Goal: Task Accomplishment & Management: Use online tool/utility

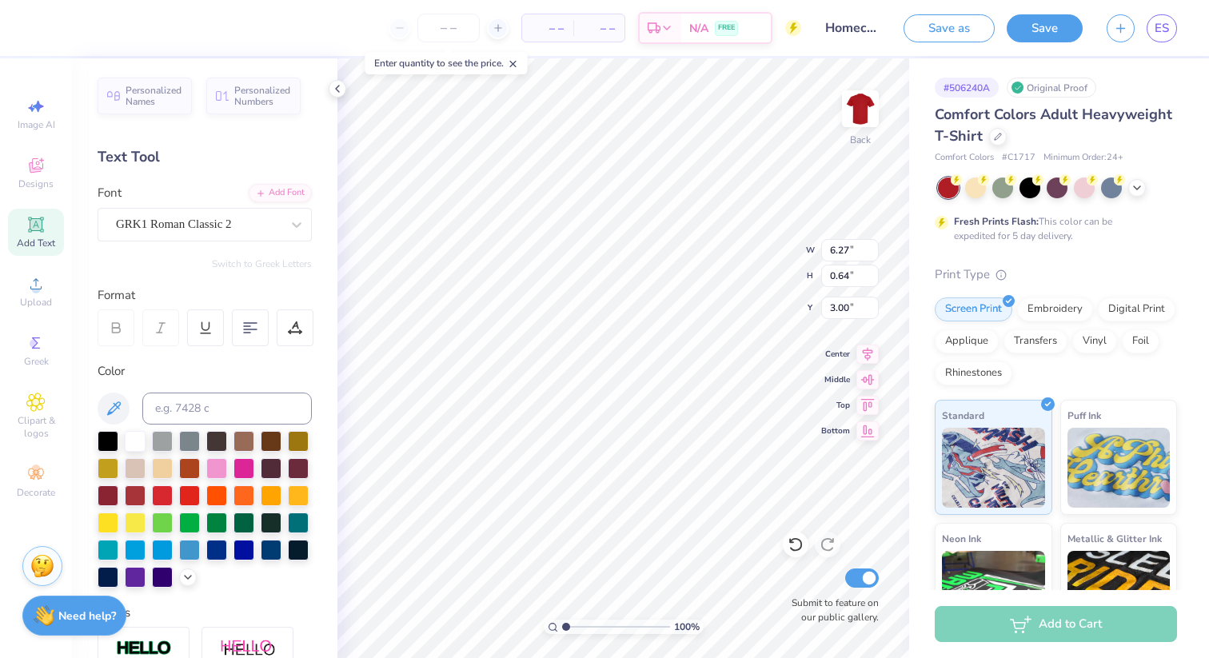
type input "4.75"
click at [18, 402] on div "Clipart & logos" at bounding box center [36, 416] width 56 height 60
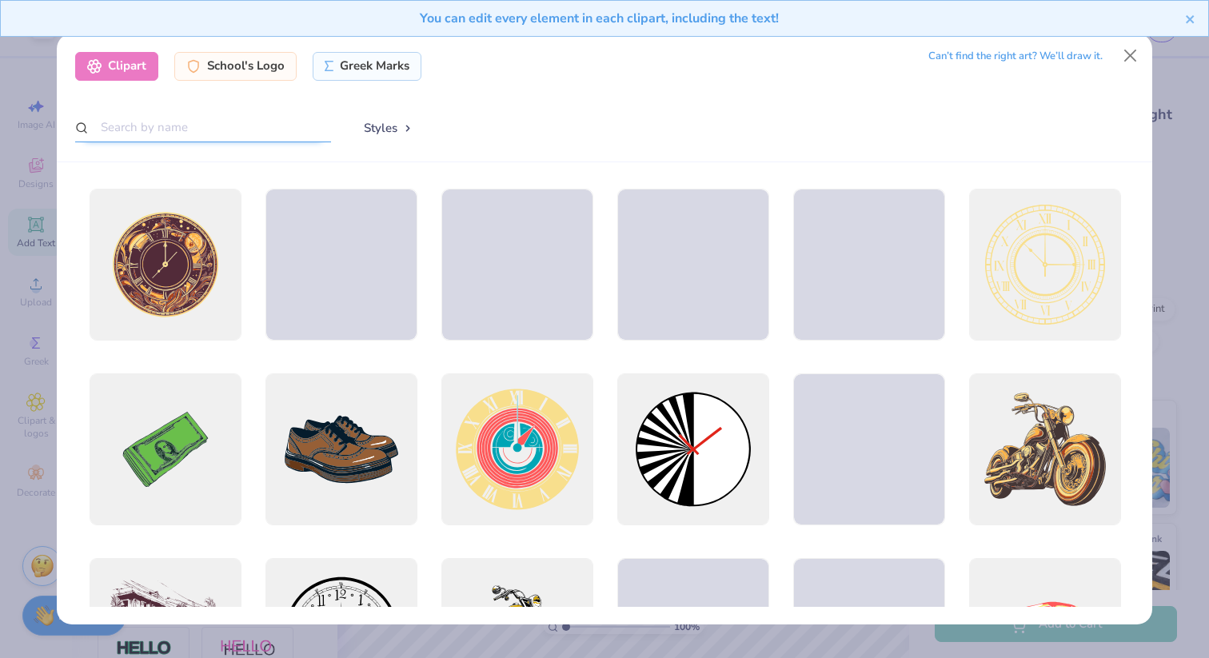
click at [211, 122] on input "text" at bounding box center [203, 128] width 256 height 30
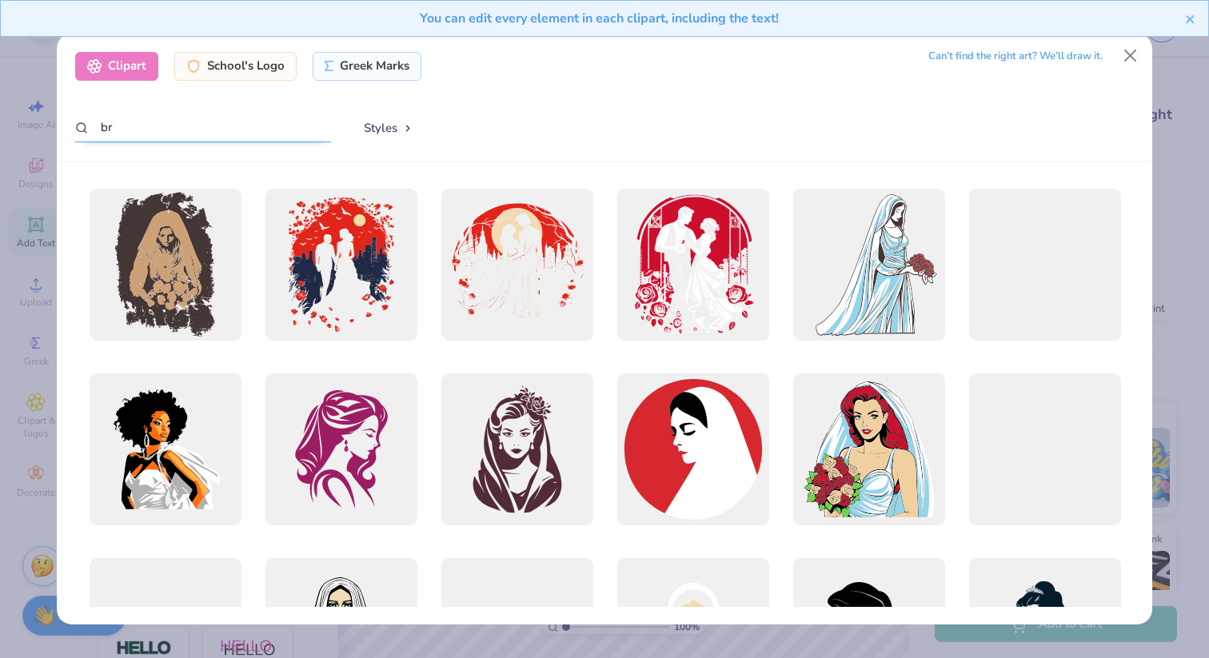
type input "b"
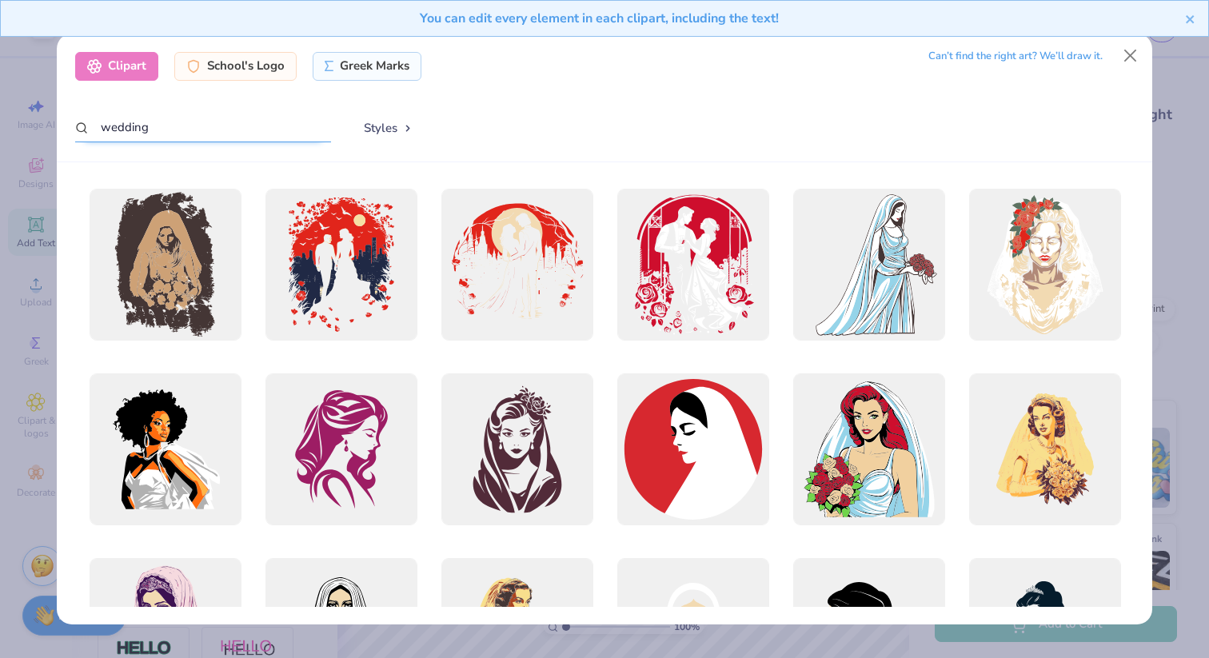
type input "wedding"
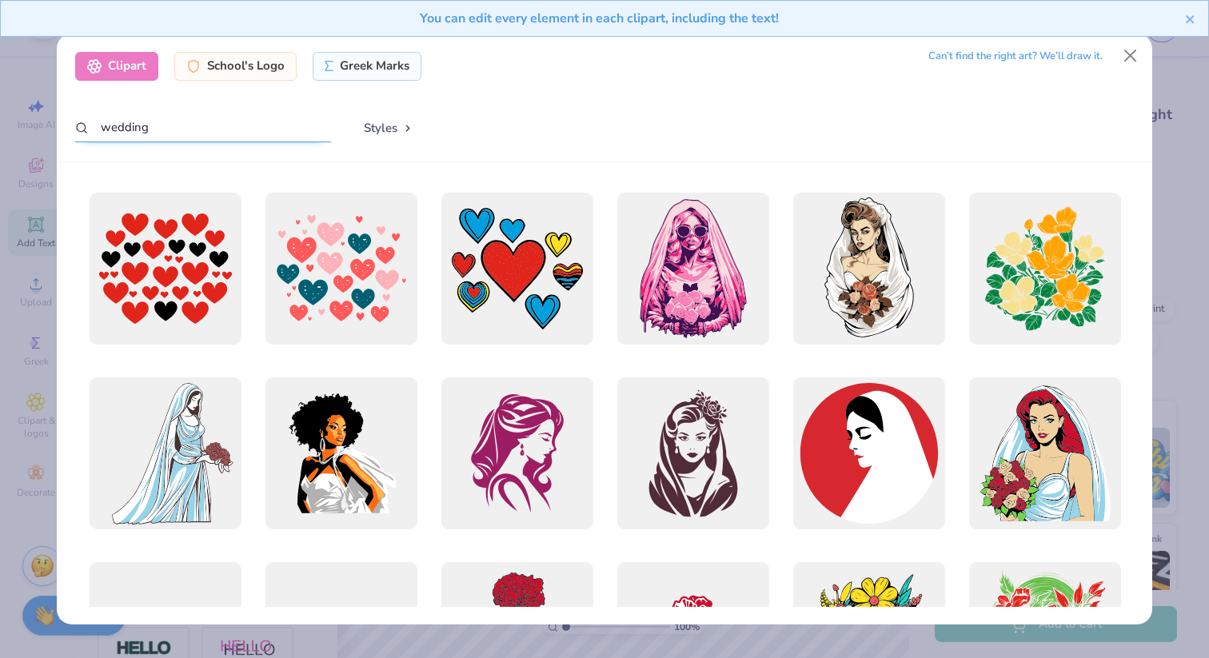
scroll to position [783, 0]
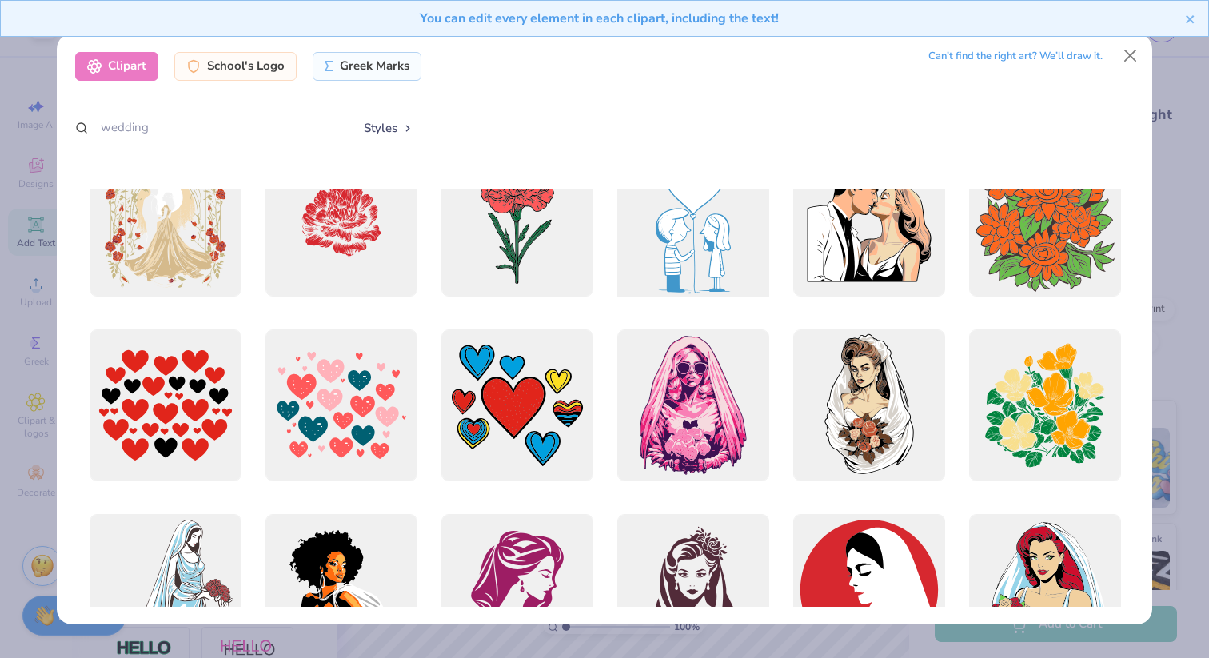
click at [664, 262] on div at bounding box center [693, 220] width 167 height 167
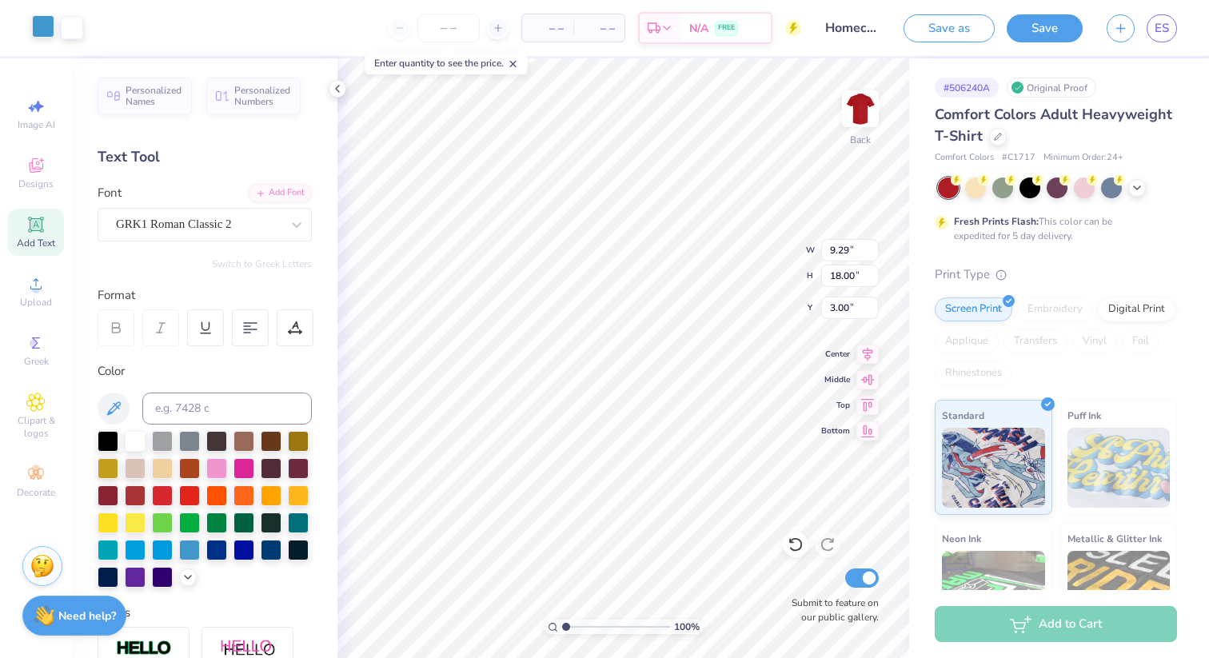
click at [49, 22] on div at bounding box center [43, 26] width 22 height 22
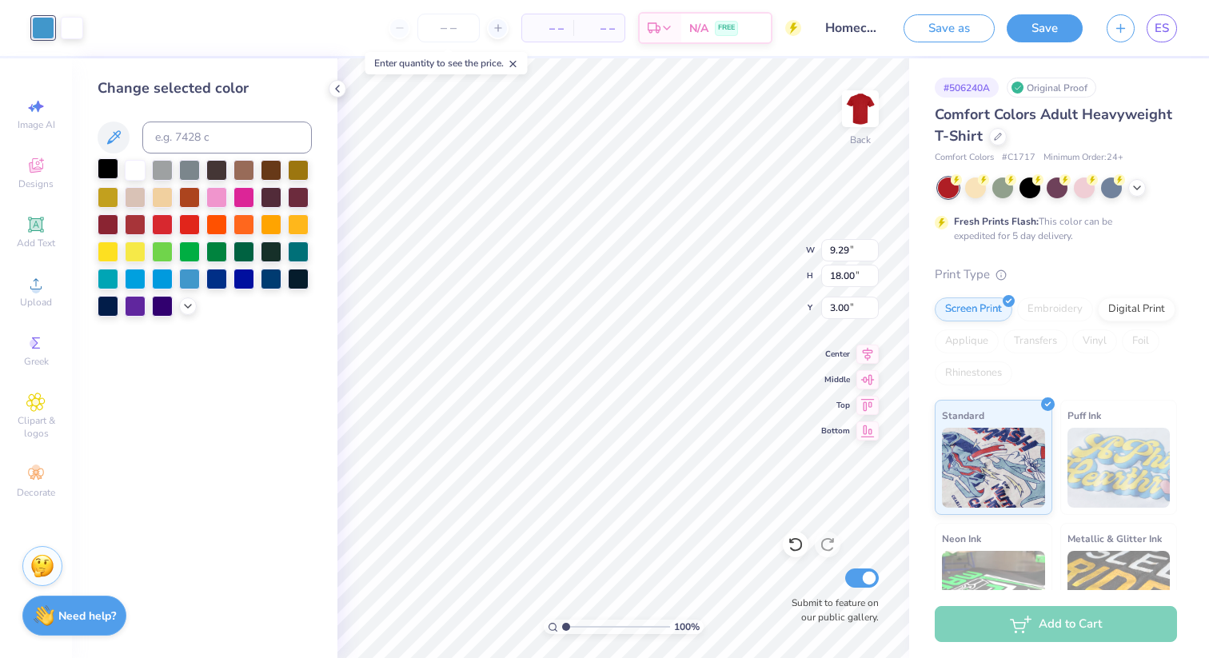
click at [111, 168] on div at bounding box center [108, 168] width 21 height 21
click at [77, 34] on div at bounding box center [72, 26] width 22 height 22
click at [168, 224] on div at bounding box center [162, 223] width 21 height 21
click at [193, 226] on div at bounding box center [189, 223] width 21 height 21
click at [135, 227] on div at bounding box center [135, 223] width 21 height 21
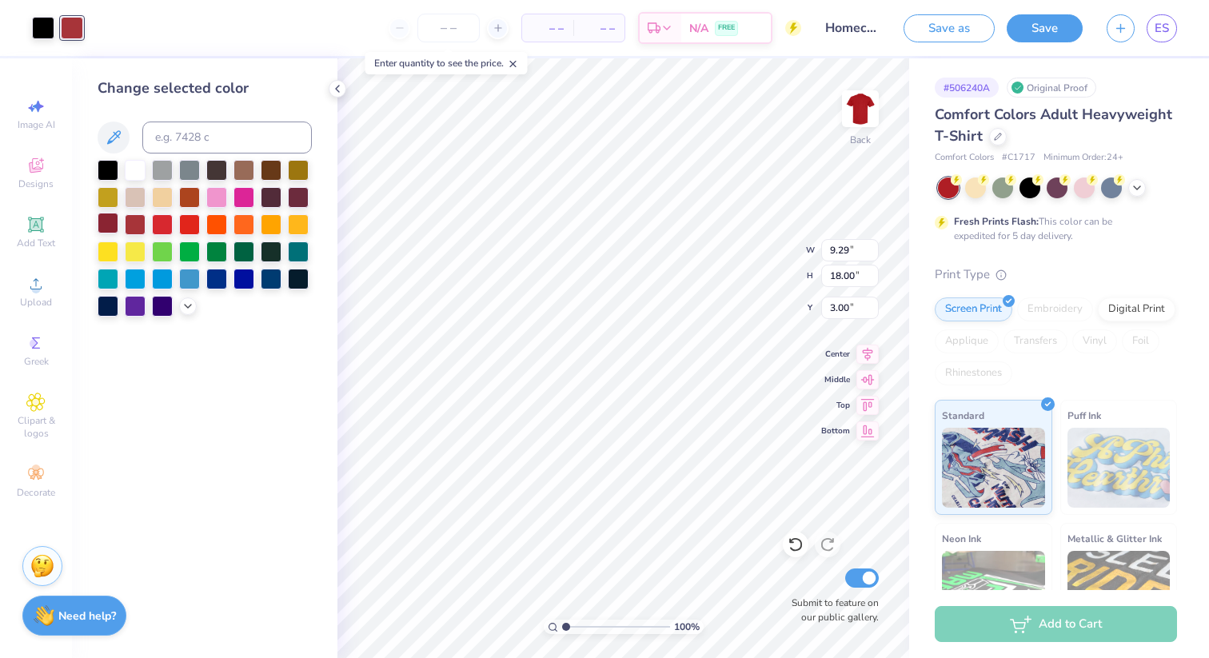
click at [114, 226] on div at bounding box center [108, 223] width 21 height 21
click at [139, 166] on div at bounding box center [135, 168] width 21 height 21
type input "2.02"
type input "3.92"
type input "6.10"
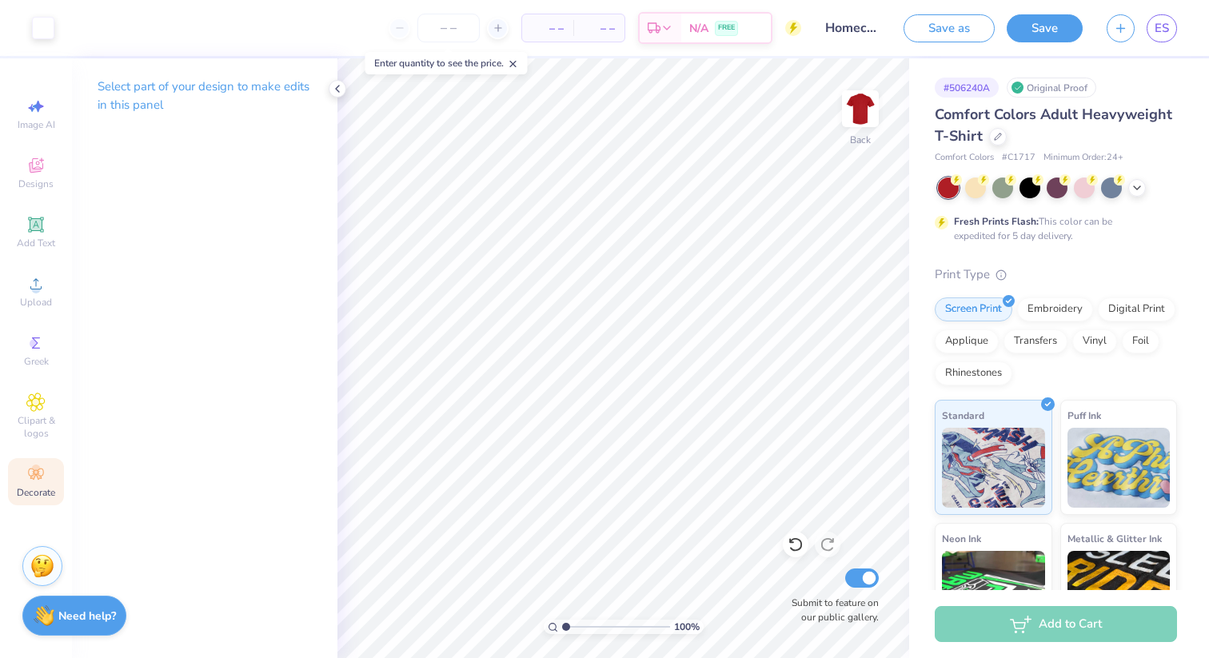
click at [27, 472] on icon at bounding box center [35, 474] width 19 height 19
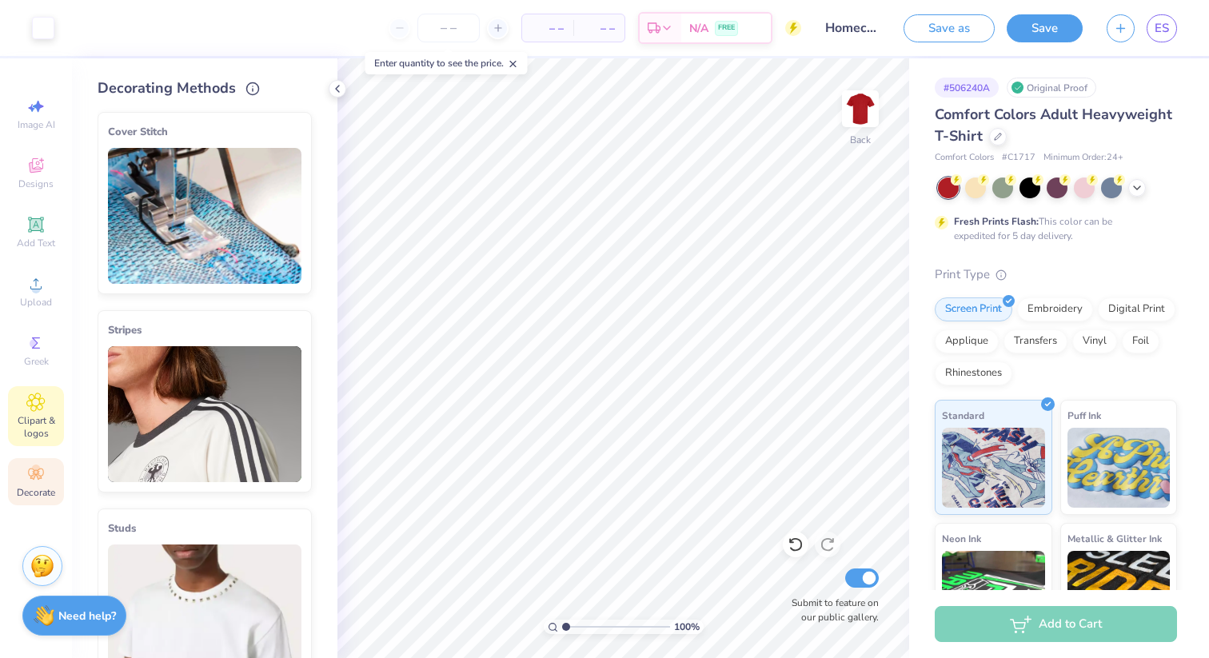
click at [36, 426] on span "Clipart & logos" at bounding box center [36, 427] width 56 height 26
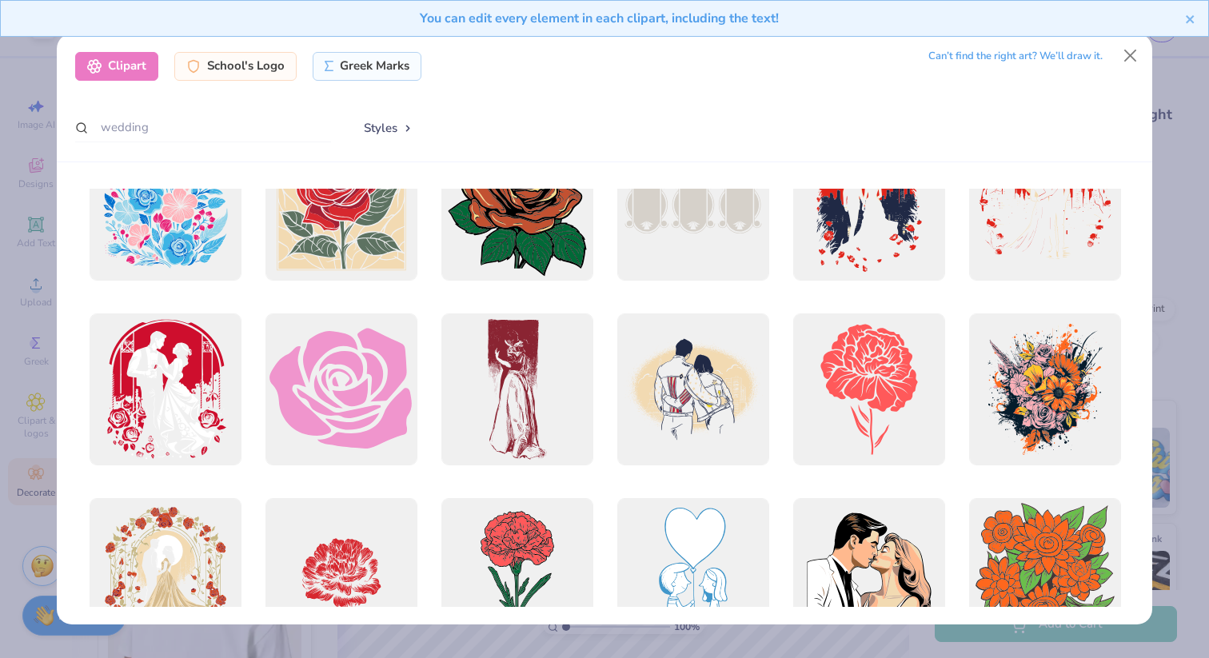
scroll to position [0, 0]
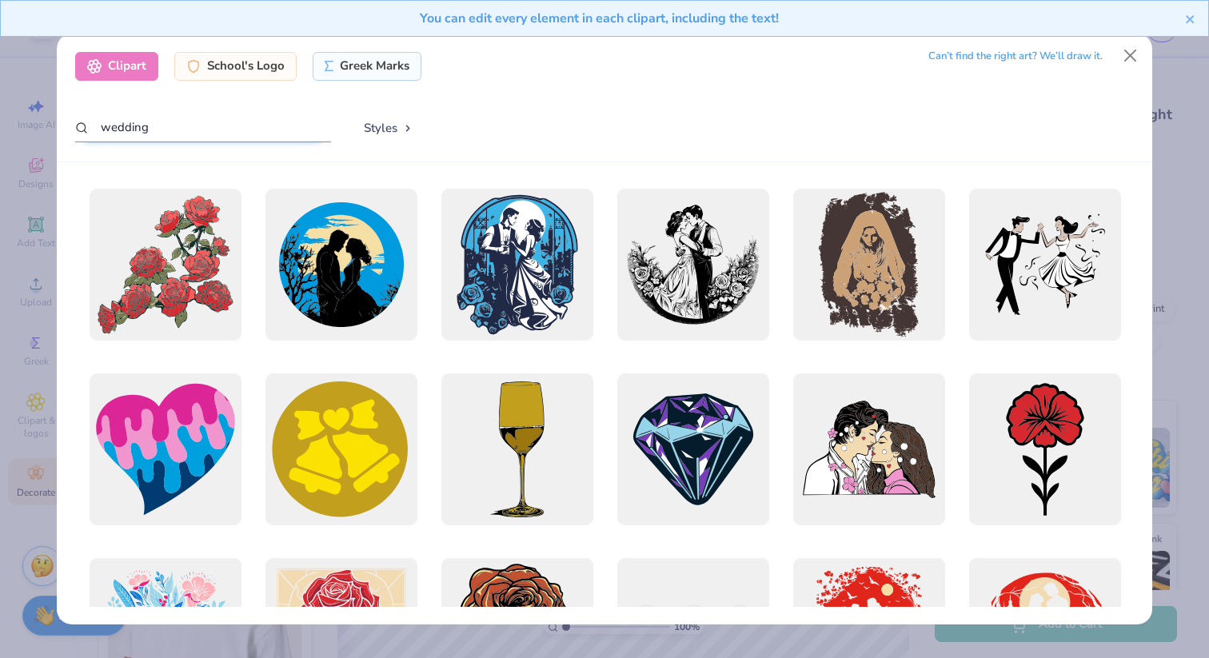
click at [164, 131] on input "wedding" at bounding box center [203, 128] width 256 height 30
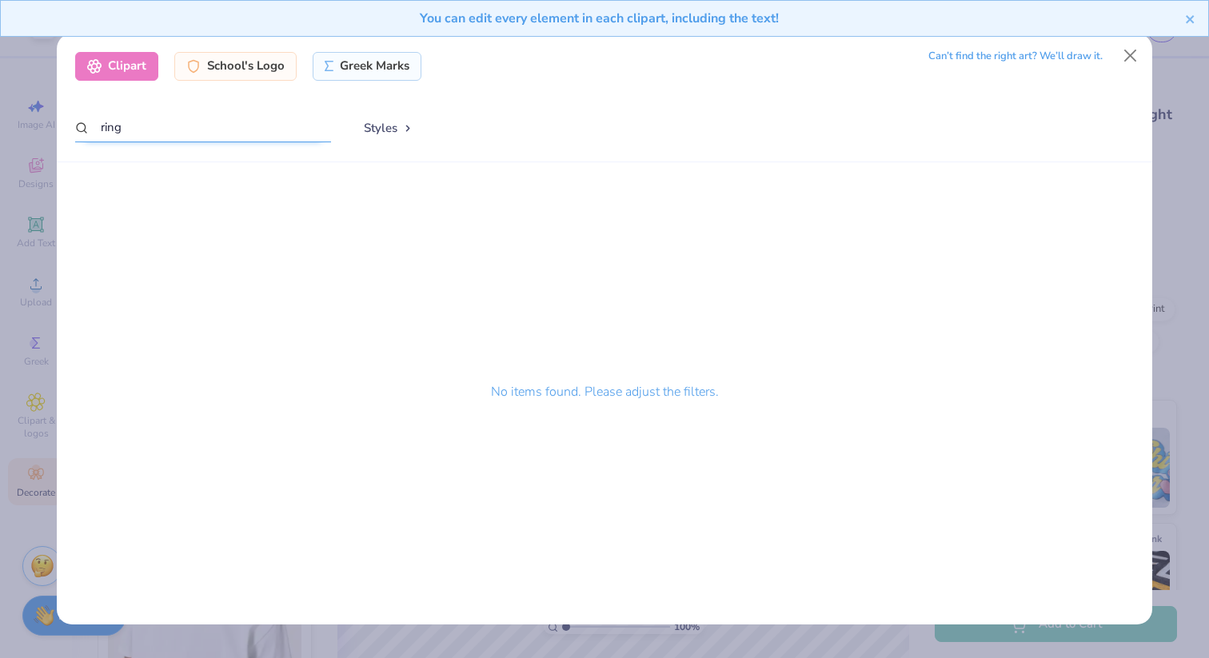
type input "rings"
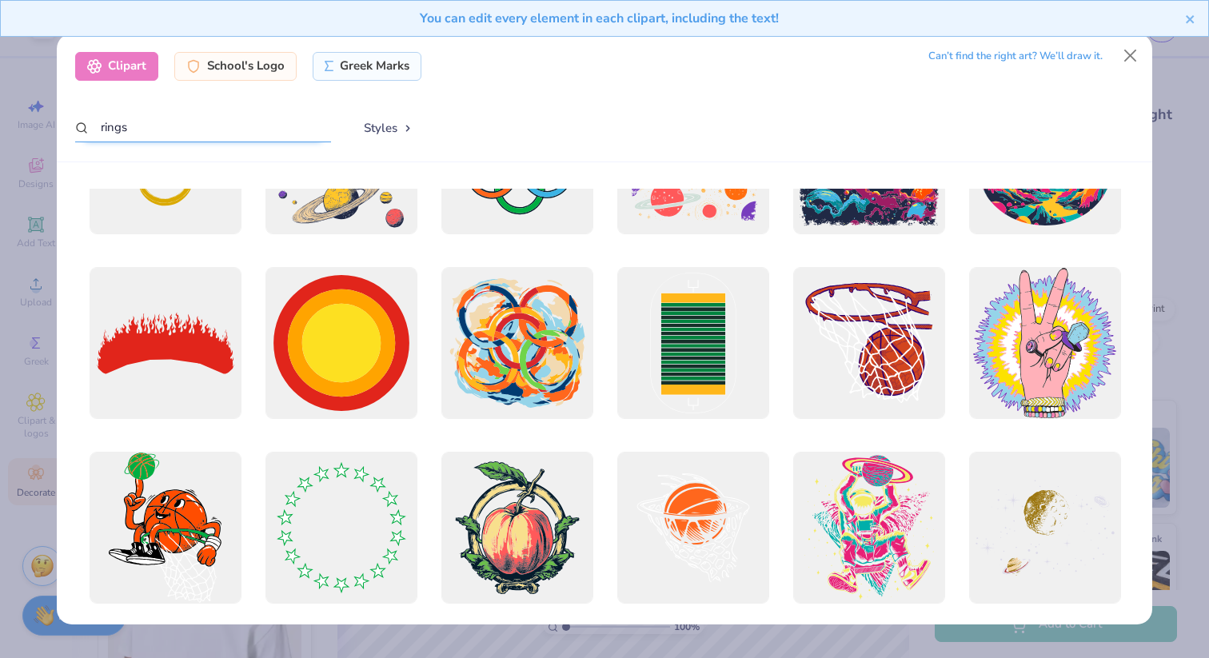
scroll to position [302, 0]
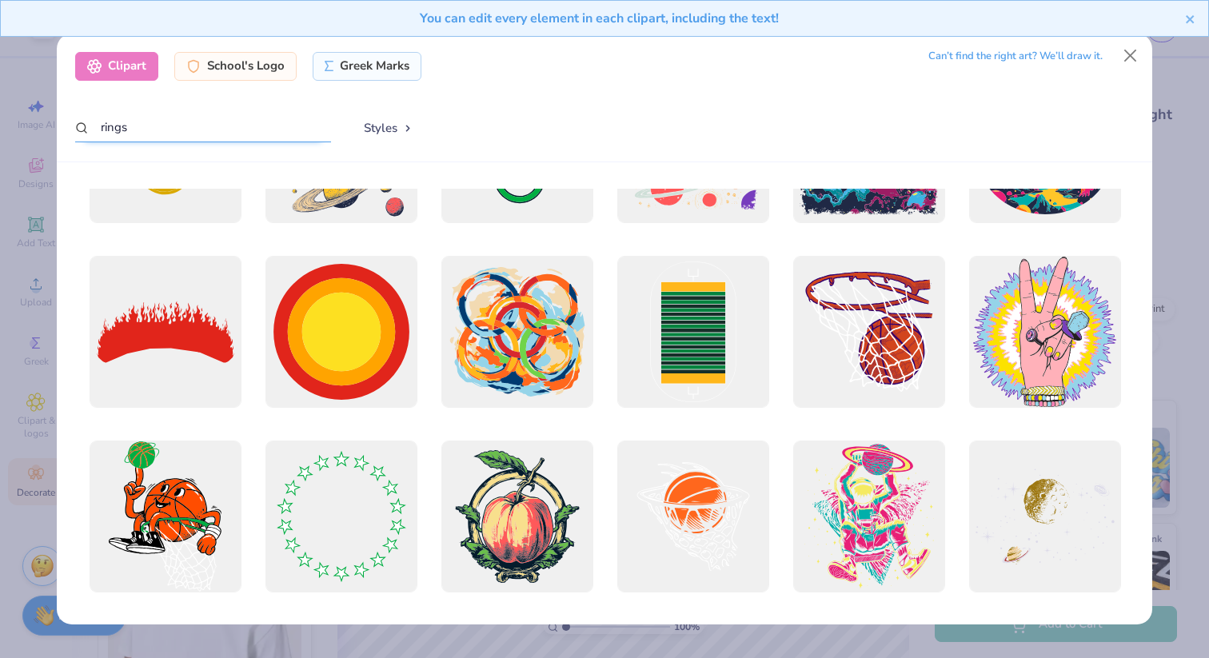
drag, startPoint x: 148, startPoint y: 119, endPoint x: 91, endPoint y: 119, distance: 56.8
click at [91, 119] on input "rings" at bounding box center [203, 128] width 256 height 30
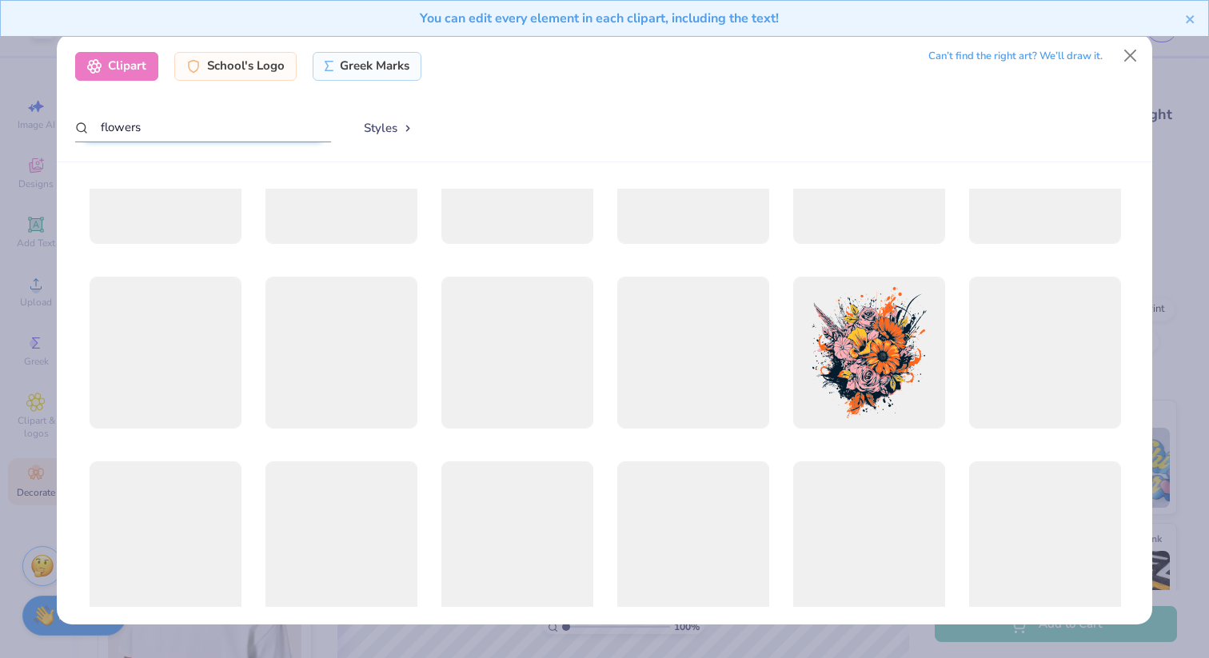
scroll to position [1265, 0]
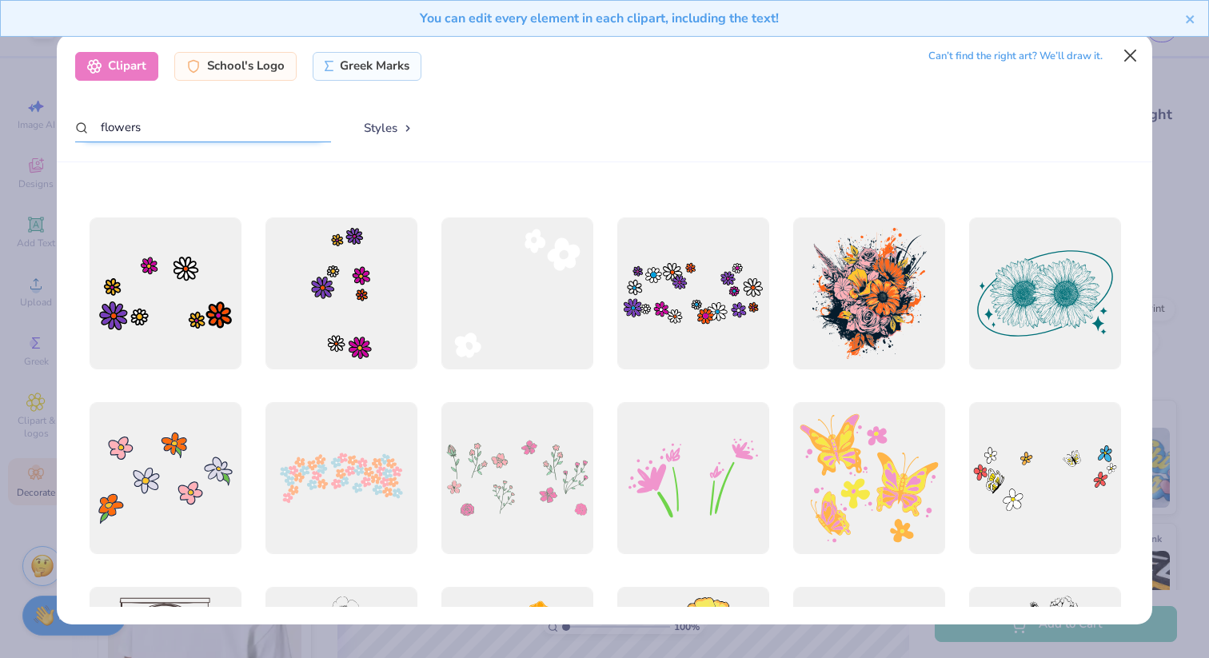
type input "flowers"
click at [1117, 59] on button "Close" at bounding box center [1131, 56] width 30 height 30
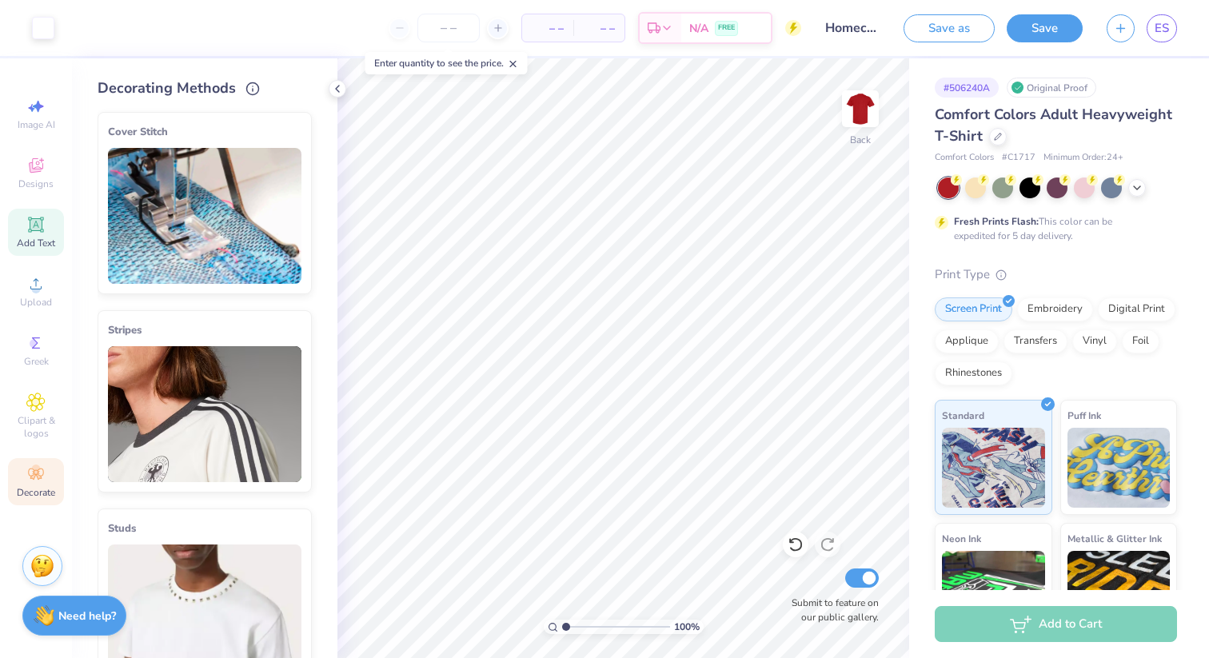
click at [32, 223] on icon at bounding box center [36, 224] width 12 height 12
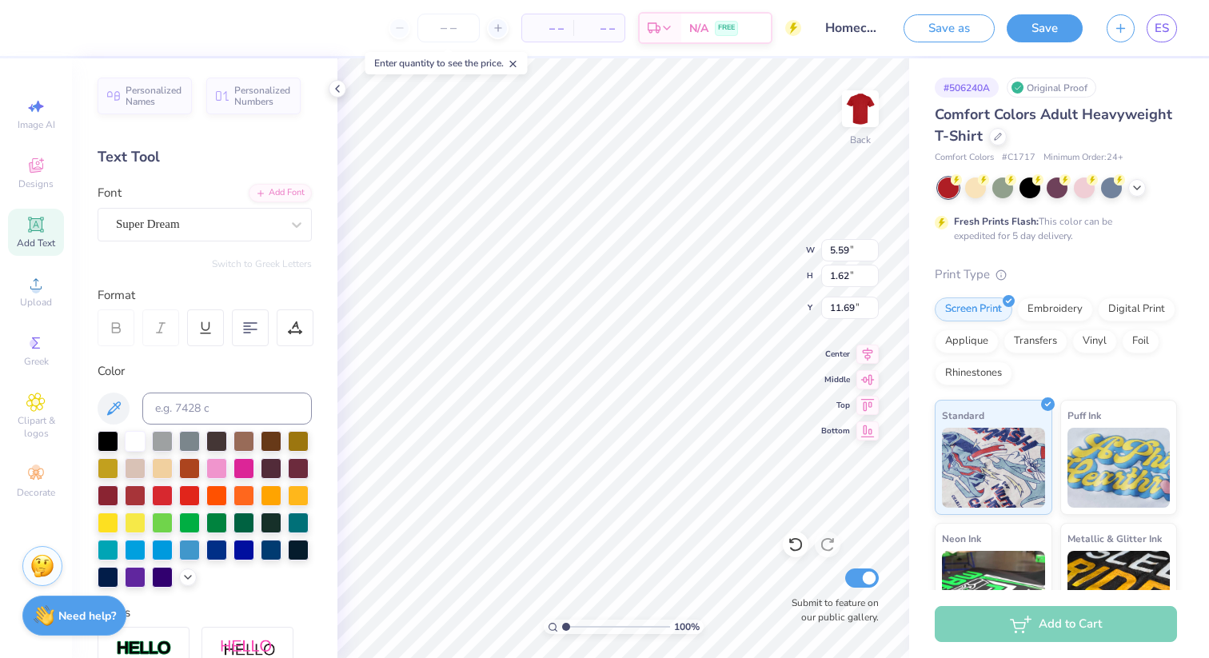
type textarea "h"
type textarea "2025"
type input "5.67"
type input "3.64"
type input "1.08"
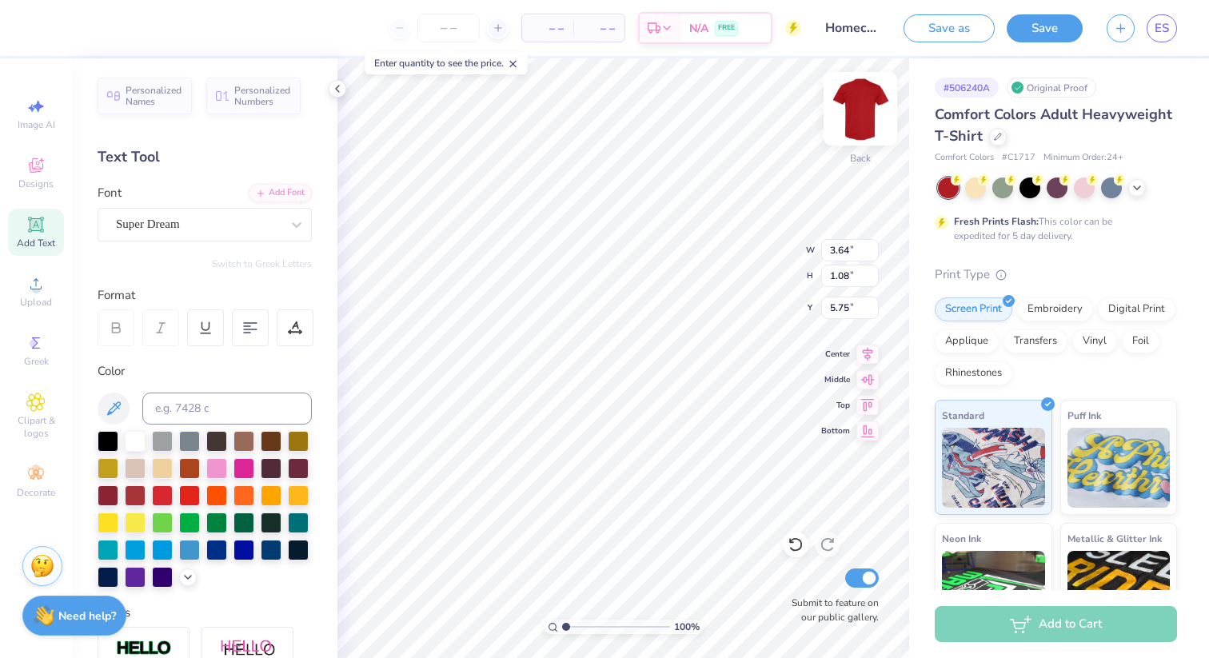
type input "5.75"
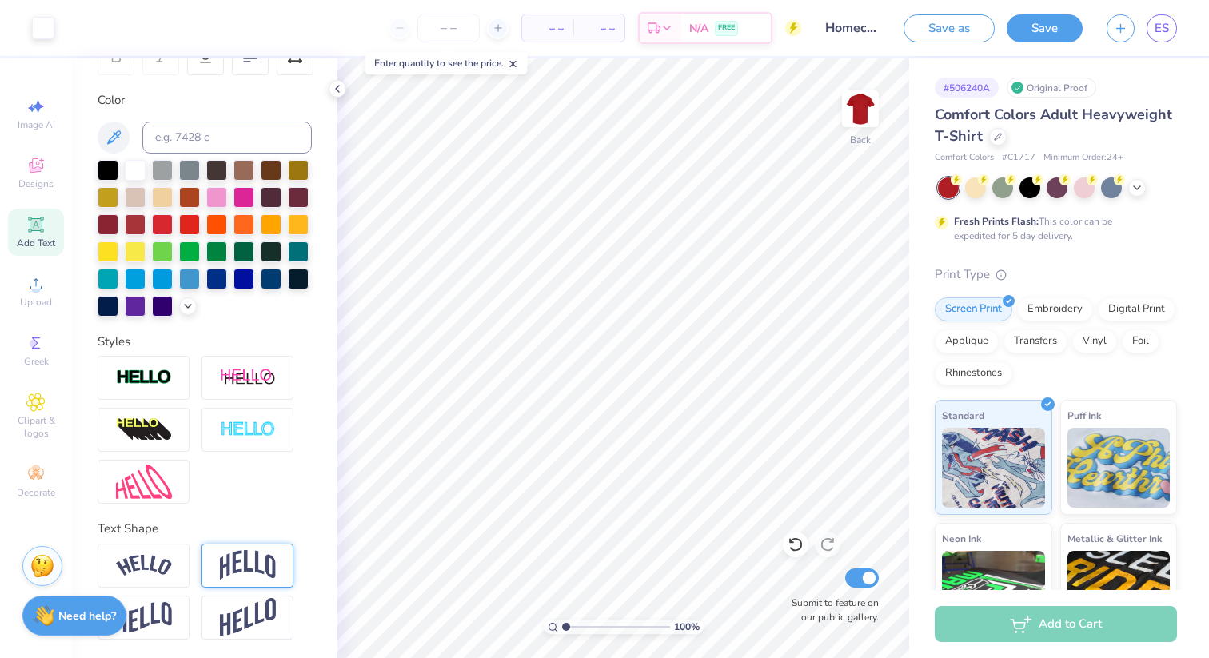
click at [220, 570] on img at bounding box center [248, 565] width 56 height 30
click at [154, 559] on img at bounding box center [144, 566] width 56 height 22
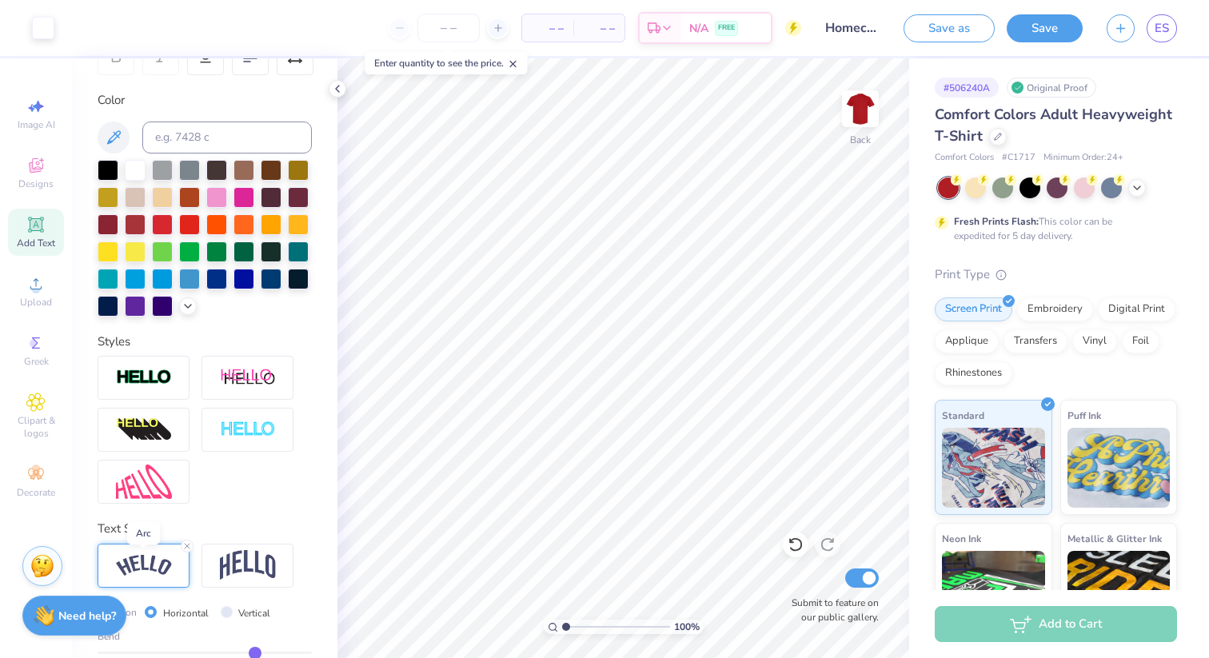
scroll to position [365, 0]
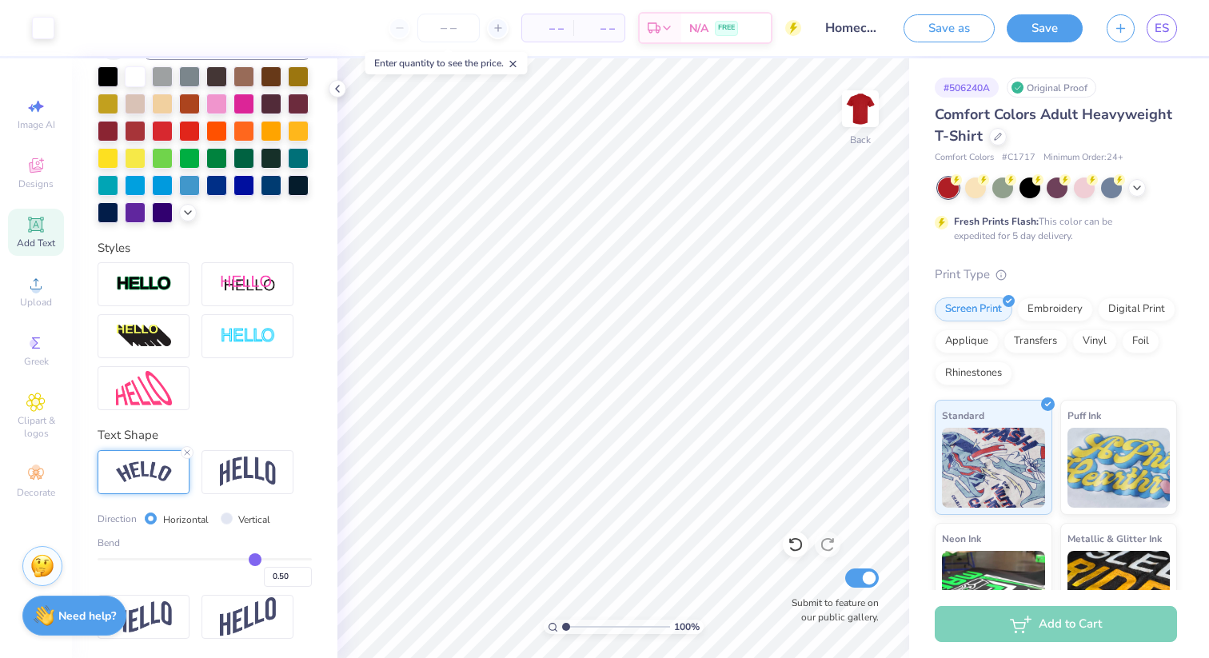
type input "0.49"
type input "0.47"
type input "0.44"
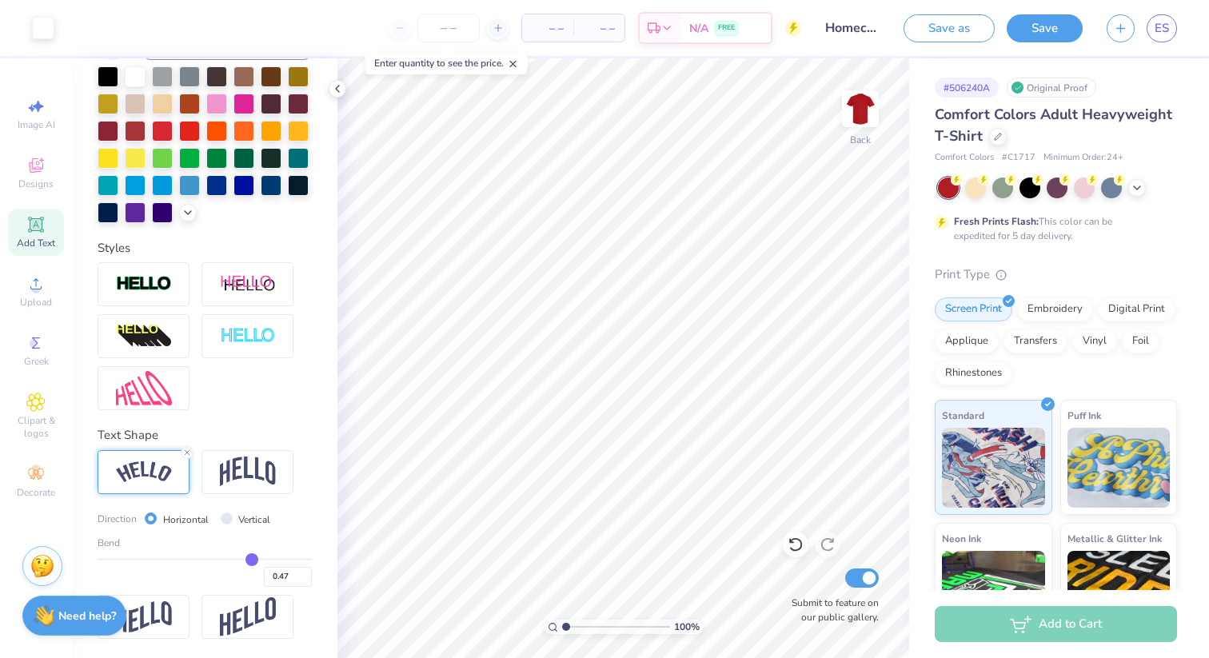
type input "0.44"
type input "0.37"
type input "0.33"
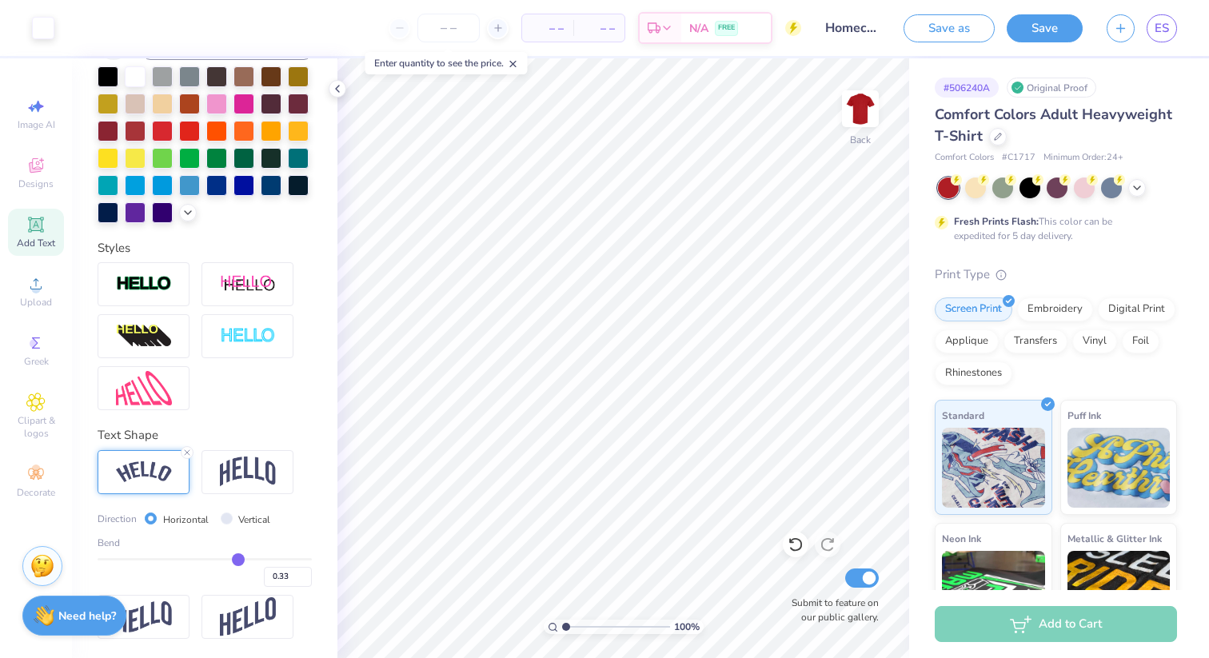
type input "0.14"
type input "0"
type input "0.00"
type input "-0.23"
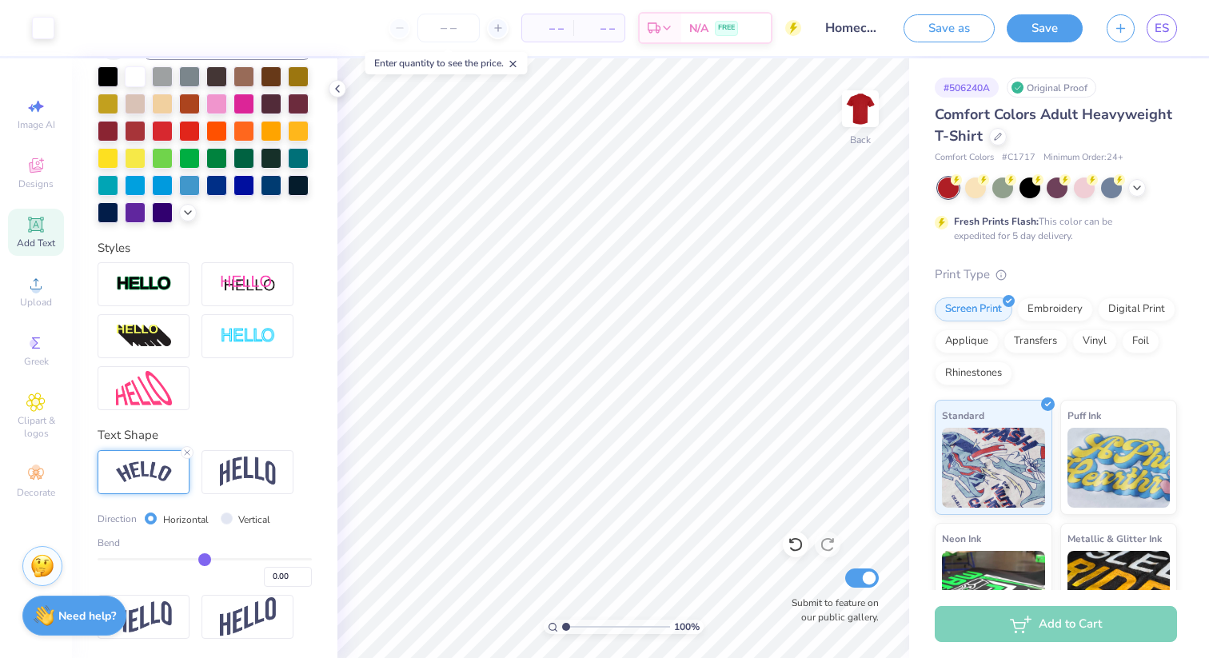
type input "-0.23"
type input "-0.34"
type input "-0.46"
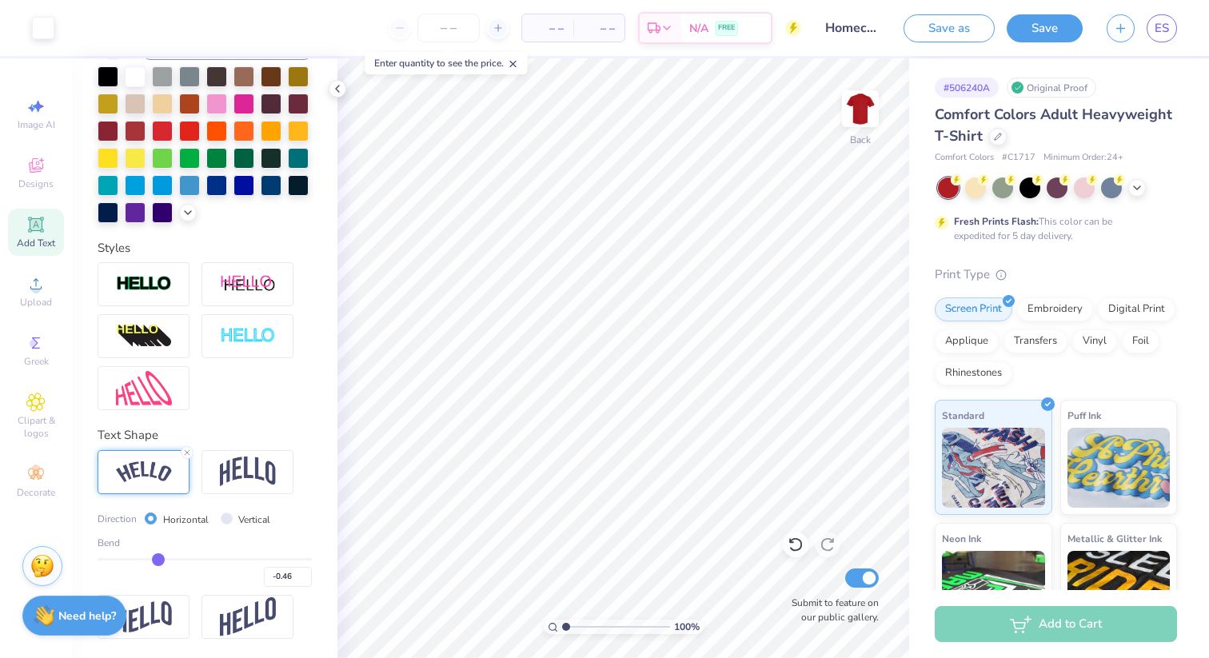
type input "-0.55"
type input "-0.61"
type input "-0.7"
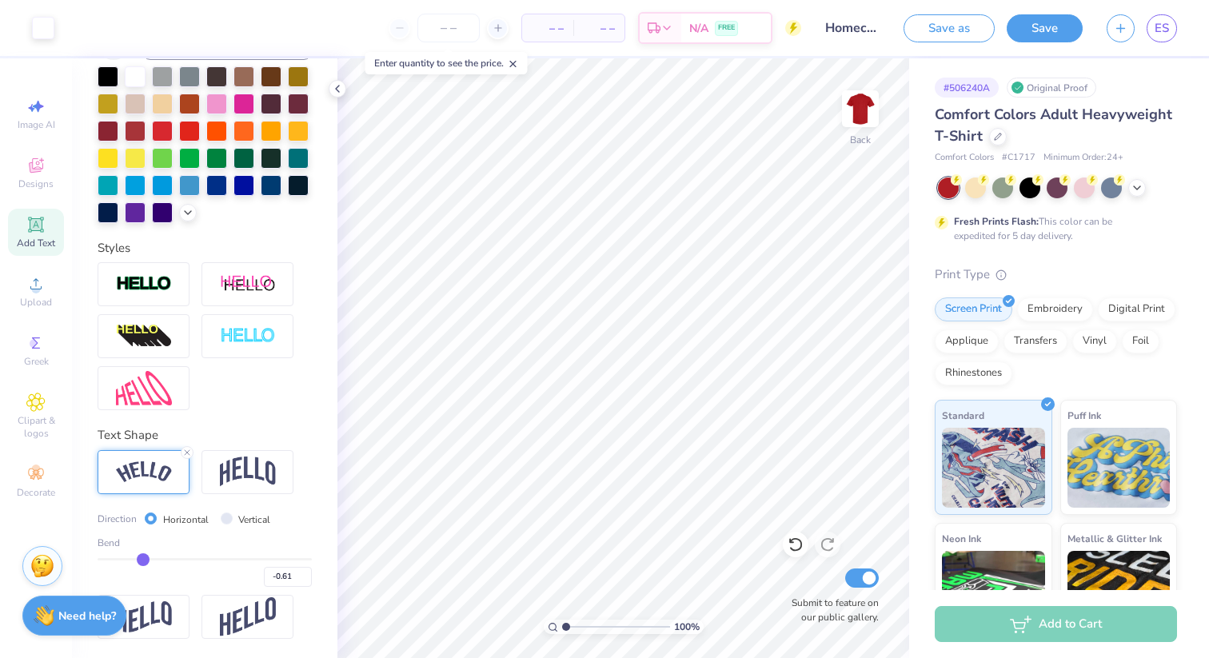
type input "-0.70"
type input "-0.77"
type input "-0.87"
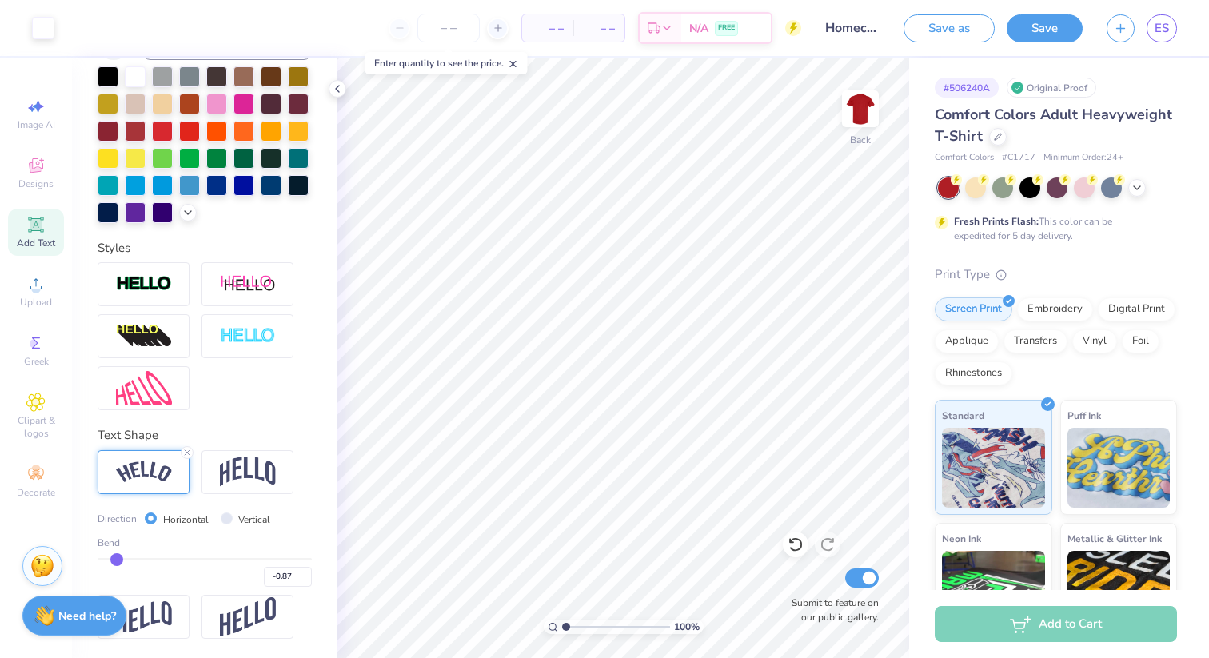
type input "-0.91"
type input "-0.95"
type input "-0.97"
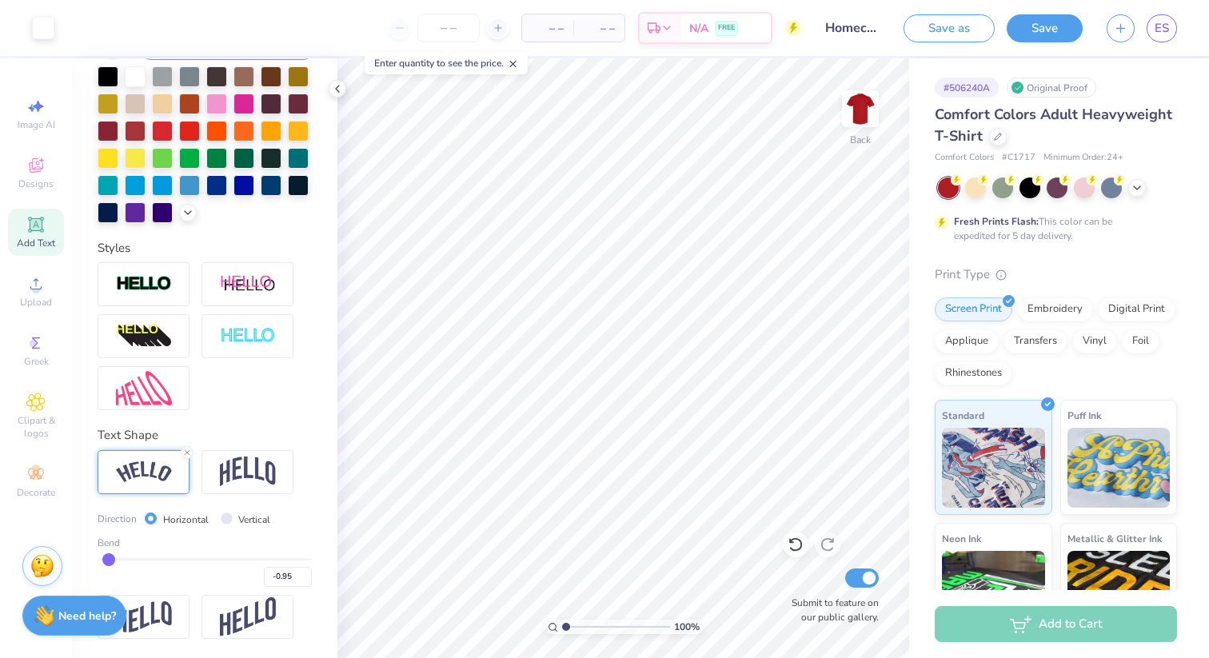
type input "-0.97"
type input "-1"
type input "-1.00"
drag, startPoint x: 254, startPoint y: 559, endPoint x: 72, endPoint y: 545, distance: 182.9
type input "-1"
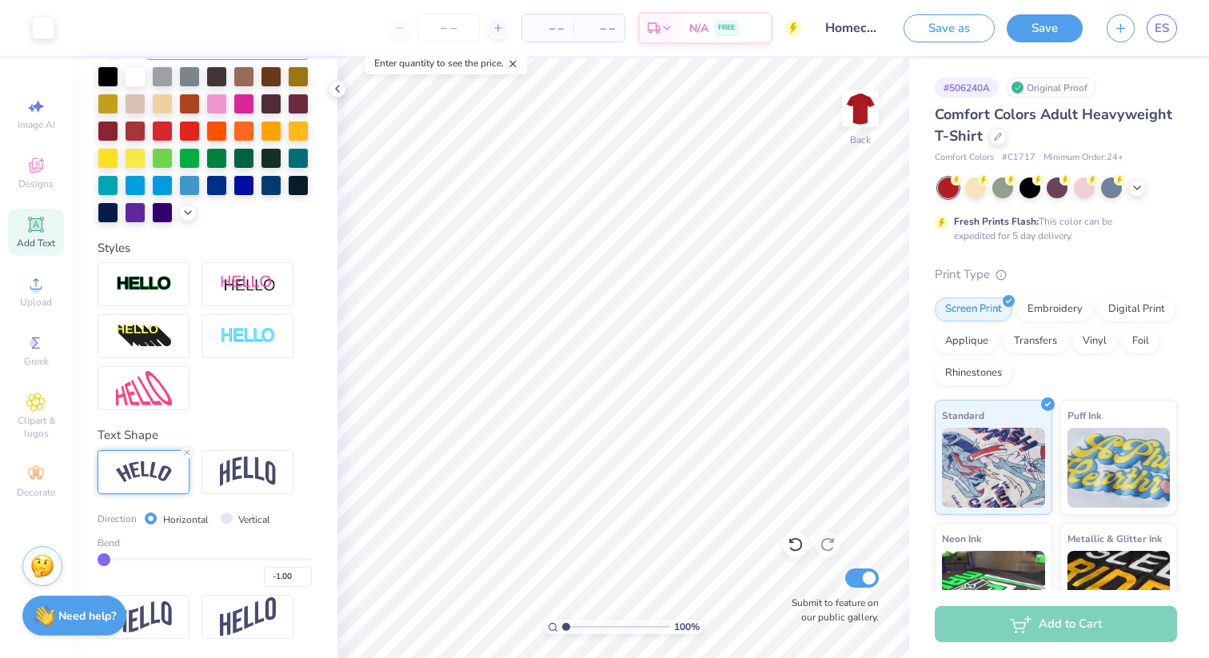
click at [98, 558] on input "range" at bounding box center [205, 559] width 214 height 2
click at [186, 452] on icon at bounding box center [187, 453] width 10 height 10
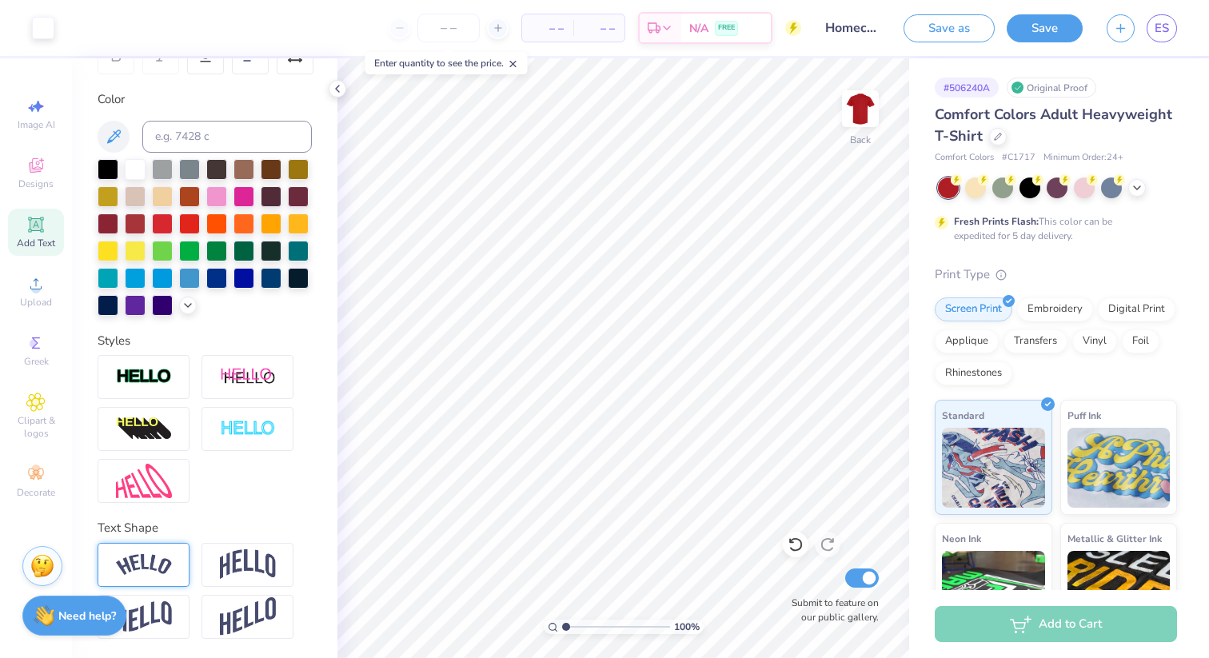
scroll to position [271, 0]
click at [862, 108] on img at bounding box center [861, 109] width 64 height 64
click at [35, 162] on icon at bounding box center [35, 165] width 19 height 19
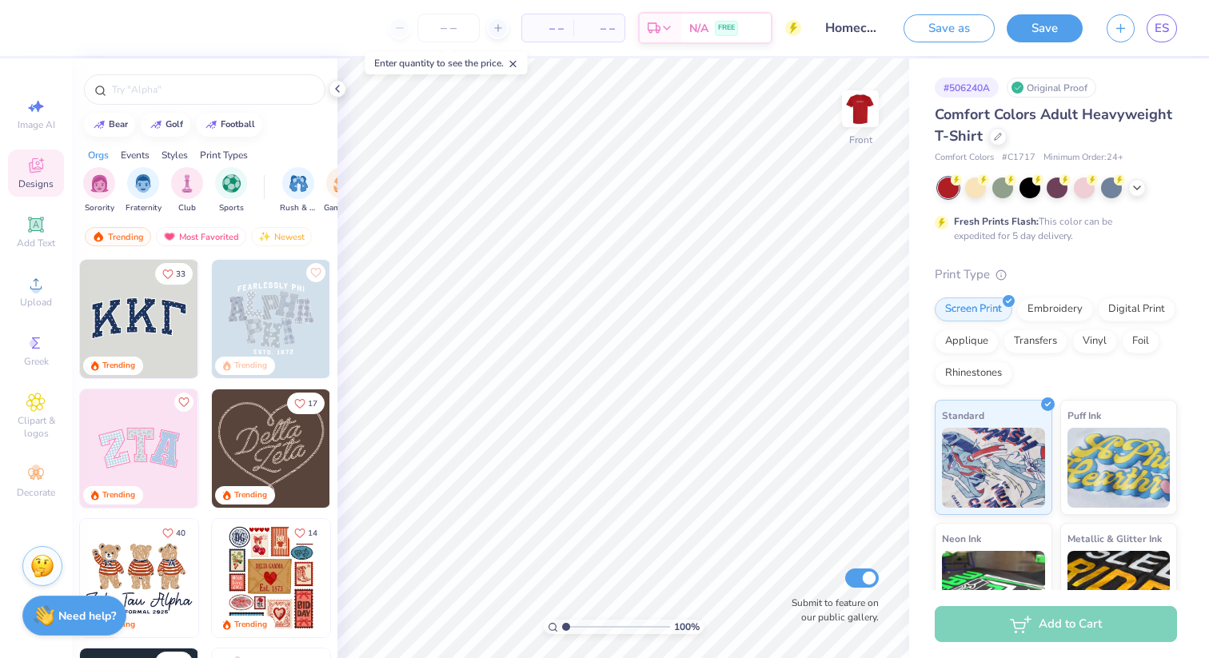
click at [184, 106] on div at bounding box center [205, 85] width 266 height 54
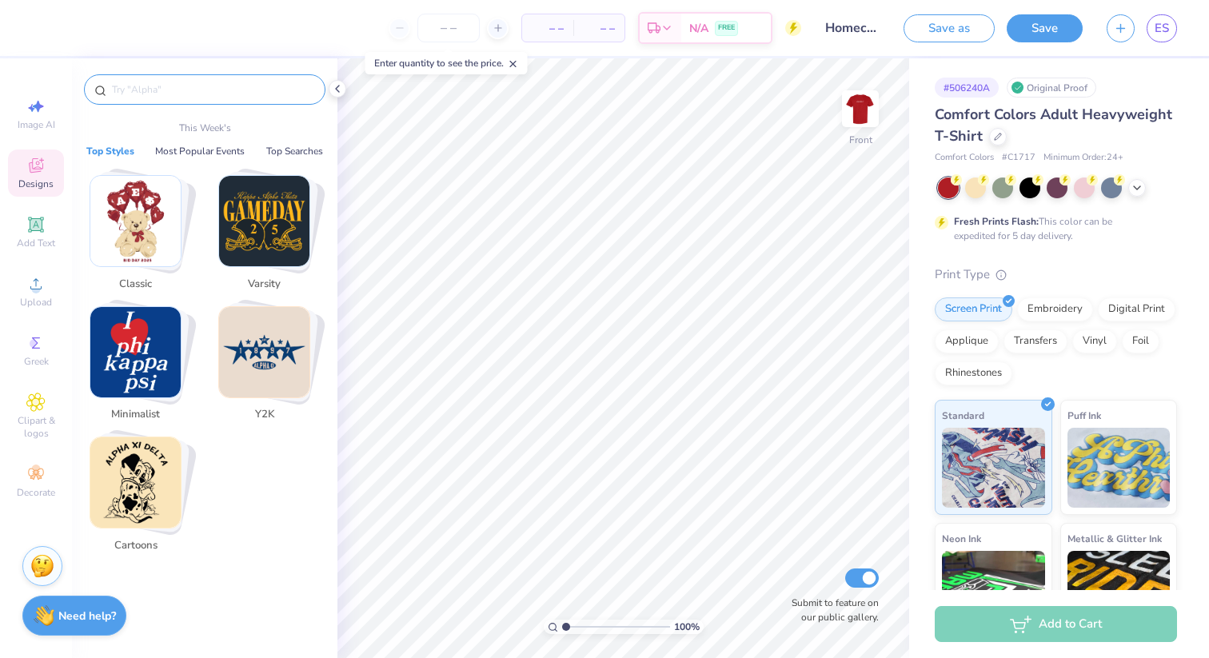
click at [171, 93] on input "text" at bounding box center [212, 90] width 205 height 16
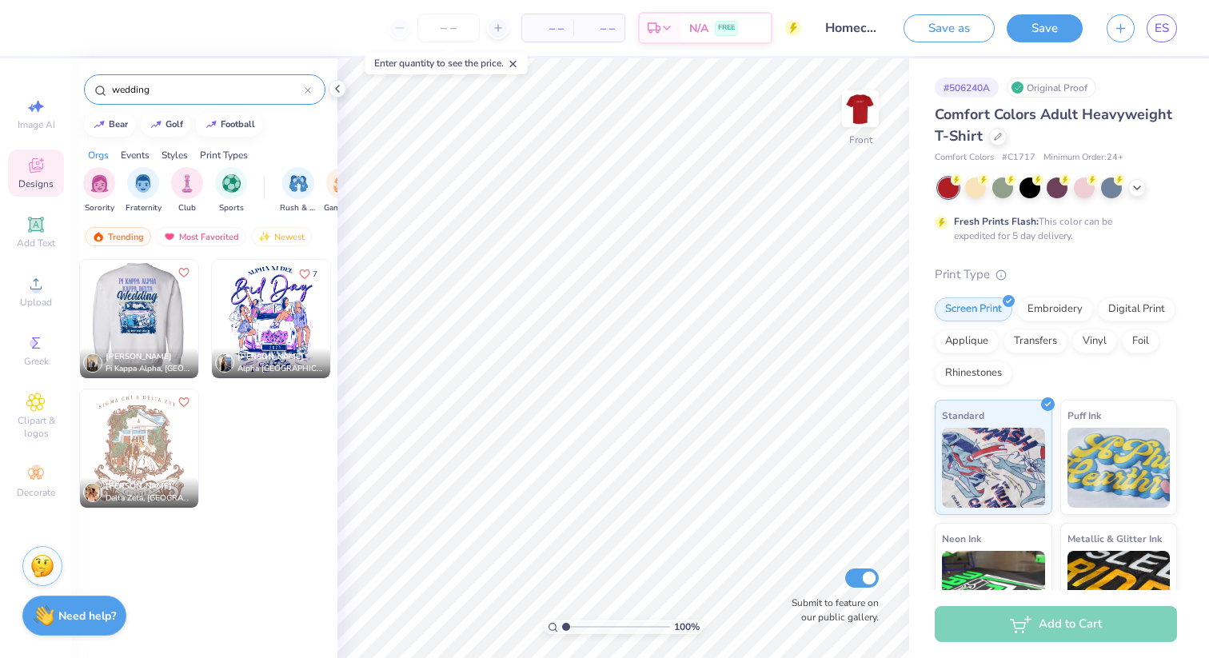
type input "wedding"
click at [139, 307] on img at bounding box center [138, 319] width 118 height 118
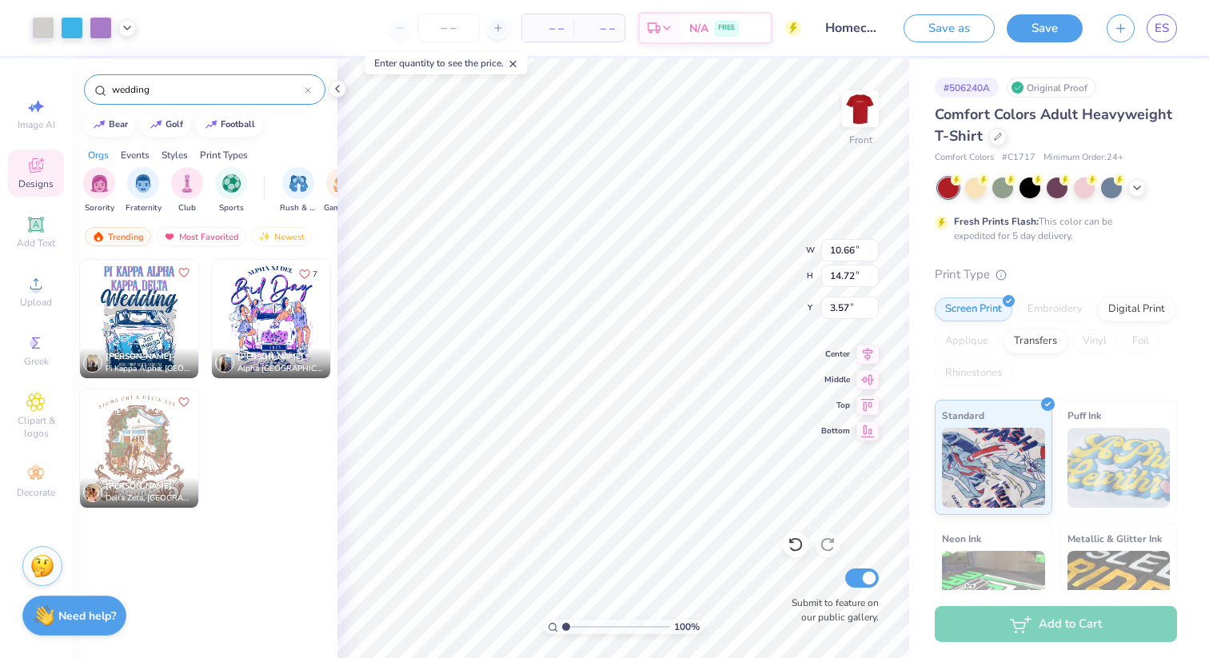
type input "3.57"
click at [104, 30] on div at bounding box center [101, 26] width 22 height 22
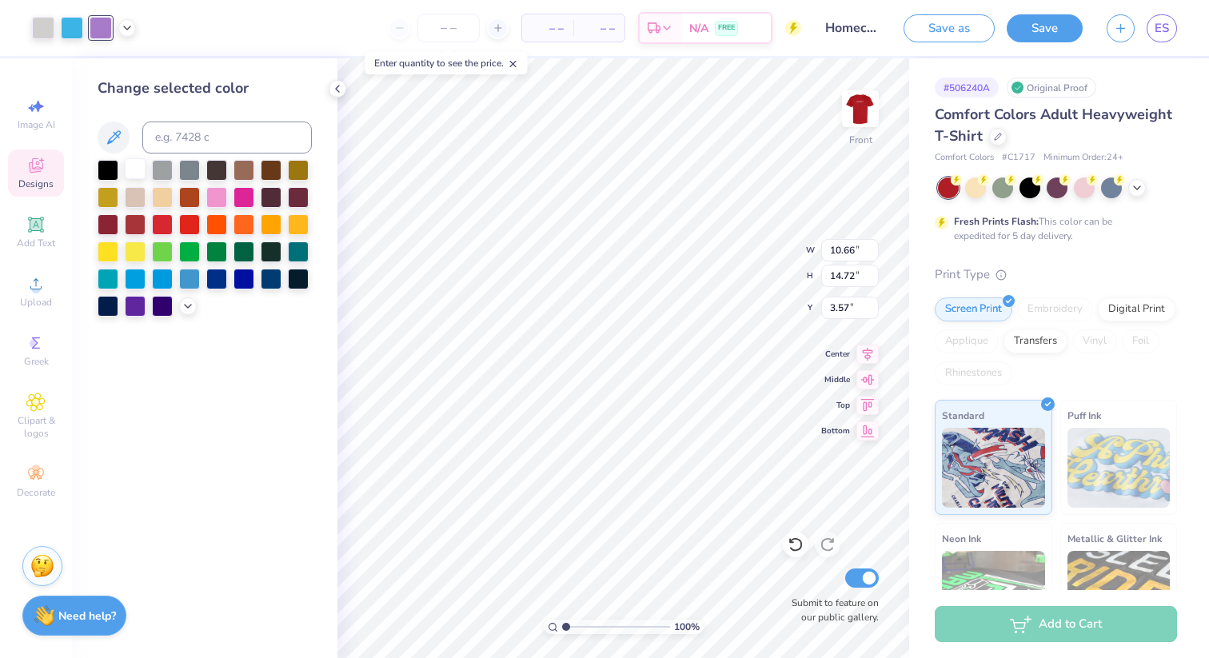
click at [131, 166] on div at bounding box center [135, 168] width 21 height 21
click at [69, 31] on div at bounding box center [72, 26] width 22 height 22
click at [161, 225] on div at bounding box center [162, 223] width 21 height 21
click at [110, 222] on div at bounding box center [108, 223] width 21 height 21
click at [218, 219] on div at bounding box center [216, 223] width 21 height 21
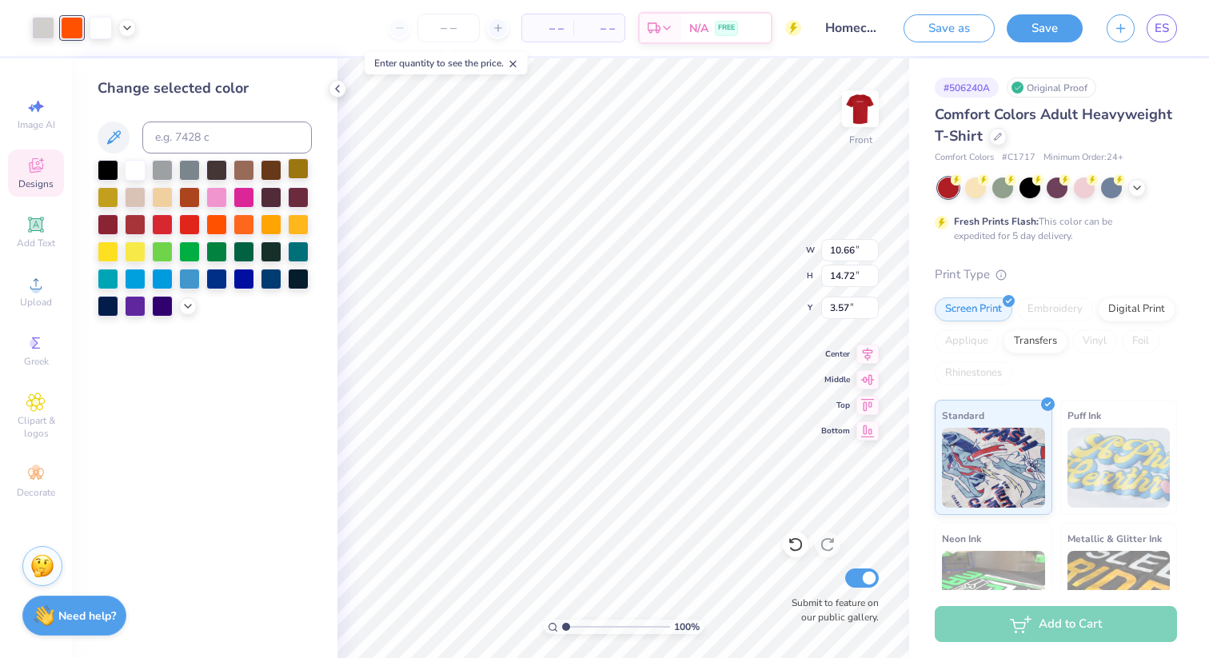
click at [290, 171] on div at bounding box center [298, 168] width 21 height 21
click at [247, 172] on div at bounding box center [244, 168] width 21 height 21
click at [42, 29] on div at bounding box center [43, 26] width 22 height 22
click at [168, 206] on div at bounding box center [162, 196] width 21 height 21
click at [135, 199] on div at bounding box center [135, 196] width 21 height 21
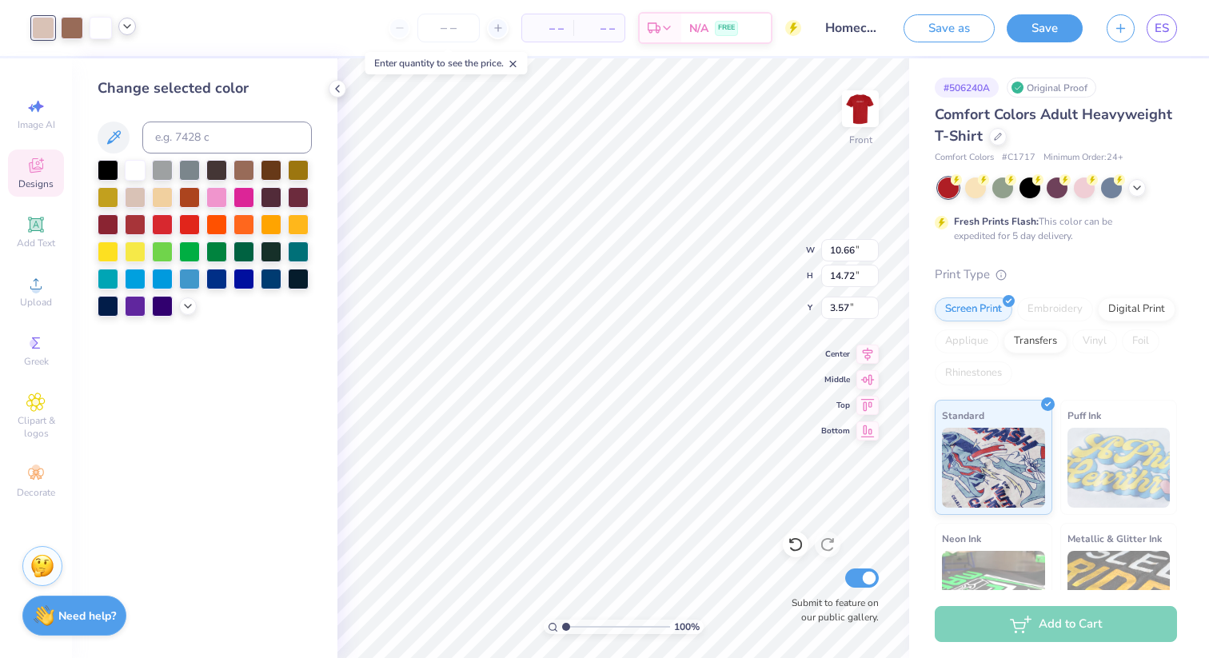
click at [128, 25] on icon at bounding box center [127, 26] width 13 height 13
click at [132, 76] on div at bounding box center [127, 67] width 22 height 22
click at [134, 170] on div at bounding box center [135, 168] width 21 height 21
click at [98, 168] on div at bounding box center [108, 168] width 21 height 21
click at [139, 170] on div at bounding box center [135, 168] width 21 height 21
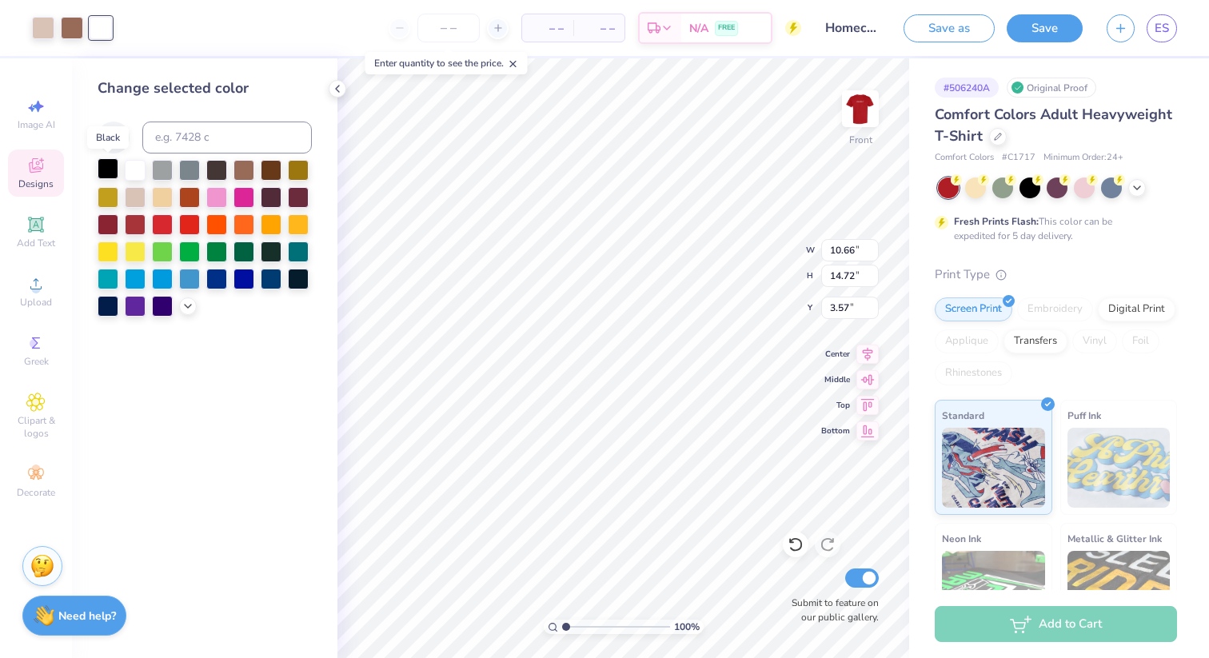
click at [102, 170] on div at bounding box center [108, 168] width 21 height 21
click at [167, 169] on div at bounding box center [162, 168] width 21 height 21
click at [238, 170] on div at bounding box center [244, 168] width 21 height 21
click at [220, 170] on div at bounding box center [216, 168] width 21 height 21
click at [103, 170] on div at bounding box center [108, 168] width 21 height 21
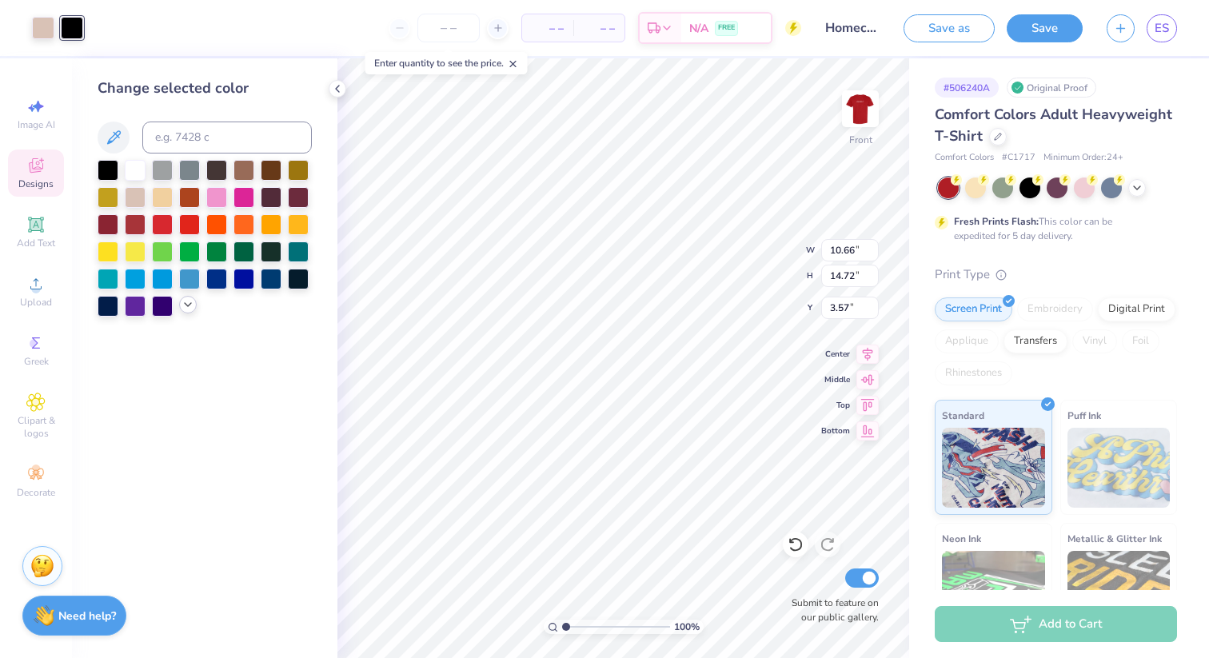
click at [190, 302] on icon at bounding box center [188, 304] width 13 height 13
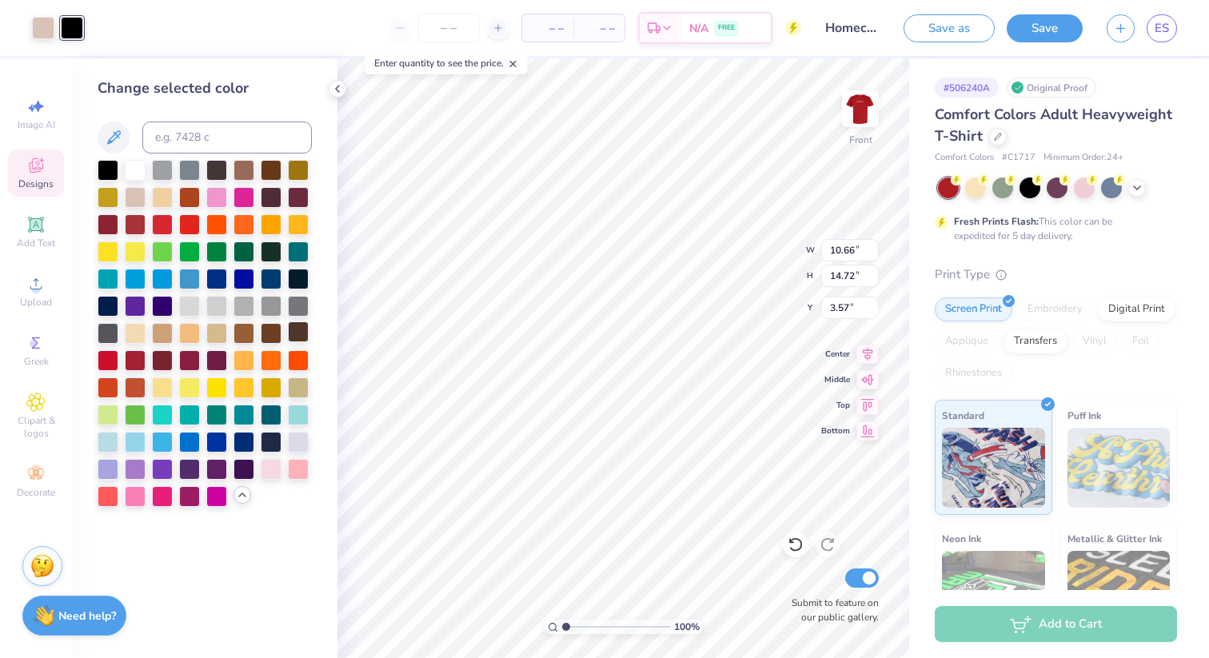
click at [300, 330] on div at bounding box center [298, 332] width 21 height 21
click at [267, 336] on div at bounding box center [271, 332] width 21 height 21
click at [104, 173] on div at bounding box center [108, 168] width 21 height 21
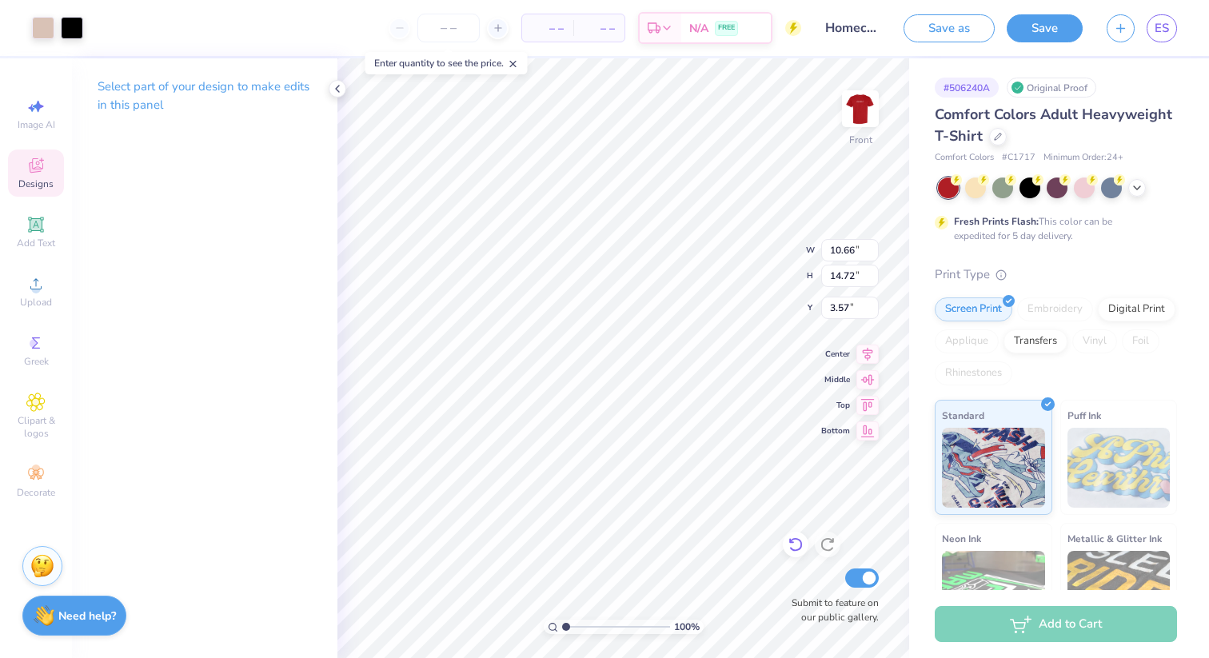
click at [793, 545] on icon at bounding box center [796, 545] width 16 height 16
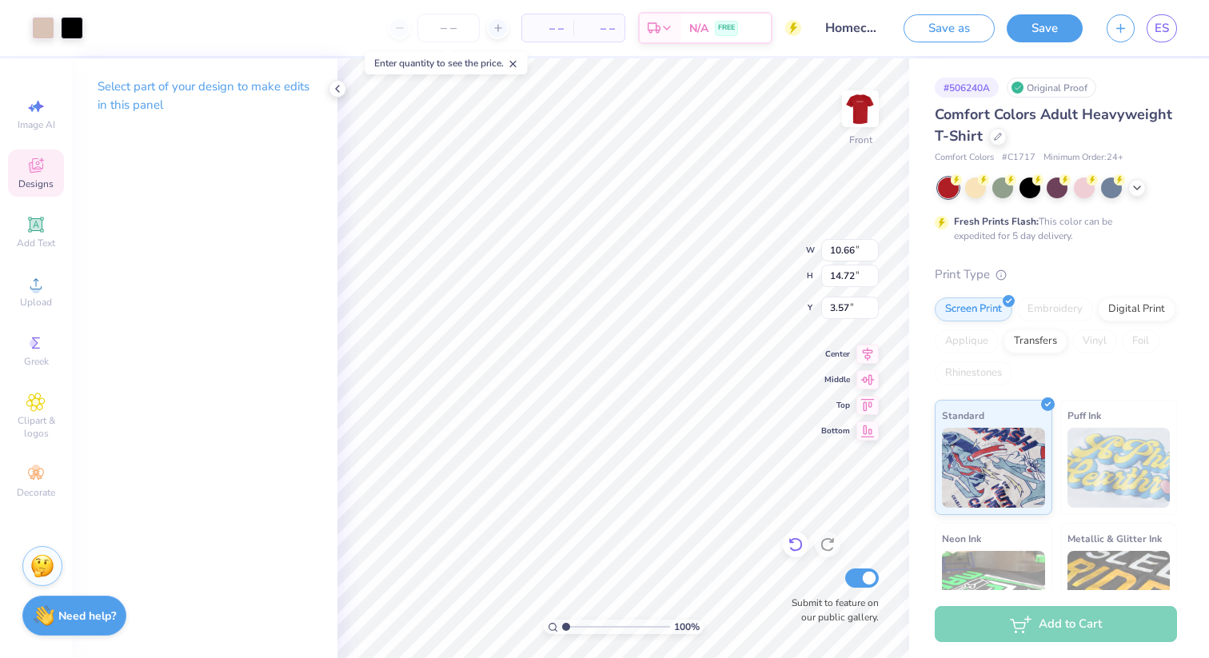
click at [793, 545] on icon at bounding box center [796, 545] width 16 height 16
click at [795, 546] on icon at bounding box center [796, 545] width 16 height 16
click at [800, 550] on icon at bounding box center [796, 545] width 16 height 16
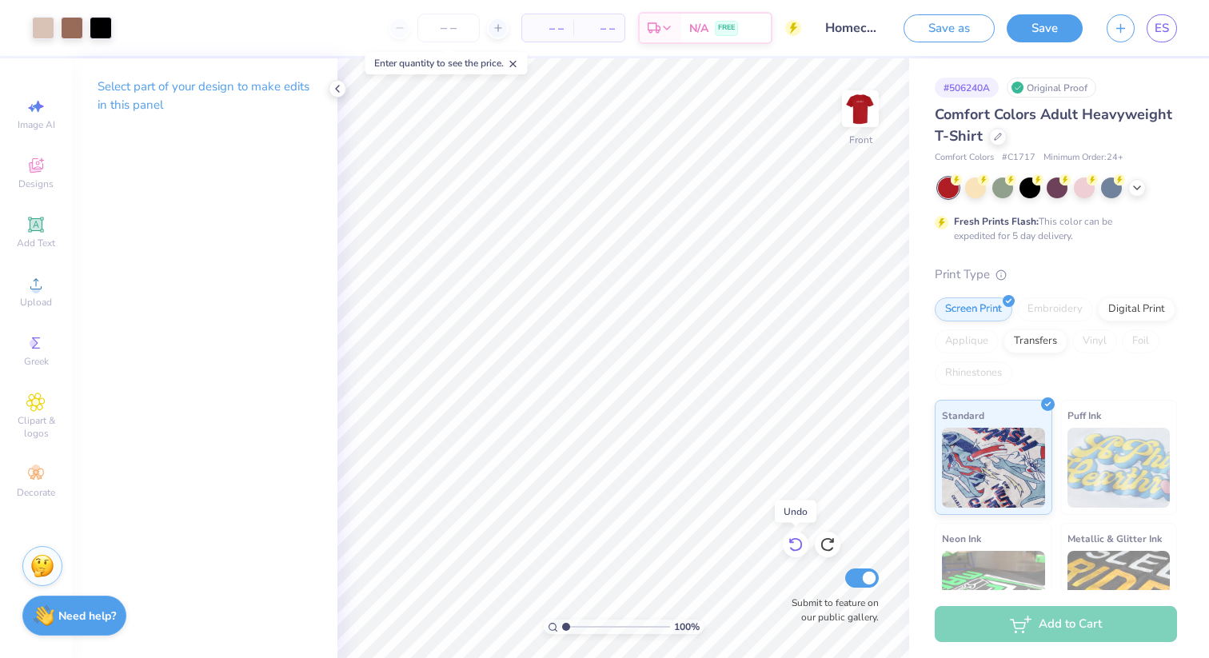
click at [800, 550] on icon at bounding box center [796, 545] width 14 height 14
click at [118, 26] on div at bounding box center [127, 27] width 18 height 18
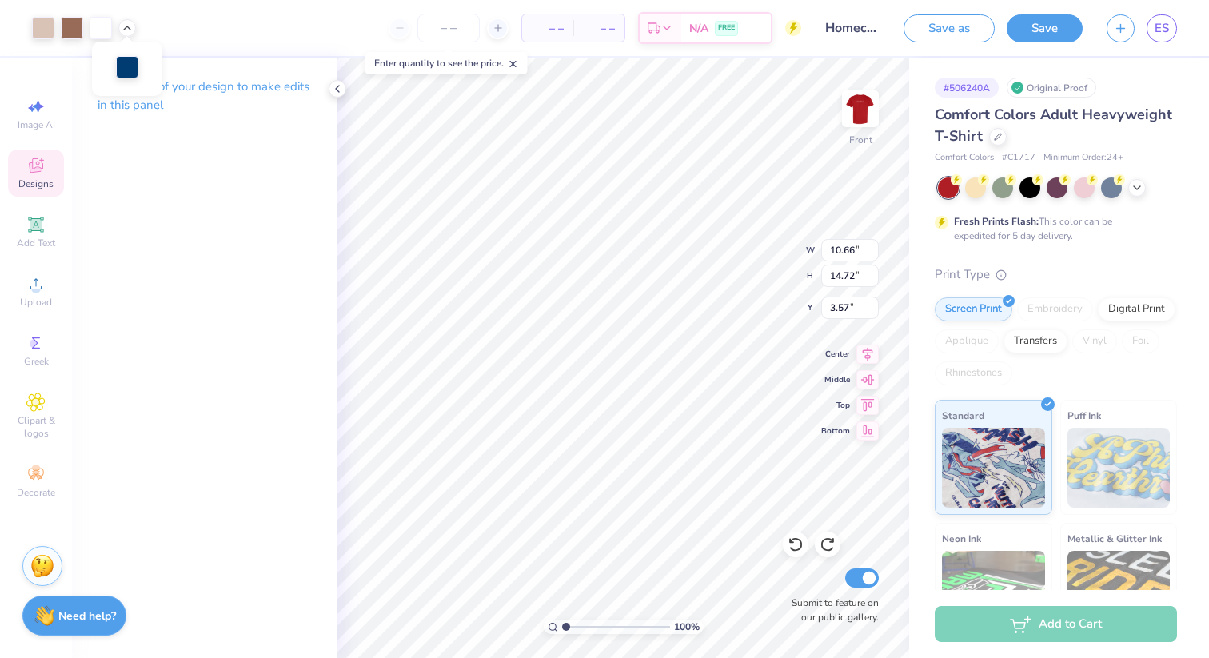
click at [129, 66] on div at bounding box center [127, 67] width 22 height 22
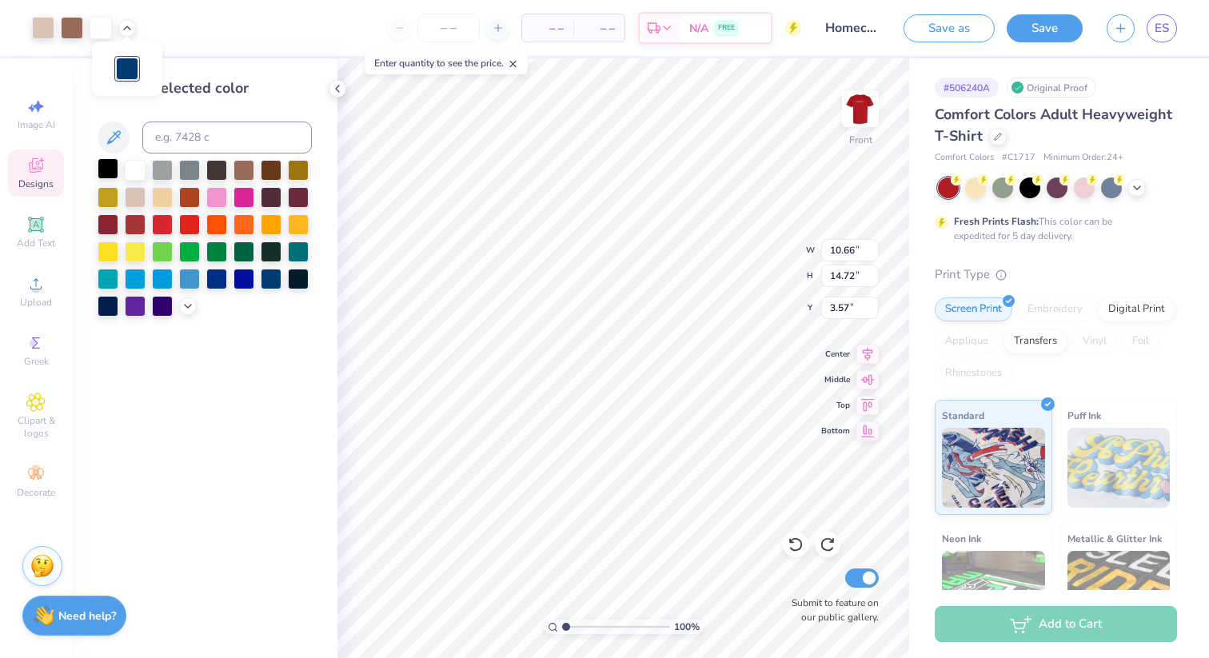
click at [109, 174] on div at bounding box center [108, 168] width 21 height 21
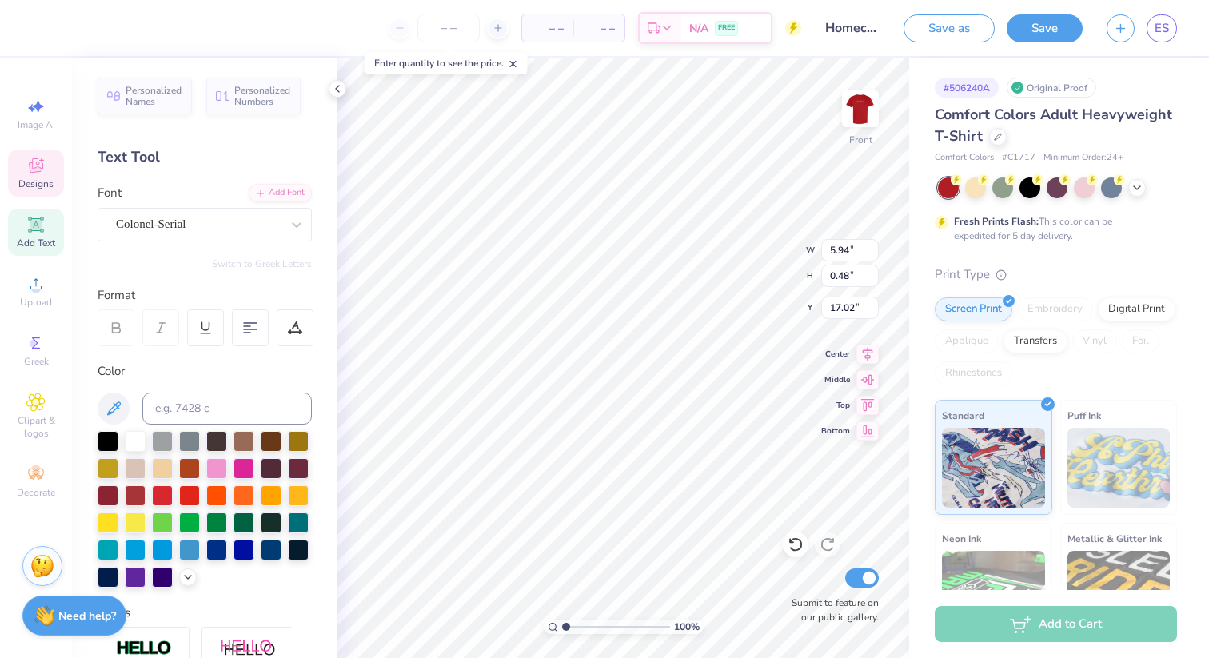
type textarea "THE COLLEGE OF NEW JERSEY"
type input "10.66"
type input "3.31"
type input "6.78"
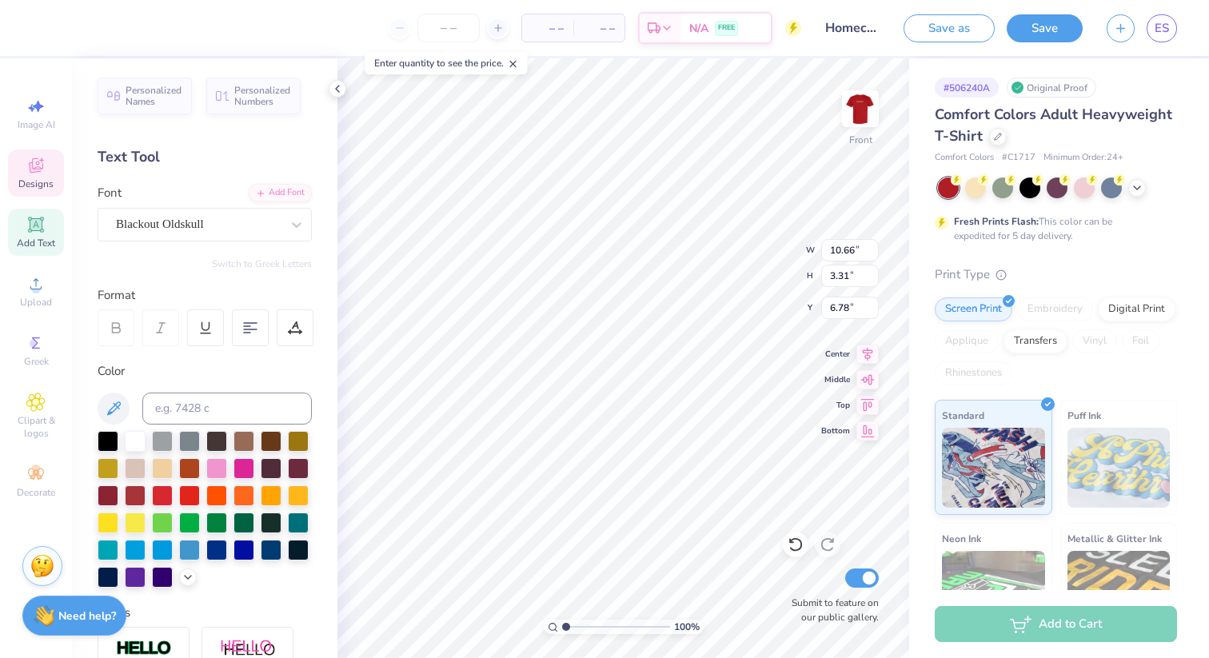
scroll to position [0, 0]
type textarea "Homecoming"
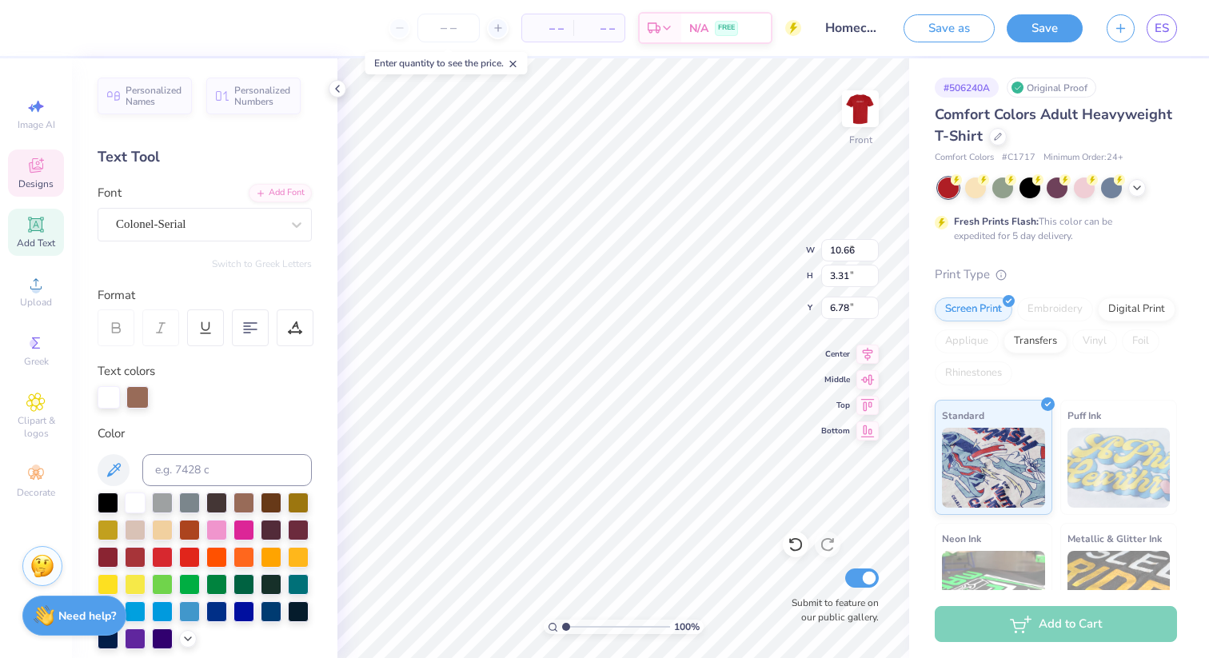
type input "9.83"
type input "1.46"
type input "3.57"
type textarea "b"
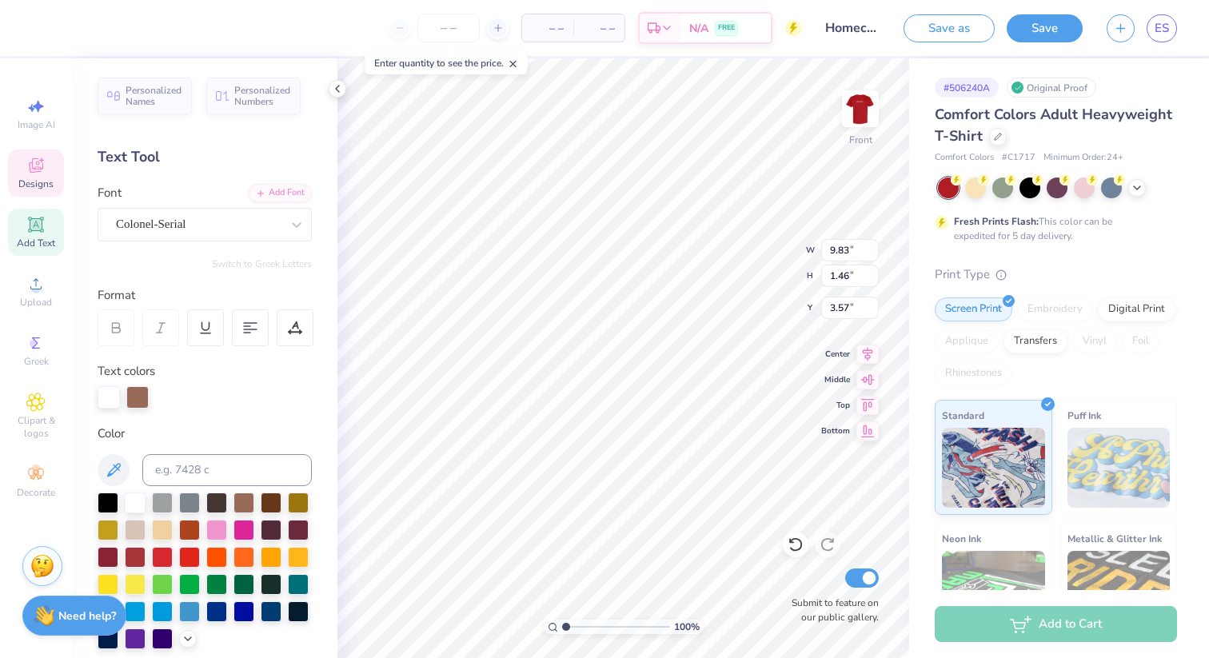
type textarea "BETA THETA PI"
type textarea "SIGMA KAPPA"
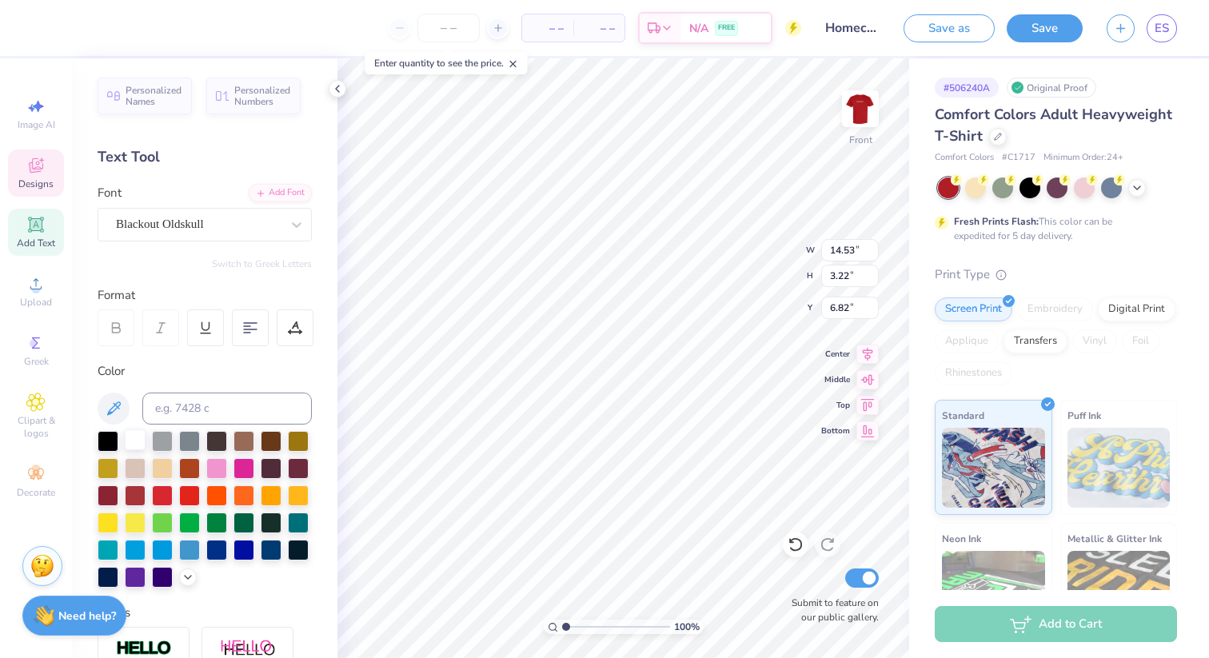
click at [136, 440] on div at bounding box center [135, 440] width 21 height 21
click at [188, 576] on polyline at bounding box center [188, 575] width 6 height 3
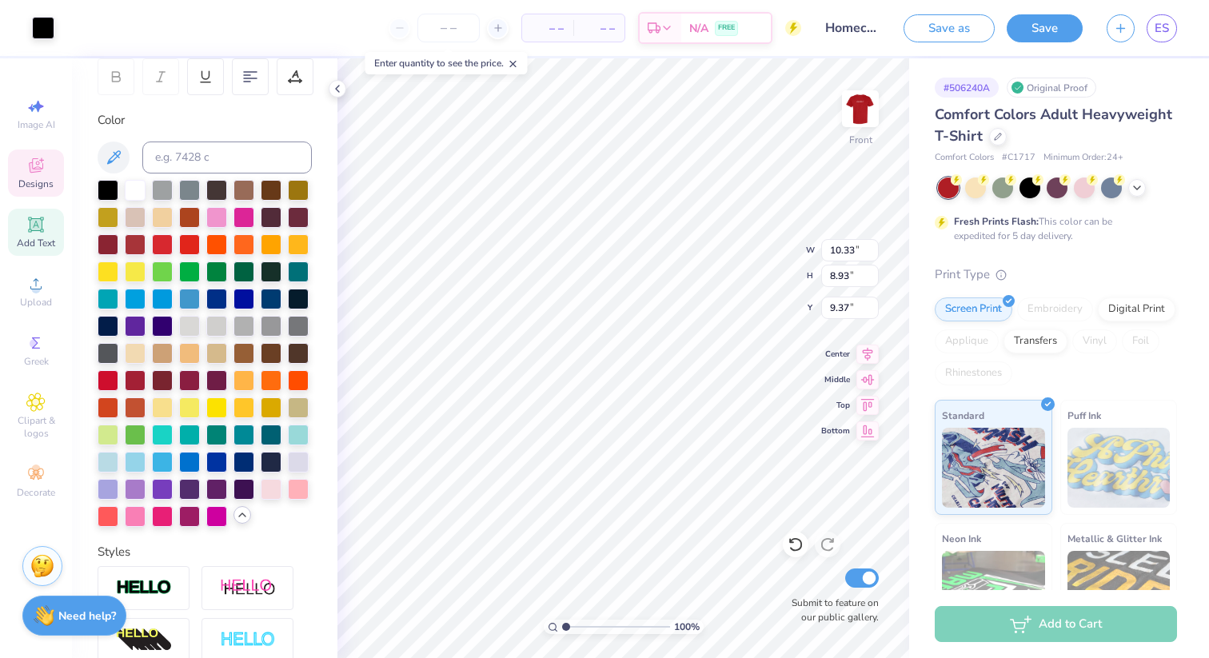
scroll to position [253, 0]
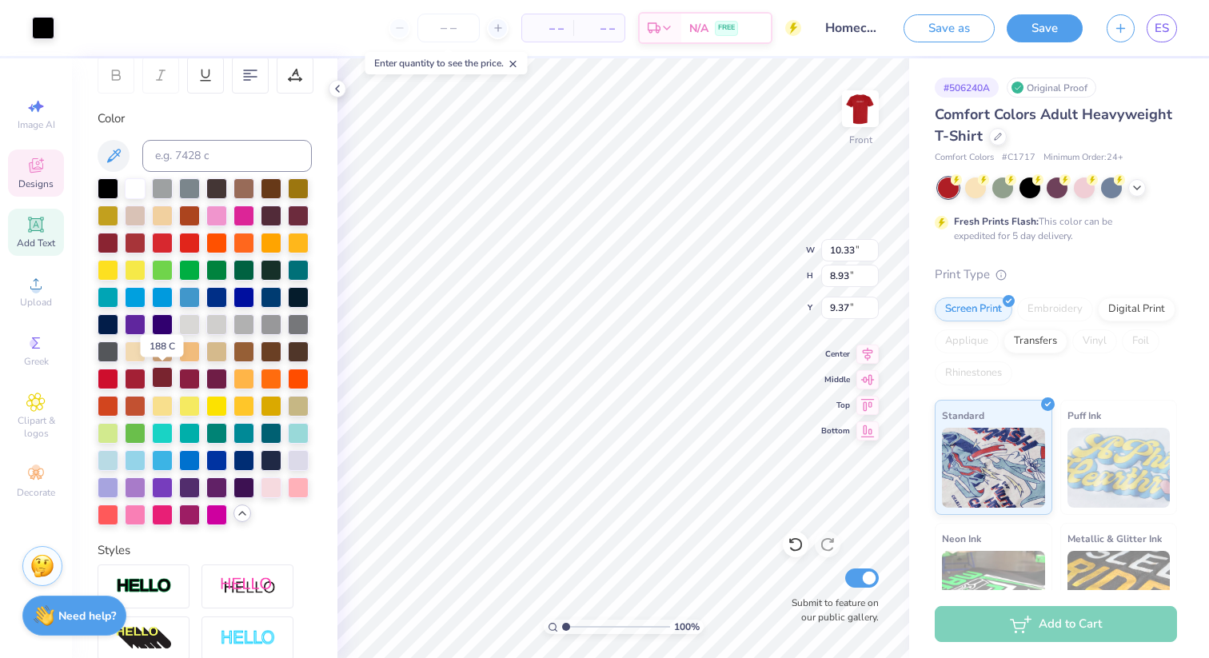
click at [158, 379] on div at bounding box center [162, 377] width 21 height 21
type input "9.37"
click at [190, 381] on div at bounding box center [189, 377] width 21 height 21
click at [803, 542] on div at bounding box center [796, 545] width 26 height 26
click at [47, 31] on div at bounding box center [43, 26] width 22 height 22
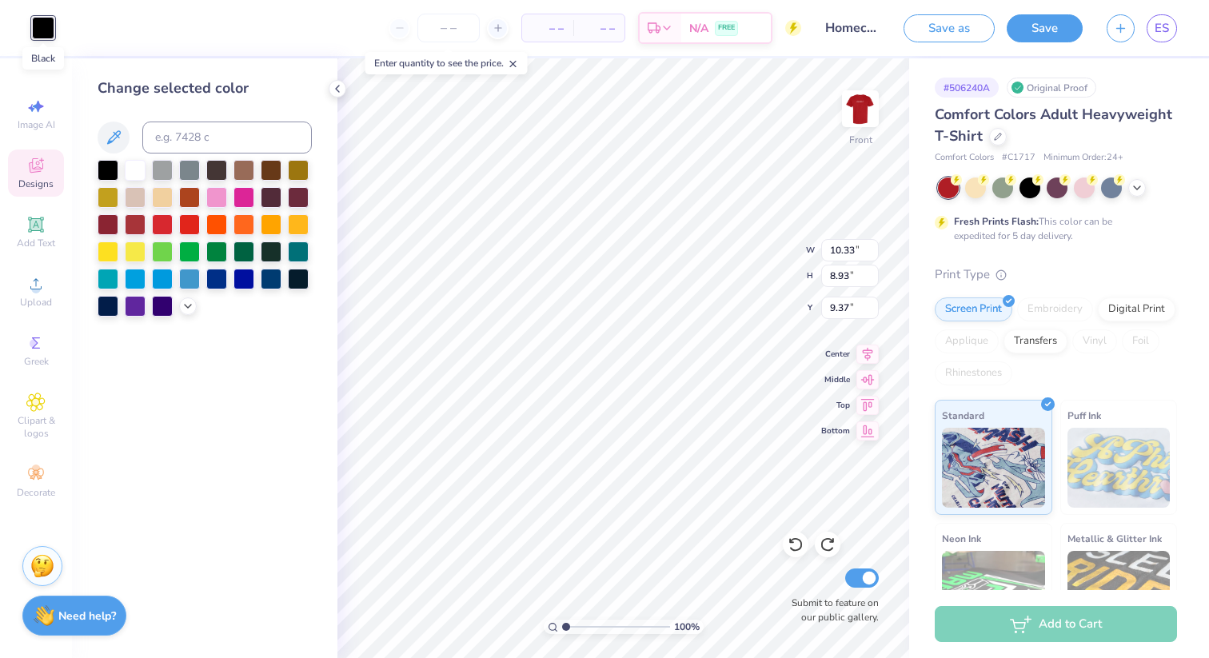
click at [47, 31] on div at bounding box center [43, 28] width 22 height 22
click at [111, 224] on div at bounding box center [108, 223] width 21 height 21
click at [192, 303] on icon at bounding box center [188, 304] width 13 height 13
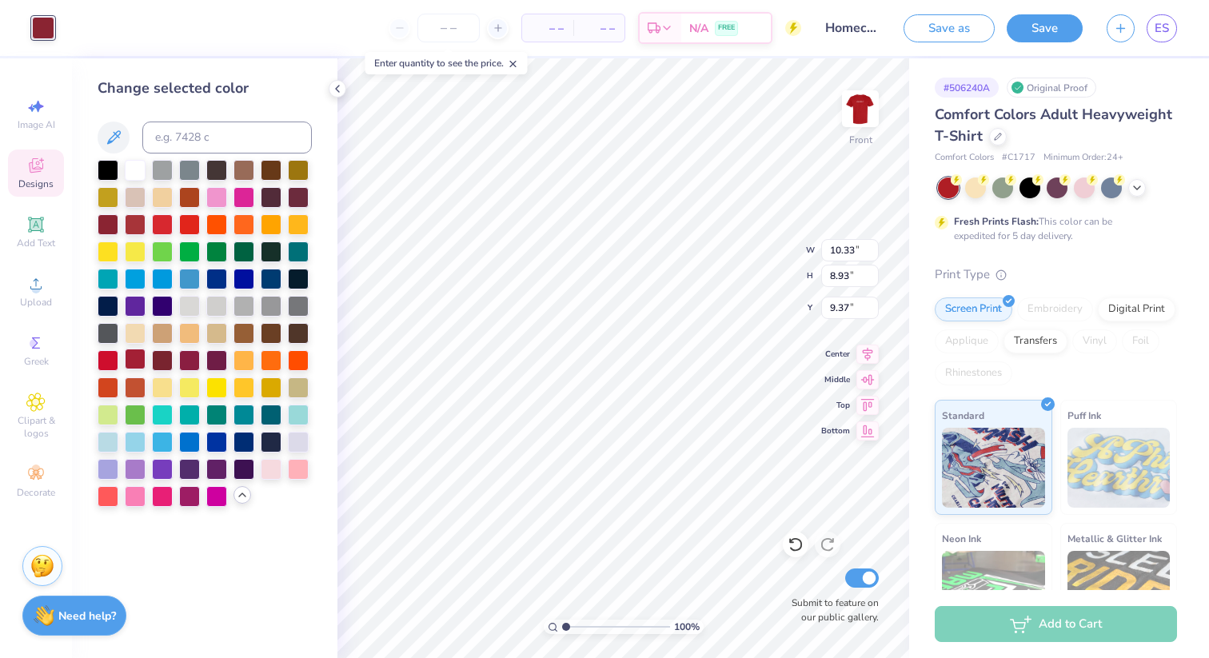
click at [131, 361] on div at bounding box center [135, 359] width 21 height 21
click at [166, 360] on div at bounding box center [162, 359] width 21 height 21
click at [110, 175] on div at bounding box center [108, 168] width 21 height 21
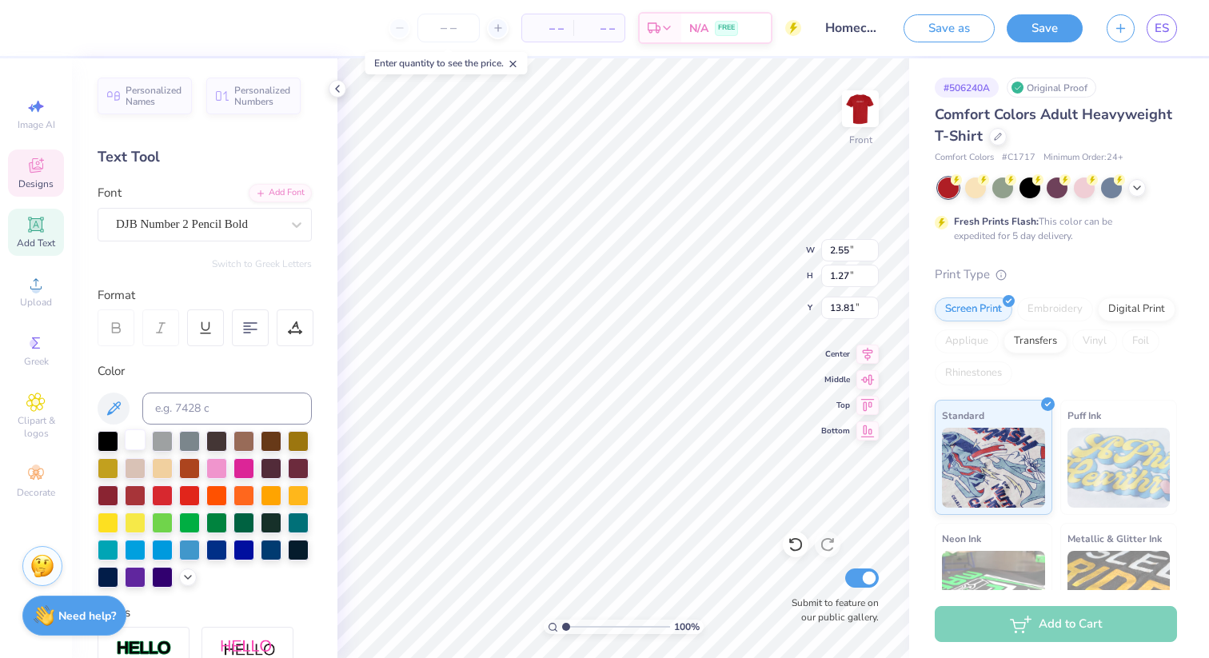
click at [136, 442] on div at bounding box center [135, 440] width 21 height 21
type input "1.33"
type input "0.96"
type input "13.25"
click at [139, 438] on div at bounding box center [135, 440] width 21 height 21
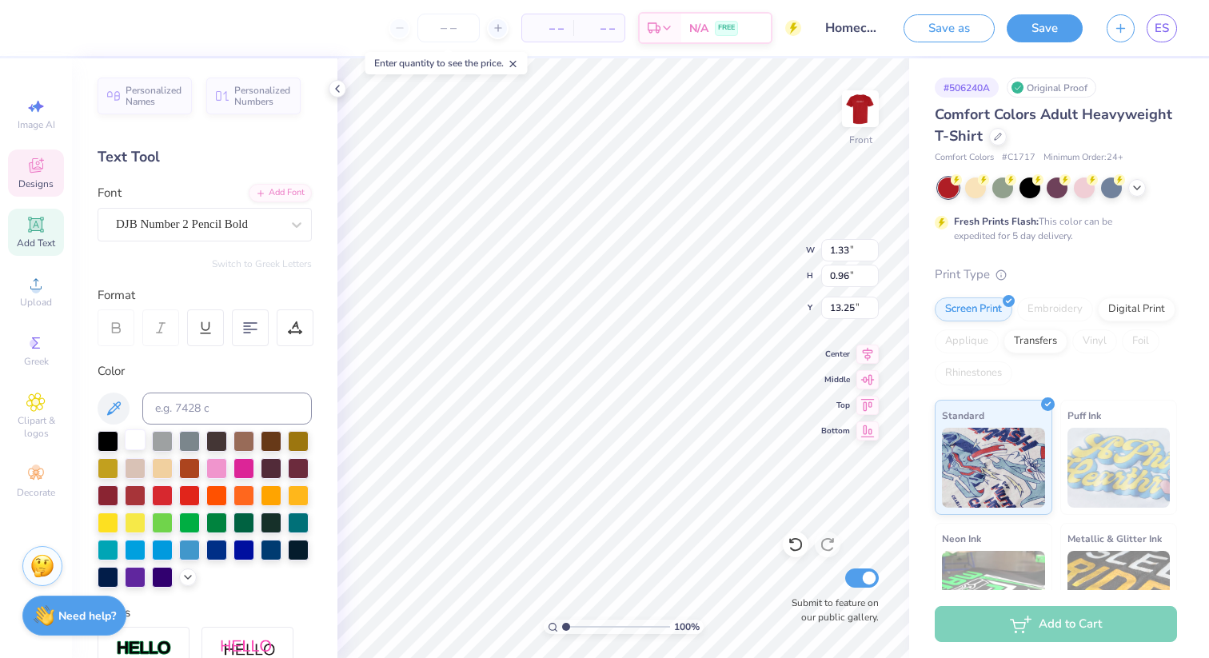
type input "1.59"
type input "0.99"
type input "14.67"
click at [136, 440] on div at bounding box center [135, 440] width 21 height 21
click at [265, 439] on div at bounding box center [271, 440] width 21 height 21
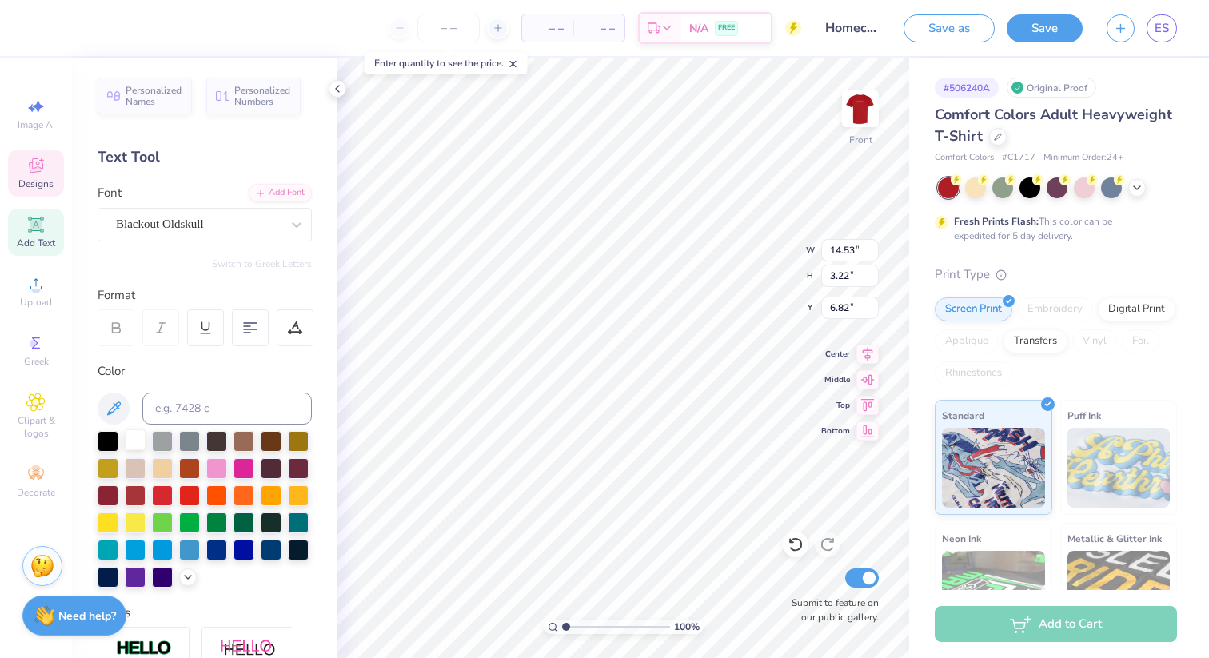
click at [157, 438] on div at bounding box center [162, 441] width 21 height 21
click at [134, 438] on div at bounding box center [135, 440] width 21 height 21
click at [314, 454] on div "Personalized Names Personalized Numbers Text Tool Add Font Font Blackout Oldsku…" at bounding box center [205, 358] width 266 height 600
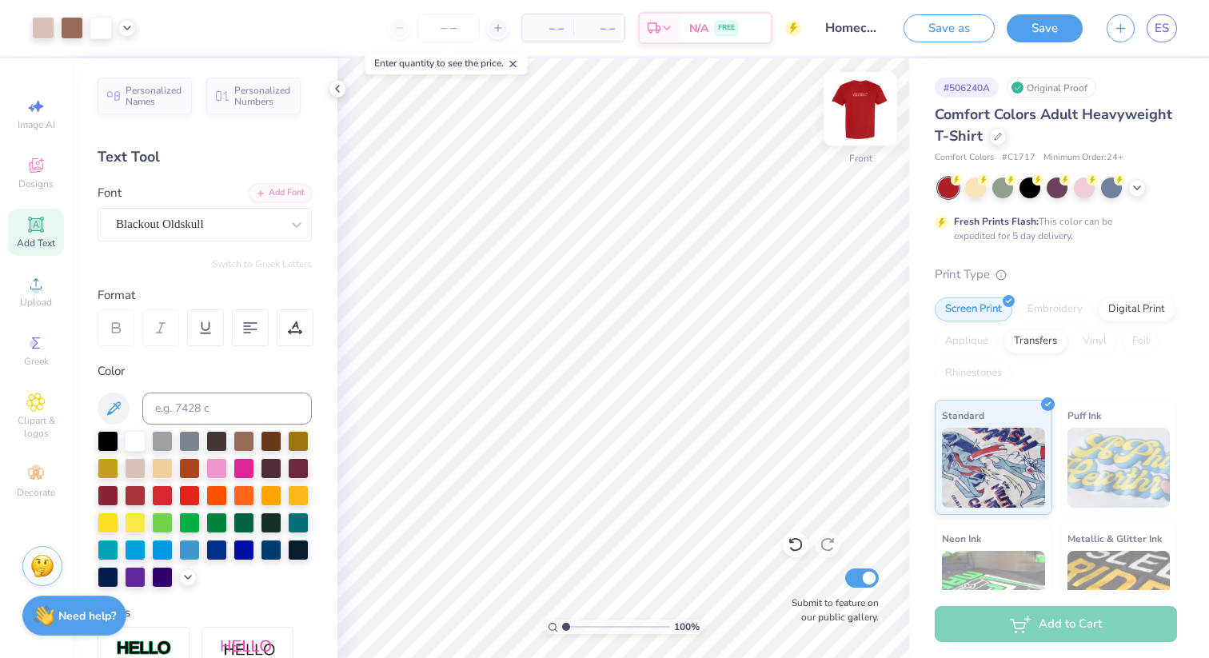
click at [870, 110] on img at bounding box center [861, 109] width 64 height 64
click at [863, 118] on img at bounding box center [861, 109] width 64 height 64
click at [1145, 191] on div at bounding box center [1057, 188] width 239 height 21
click at [1138, 187] on icon at bounding box center [1137, 186] width 13 height 13
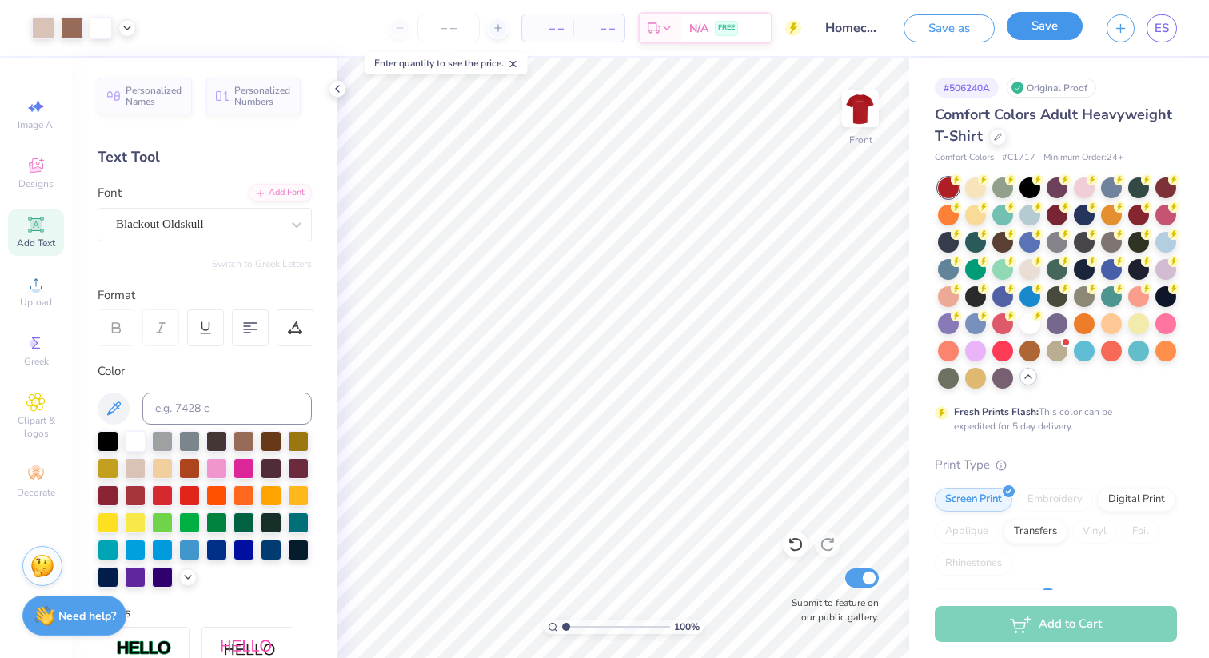
click at [1049, 25] on button "Save" at bounding box center [1045, 26] width 76 height 28
click at [1100, 18] on div "Save as Saving... ES" at bounding box center [1040, 28] width 338 height 56
click at [1038, 20] on div "Saving..." at bounding box center [1028, 28] width 109 height 28
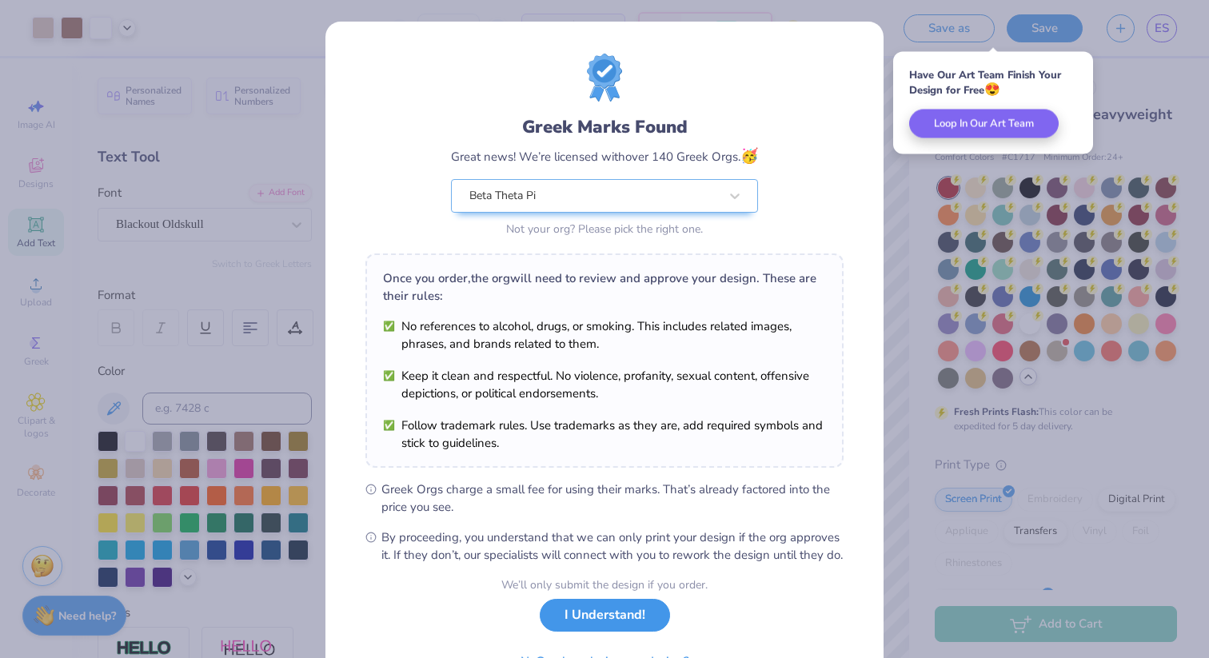
click at [582, 632] on button "I Understand!" at bounding box center [605, 615] width 130 height 33
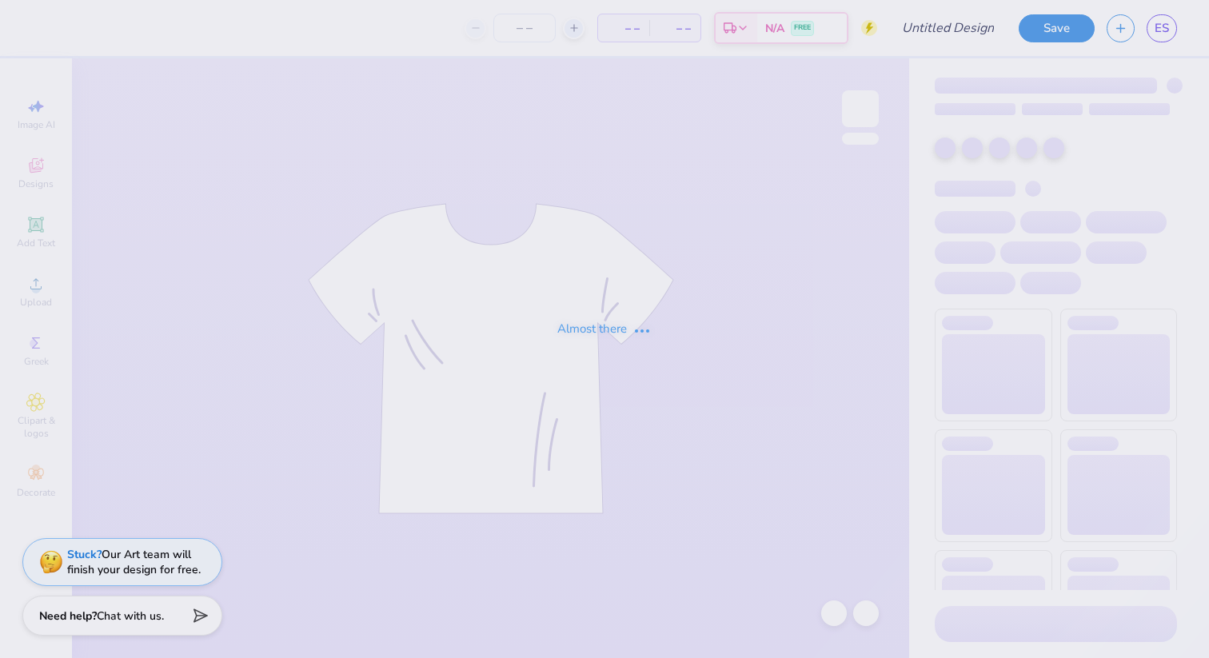
type input "Homecoming 2025 V1"
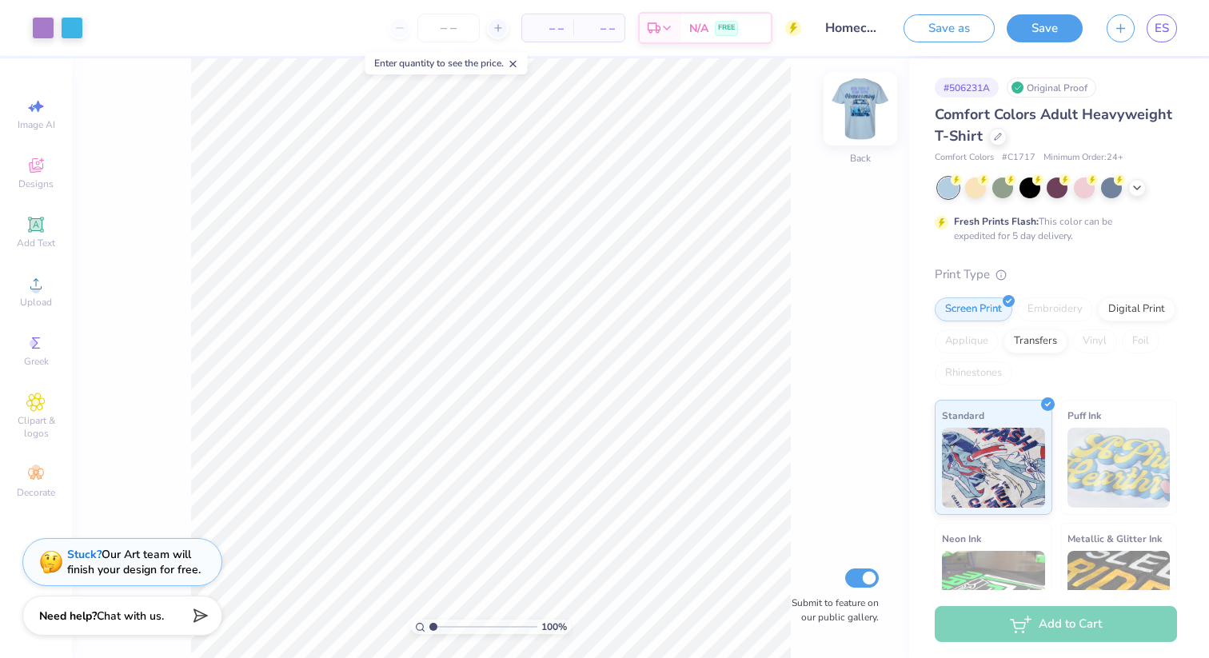
click at [876, 98] on img at bounding box center [861, 109] width 64 height 64
click at [866, 103] on img at bounding box center [861, 109] width 64 height 64
click at [841, 94] on img at bounding box center [861, 109] width 64 height 64
click at [873, 93] on img at bounding box center [861, 109] width 64 height 64
click at [1037, 29] on button "Save" at bounding box center [1045, 26] width 76 height 28
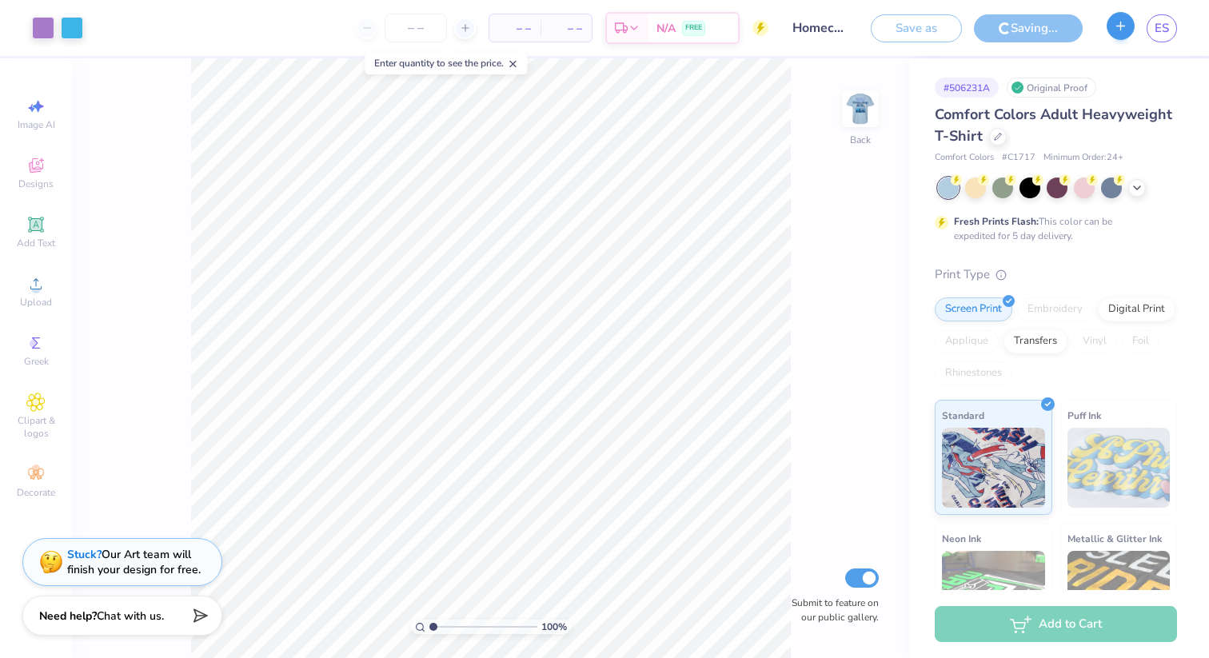
click at [1122, 26] on line "button" at bounding box center [1121, 26] width 8 height 0
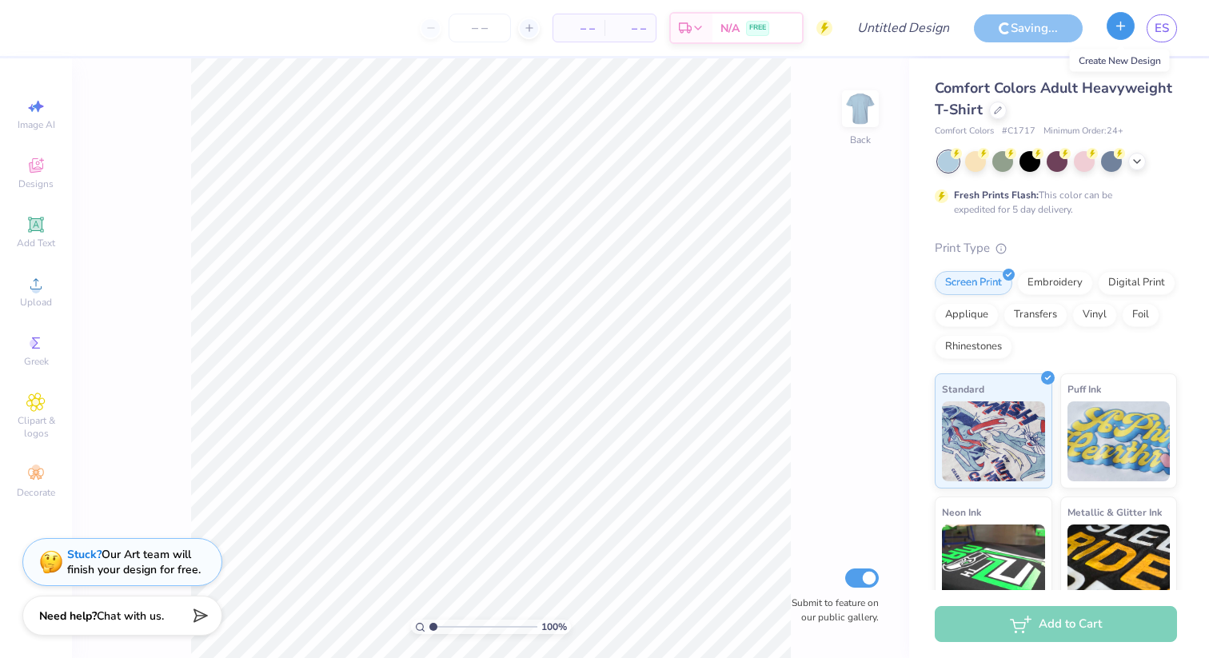
click at [1122, 28] on icon "button" at bounding box center [1121, 26] width 14 height 14
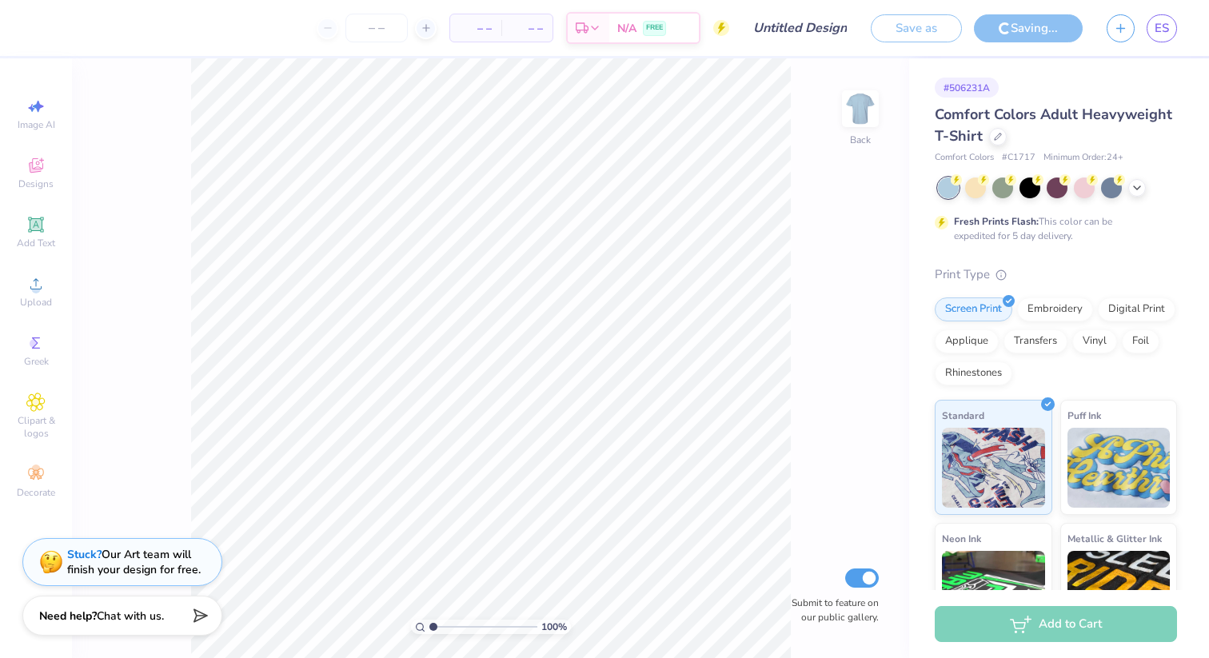
type input "Homecoming 2025 V1"
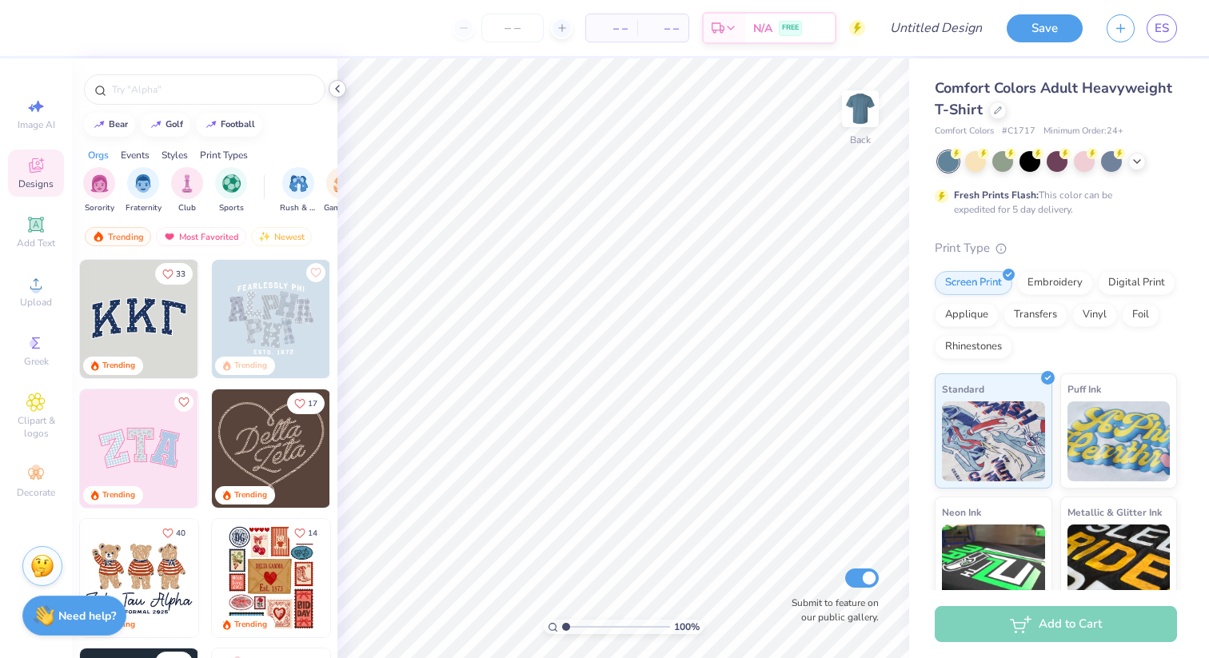
click at [335, 90] on icon at bounding box center [337, 88] width 13 height 13
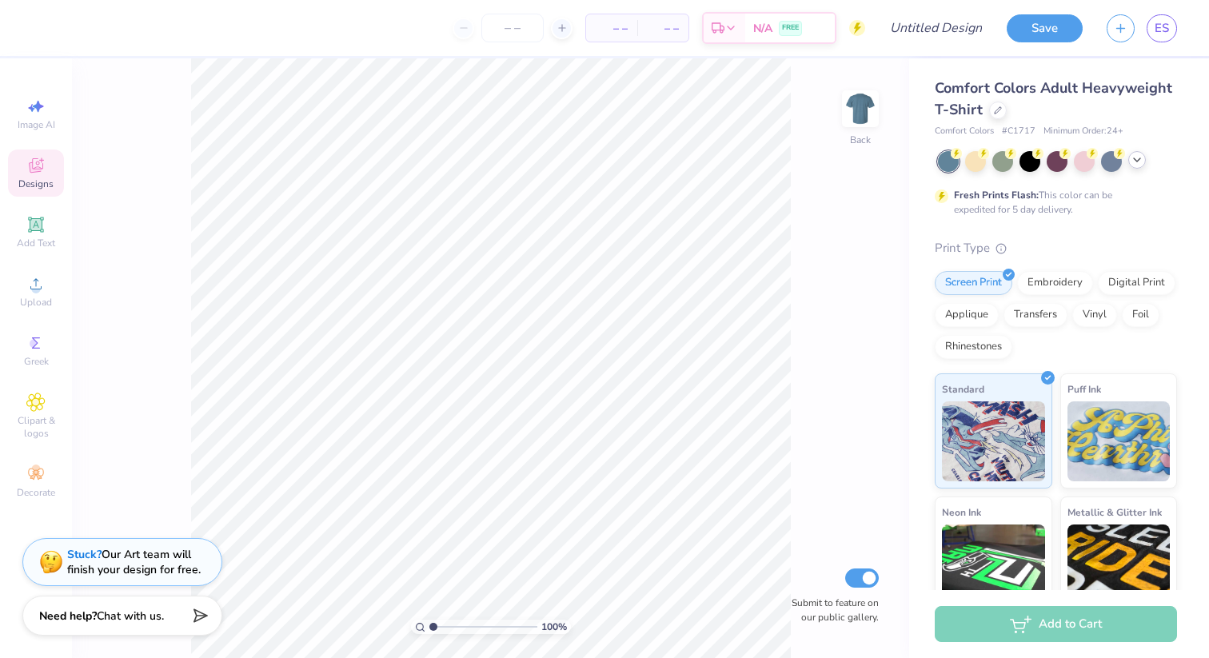
click at [1138, 162] on icon at bounding box center [1137, 160] width 13 height 13
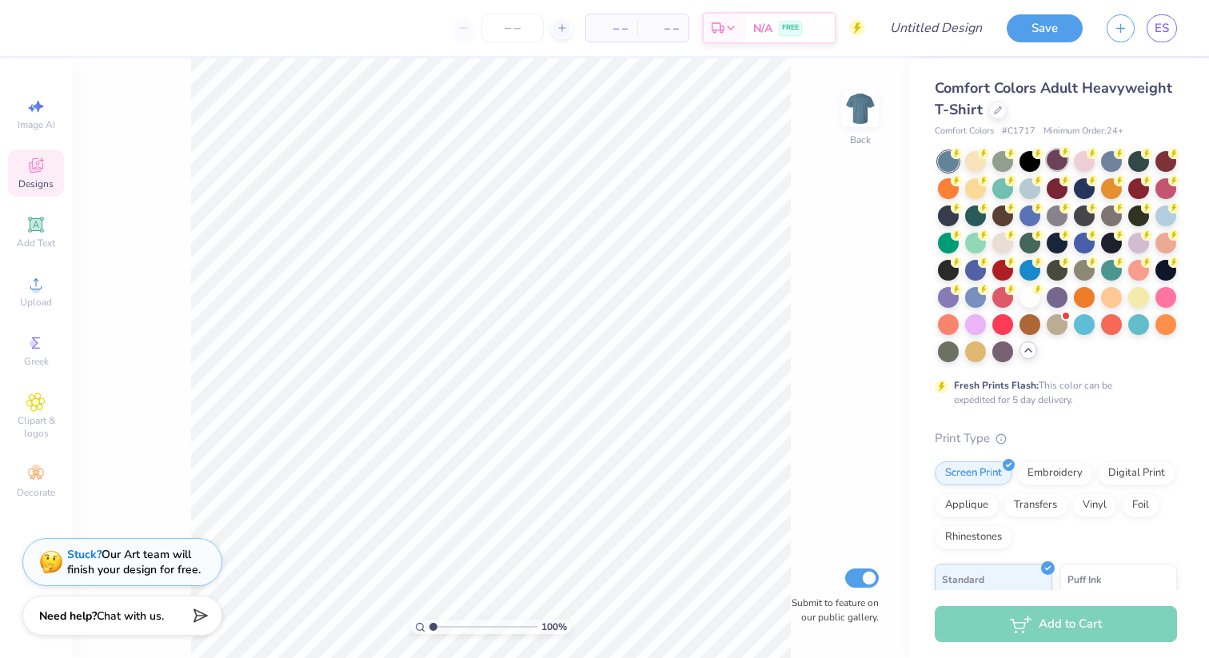
click at [1050, 164] on div at bounding box center [1057, 160] width 21 height 21
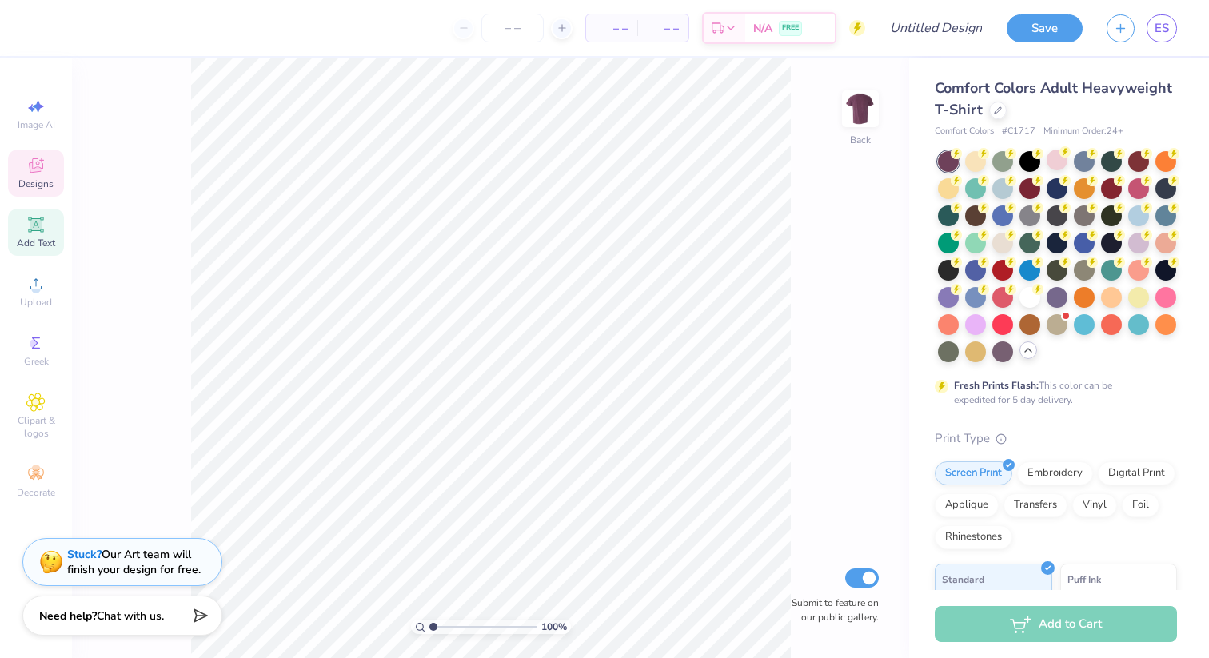
click at [42, 225] on icon at bounding box center [35, 224] width 19 height 19
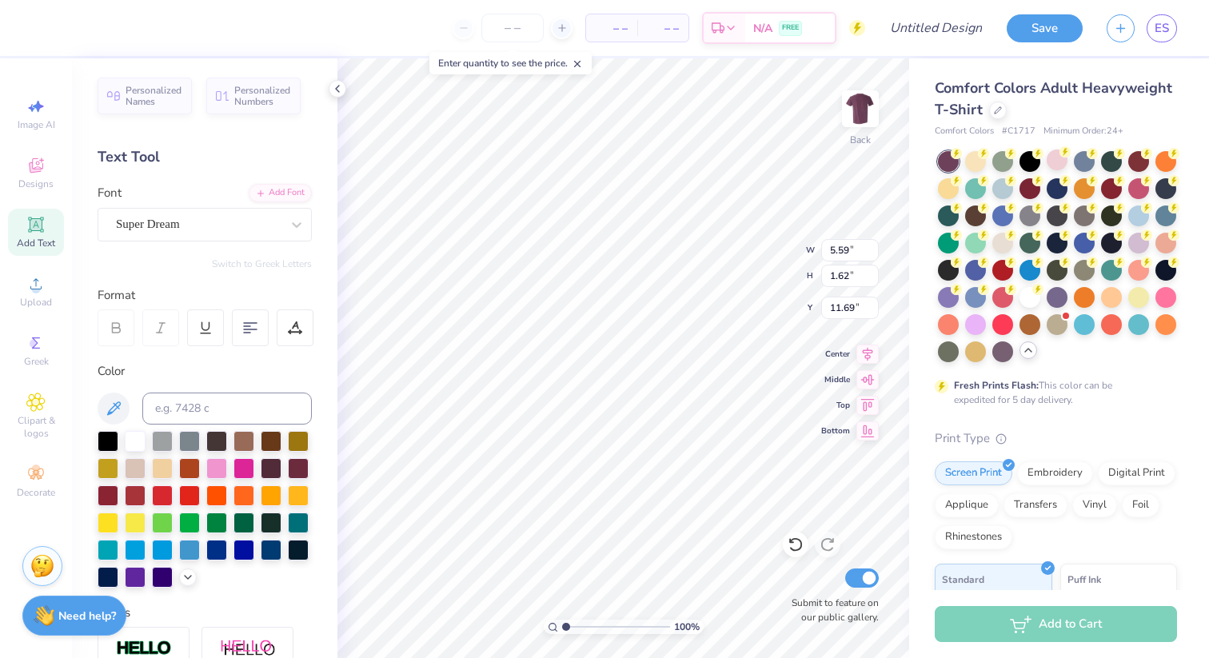
type textarea "b"
type textarea "BETA THETA PI"
click at [227, 211] on div "Super Dream" at bounding box center [205, 225] width 214 height 34
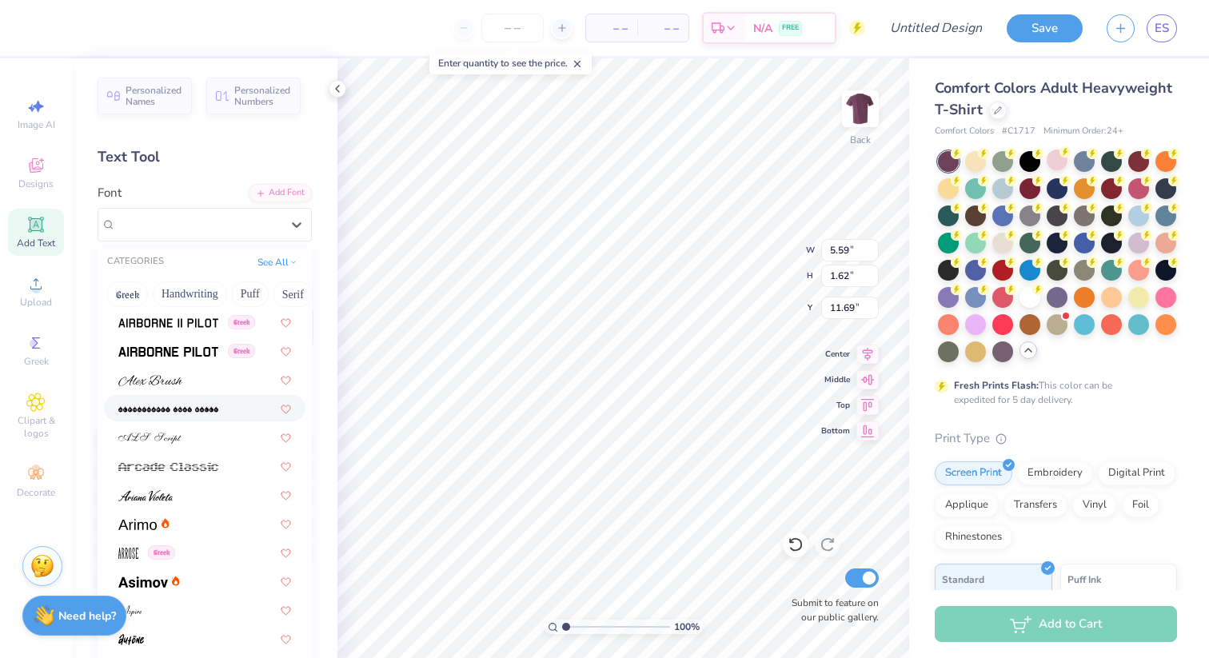
scroll to position [361, 0]
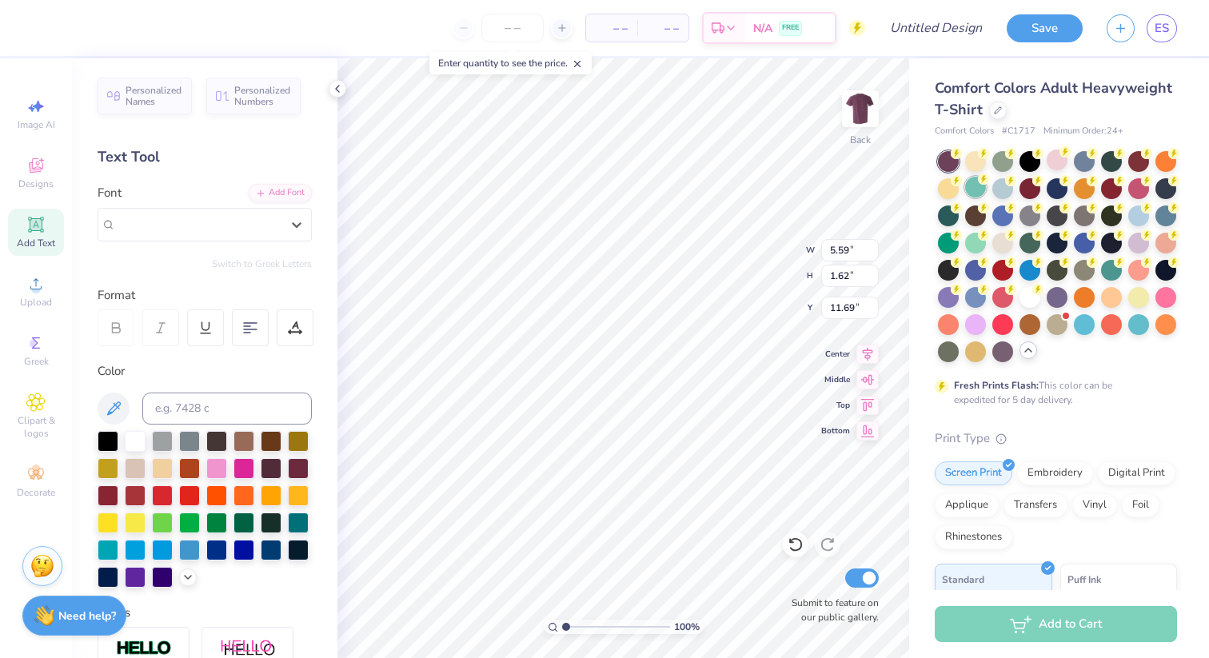
click at [969, 189] on div at bounding box center [975, 187] width 21 height 21
type input "14.17"
type input "1.50"
click at [951, 222] on div at bounding box center [948, 214] width 21 height 21
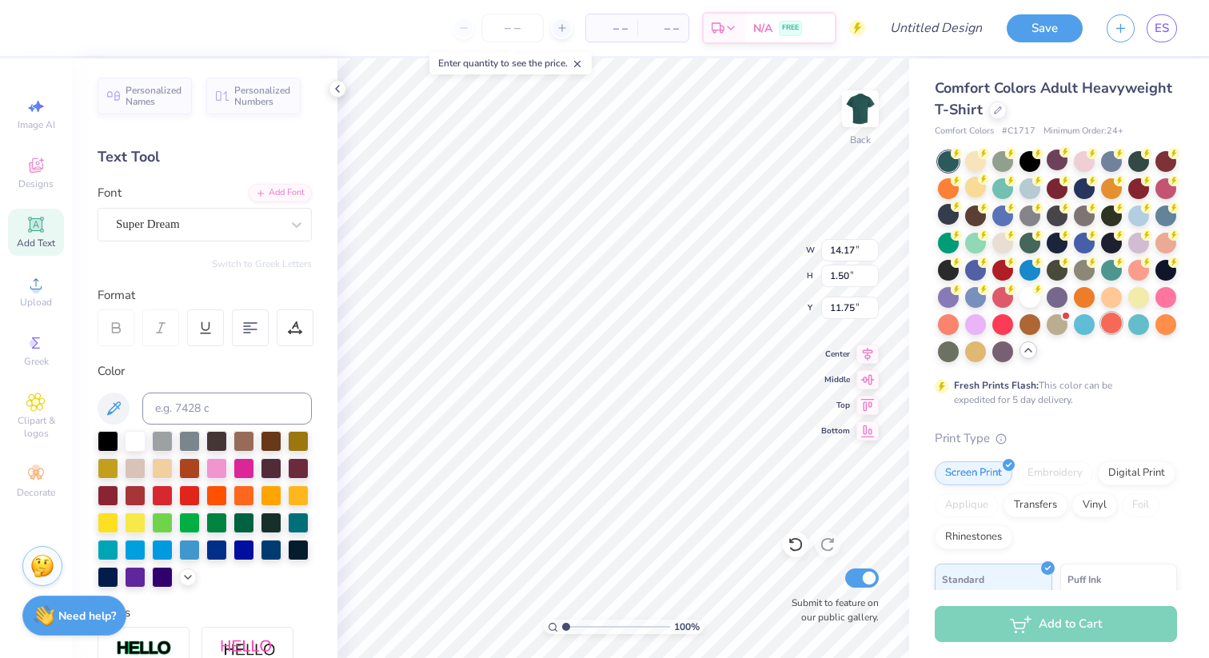
click at [1112, 321] on div at bounding box center [1111, 323] width 21 height 21
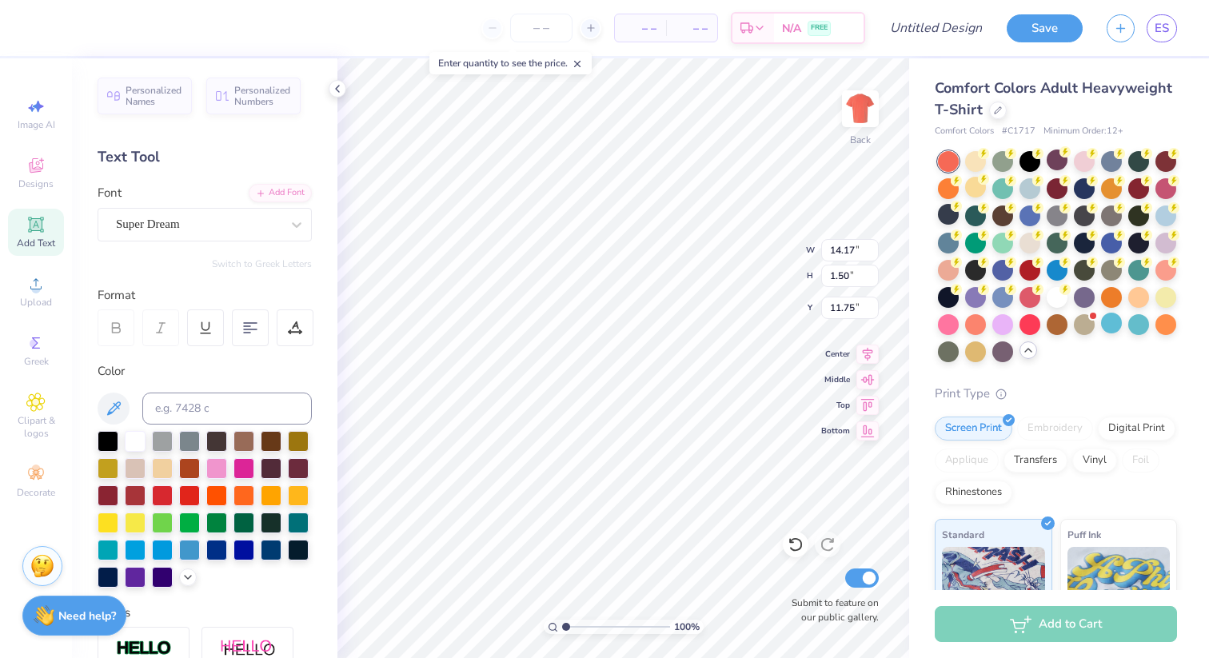
type input "3.37"
click at [254, 232] on div "Super Dream" at bounding box center [198, 224] width 168 height 25
click at [196, 222] on div "Super Dream" at bounding box center [198, 224] width 165 height 18
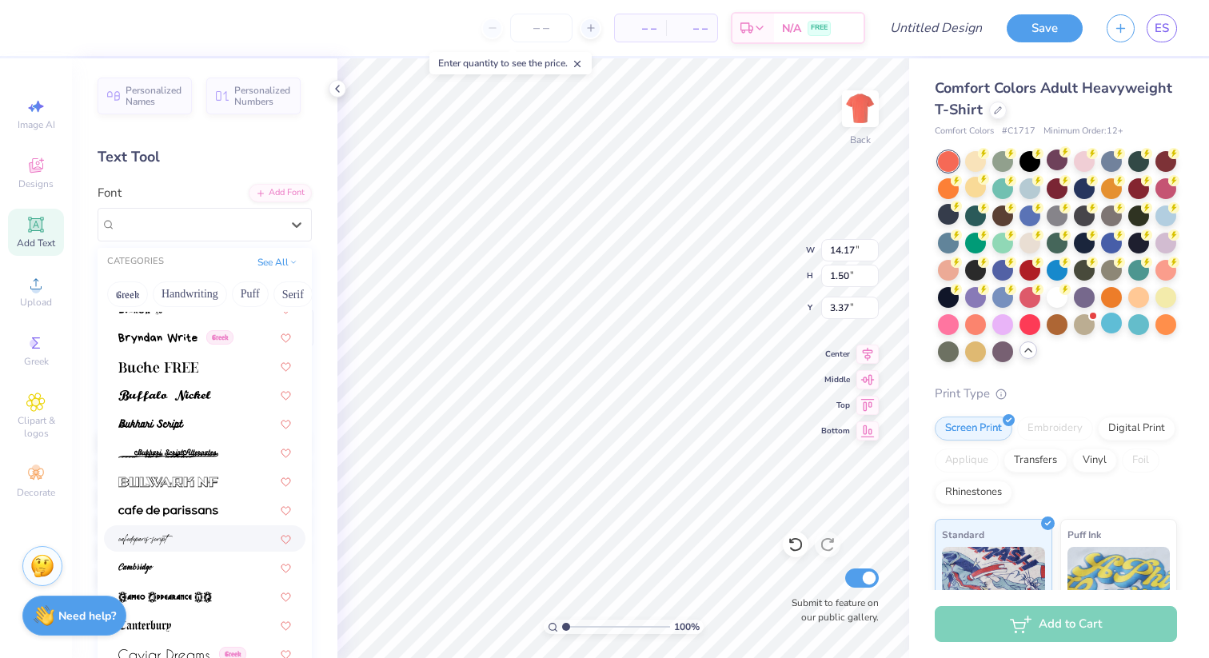
scroll to position [1429, 0]
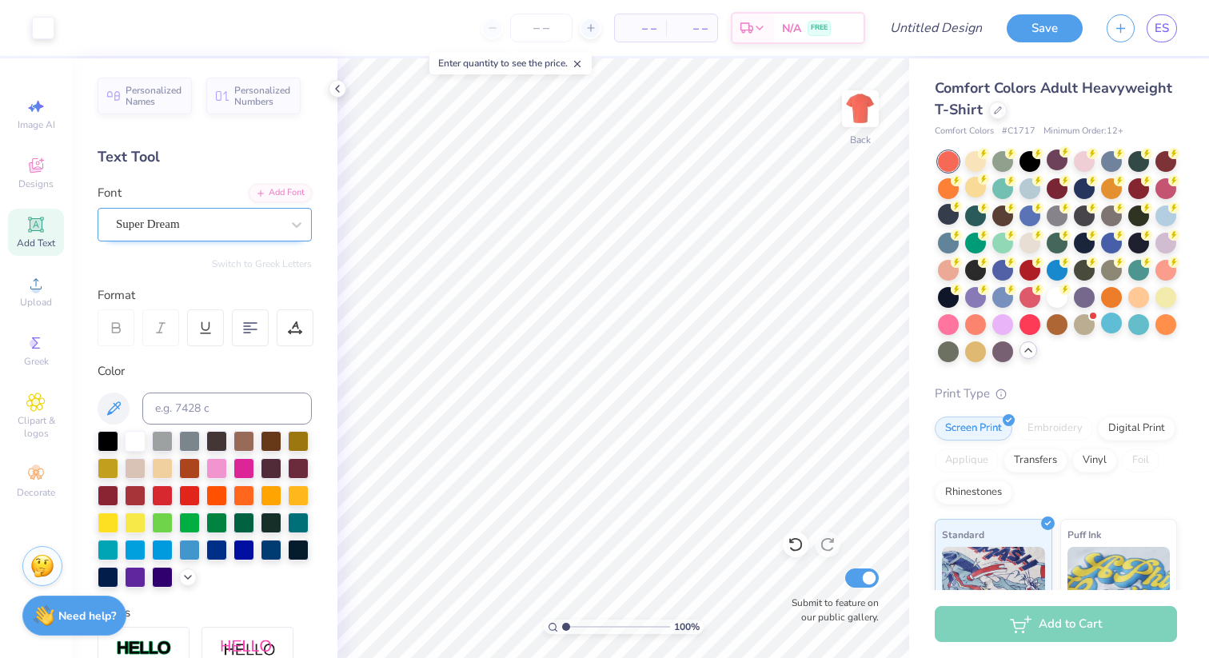
click at [162, 220] on div "Super Dream" at bounding box center [198, 224] width 168 height 25
type input "P"
type input "xlassic"
click at [270, 259] on button "See All" at bounding box center [278, 261] width 50 height 16
click at [236, 226] on div "Super Dream" at bounding box center [198, 224] width 168 height 25
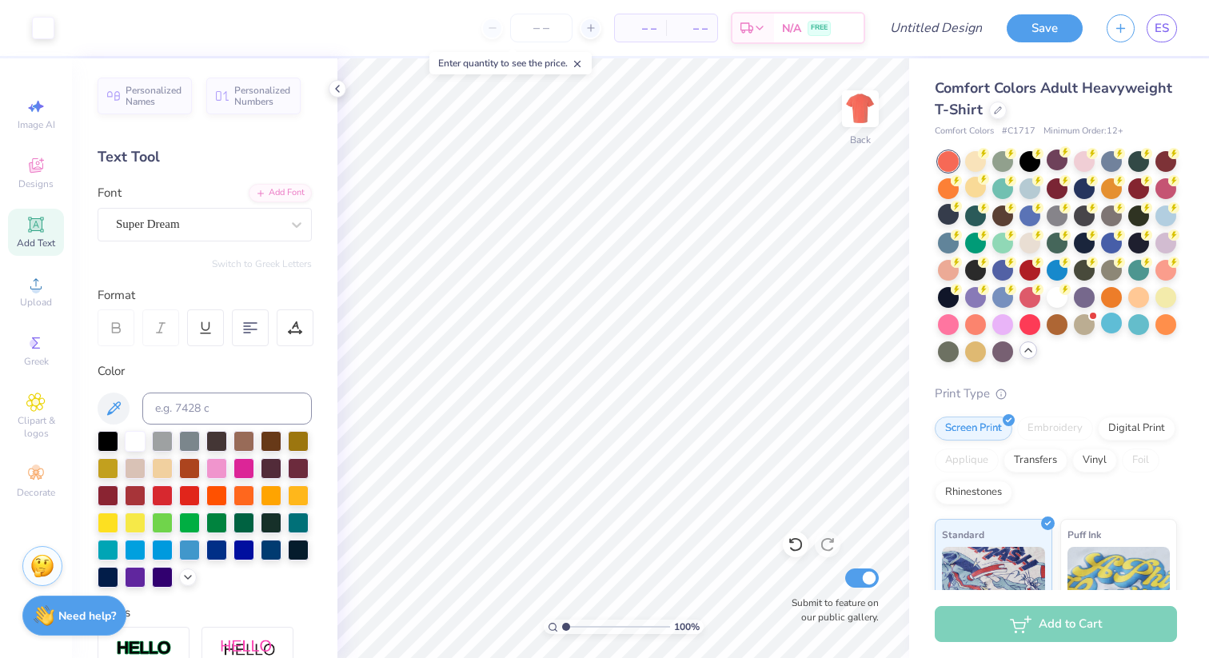
click at [205, 227] on div "Super Dream" at bounding box center [198, 224] width 168 height 25
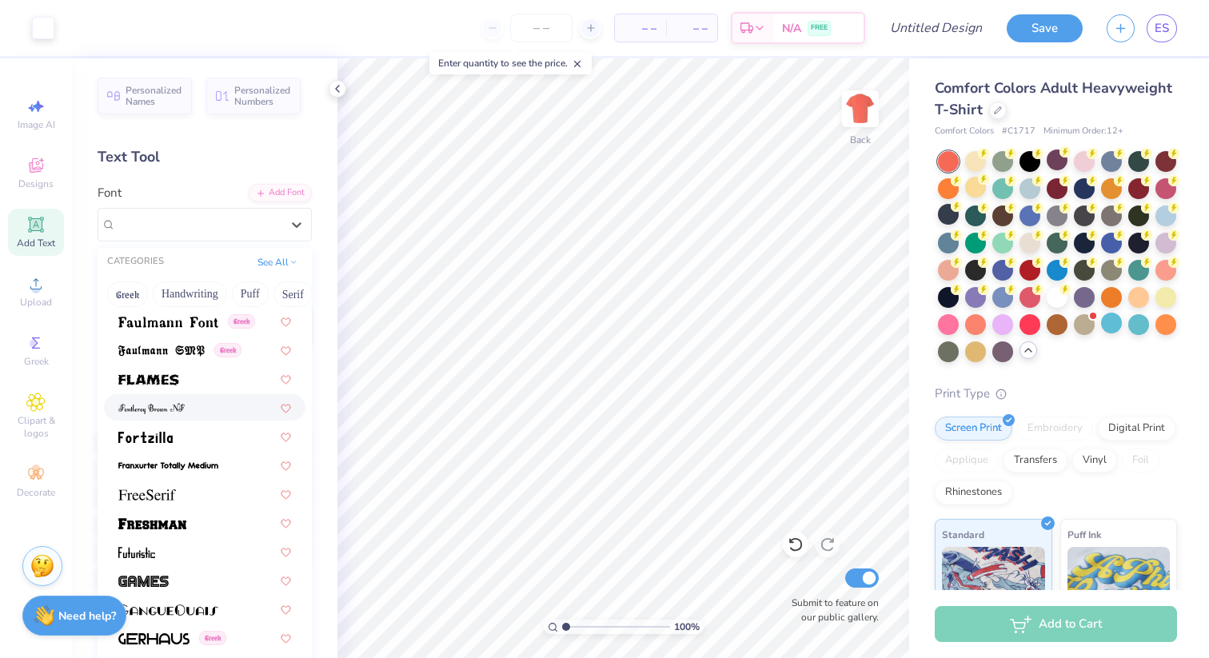
scroll to position [3510, 0]
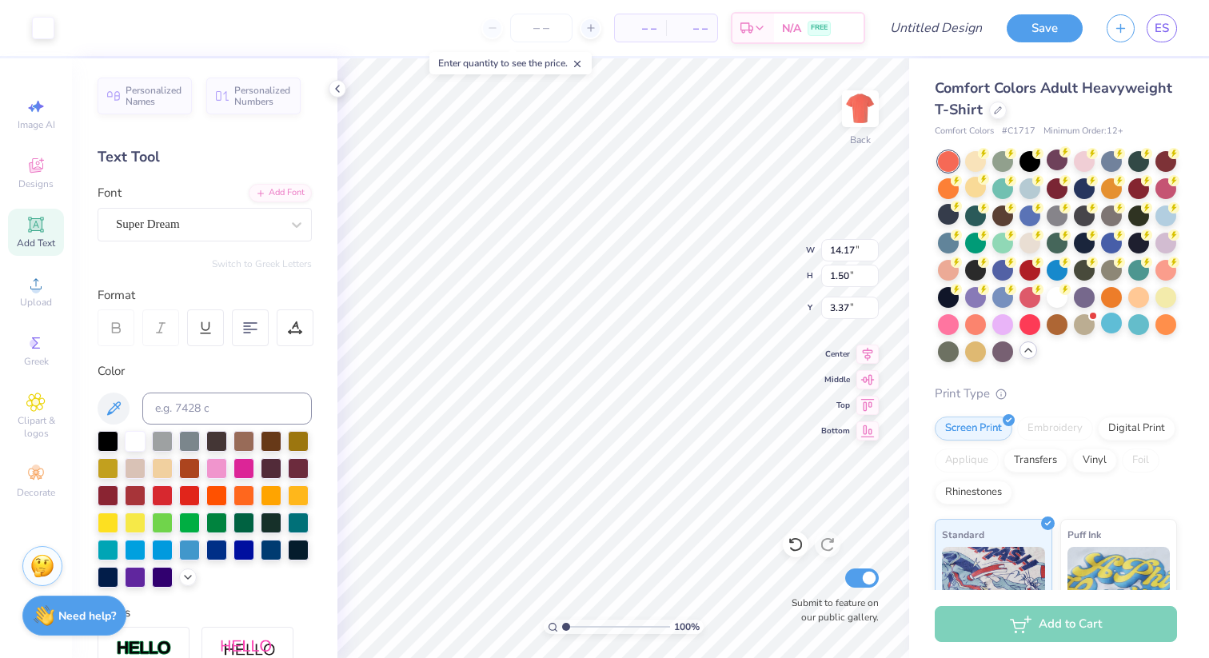
type input "3.36"
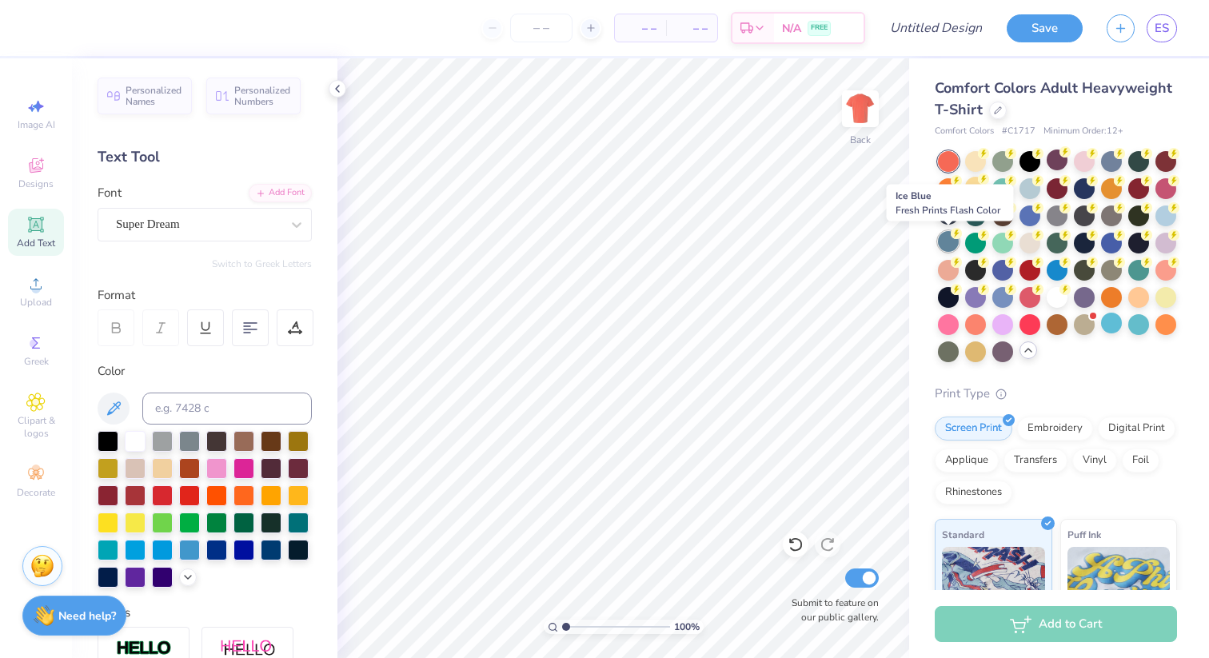
click at [949, 246] on div at bounding box center [948, 241] width 21 height 21
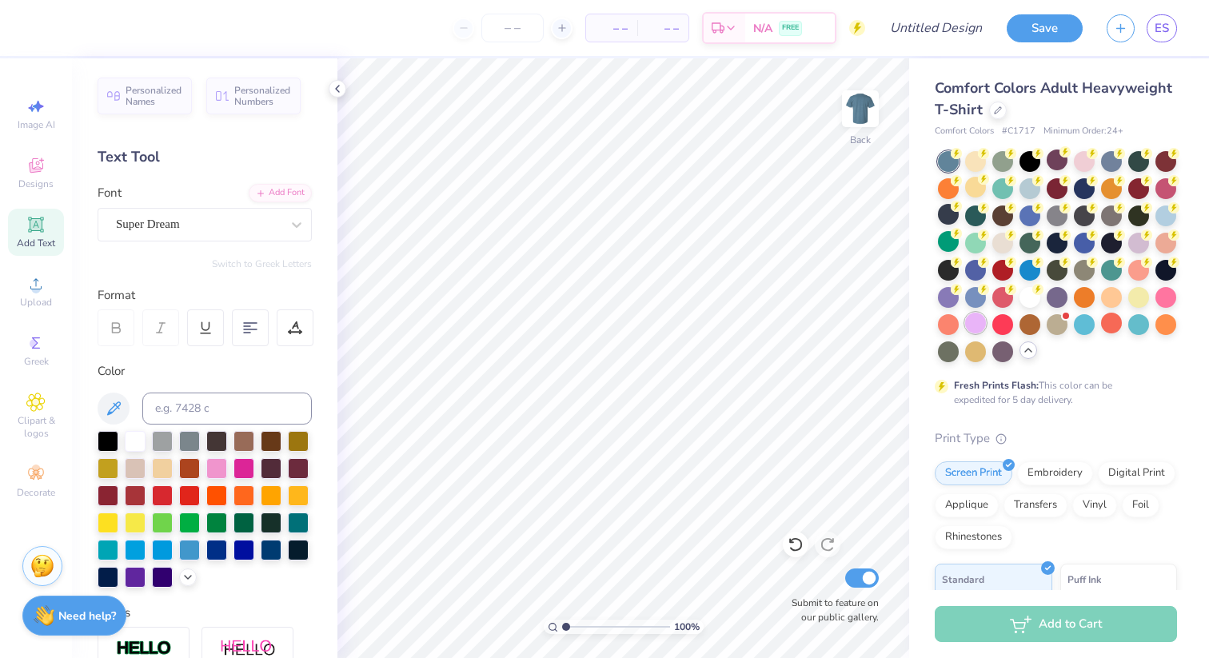
click at [976, 319] on div at bounding box center [975, 323] width 21 height 21
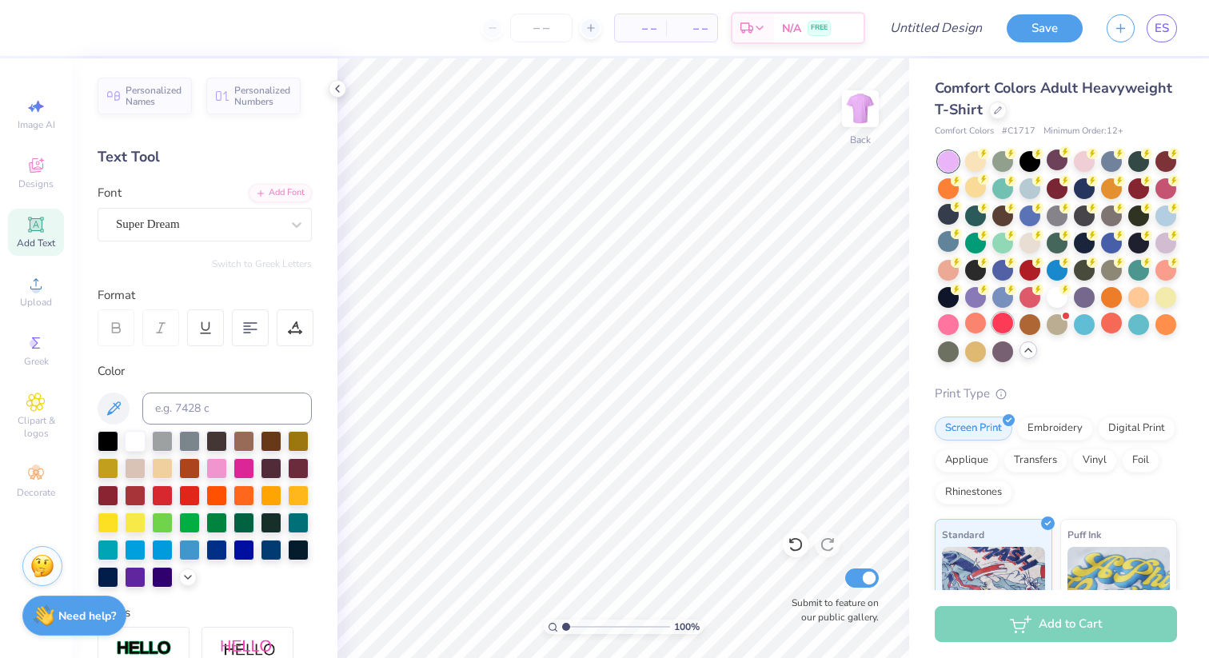
click at [1012, 328] on div at bounding box center [1003, 323] width 21 height 21
click at [943, 326] on div at bounding box center [948, 323] width 21 height 21
click at [951, 348] on div at bounding box center [948, 350] width 21 height 21
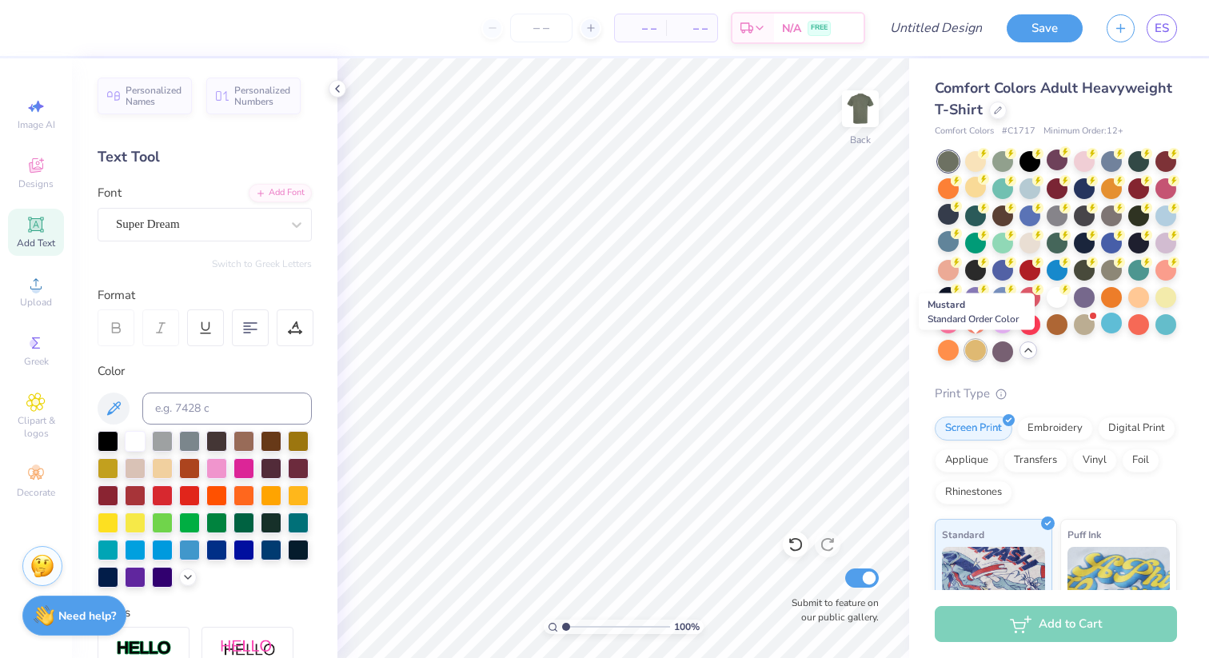
click at [985, 348] on div at bounding box center [975, 350] width 21 height 21
click at [1089, 190] on div at bounding box center [1084, 187] width 21 height 21
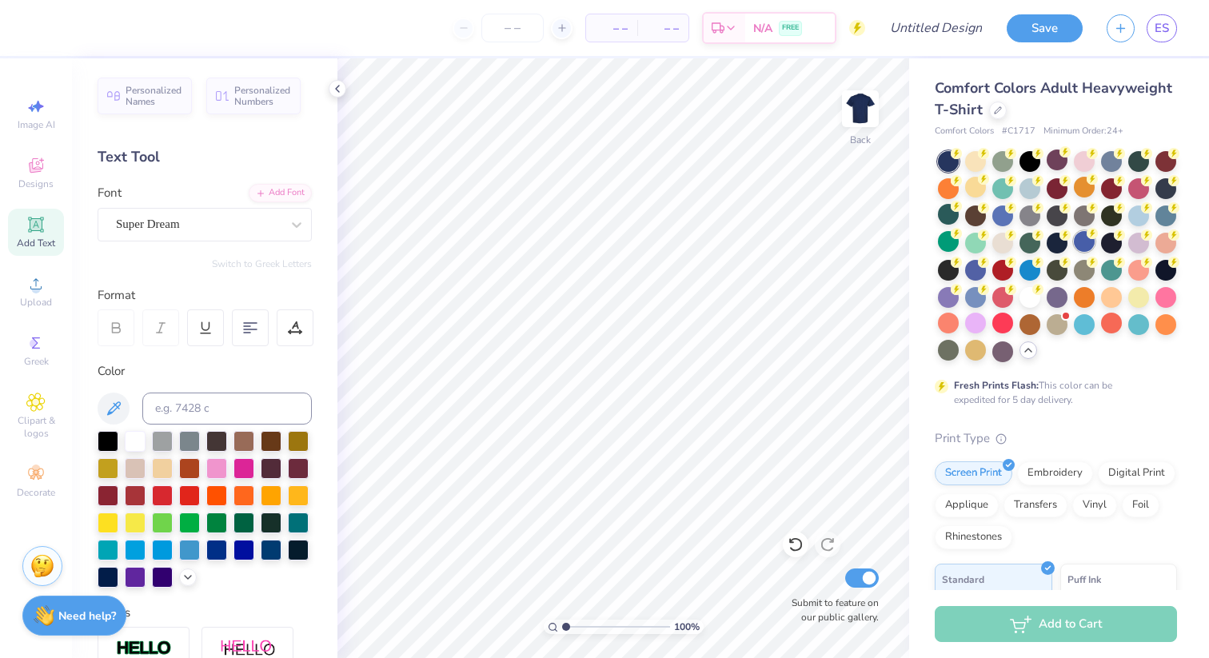
click at [1084, 238] on div at bounding box center [1084, 241] width 21 height 21
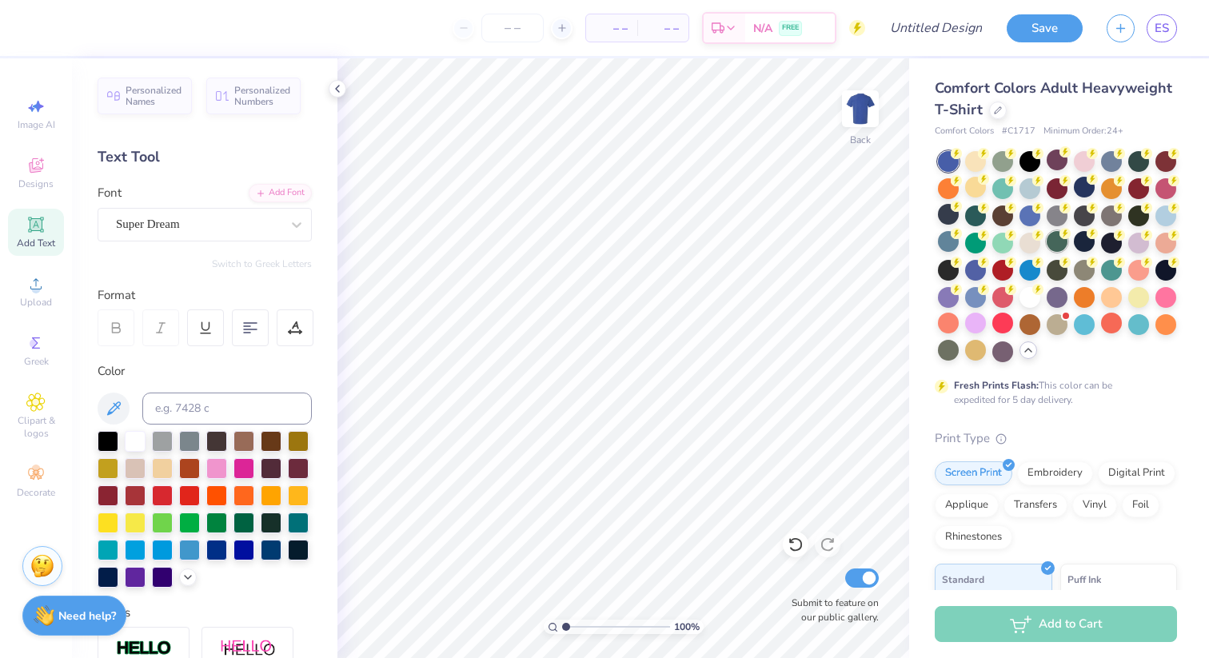
click at [1061, 244] on div at bounding box center [1057, 241] width 21 height 21
click at [1112, 246] on div at bounding box center [1111, 241] width 21 height 21
click at [1057, 245] on div at bounding box center [1057, 241] width 21 height 21
click at [1168, 326] on div at bounding box center [1166, 323] width 21 height 21
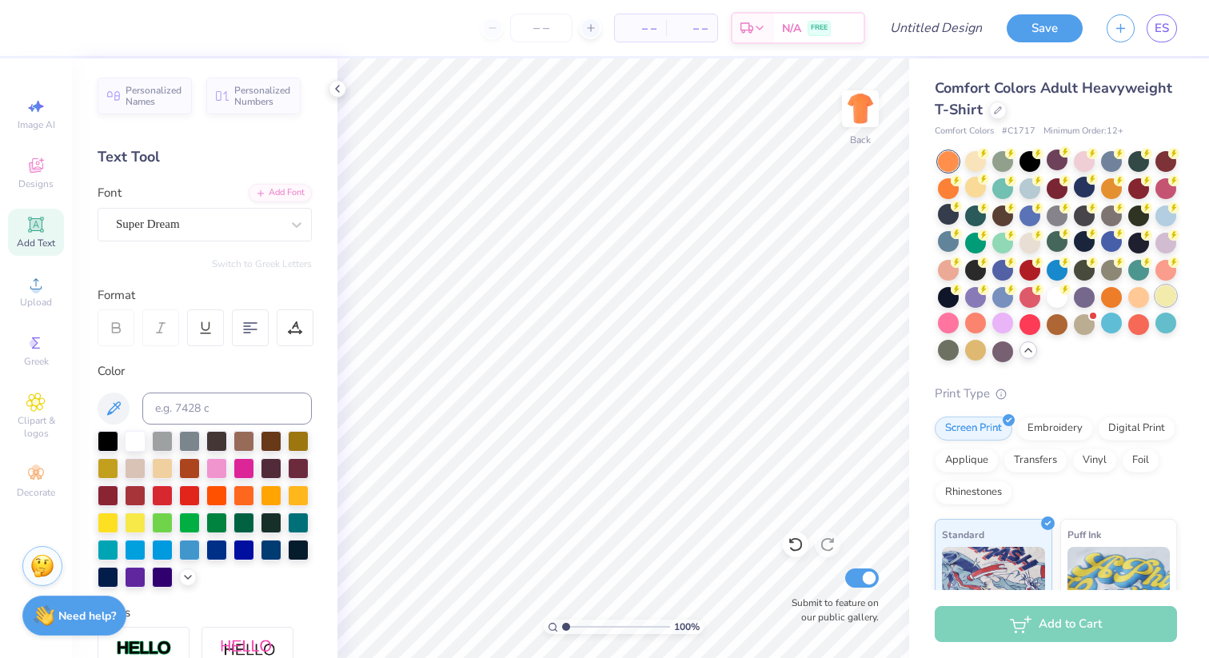
click at [1167, 288] on div at bounding box center [1166, 296] width 21 height 21
click at [1172, 184] on div at bounding box center [1166, 187] width 21 height 21
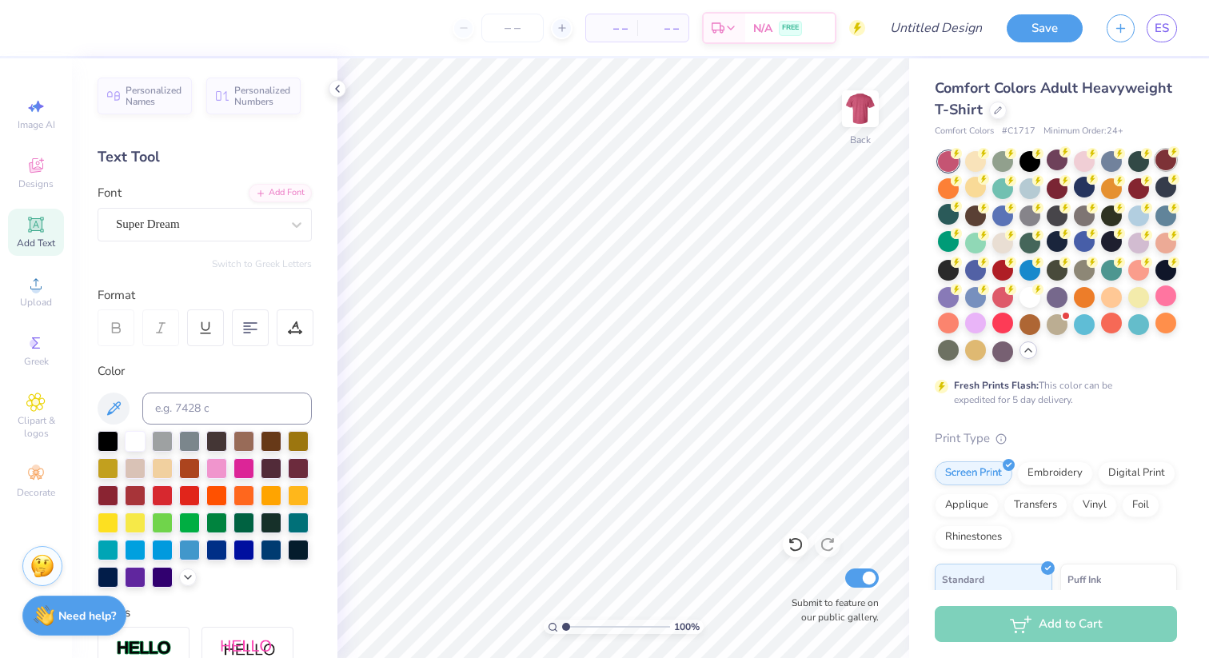
click at [1165, 160] on div at bounding box center [1166, 160] width 21 height 21
click at [1168, 157] on div at bounding box center [1166, 160] width 21 height 21
click at [1042, 170] on div at bounding box center [1057, 256] width 239 height 211
click at [1006, 158] on div at bounding box center [1003, 160] width 21 height 21
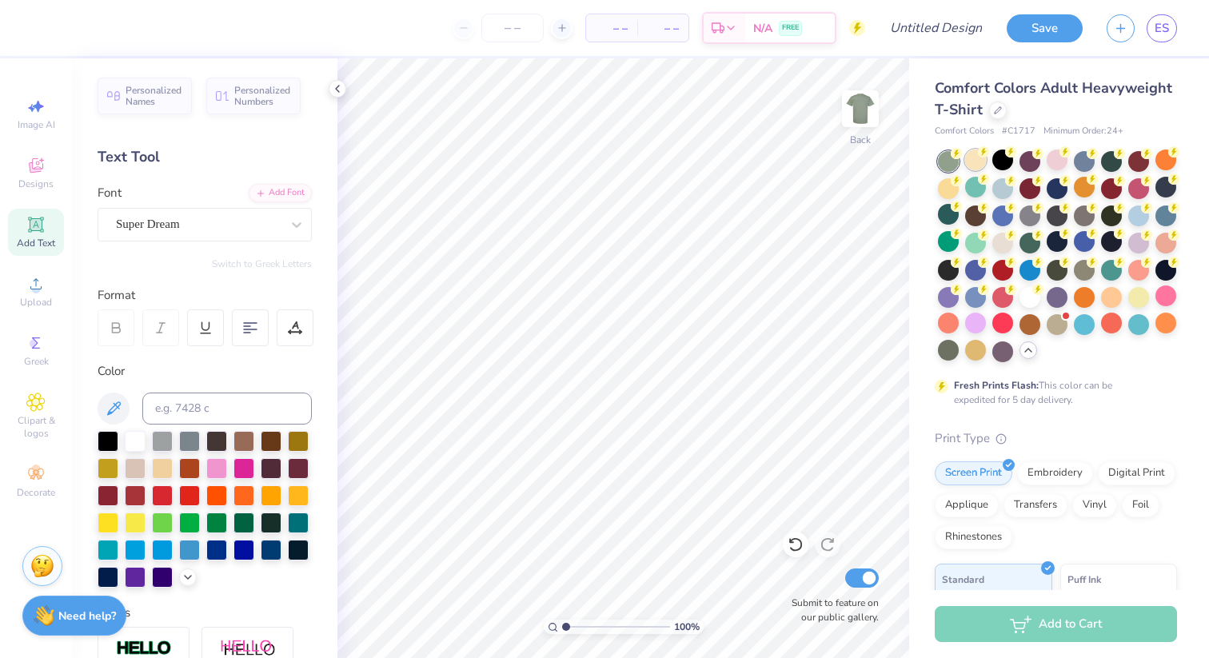
click at [979, 157] on icon at bounding box center [983, 151] width 11 height 11
click at [1003, 162] on div at bounding box center [1003, 160] width 21 height 21
click at [981, 162] on div at bounding box center [975, 160] width 21 height 21
click at [1014, 162] on div at bounding box center [1057, 256] width 239 height 211
click at [982, 162] on div at bounding box center [975, 160] width 21 height 21
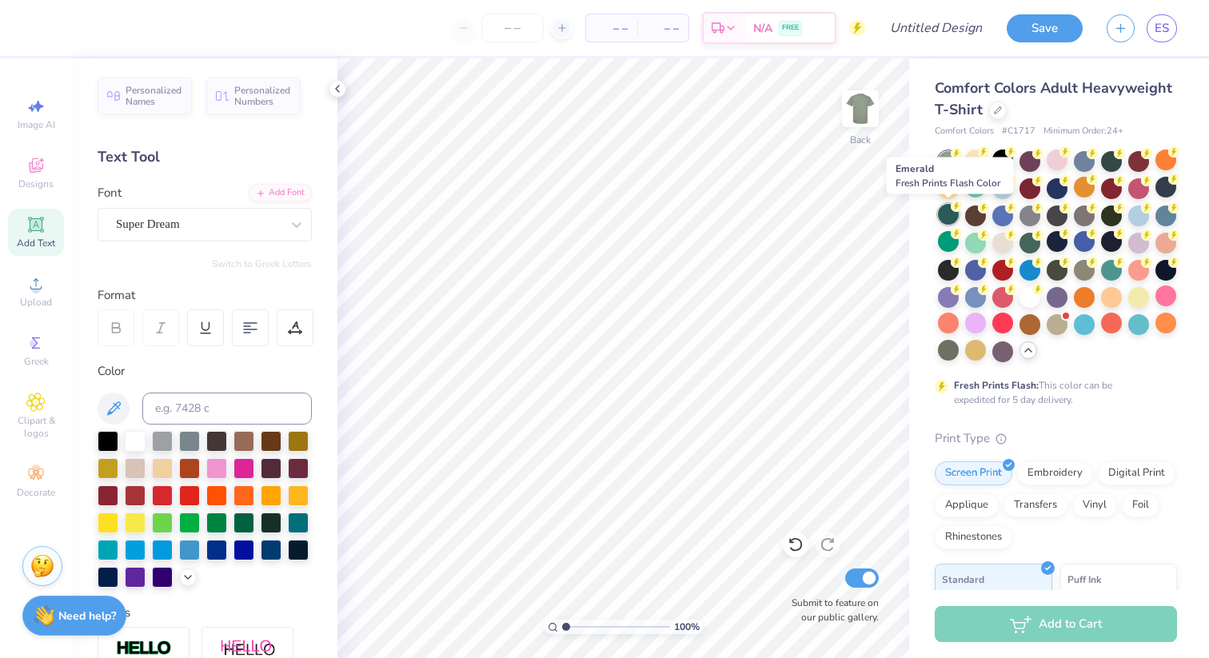
click at [952, 219] on div at bounding box center [948, 214] width 21 height 21
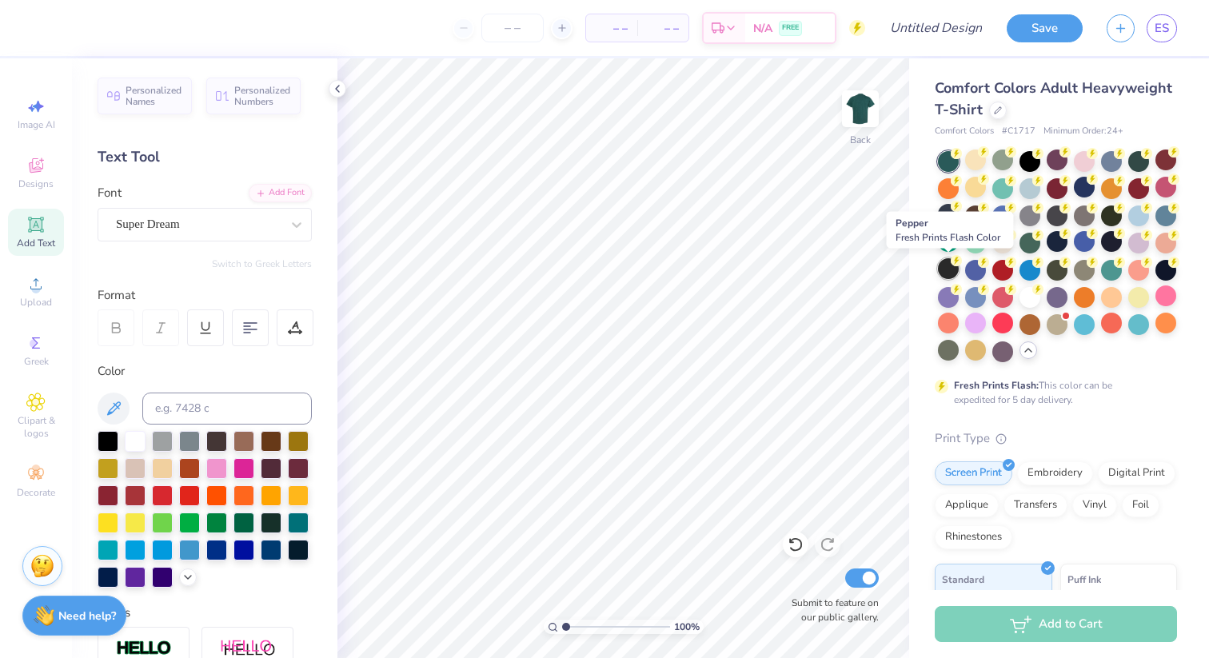
click at [947, 265] on div at bounding box center [948, 268] width 21 height 21
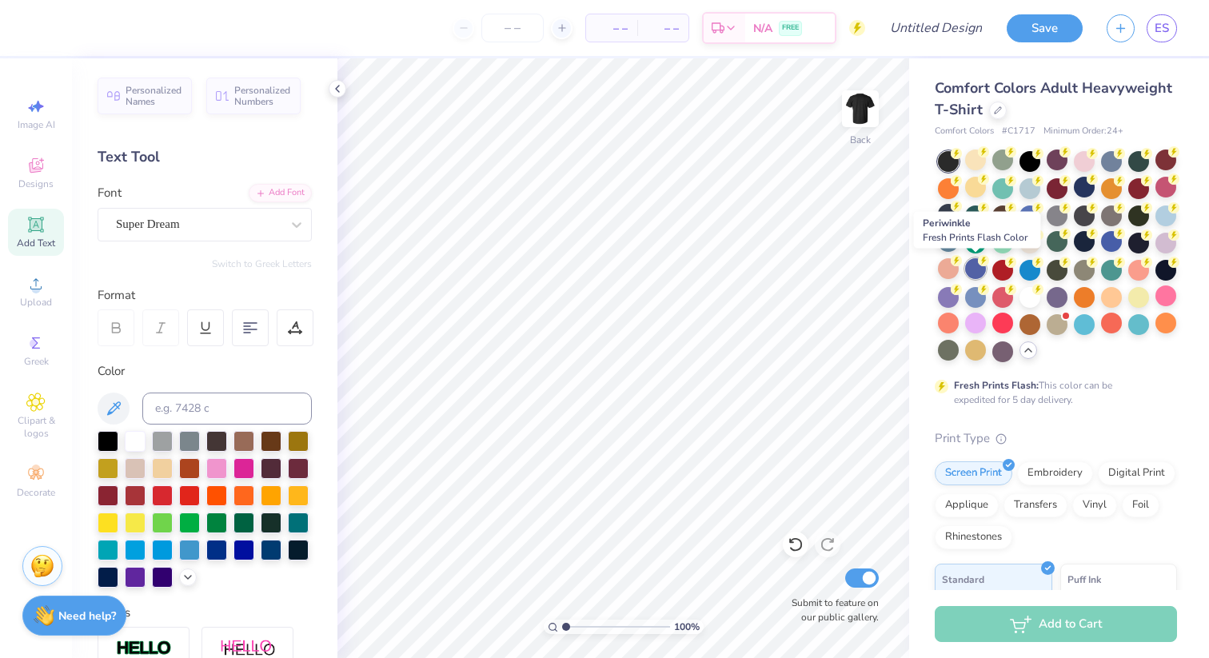
click at [973, 273] on div at bounding box center [975, 268] width 21 height 21
click at [969, 297] on div at bounding box center [975, 296] width 21 height 21
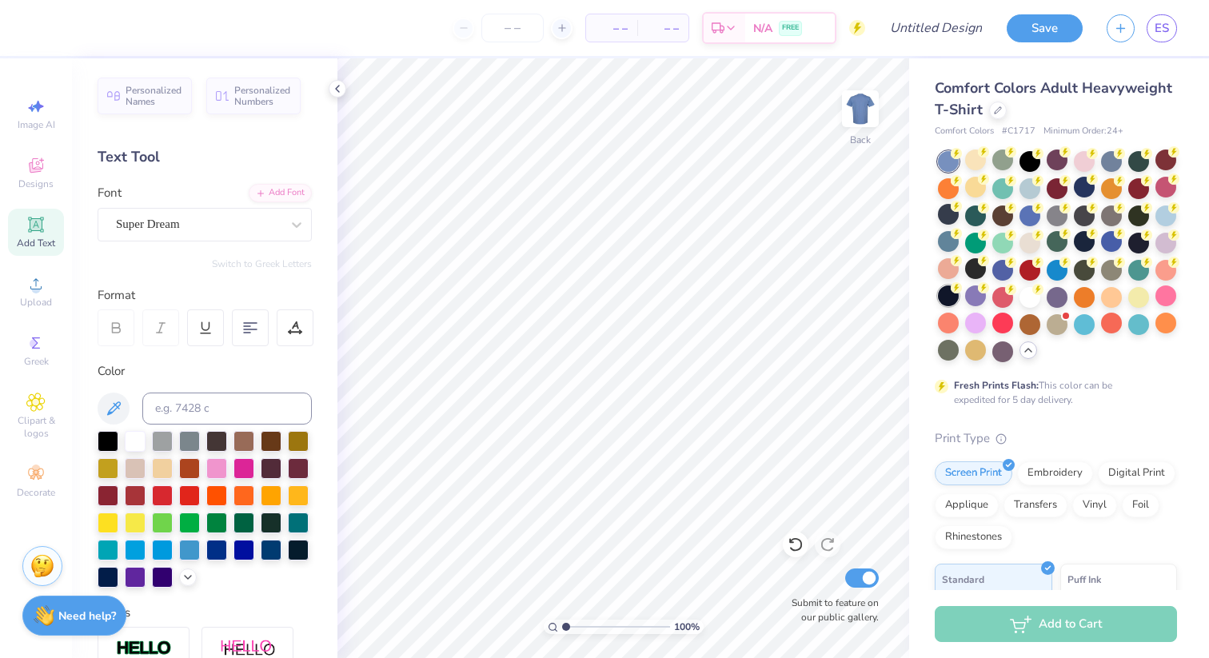
click at [949, 297] on div at bounding box center [948, 296] width 21 height 21
click at [949, 332] on div at bounding box center [948, 323] width 21 height 21
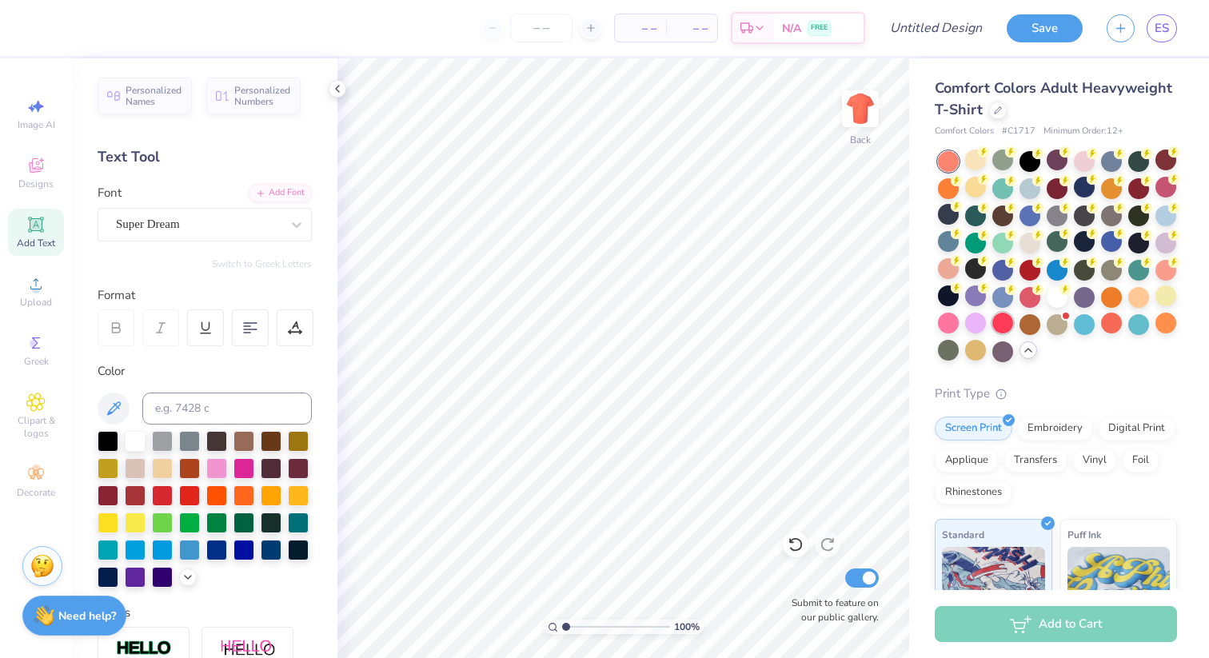
click at [1004, 321] on div at bounding box center [1003, 323] width 21 height 21
click at [1031, 270] on div at bounding box center [1030, 268] width 21 height 21
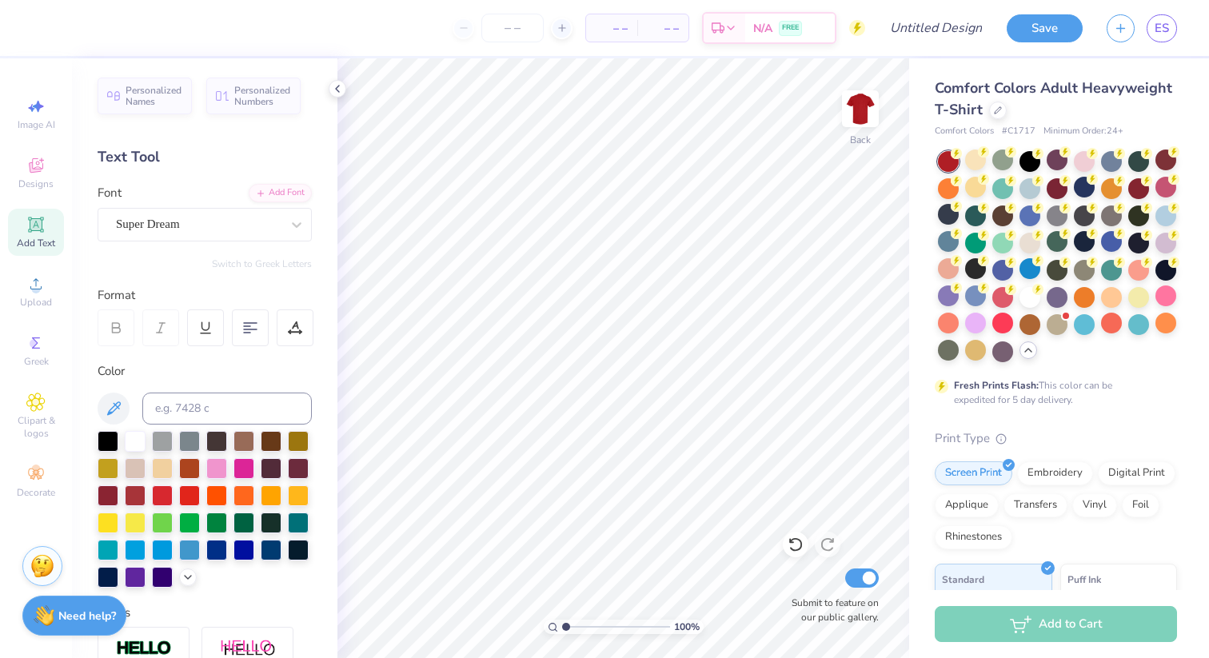
click at [1072, 259] on div at bounding box center [1057, 256] width 239 height 211
click at [1066, 267] on div at bounding box center [1057, 268] width 21 height 21
click at [962, 159] on circle at bounding box center [956, 153] width 11 height 11
click at [1065, 218] on div at bounding box center [1057, 214] width 21 height 21
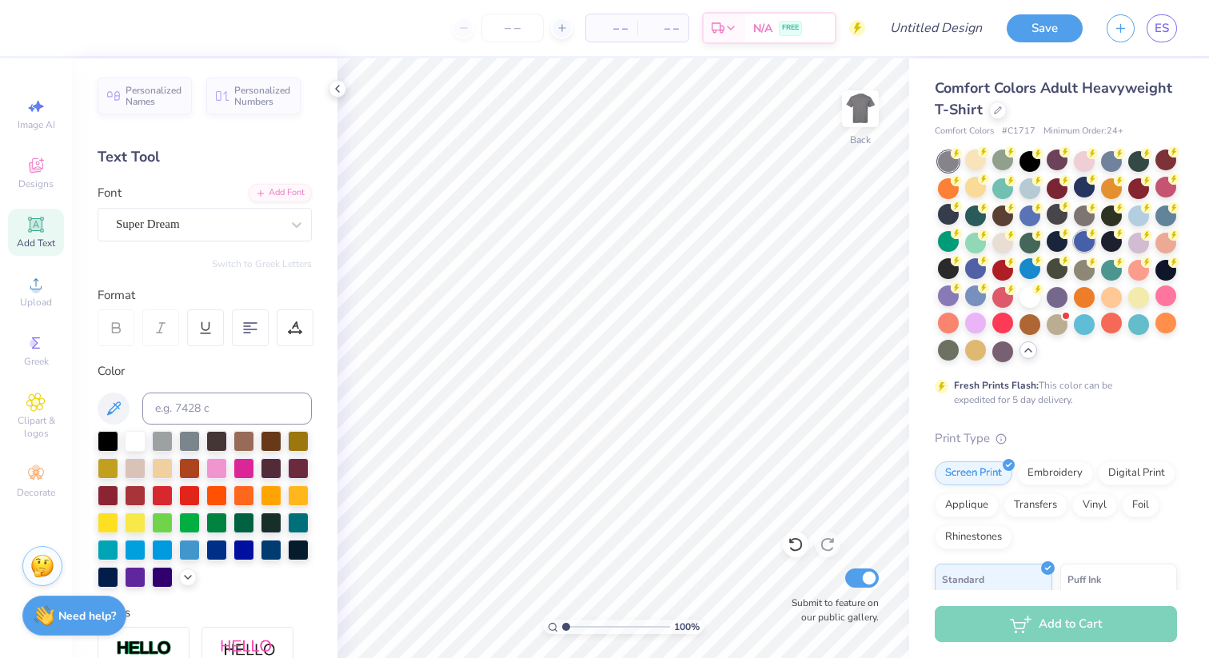
click at [1087, 243] on div at bounding box center [1084, 241] width 21 height 21
click at [1097, 214] on div at bounding box center [1057, 256] width 239 height 211
click at [1090, 197] on div at bounding box center [1057, 256] width 239 height 211
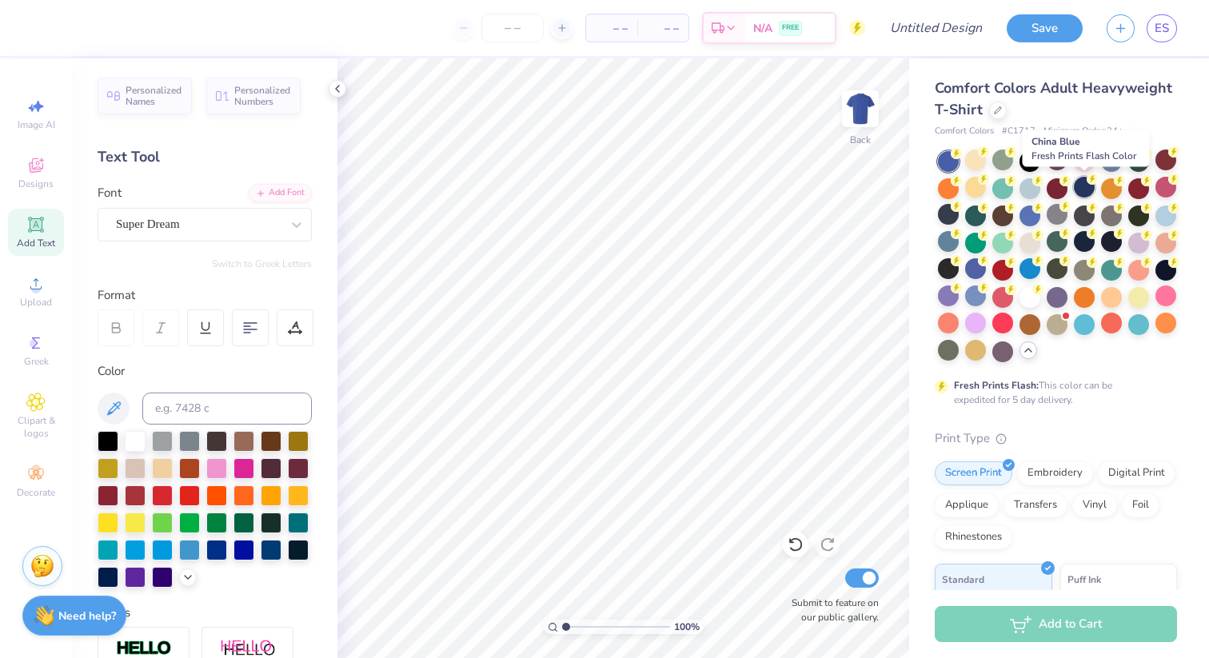
click at [1088, 194] on div at bounding box center [1084, 187] width 21 height 21
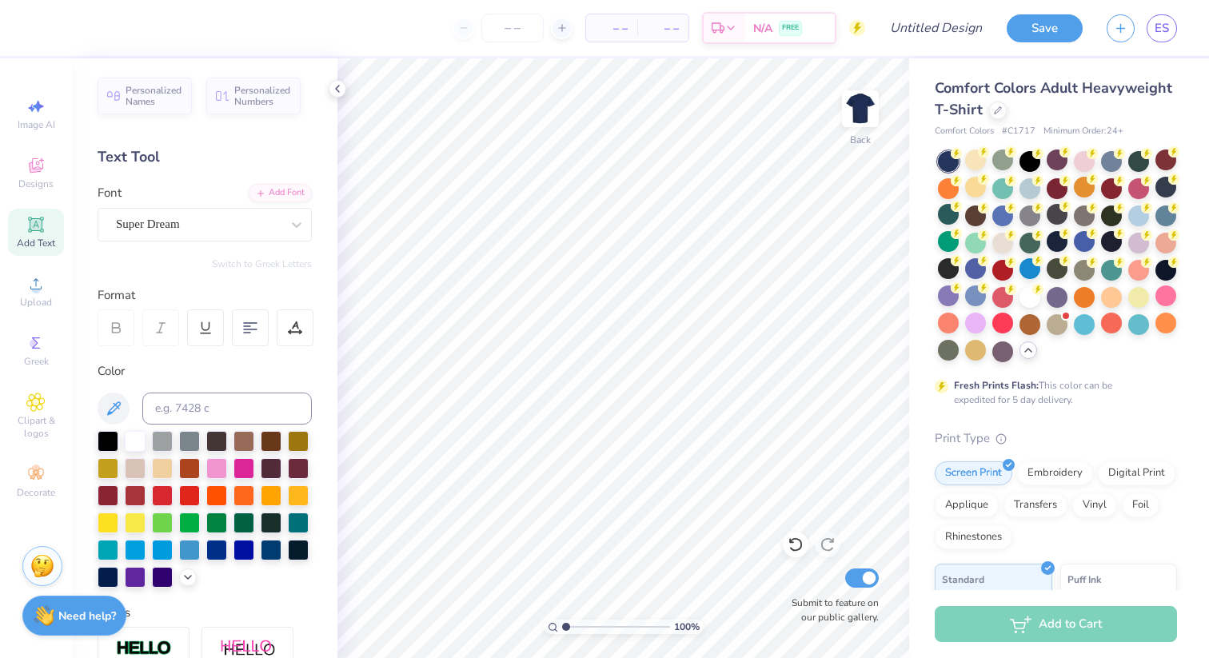
click at [975, 166] on div at bounding box center [975, 160] width 21 height 21
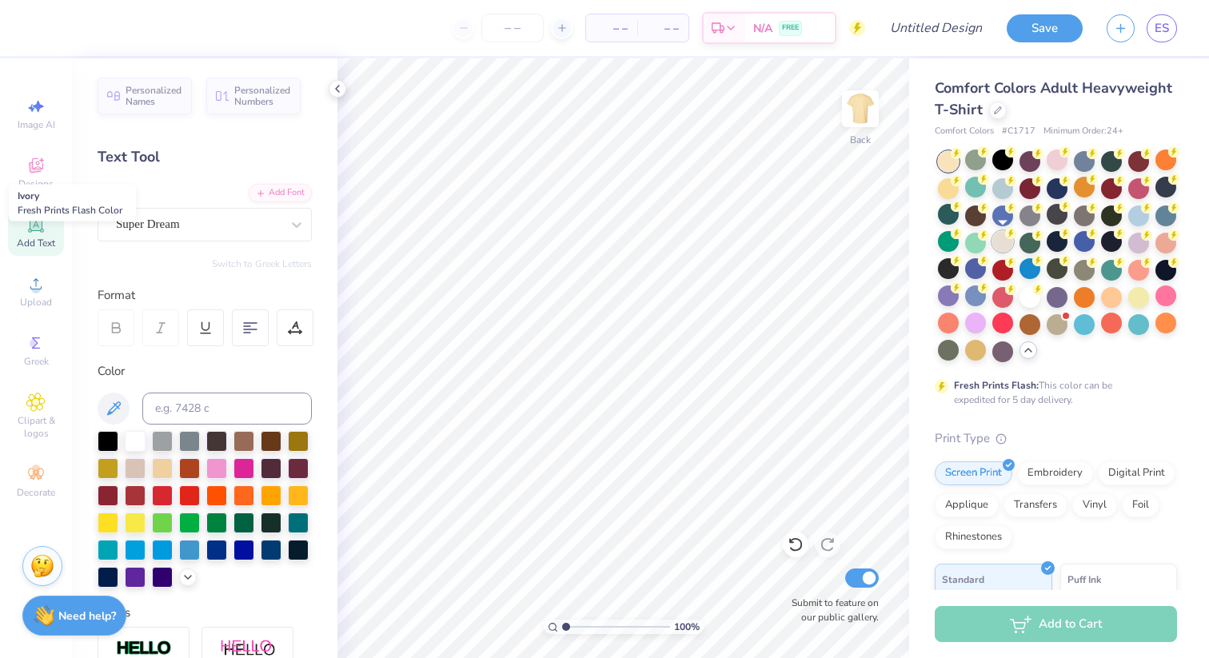
click at [962, 159] on circle at bounding box center [956, 153] width 11 height 11
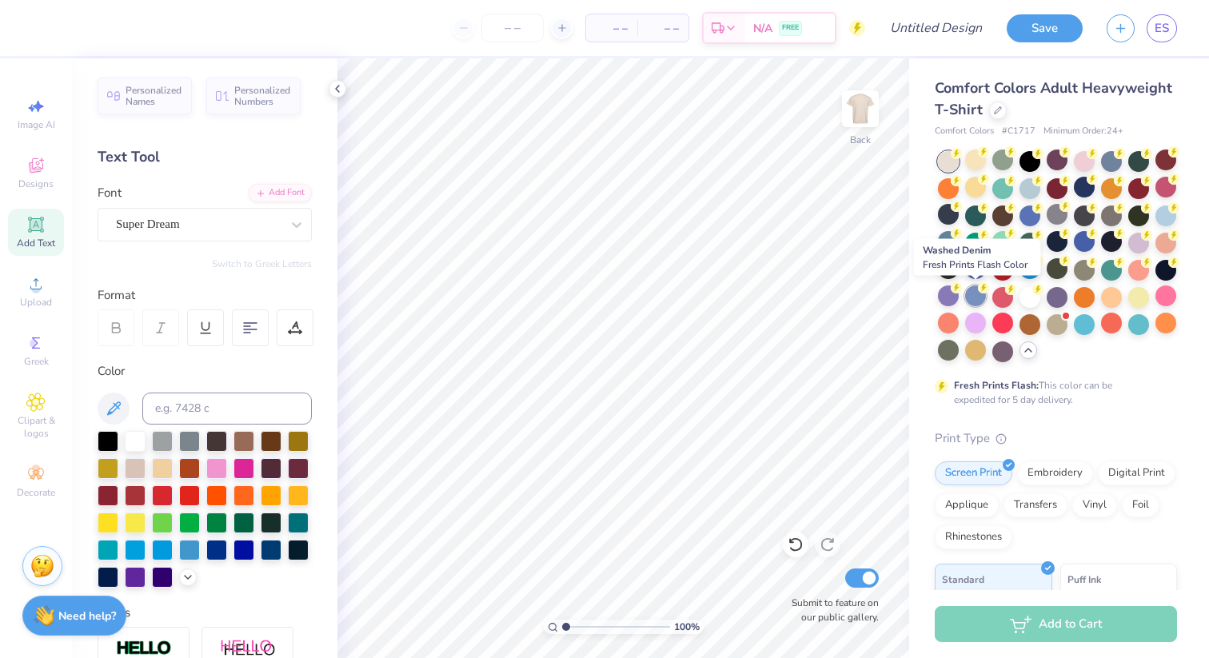
click at [968, 298] on div at bounding box center [975, 296] width 21 height 21
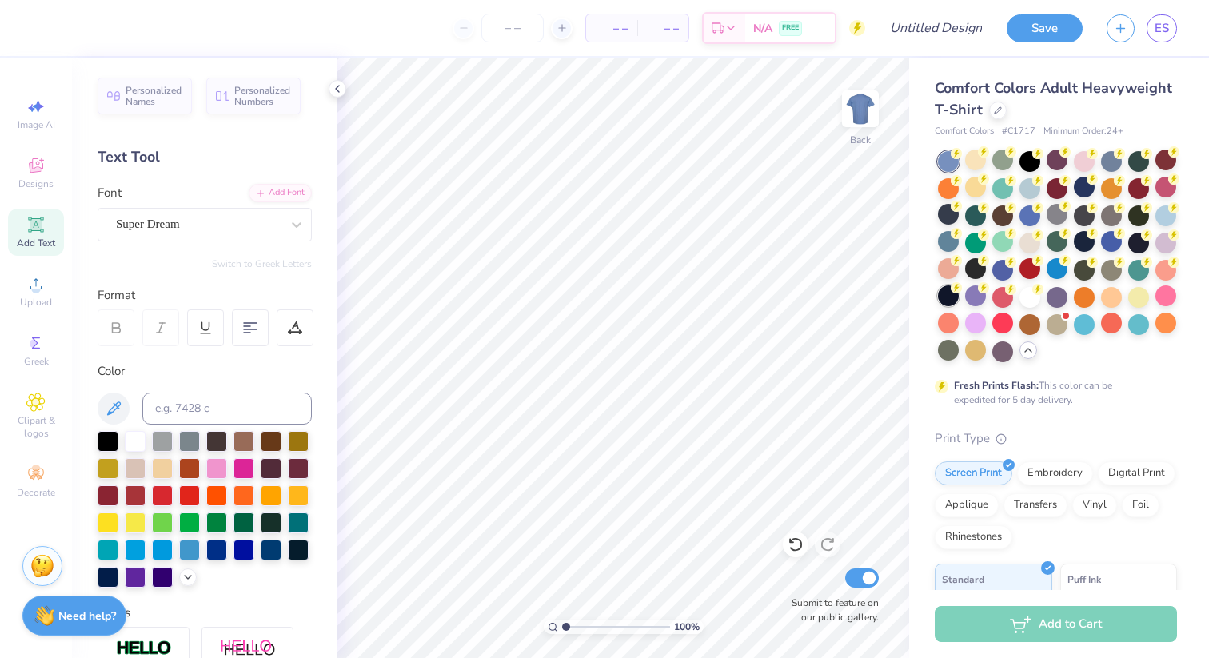
click at [949, 295] on div at bounding box center [948, 296] width 21 height 21
click at [1041, 324] on div at bounding box center [1030, 323] width 21 height 21
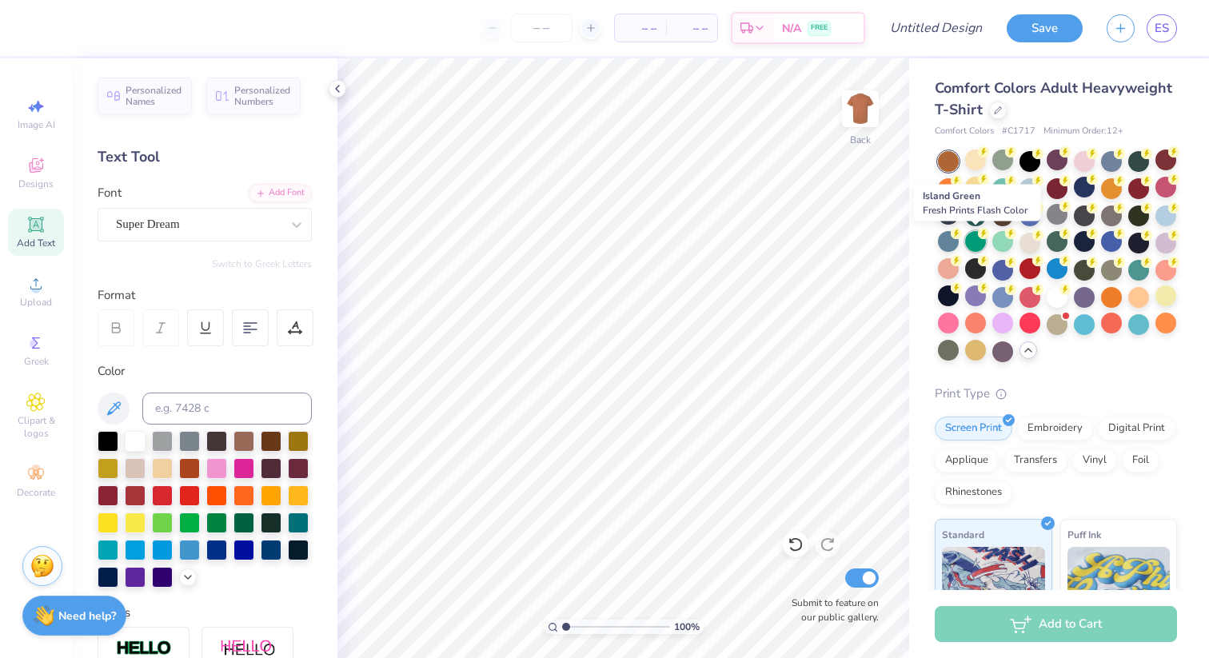
click at [969, 240] on div at bounding box center [975, 241] width 21 height 21
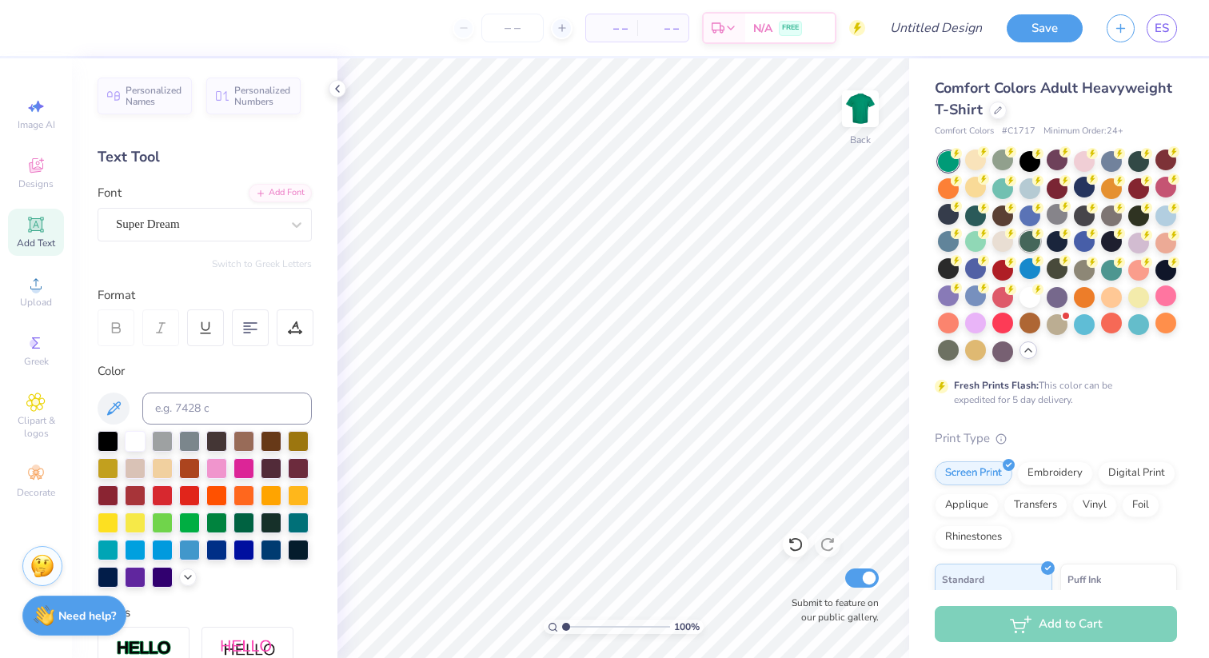
click at [1023, 243] on div at bounding box center [1030, 241] width 21 height 21
click at [941, 346] on div at bounding box center [948, 350] width 21 height 21
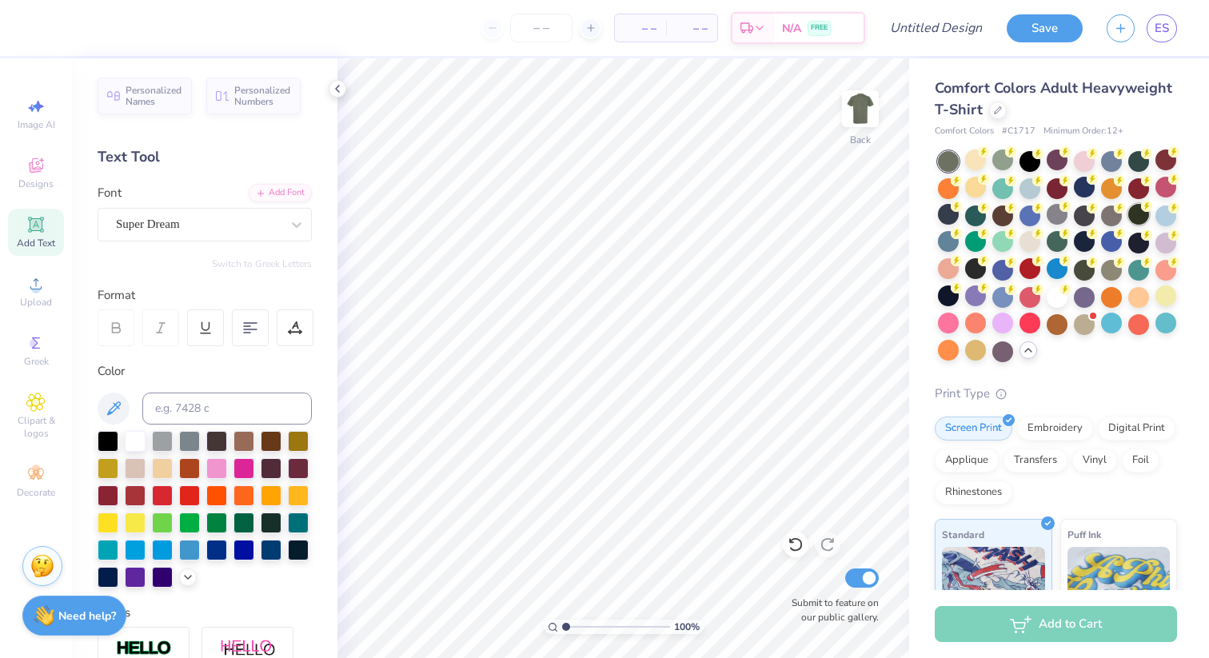
click at [1133, 214] on div at bounding box center [1139, 214] width 21 height 21
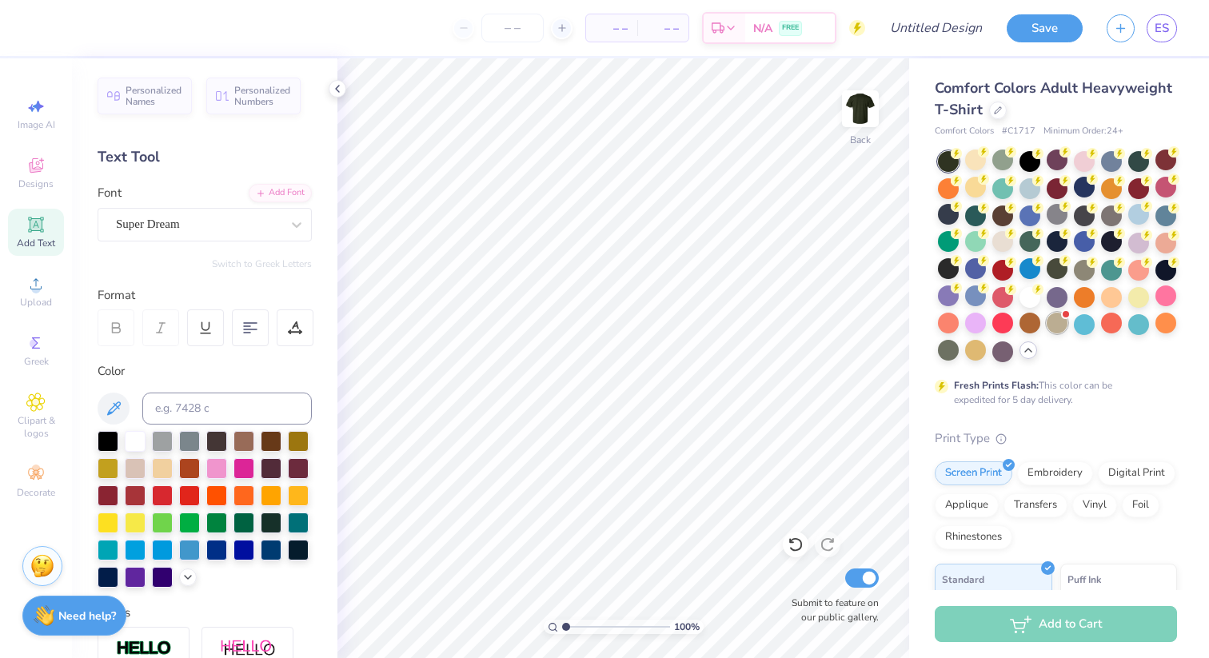
click at [1062, 324] on div at bounding box center [1057, 323] width 21 height 21
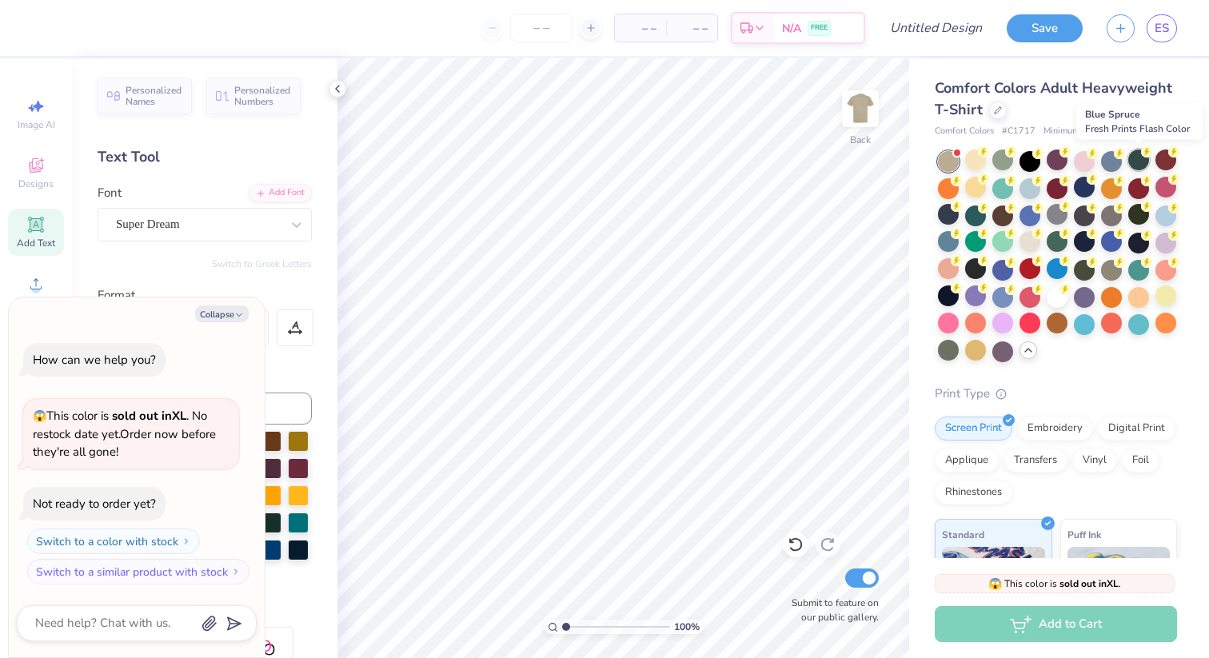
click at [1140, 165] on div at bounding box center [1139, 160] width 21 height 21
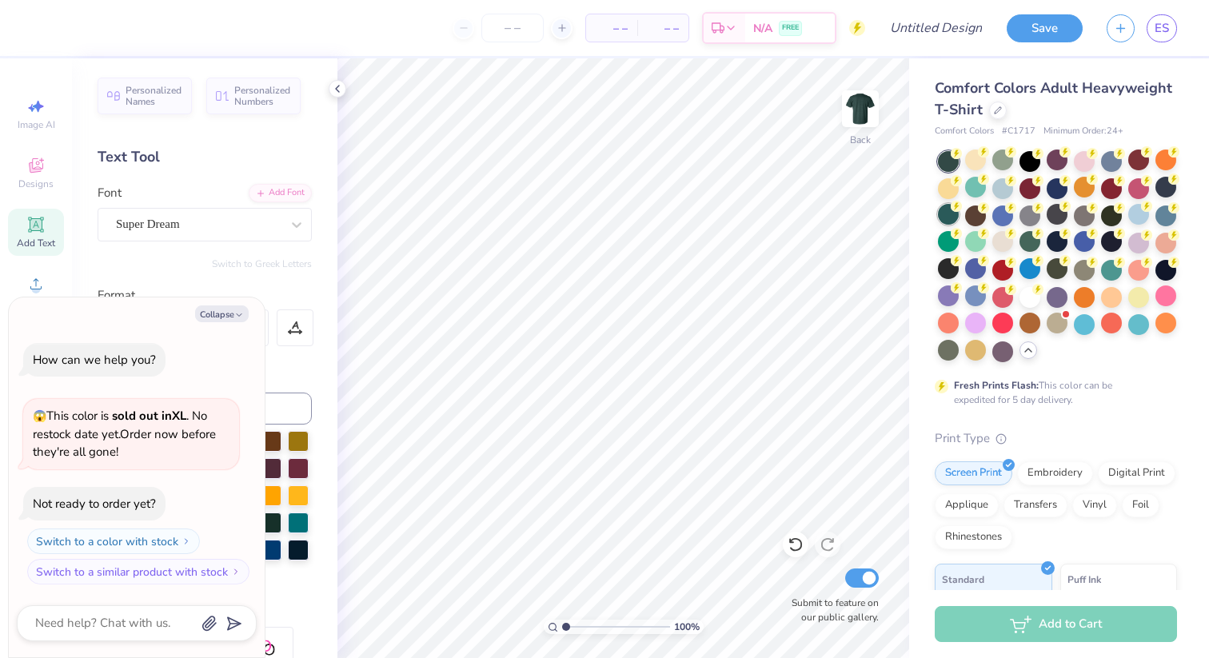
click at [954, 216] on div at bounding box center [948, 214] width 21 height 21
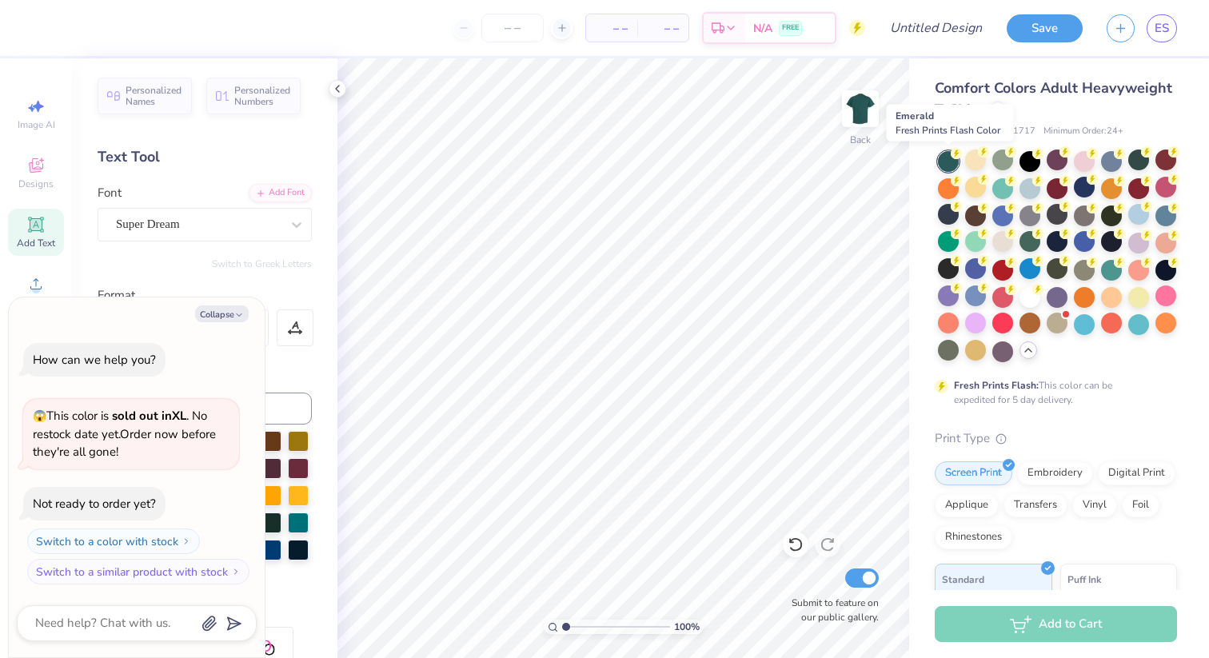
click at [943, 163] on div at bounding box center [948, 161] width 21 height 21
click at [950, 221] on div at bounding box center [948, 214] width 21 height 21
click at [958, 162] on div at bounding box center [948, 161] width 21 height 21
click at [1028, 238] on div at bounding box center [1030, 241] width 21 height 21
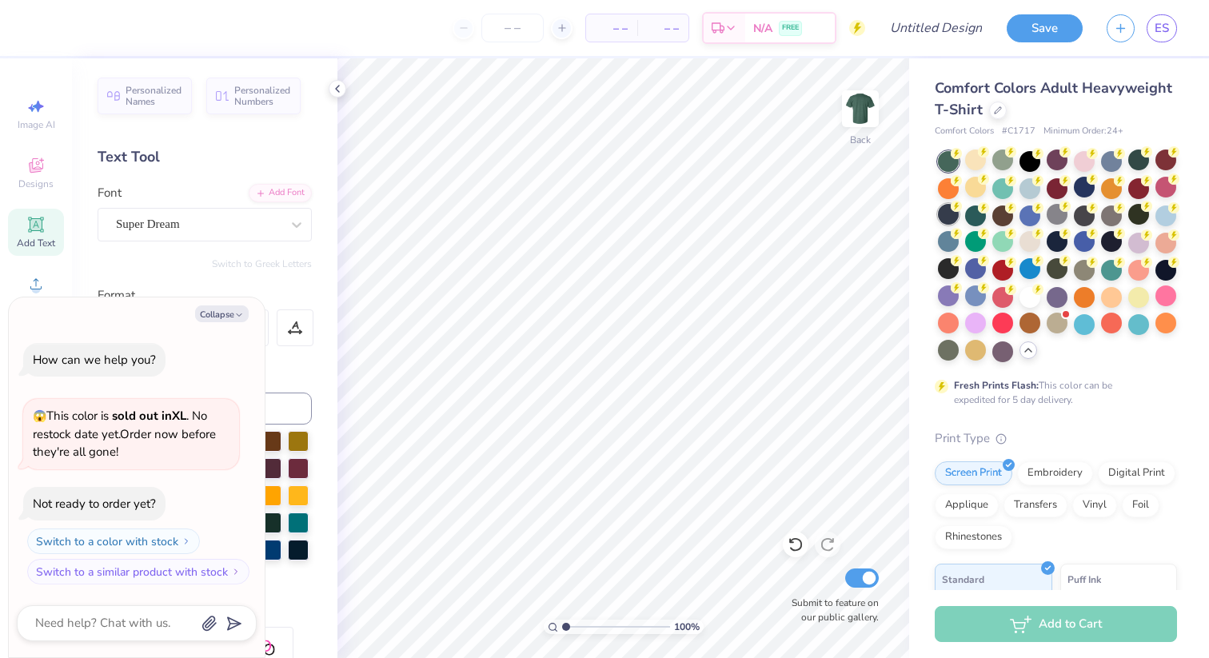
click at [959, 218] on div at bounding box center [948, 214] width 21 height 21
click at [973, 218] on div at bounding box center [975, 214] width 21 height 21
click at [1002, 164] on div at bounding box center [1003, 160] width 21 height 21
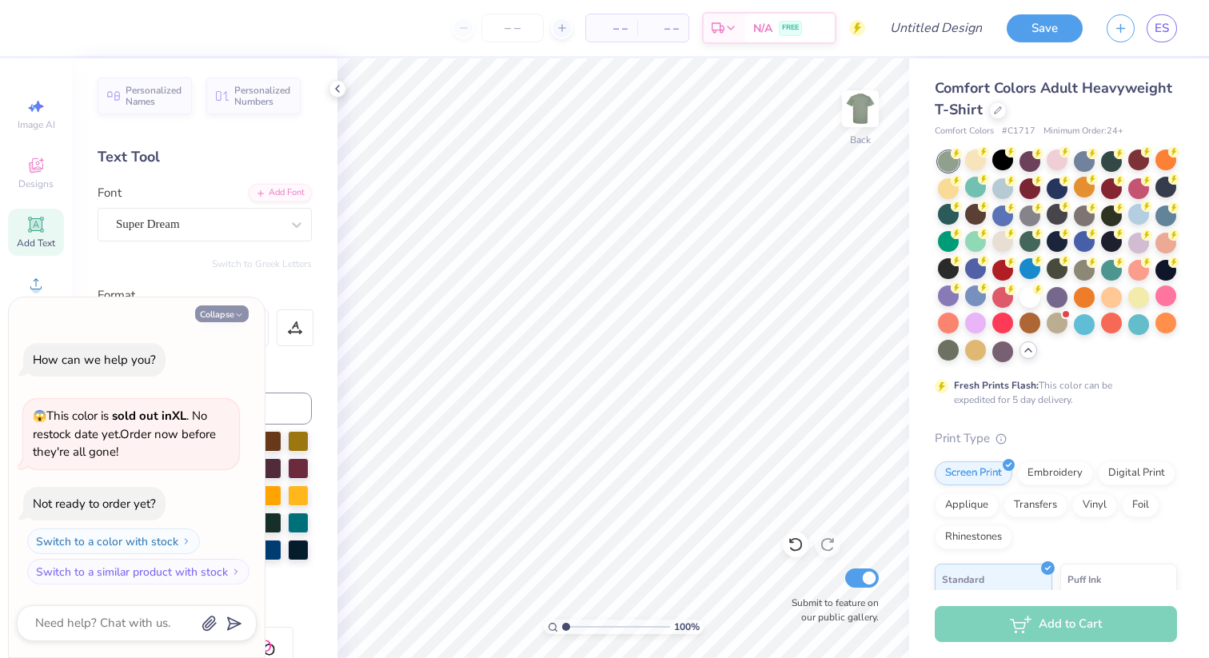
click at [230, 314] on button "Collapse" at bounding box center [222, 314] width 54 height 17
type textarea "x"
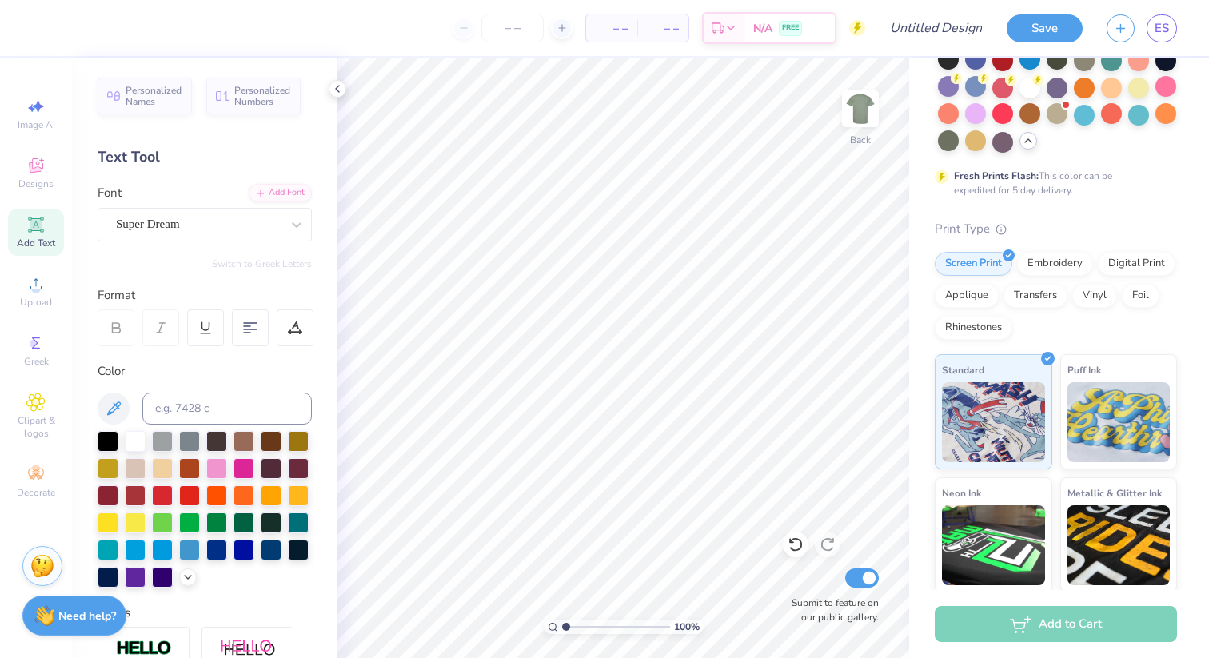
scroll to position [0, 0]
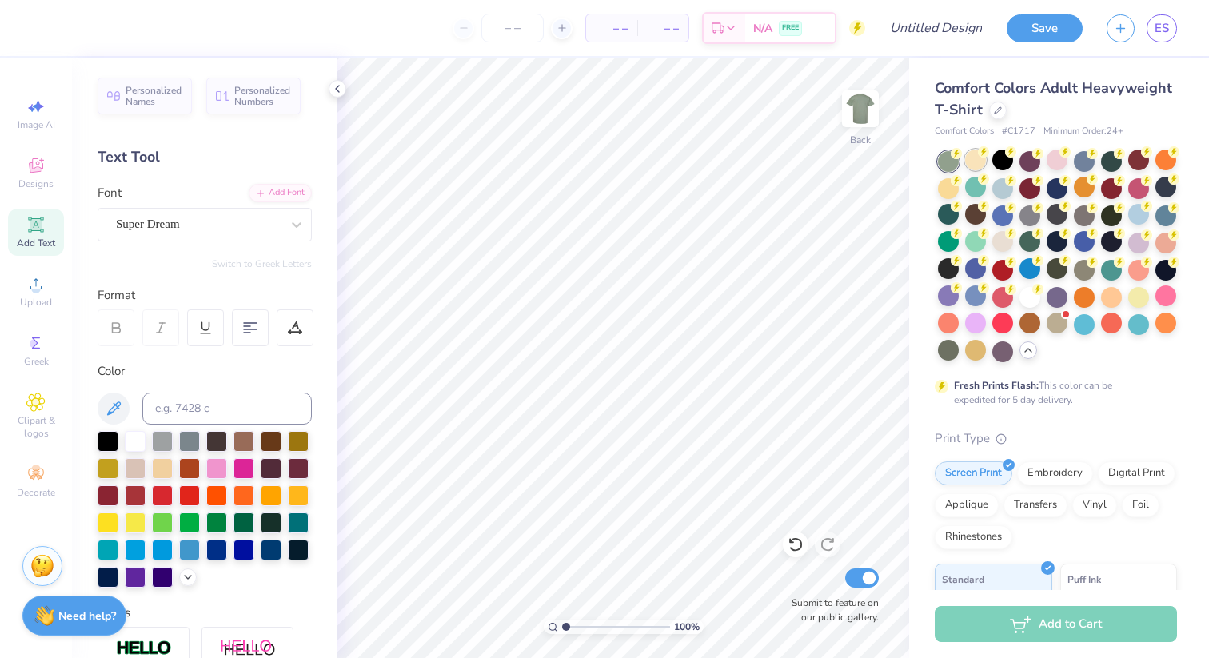
click at [974, 156] on div at bounding box center [975, 160] width 21 height 21
click at [952, 158] on div at bounding box center [948, 161] width 21 height 21
click at [977, 162] on div at bounding box center [975, 160] width 21 height 21
click at [950, 267] on div at bounding box center [948, 268] width 21 height 21
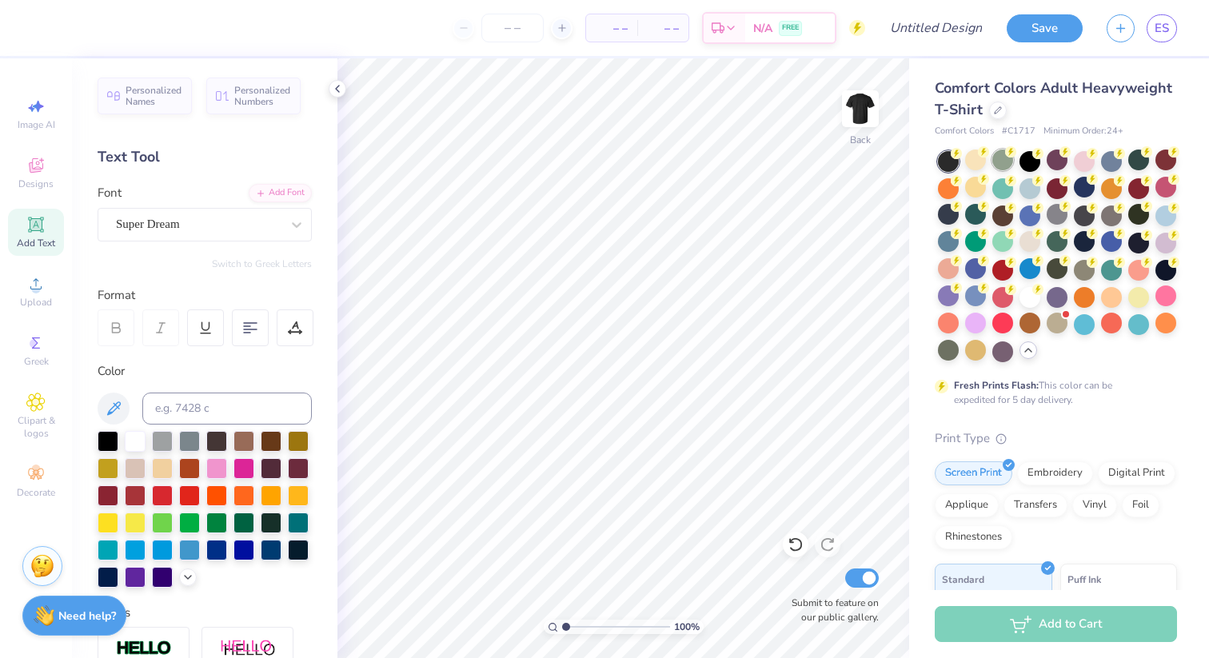
click at [1006, 160] on div at bounding box center [1003, 160] width 21 height 21
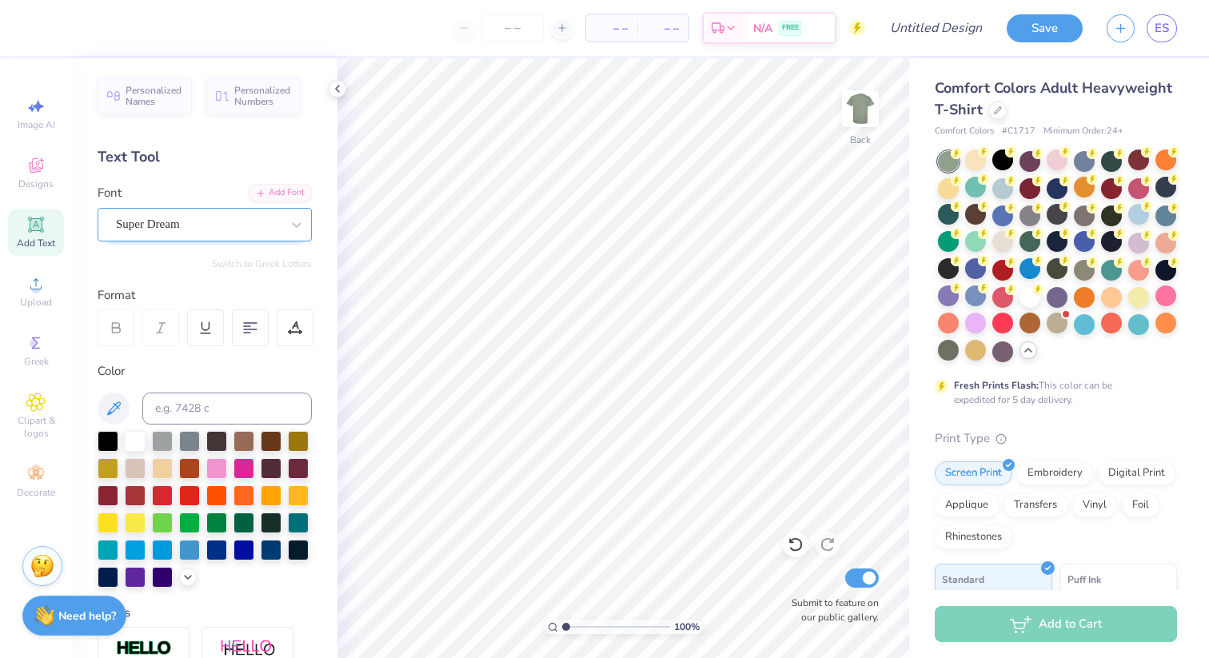
click at [166, 231] on div "Super Dream" at bounding box center [198, 224] width 168 height 25
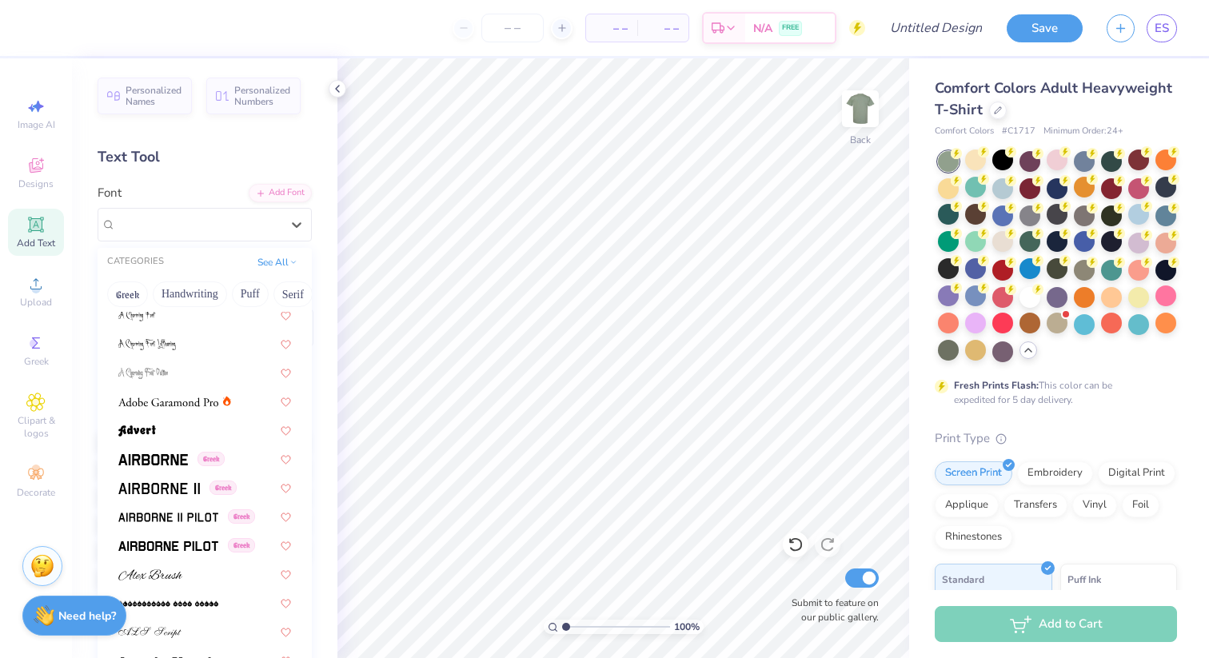
scroll to position [160, 0]
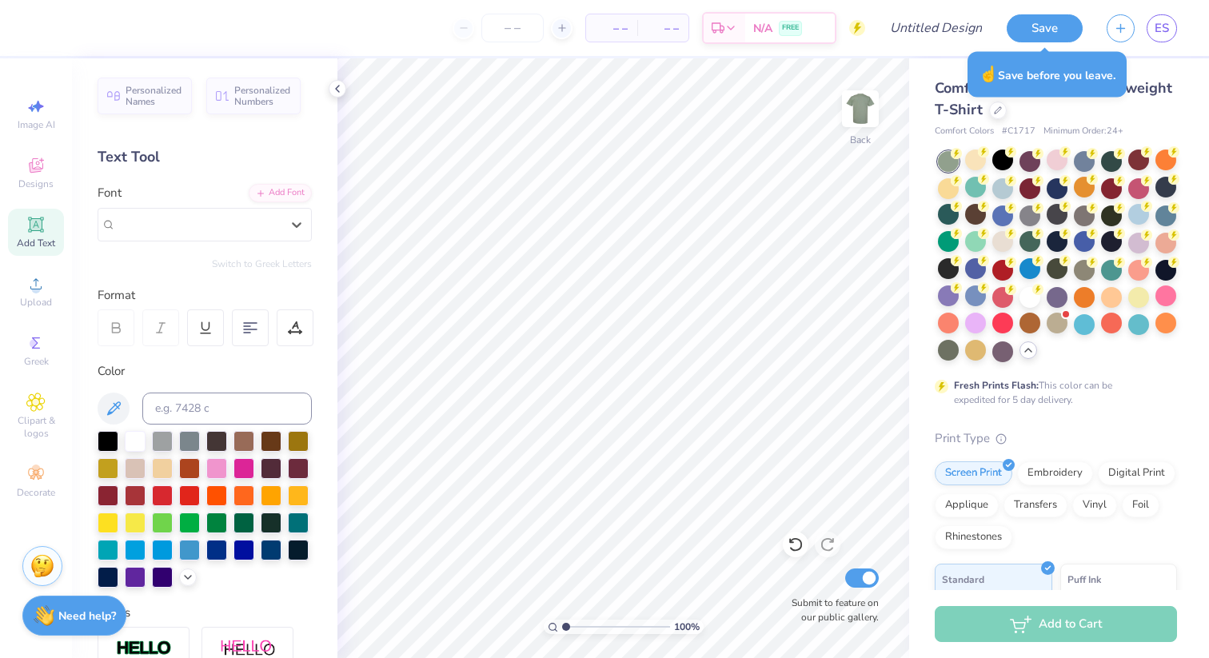
click at [1146, 32] on div "ES" at bounding box center [1142, 28] width 70 height 28
click at [1165, 30] on span "ES" at bounding box center [1162, 28] width 14 height 18
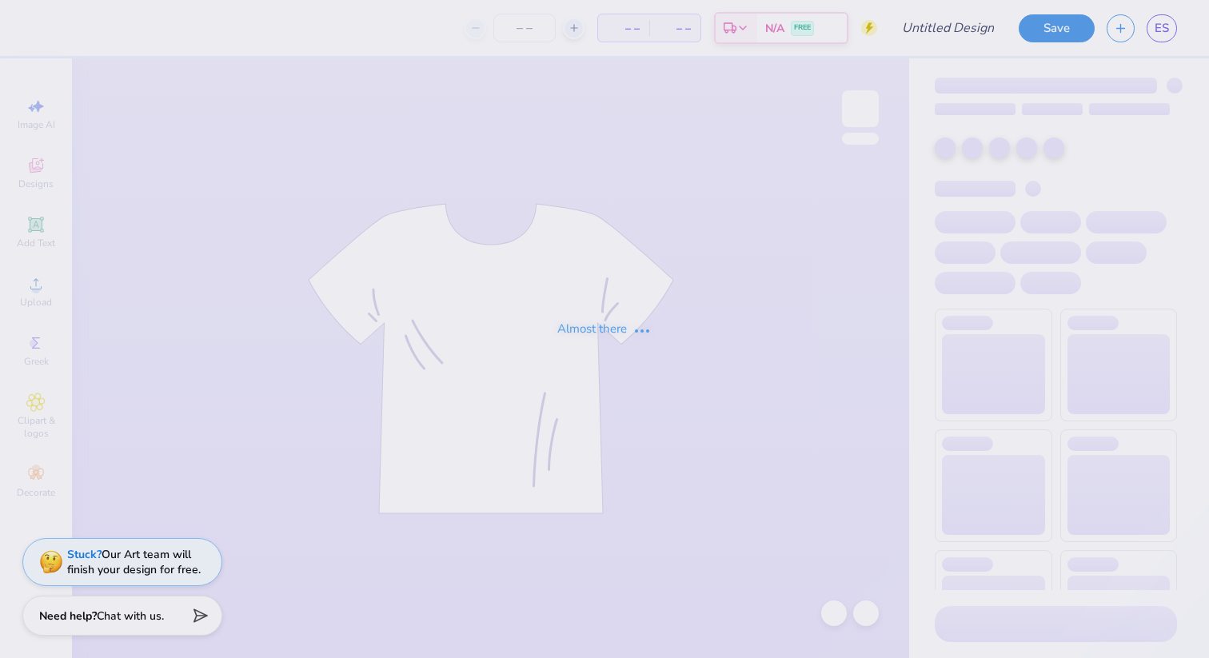
type input "Homecoming 2025 V2"
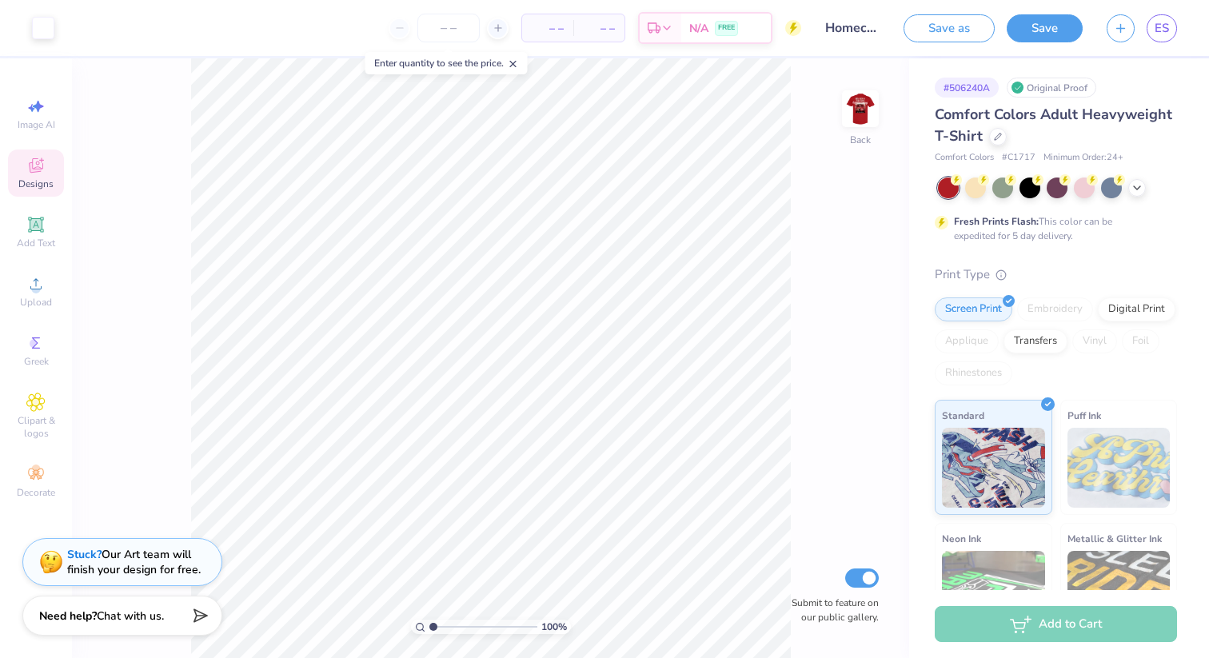
click at [40, 158] on icon at bounding box center [35, 165] width 19 height 19
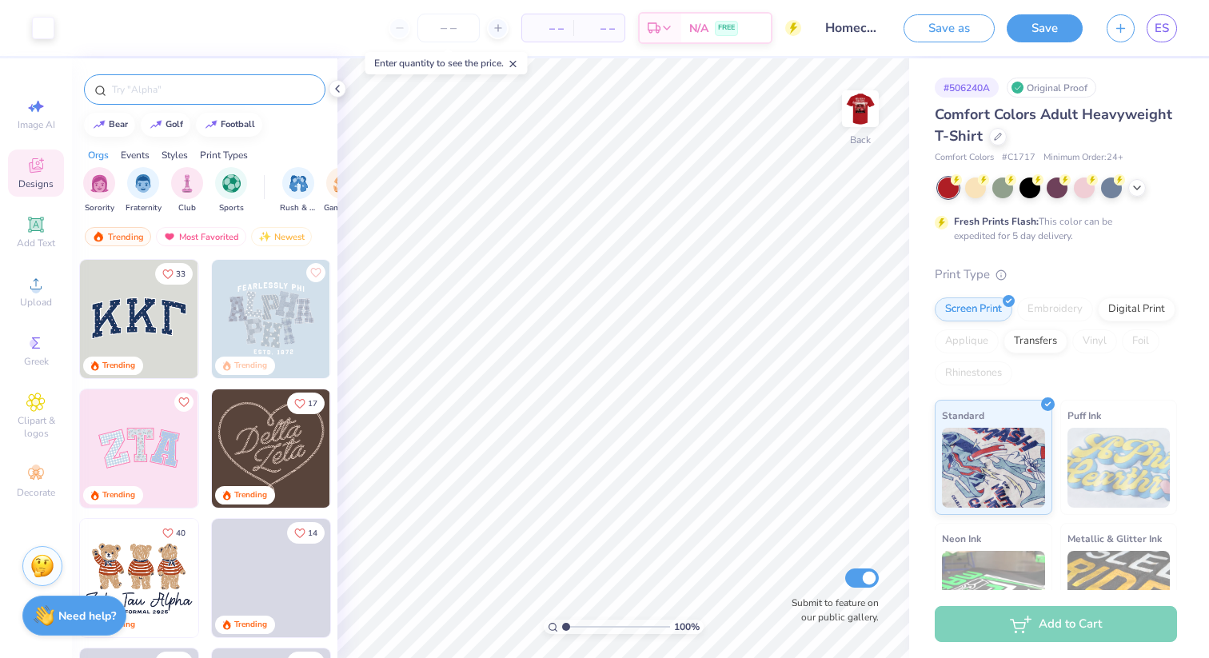
click at [162, 83] on input "text" at bounding box center [212, 90] width 205 height 16
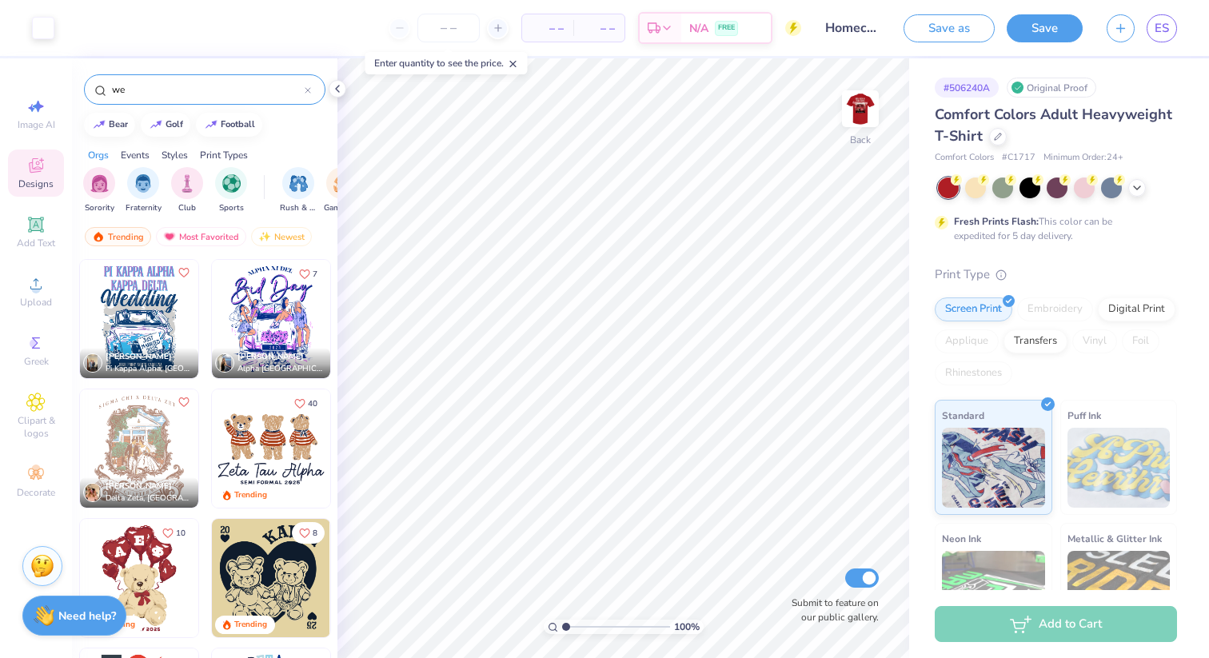
type input "w"
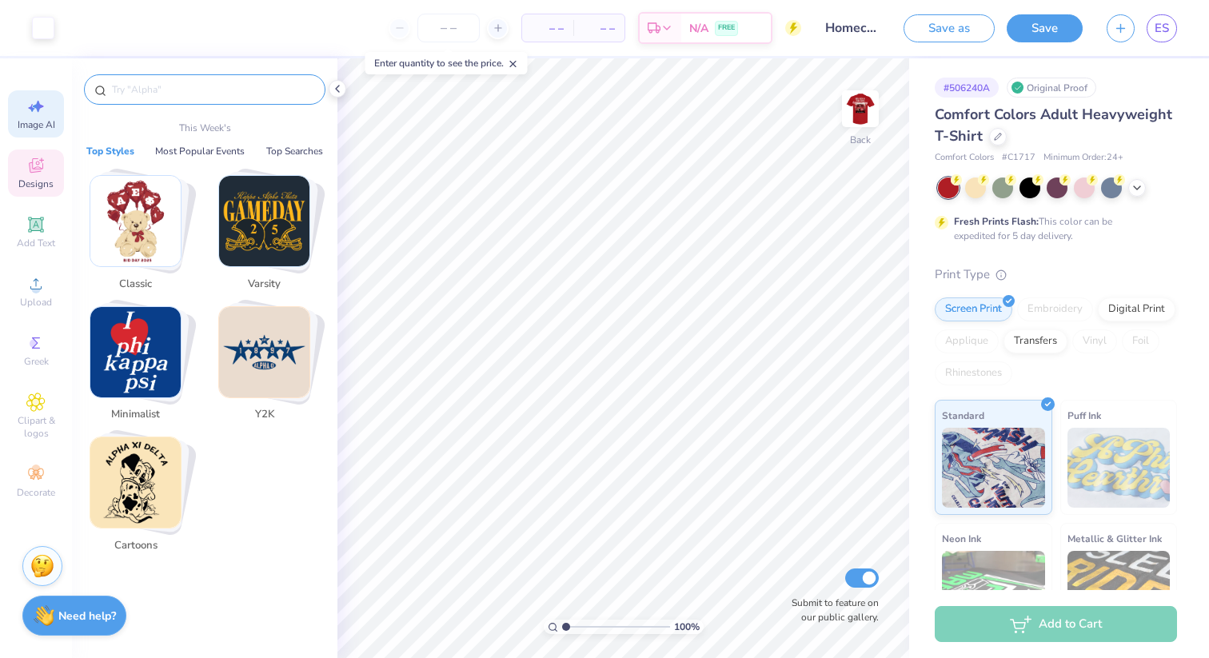
click at [26, 115] on icon at bounding box center [35, 106] width 19 height 19
select select "4"
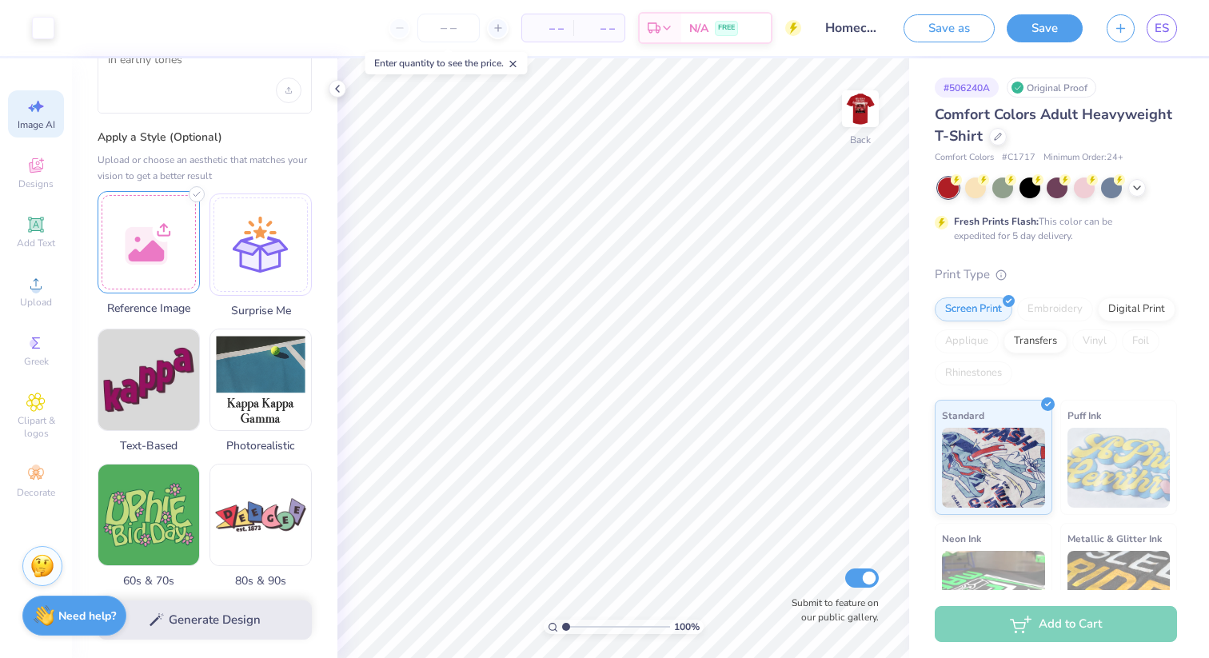
scroll to position [53, 0]
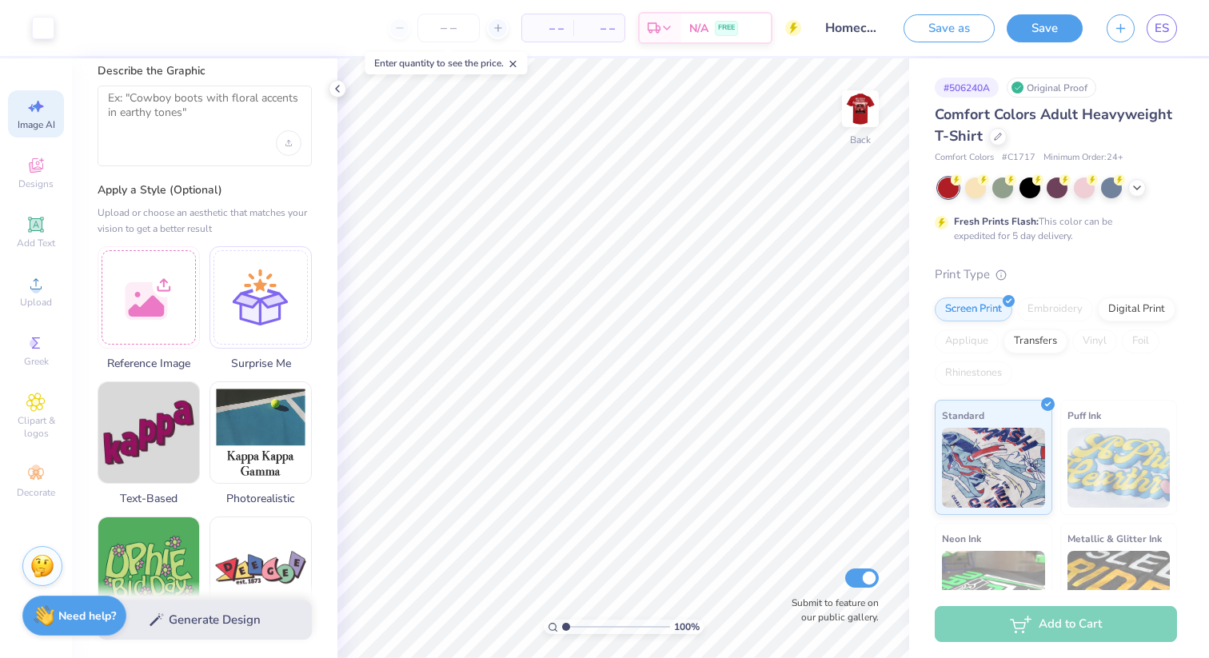
click at [230, 135] on div at bounding box center [205, 126] width 214 height 81
click at [199, 110] on textarea at bounding box center [205, 111] width 194 height 40
click at [158, 294] on div at bounding box center [149, 295] width 102 height 102
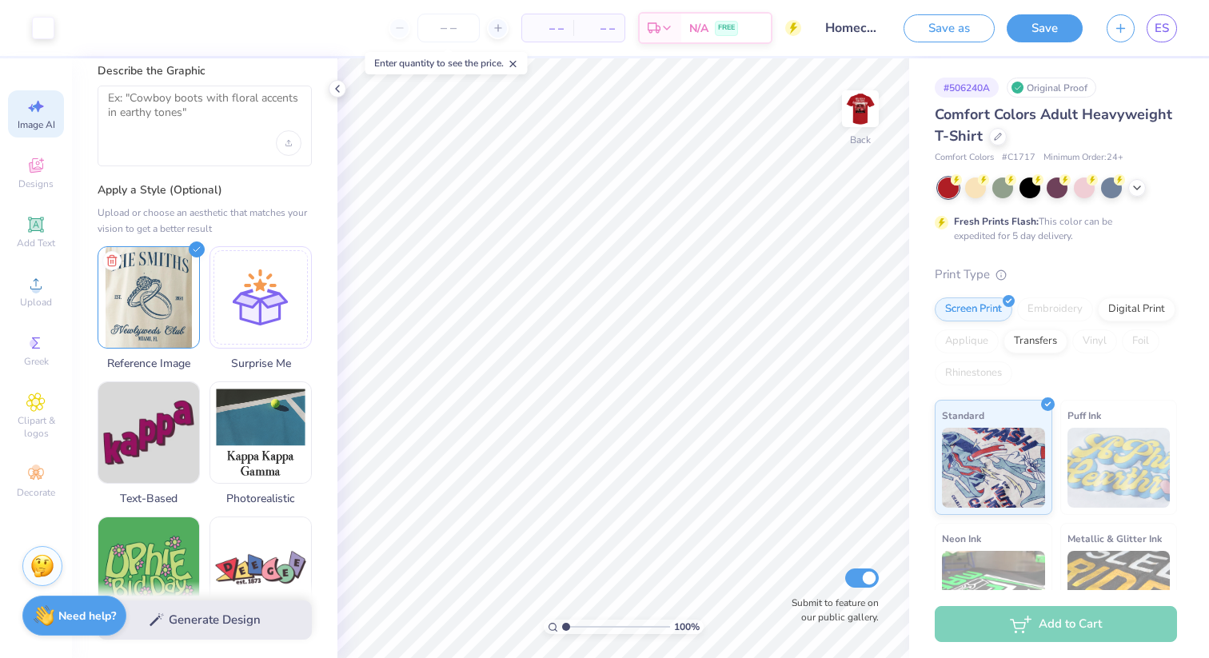
click at [185, 621] on div "Generate Design" at bounding box center [205, 621] width 266 height 78
click at [197, 123] on textarea at bounding box center [205, 111] width 194 height 40
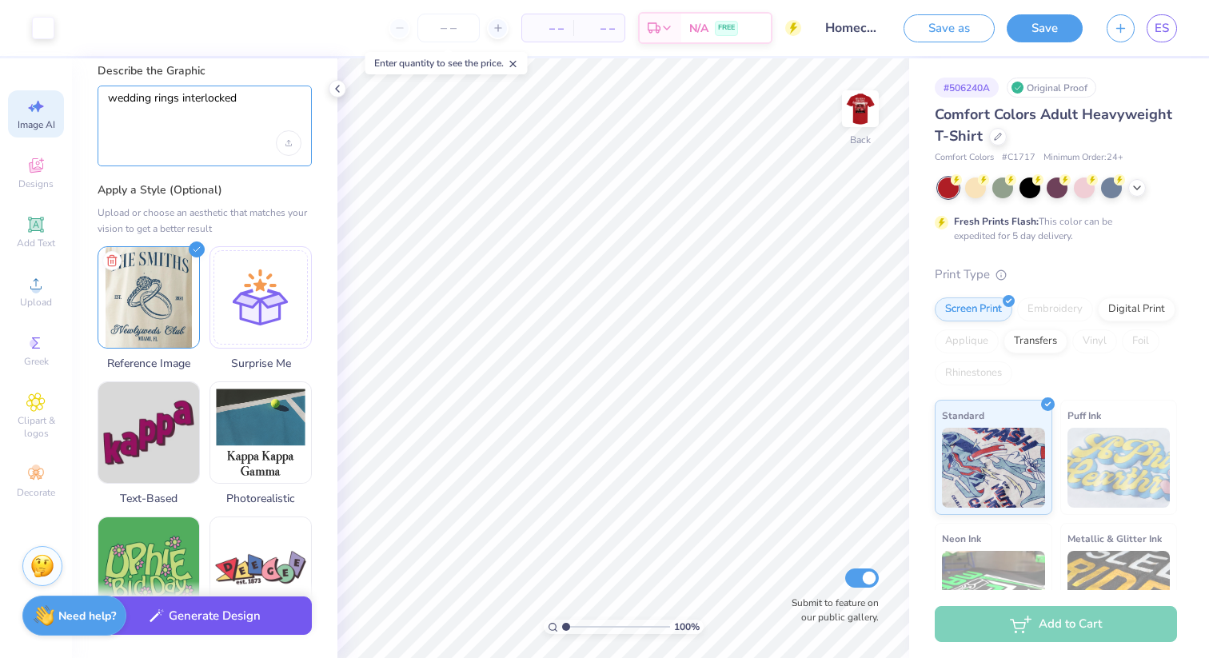
type textarea "wedding rings interlocked"
click at [199, 613] on button "Generate Design" at bounding box center [205, 616] width 214 height 39
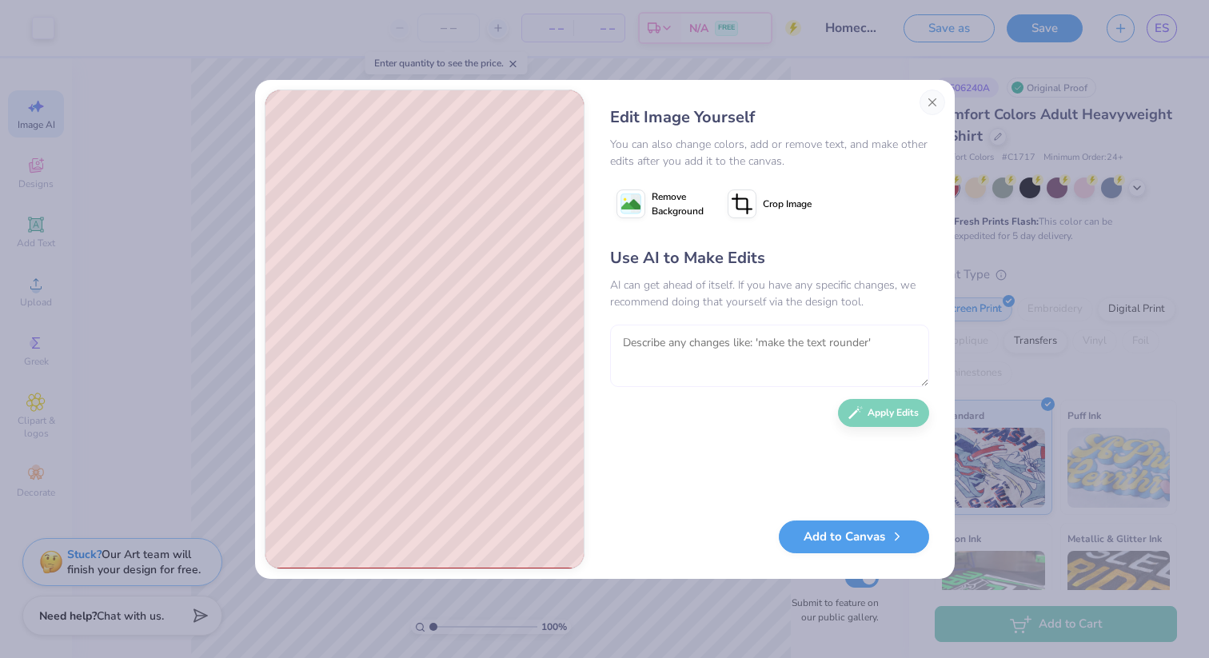
click at [729, 354] on textarea at bounding box center [769, 356] width 319 height 62
type textarea "make the lines of the drawing white and just the outline fo the rings"
click at [887, 414] on button "Apply Edits" at bounding box center [883, 409] width 91 height 28
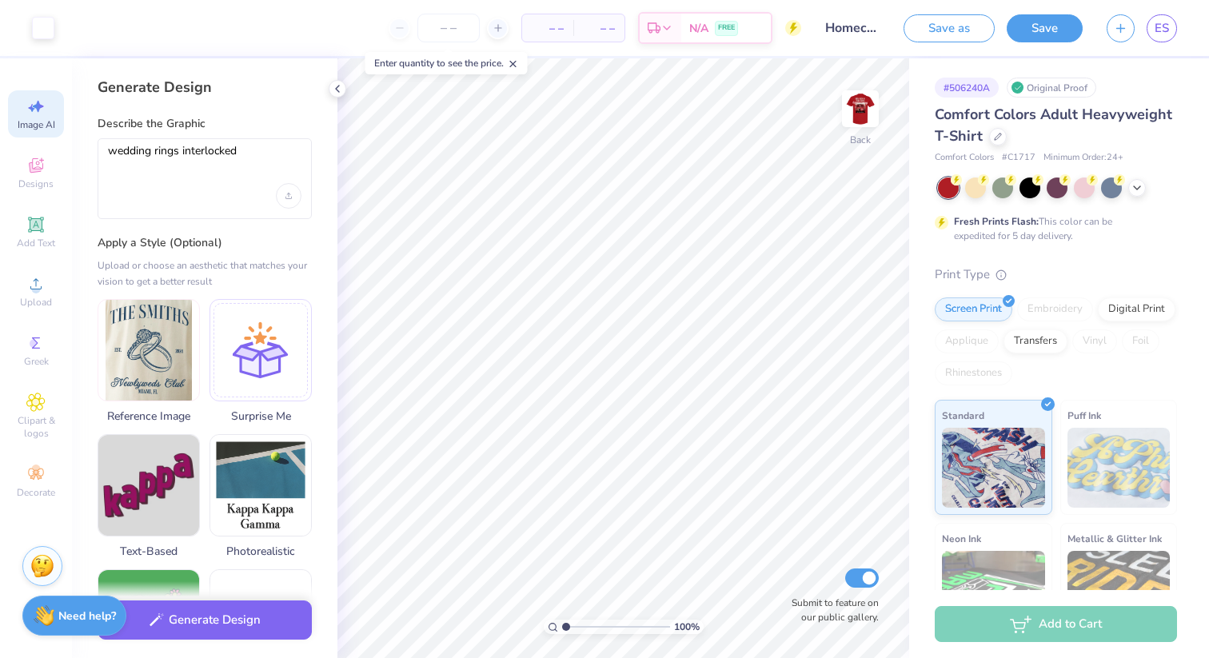
select select "4"
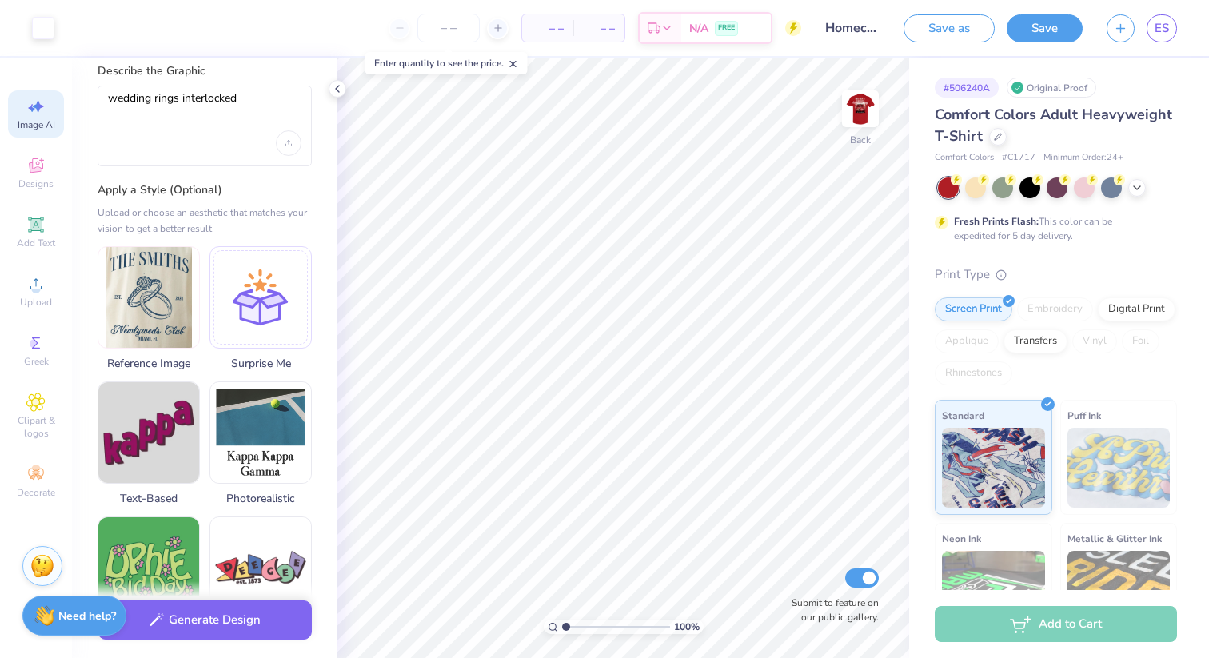
click at [154, 289] on img at bounding box center [148, 297] width 101 height 101
click at [202, 105] on textarea "wedding rings interlocked" at bounding box center [205, 111] width 194 height 40
drag, startPoint x: 239, startPoint y: 97, endPoint x: 10, endPoint y: 97, distance: 228.8
click at [10, 97] on div "Art colors – – Per Item – – Total Est. Delivery N/A FREE Design Title Homecomin…" at bounding box center [604, 329] width 1209 height 658
click at [149, 99] on textarea "white sketch of" at bounding box center [205, 111] width 194 height 40
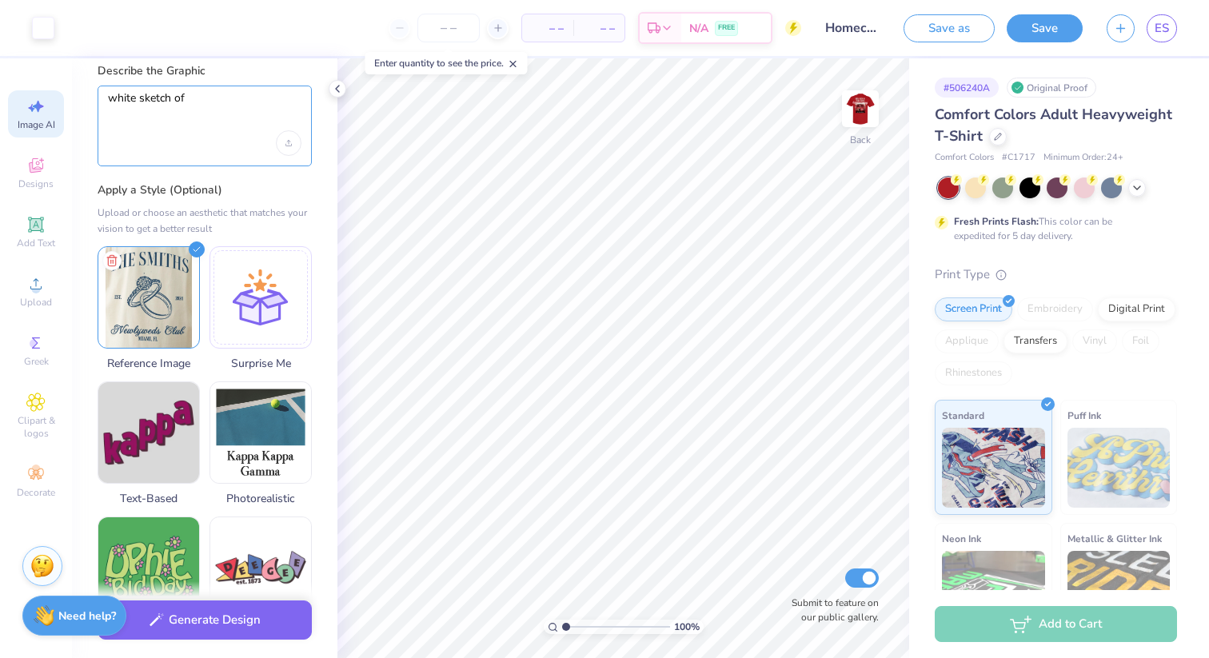
click at [140, 99] on textarea "white sketch of" at bounding box center [205, 111] width 194 height 40
click at [242, 98] on textarea "white line sketch of" at bounding box center [205, 111] width 194 height 40
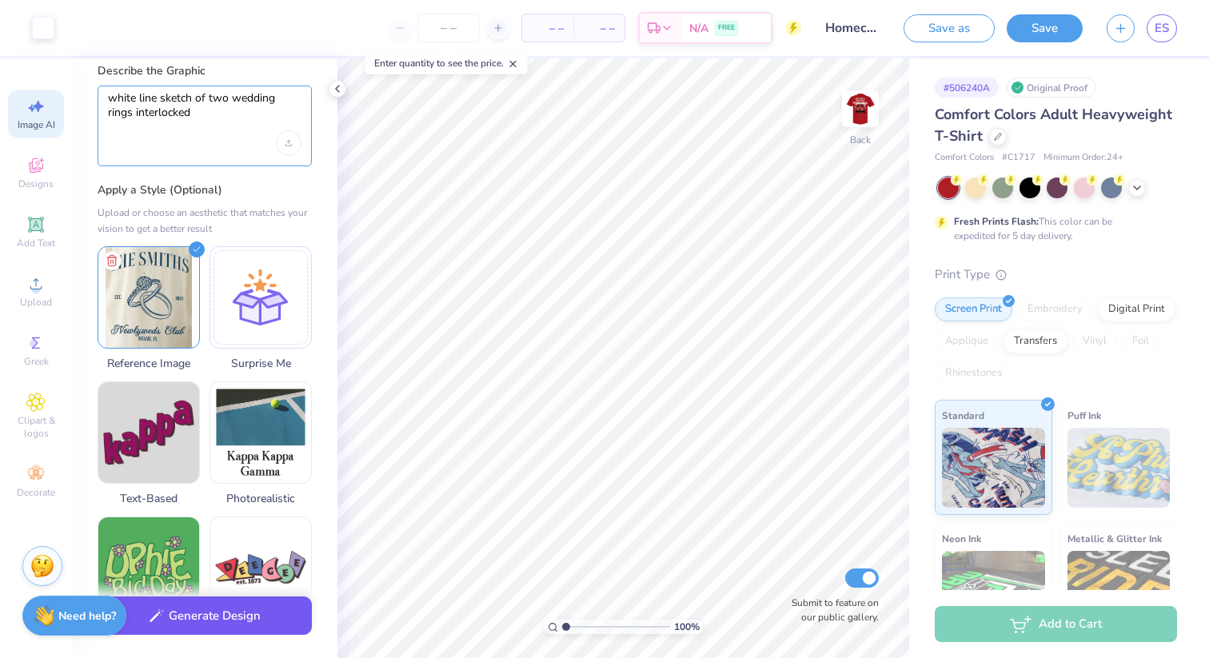
type textarea "white line sketch of two wedding rings interlocked"
click at [201, 624] on button "Generate Design" at bounding box center [205, 616] width 214 height 39
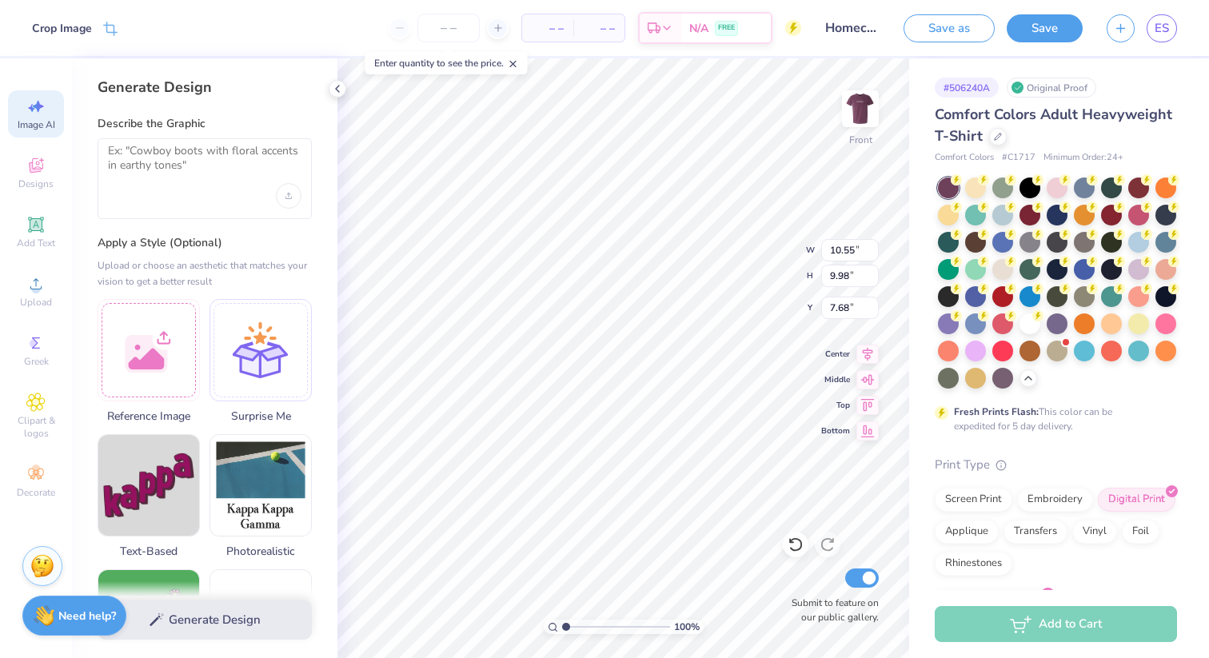
select select "4"
type input "6.89"
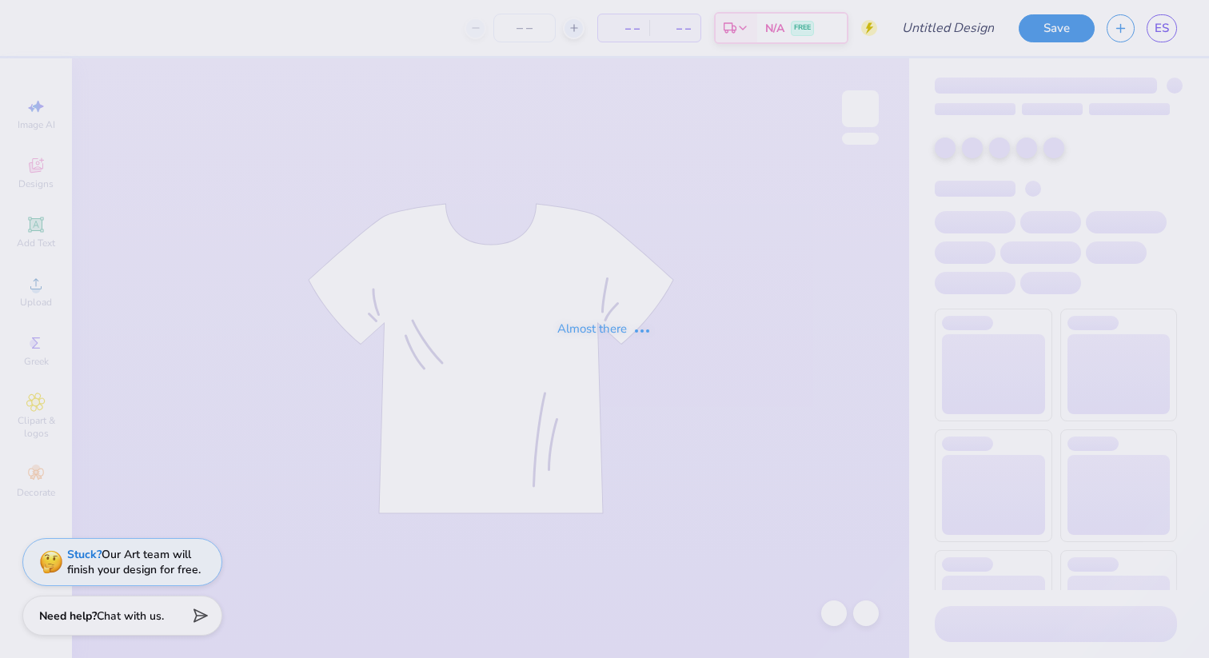
type input "Homecoming 2025 V2"
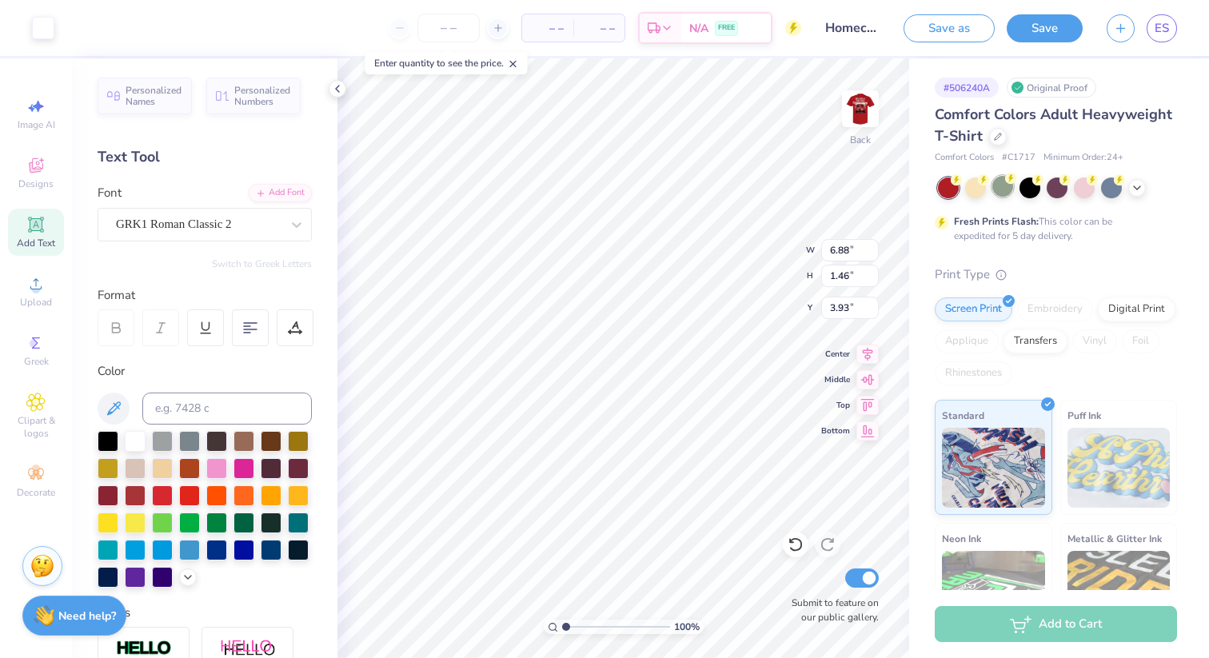
click at [1004, 194] on div at bounding box center [1003, 186] width 21 height 21
click at [1133, 189] on icon at bounding box center [1137, 186] width 13 height 13
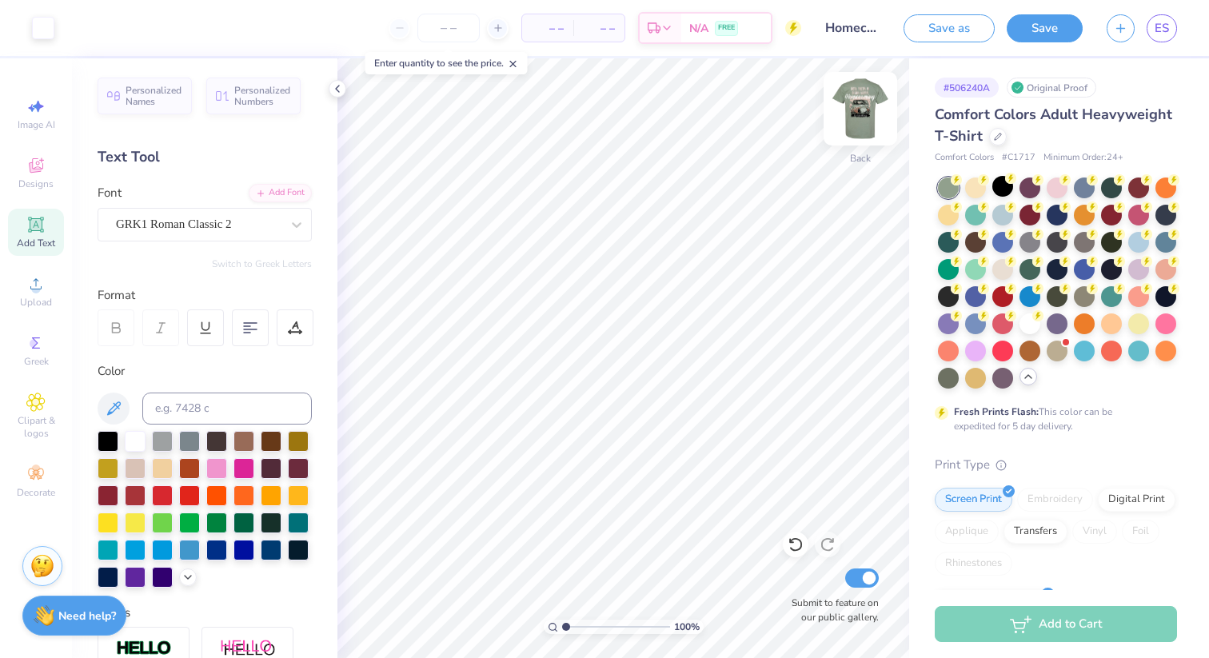
click at [856, 124] on img at bounding box center [861, 109] width 64 height 64
click at [862, 116] on img at bounding box center [861, 109] width 64 height 64
click at [31, 485] on div "Decorate" at bounding box center [36, 481] width 56 height 47
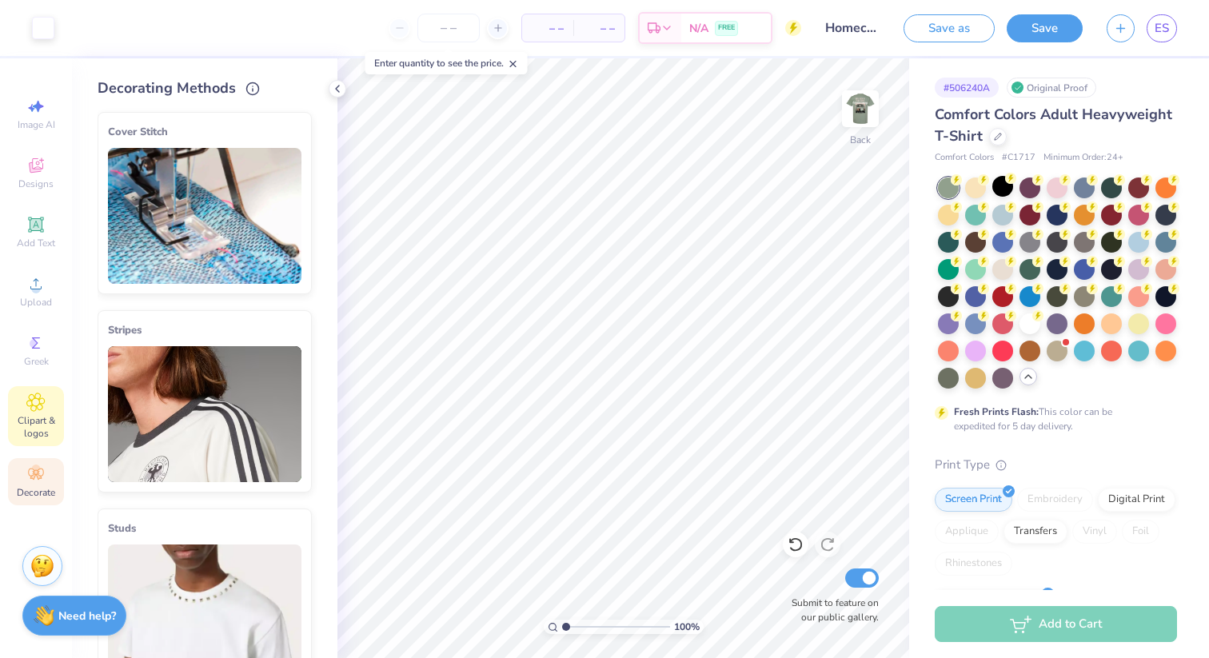
click at [34, 418] on span "Clipart & logos" at bounding box center [36, 427] width 56 height 26
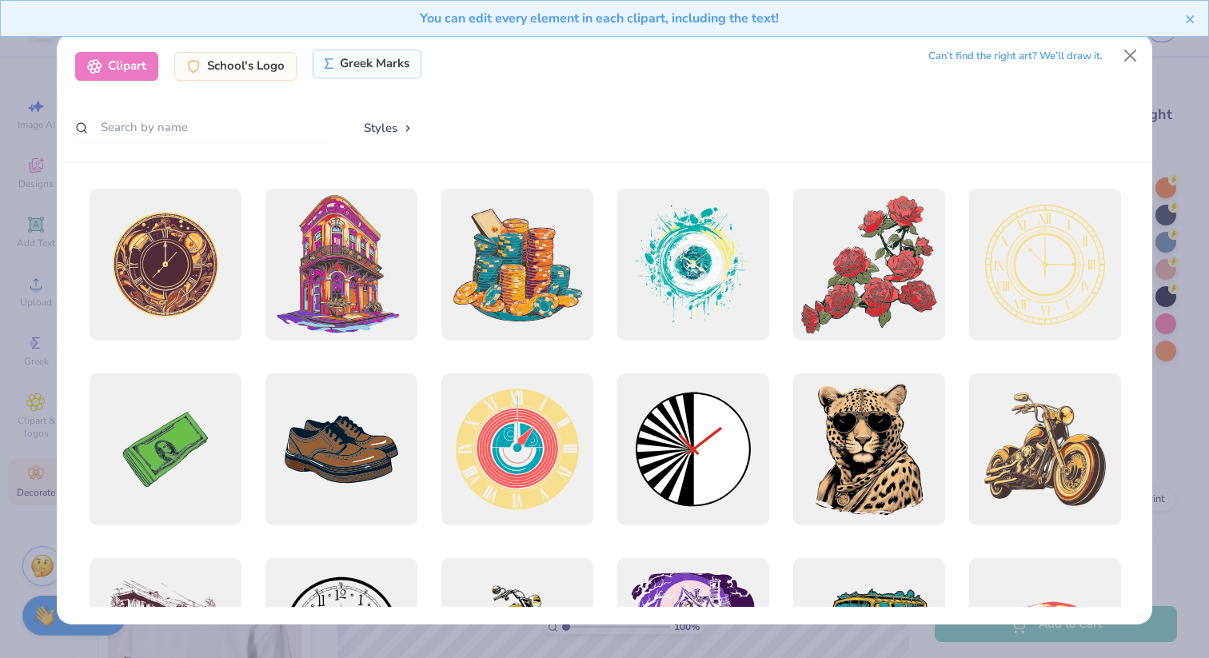
click at [353, 64] on div "Greek Marks" at bounding box center [368, 64] width 110 height 29
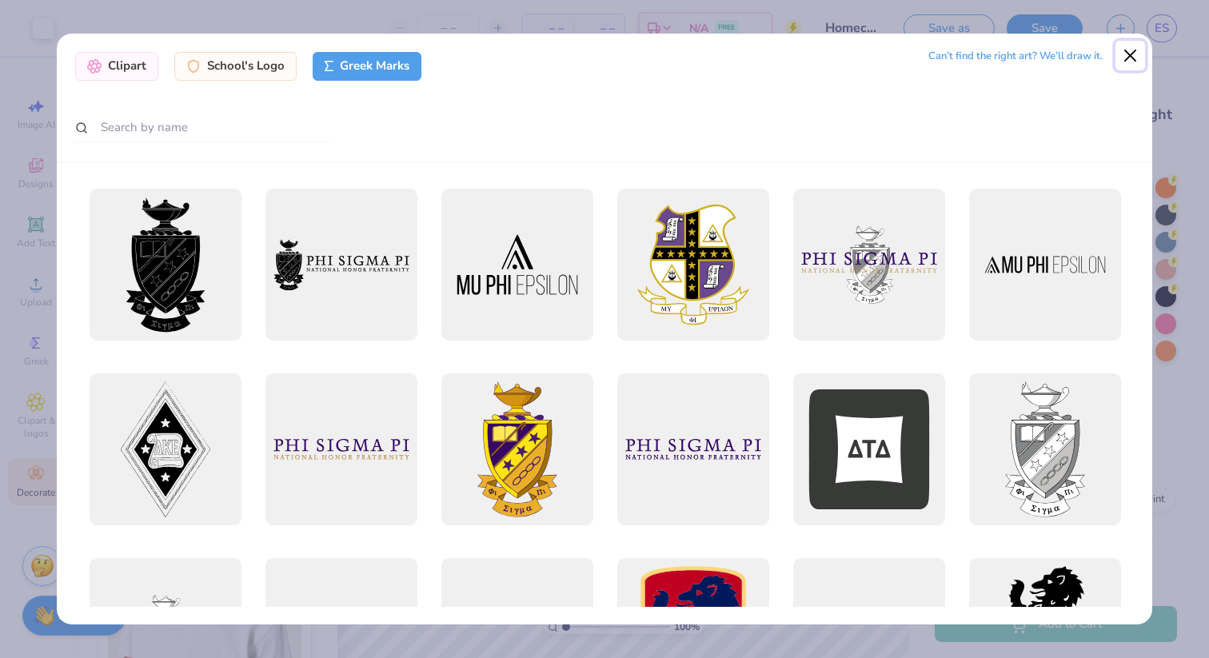
click at [1133, 54] on button "Close" at bounding box center [1131, 56] width 30 height 30
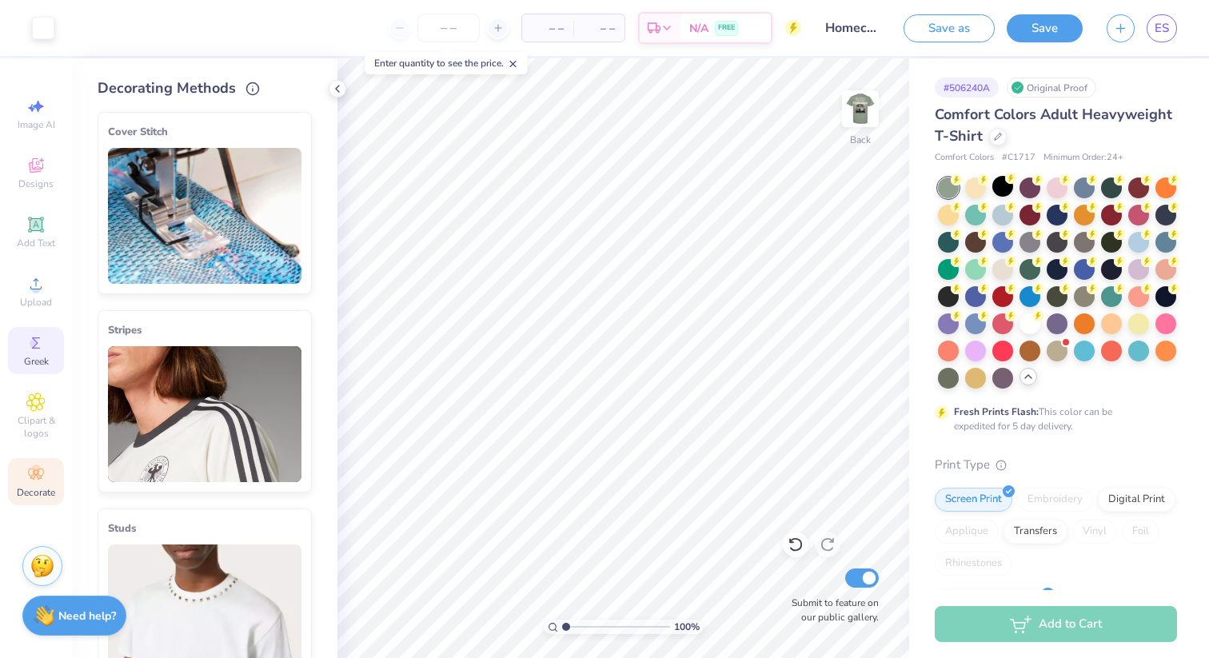
click at [28, 370] on div "Greek" at bounding box center [36, 350] width 56 height 47
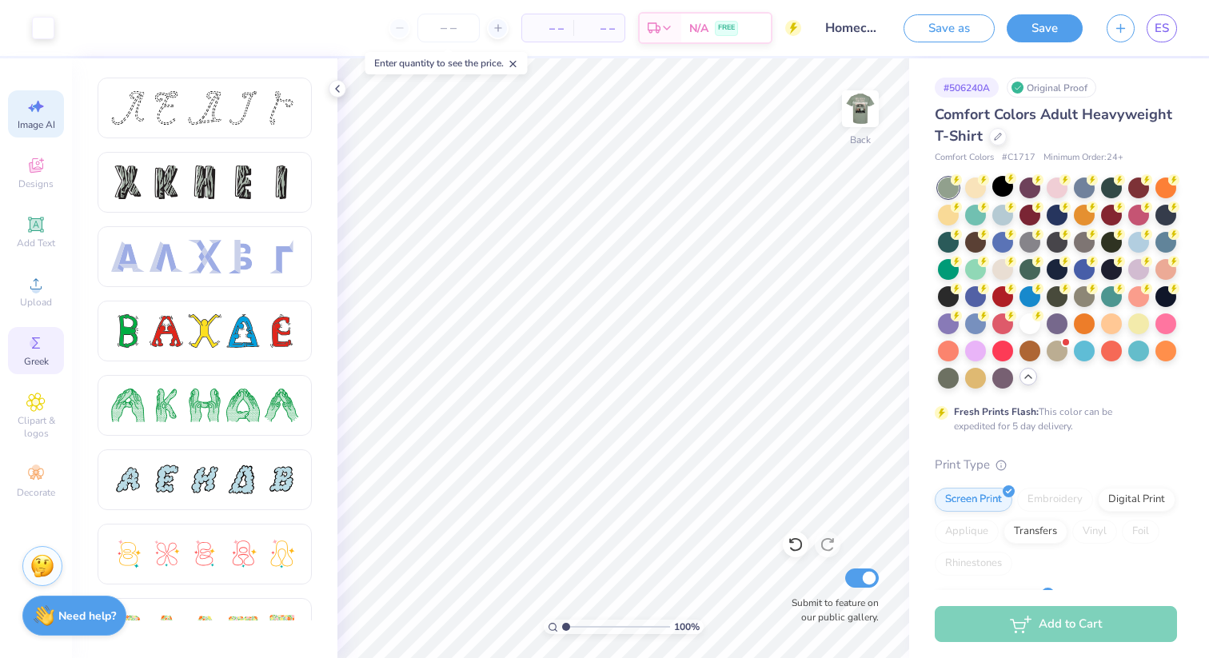
click at [44, 116] on div "Image AI" at bounding box center [36, 113] width 56 height 47
select select "4"
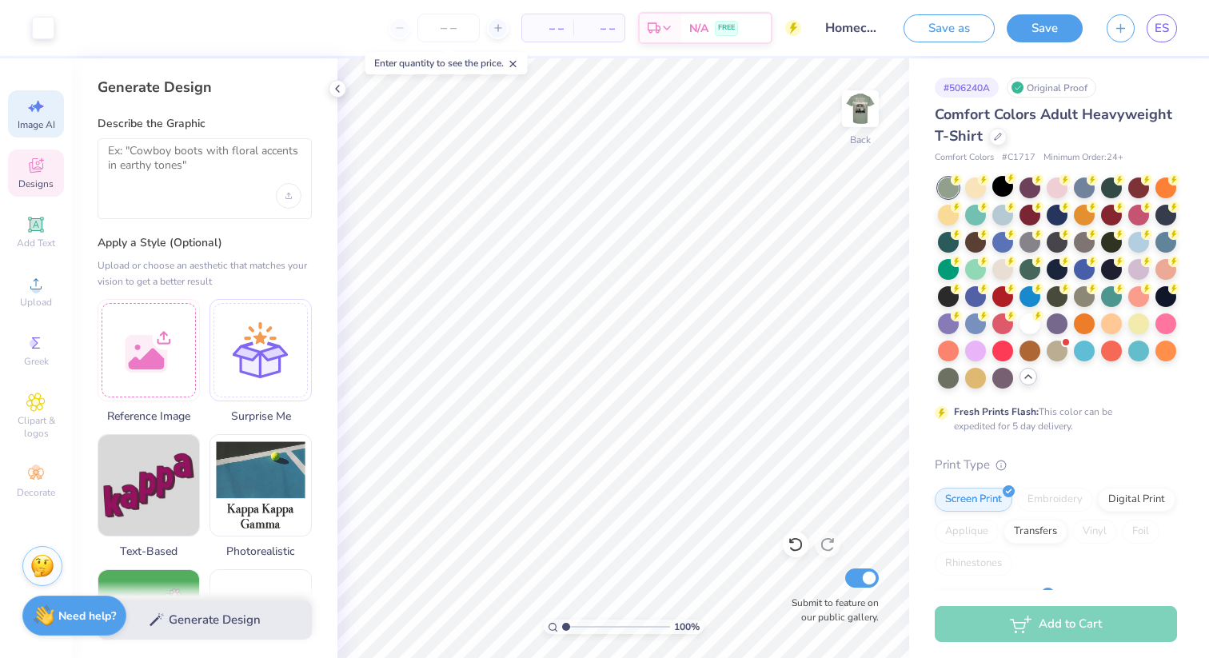
click at [49, 175] on div "Designs" at bounding box center [36, 173] width 56 height 47
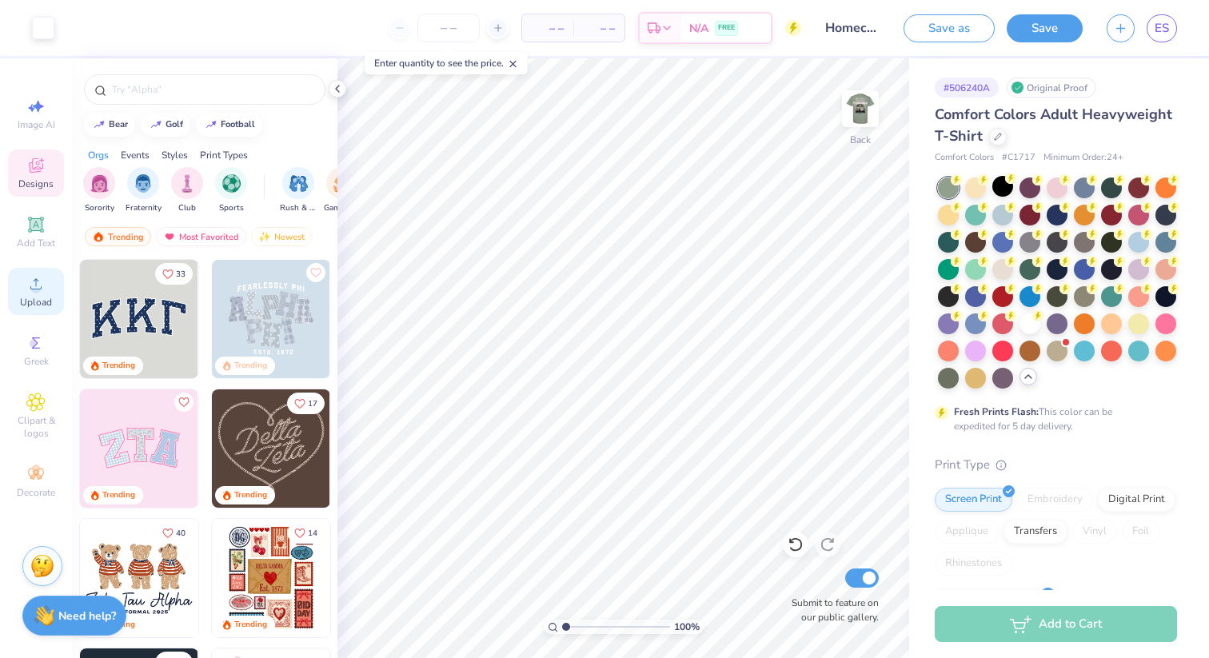
click at [18, 282] on div "Upload" at bounding box center [36, 291] width 56 height 47
click at [23, 426] on span "Clipart & logos" at bounding box center [36, 427] width 56 height 26
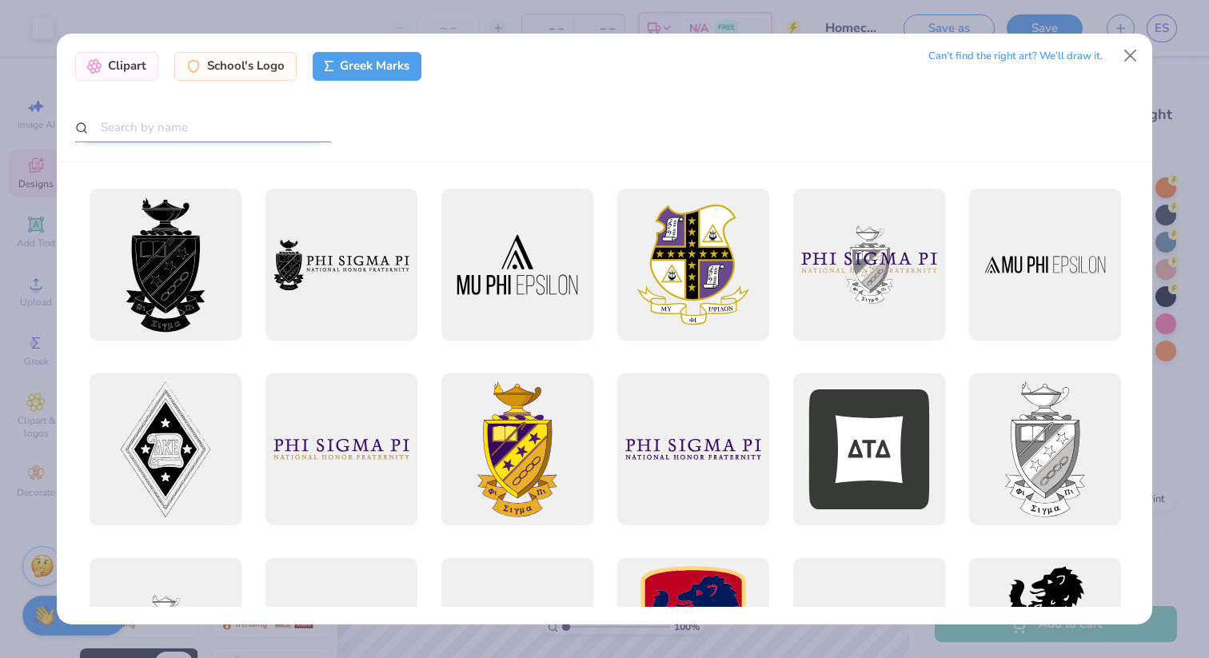
click at [167, 128] on input "text" at bounding box center [203, 128] width 256 height 30
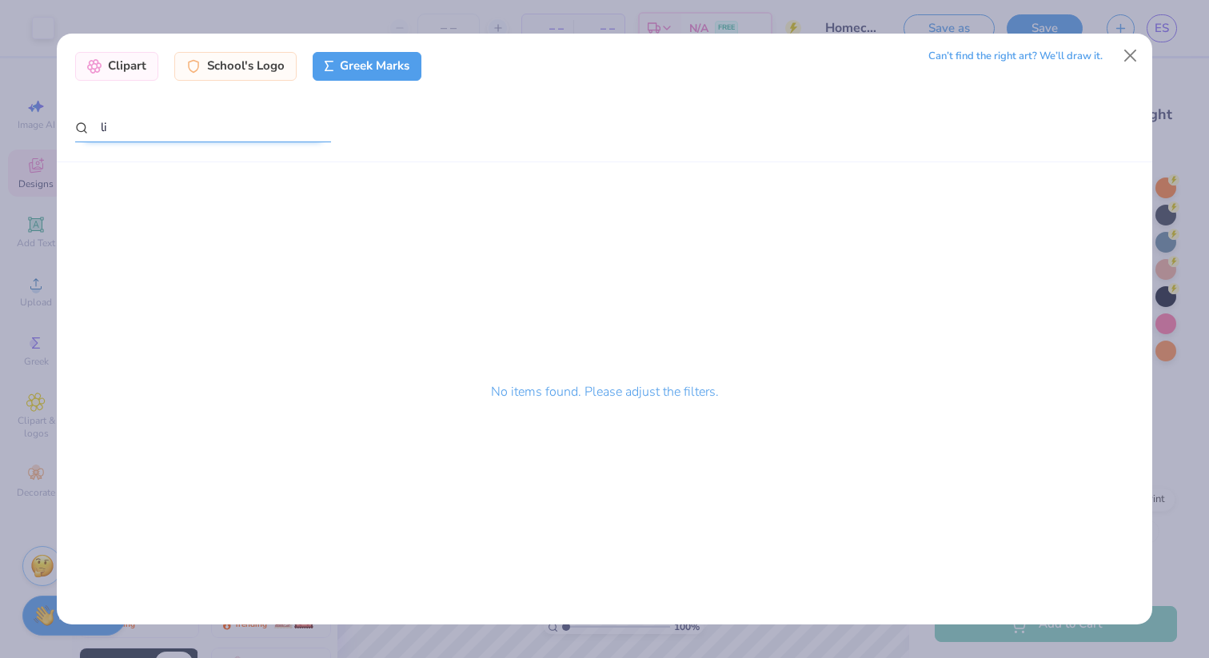
type input "l"
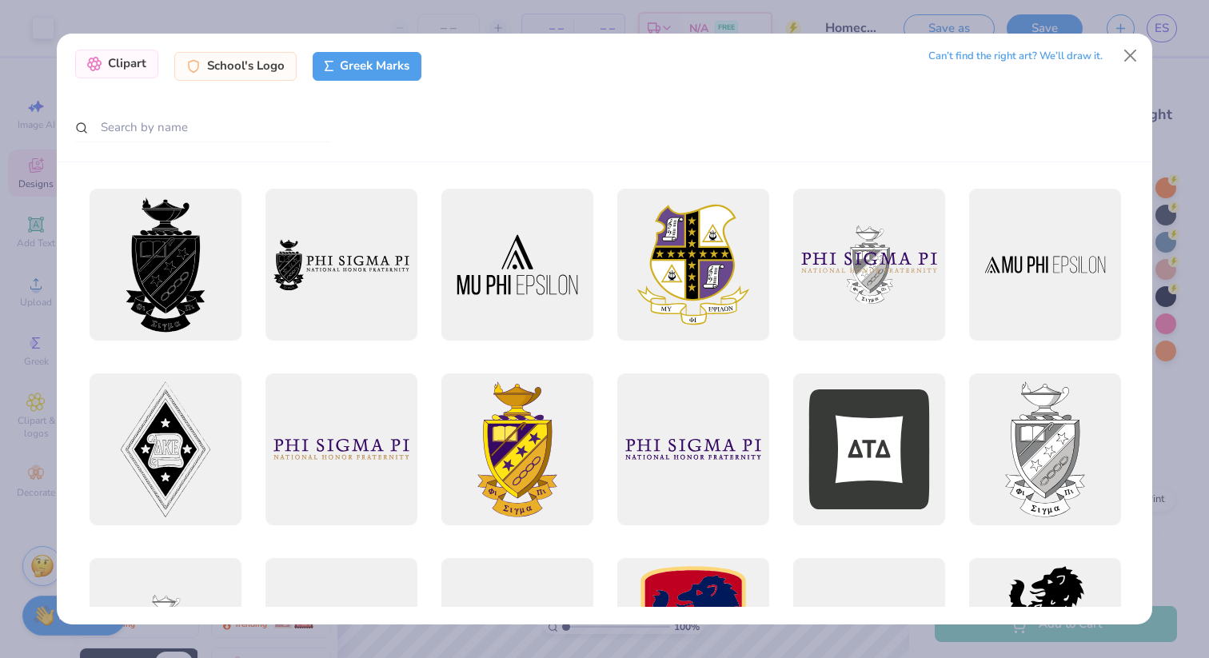
click at [116, 66] on div "Clipart" at bounding box center [116, 64] width 83 height 29
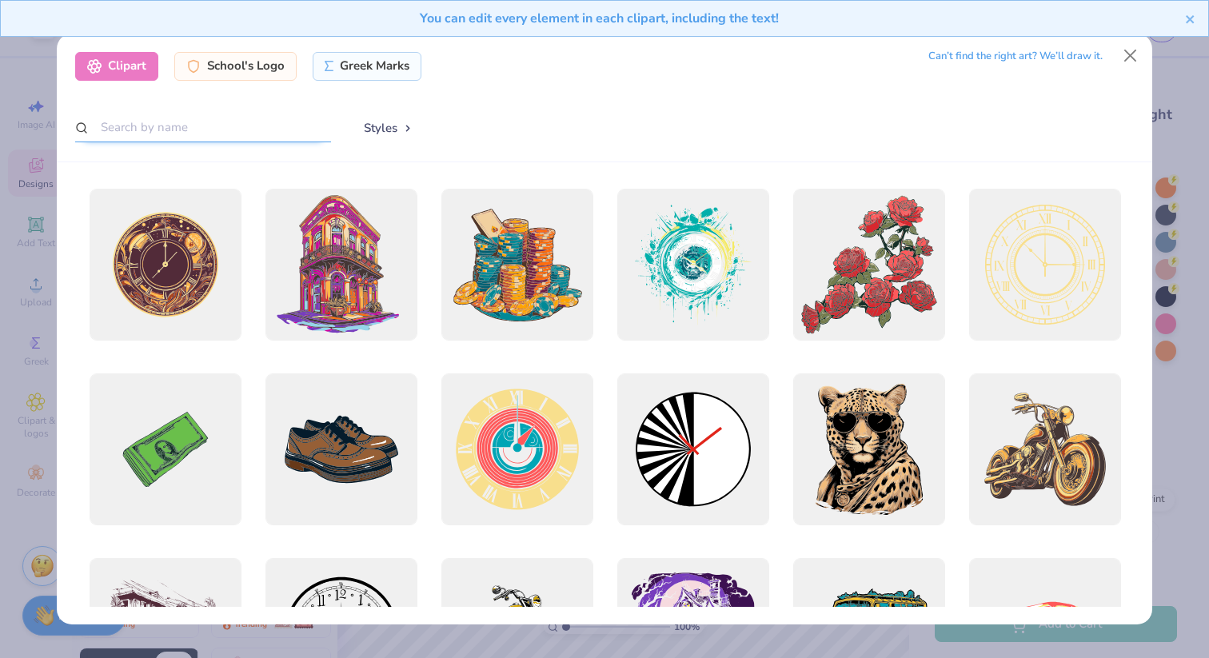
click at [145, 122] on input "text" at bounding box center [203, 128] width 256 height 30
type input "line"
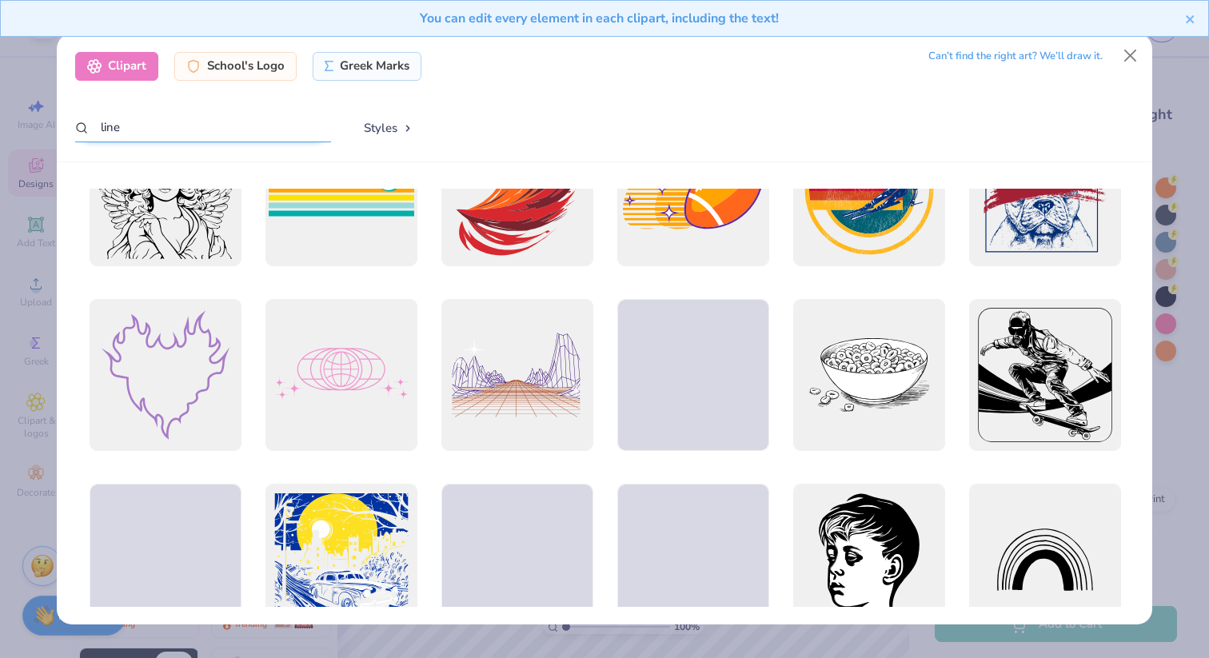
scroll to position [2494, 0]
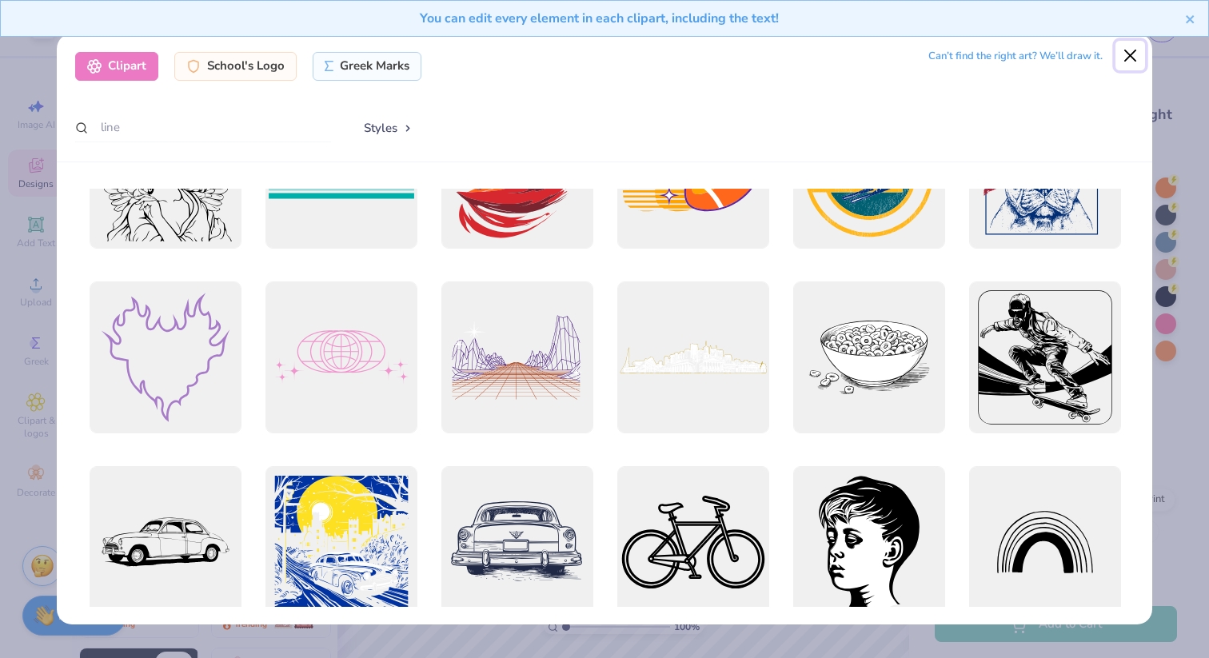
click at [1121, 54] on button "Close" at bounding box center [1131, 56] width 30 height 30
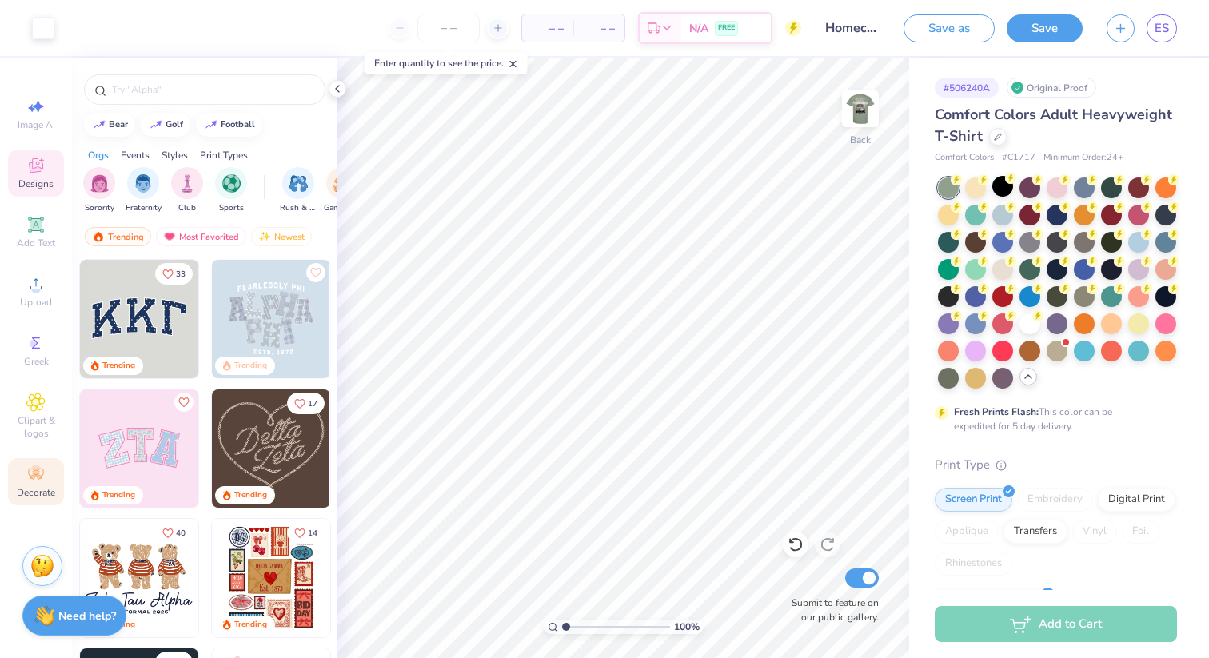
click at [49, 470] on div "Decorate" at bounding box center [36, 481] width 56 height 47
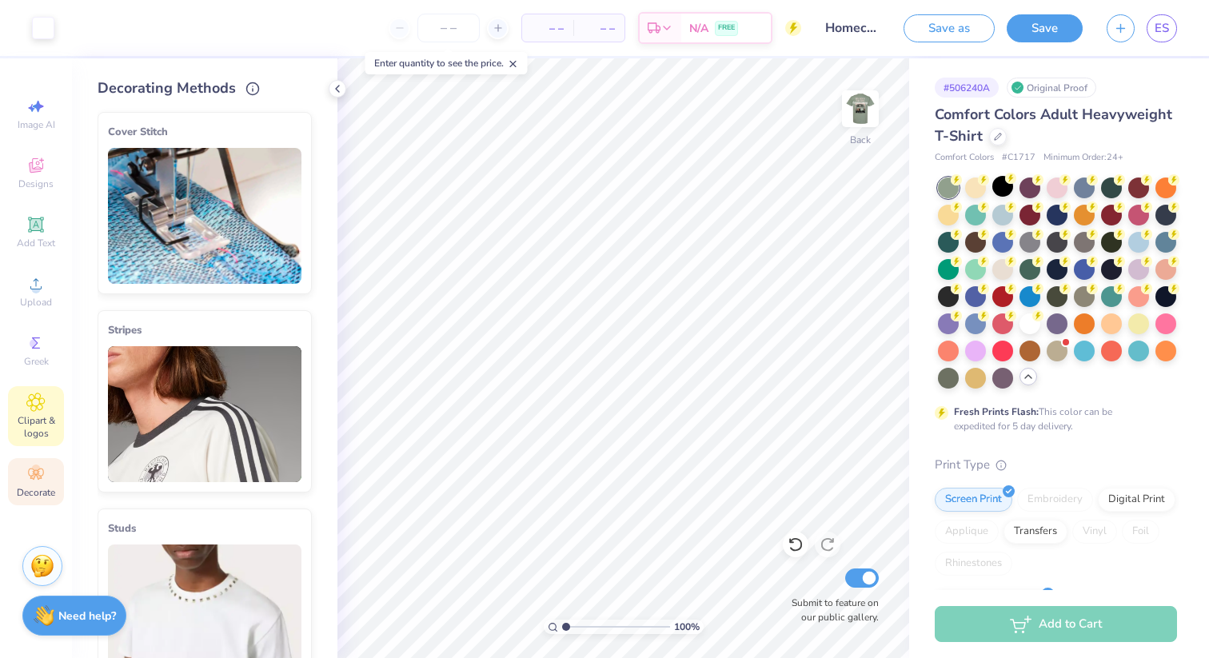
click at [35, 416] on span "Clipart & logos" at bounding box center [36, 427] width 56 height 26
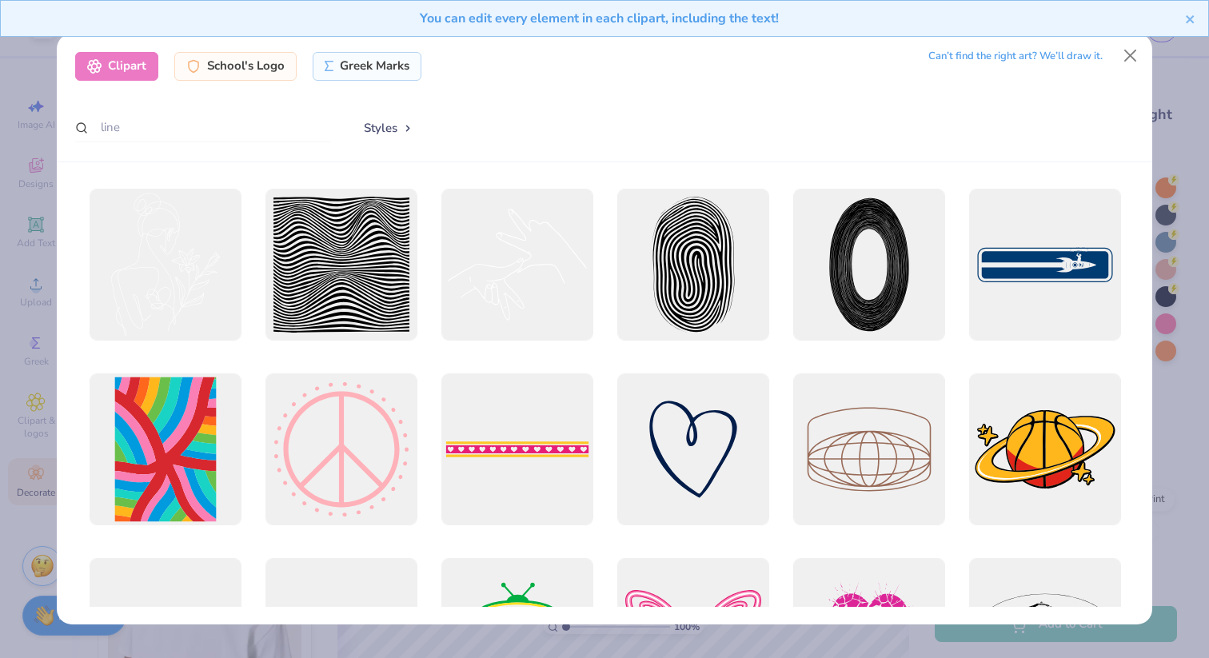
click at [421, 109] on div "Clipart School's Logo Greek Marks Can’t find the right art? We’ll draw it. line…" at bounding box center [605, 98] width 1096 height 129
click at [402, 134] on button "Styles" at bounding box center [388, 128] width 83 height 30
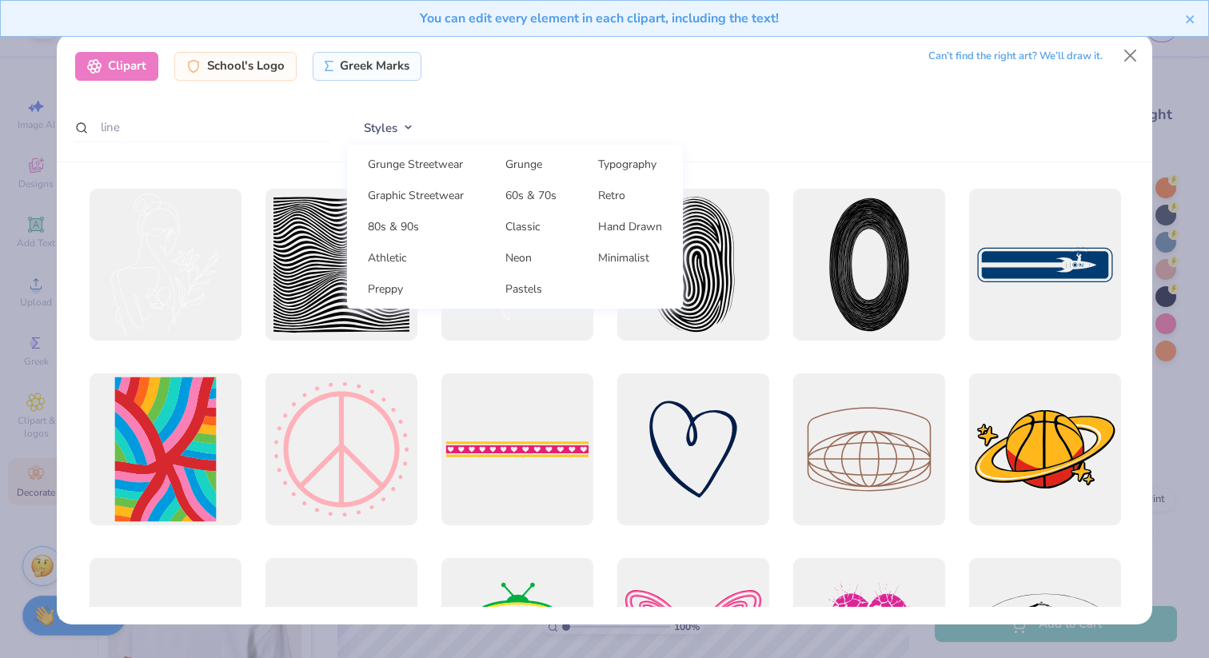
click at [656, 86] on div "Clipart School's Logo Greek Marks Can’t find the right art? We’ll draw it. line…" at bounding box center [605, 98] width 1096 height 129
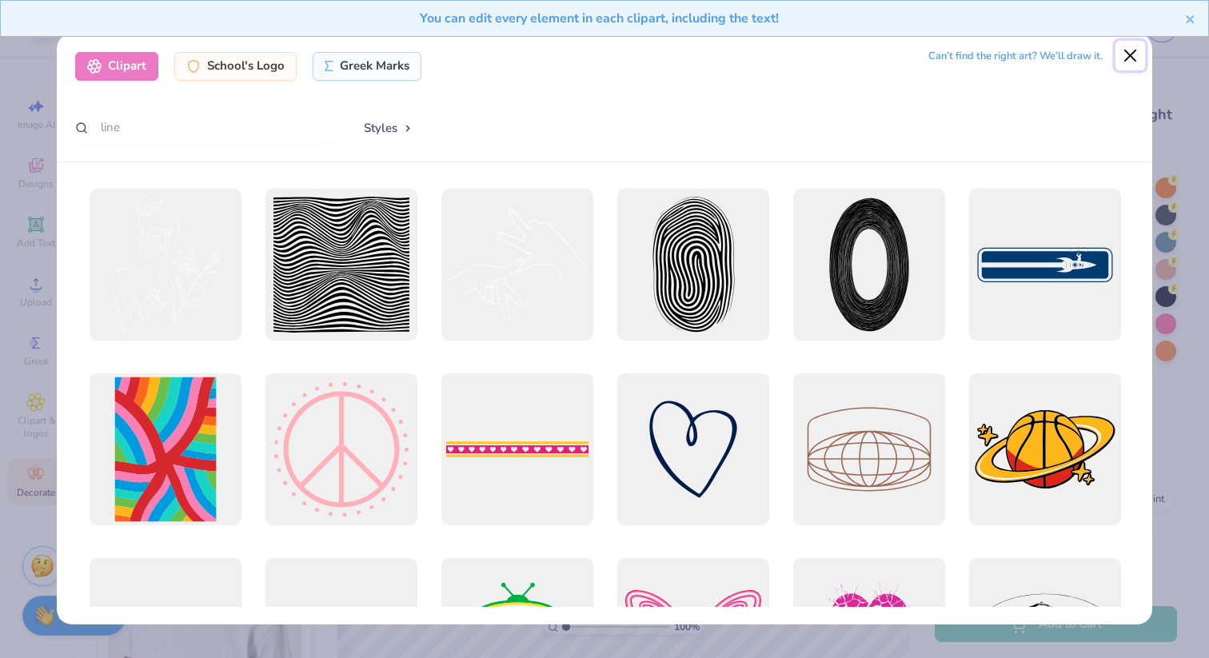
click at [1128, 50] on button "Close" at bounding box center [1131, 56] width 30 height 30
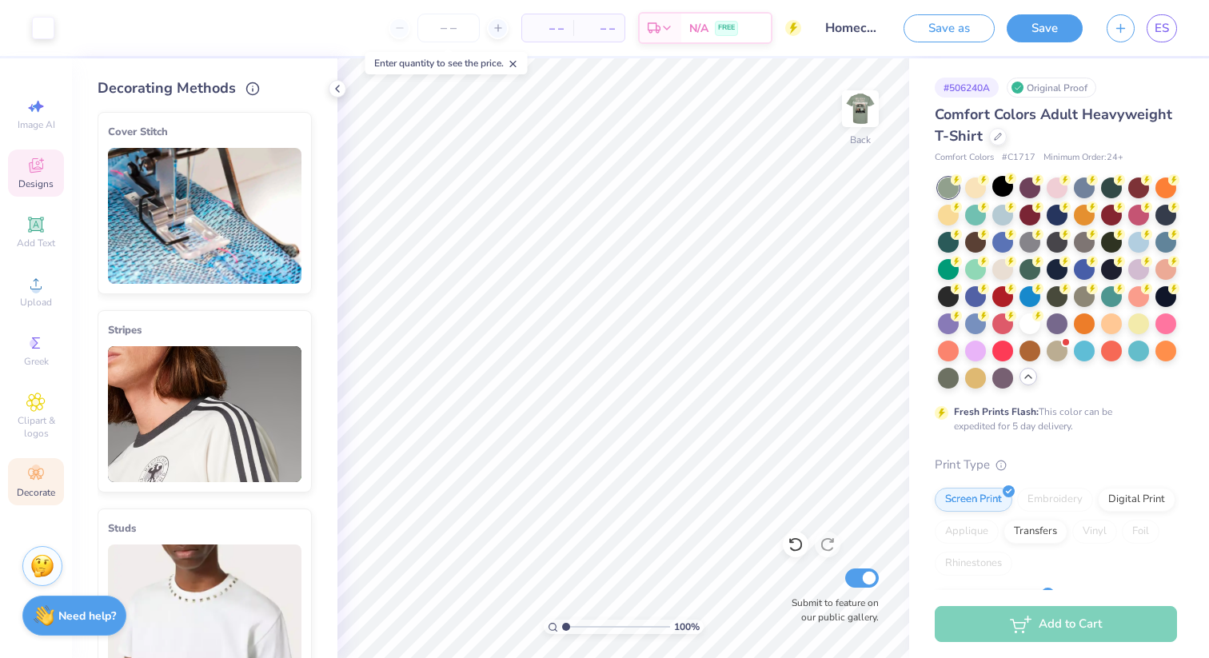
click at [38, 178] on span "Designs" at bounding box center [35, 184] width 35 height 13
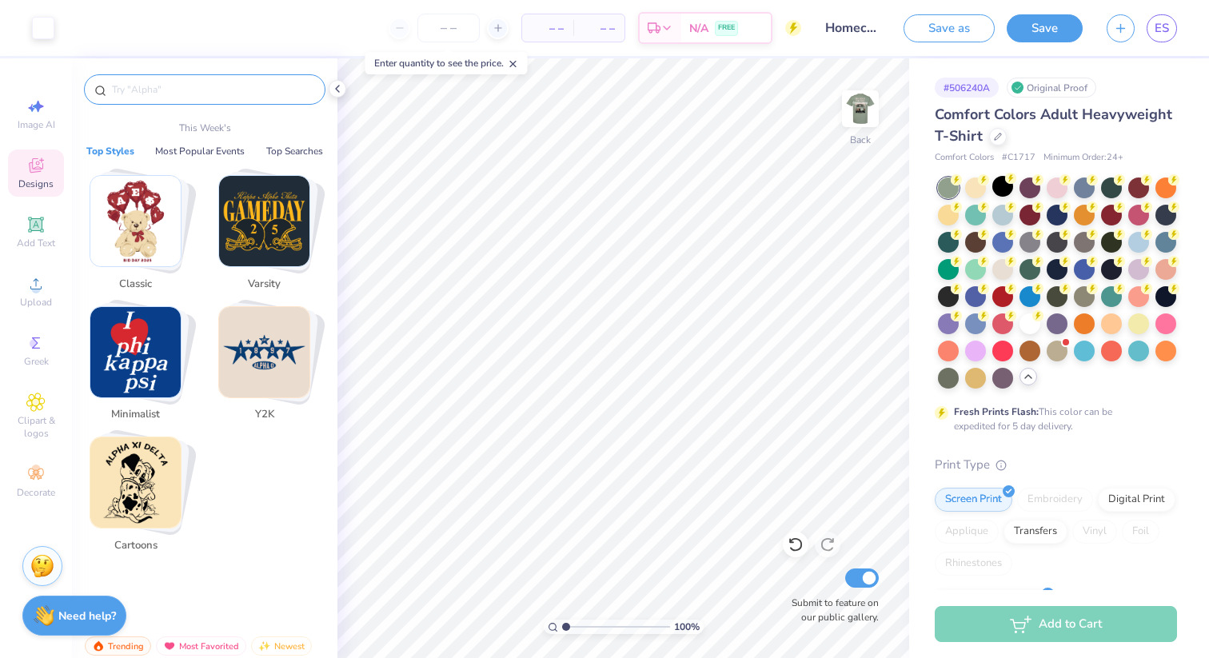
click at [174, 91] on input "text" at bounding box center [212, 90] width 205 height 16
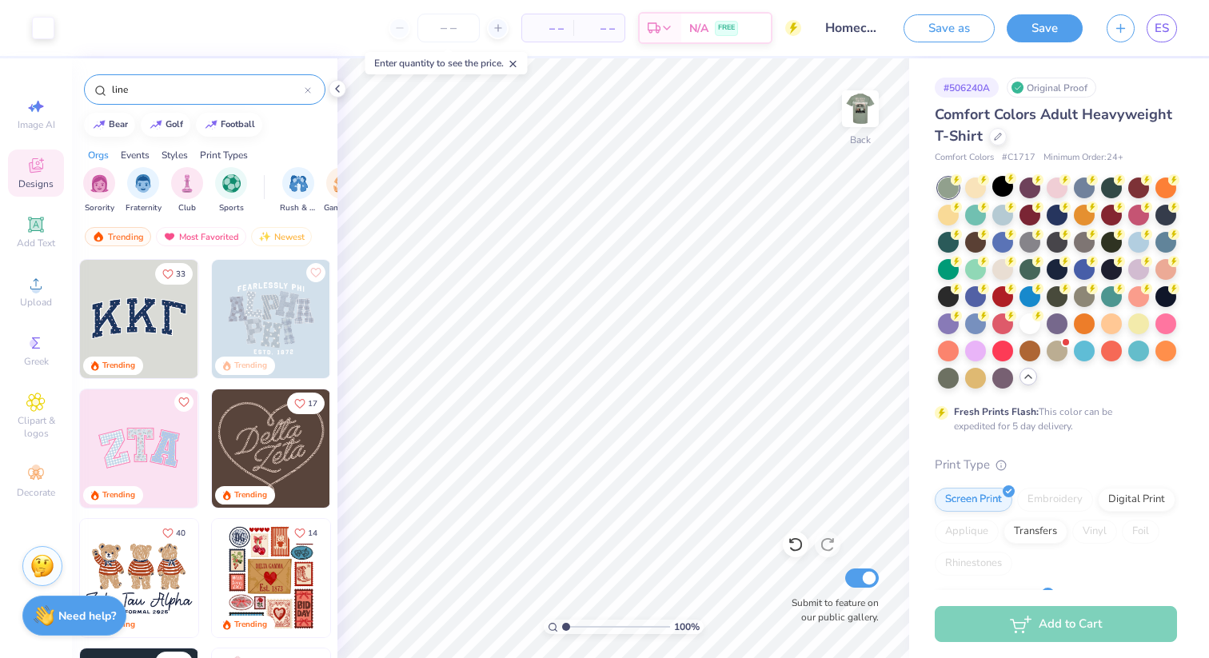
type input "line"
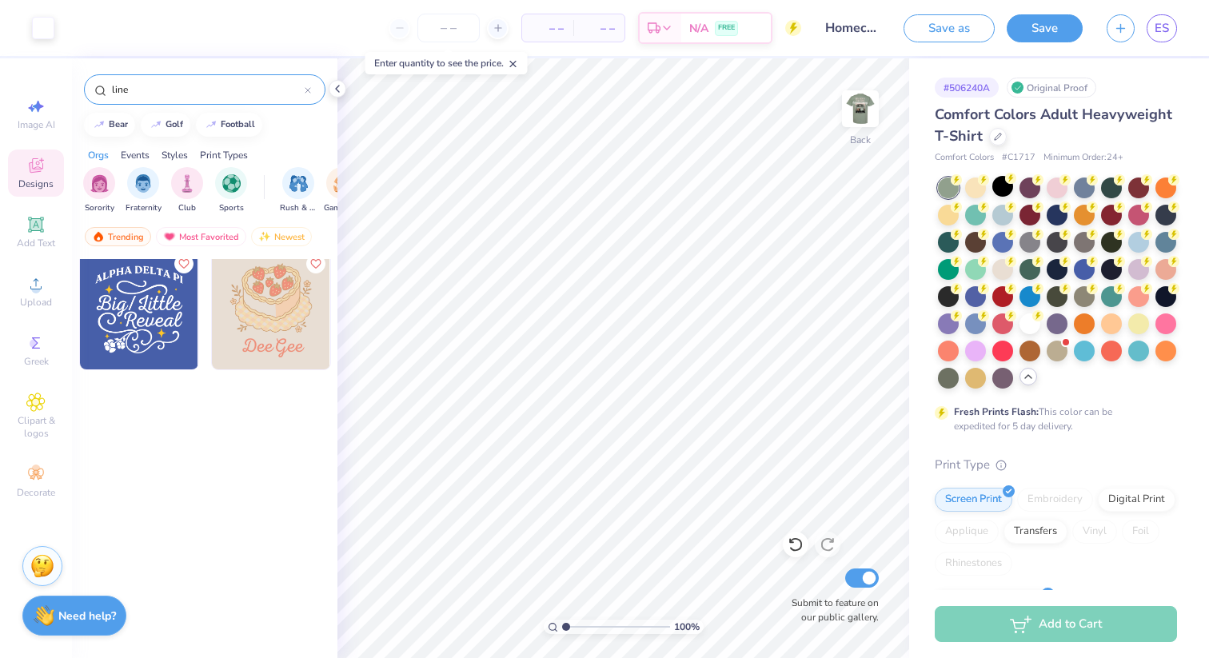
scroll to position [0, 0]
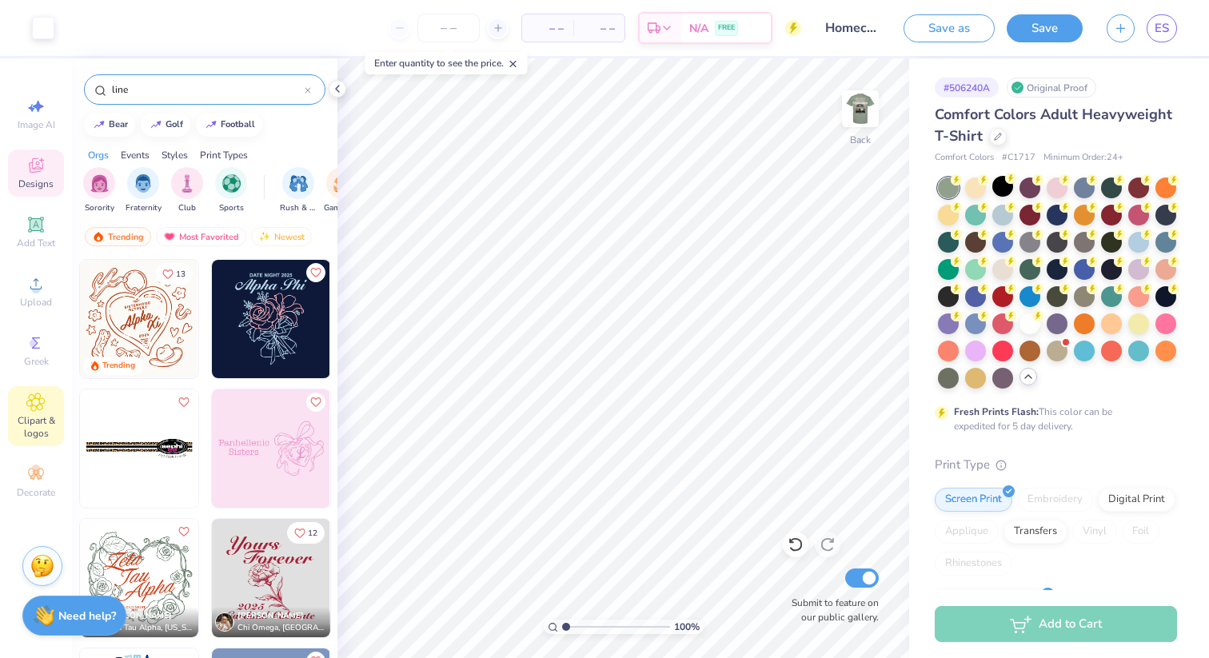
click at [32, 411] on div "Clipart & logos" at bounding box center [36, 416] width 56 height 60
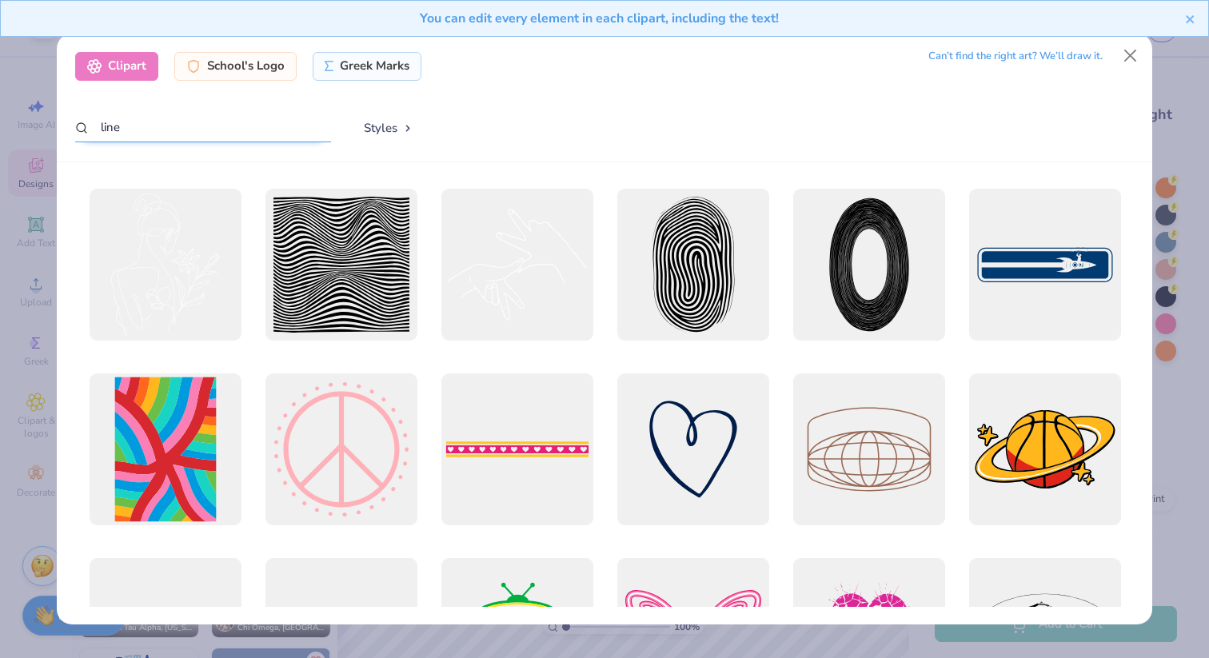
click at [185, 124] on input "line" at bounding box center [203, 128] width 256 height 30
type input "l"
type input "straight line"
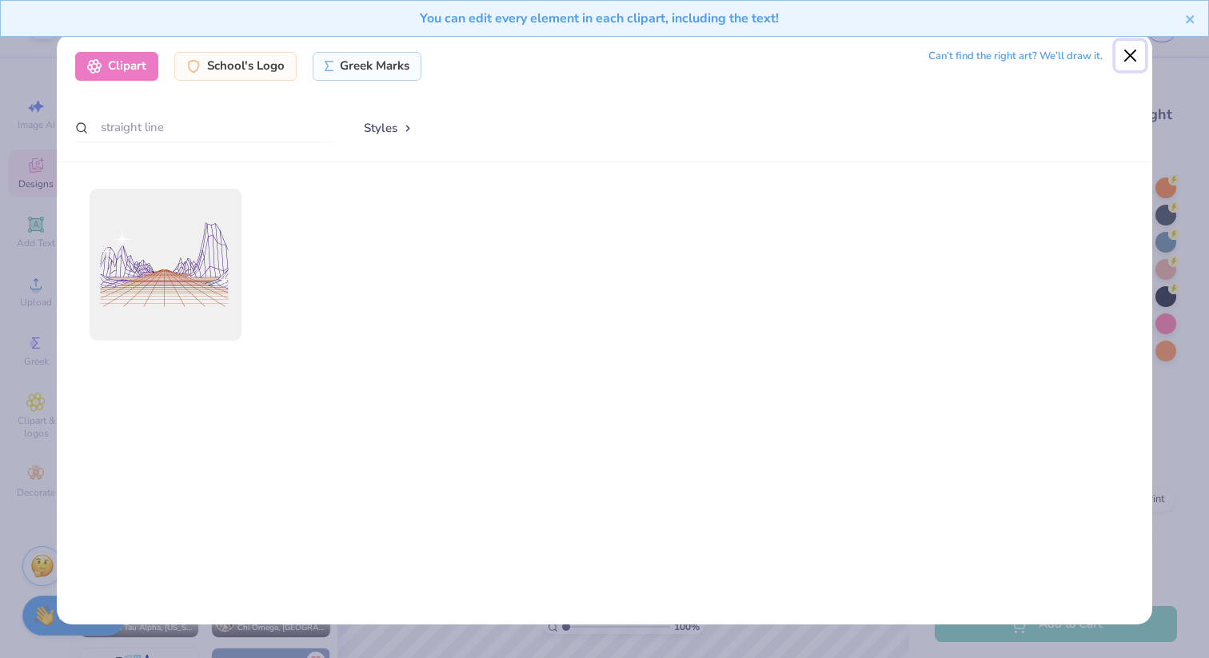
click at [1120, 52] on button "Close" at bounding box center [1131, 56] width 30 height 30
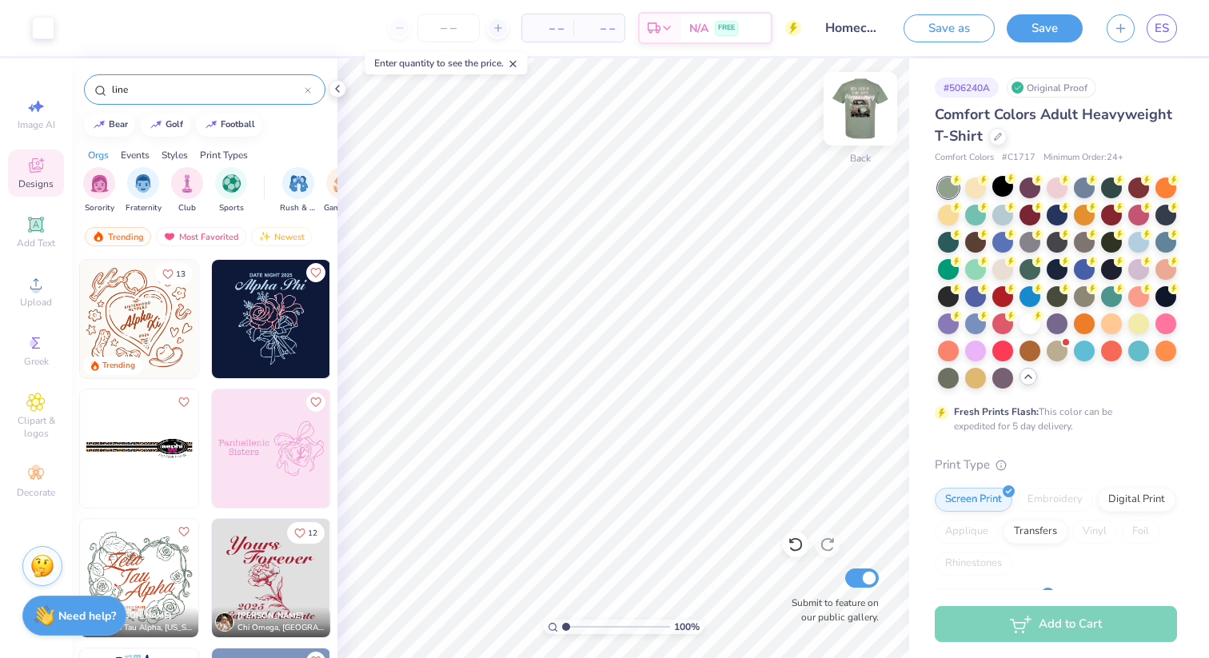
click at [872, 106] on img at bounding box center [861, 109] width 64 height 64
click at [338, 91] on polyline at bounding box center [337, 89] width 3 height 6
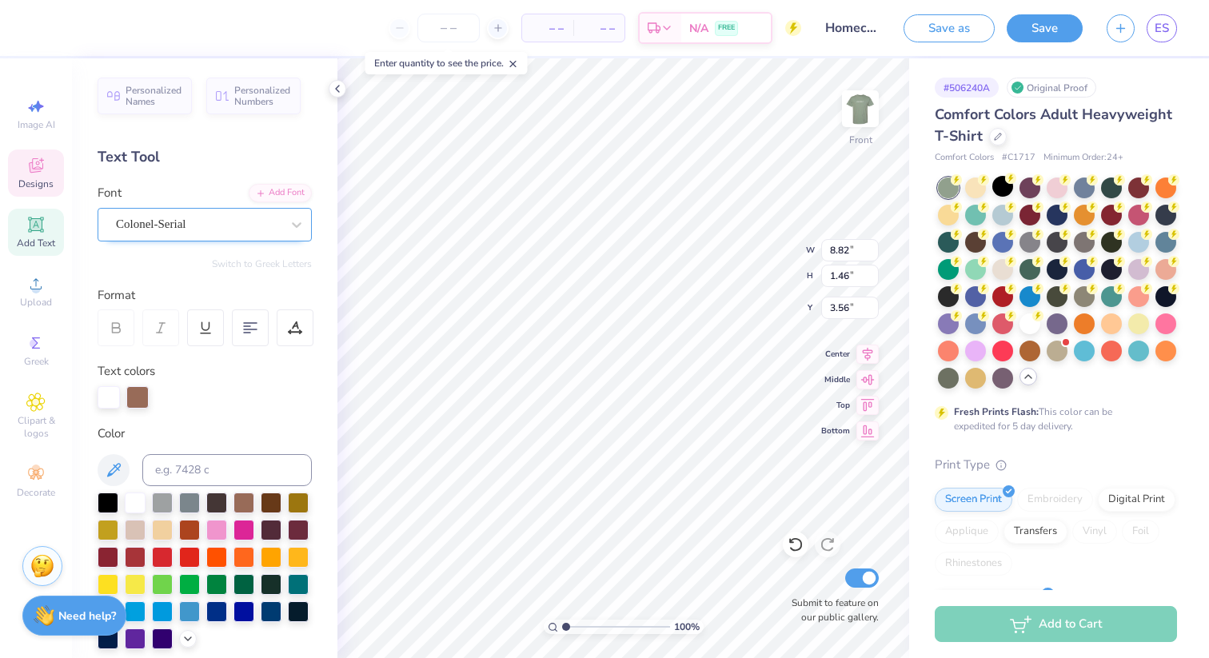
click at [275, 208] on div "Colonel-Serial" at bounding box center [205, 225] width 214 height 34
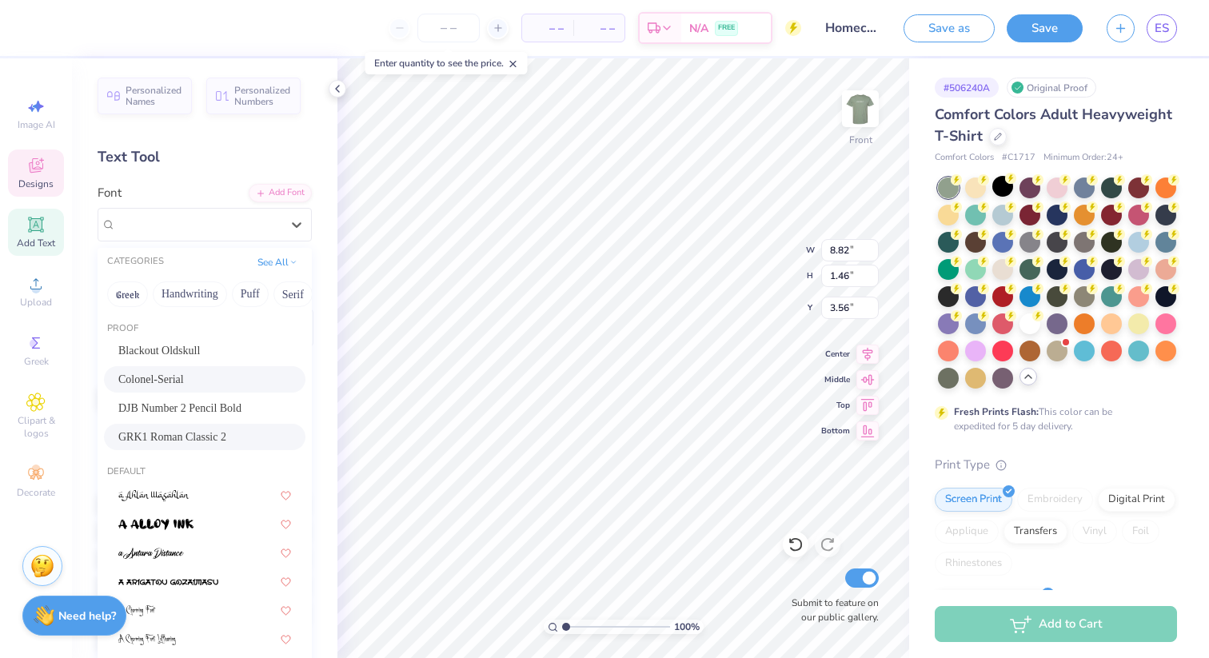
click at [206, 433] on span "GRK1 Roman Classic 2" at bounding box center [172, 437] width 108 height 17
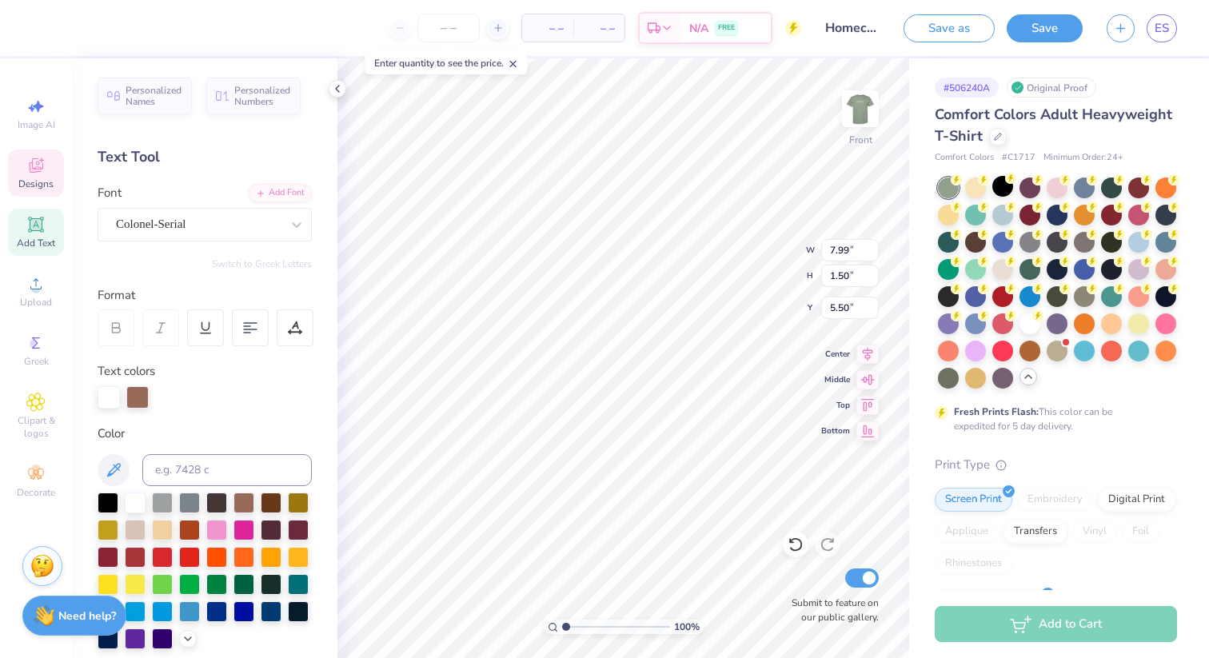
type input "7.99"
type input "1.50"
type input "5.50"
click at [232, 229] on div "Colonel-Serial" at bounding box center [198, 224] width 168 height 25
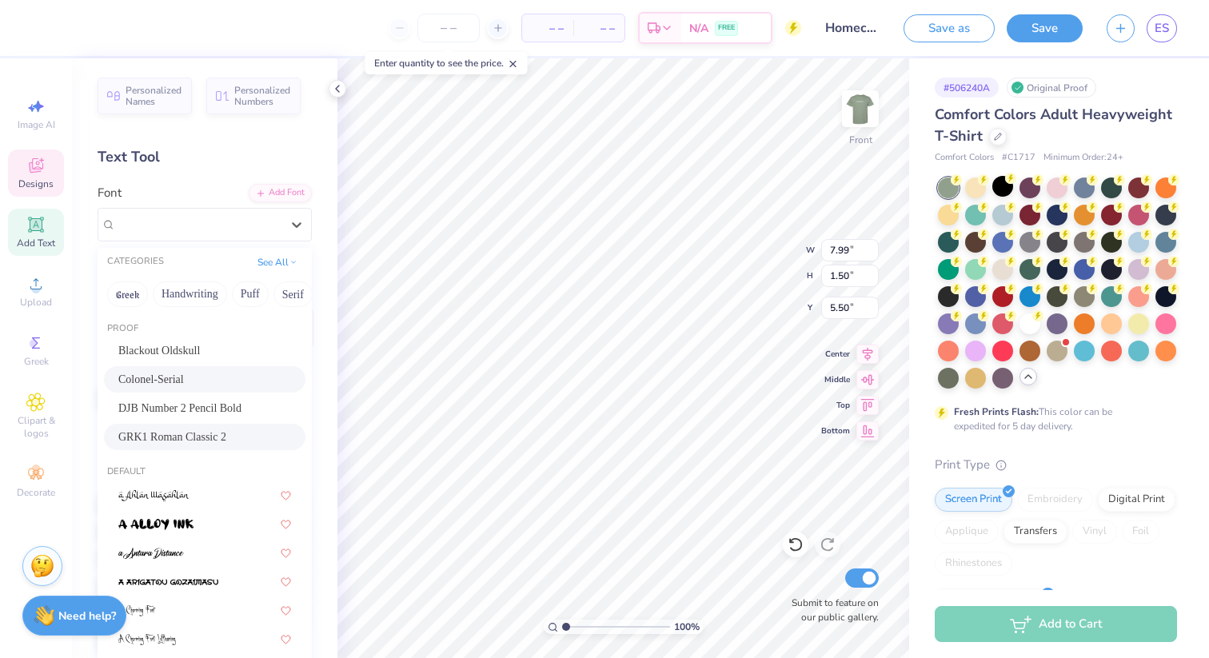
click at [170, 443] on span "GRK1 Roman Classic 2" at bounding box center [172, 437] width 108 height 17
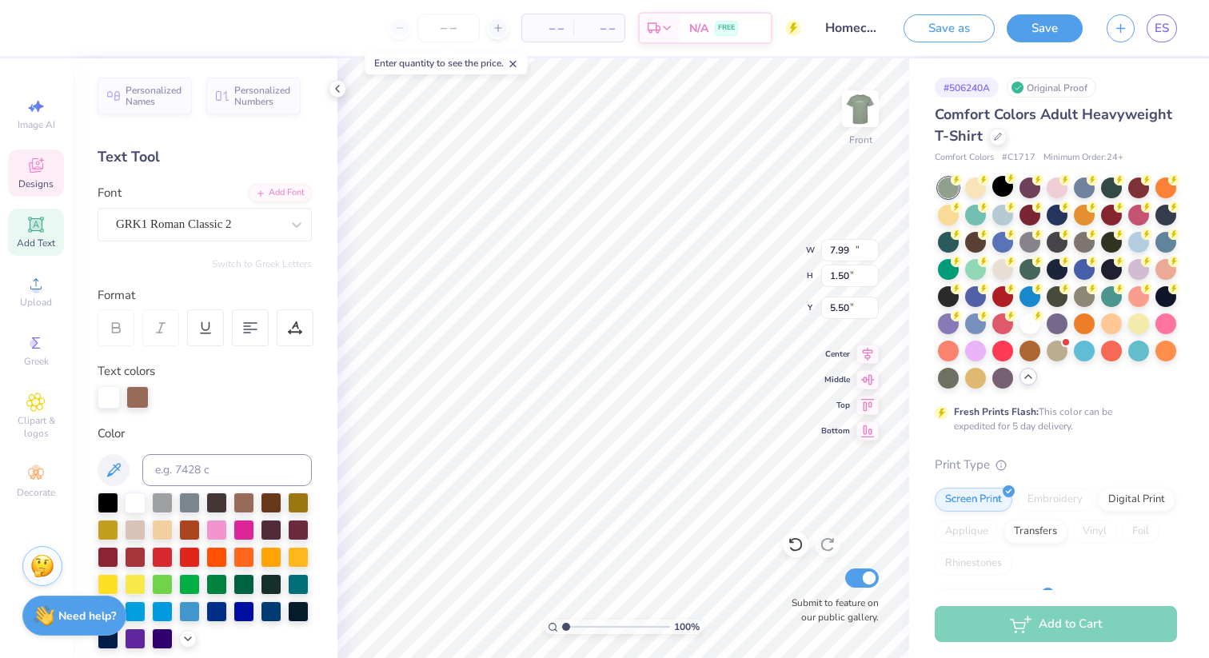
type input "14.53"
type input "1.38"
type input "5.56"
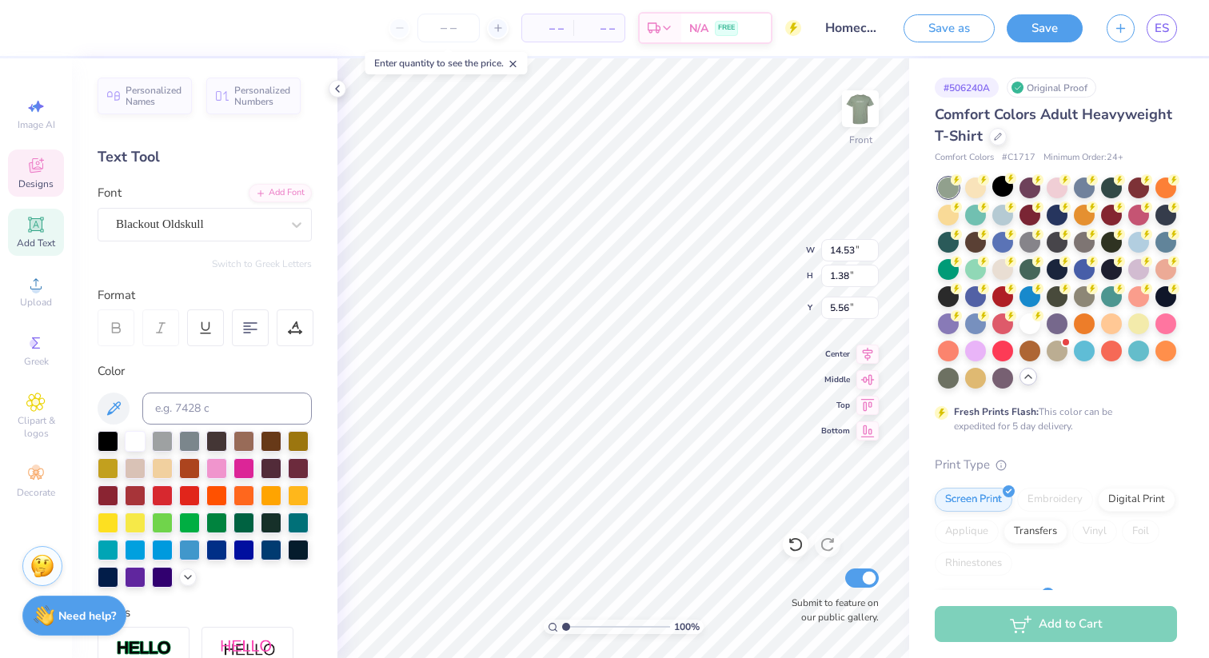
type input "3.22"
type input "6.82"
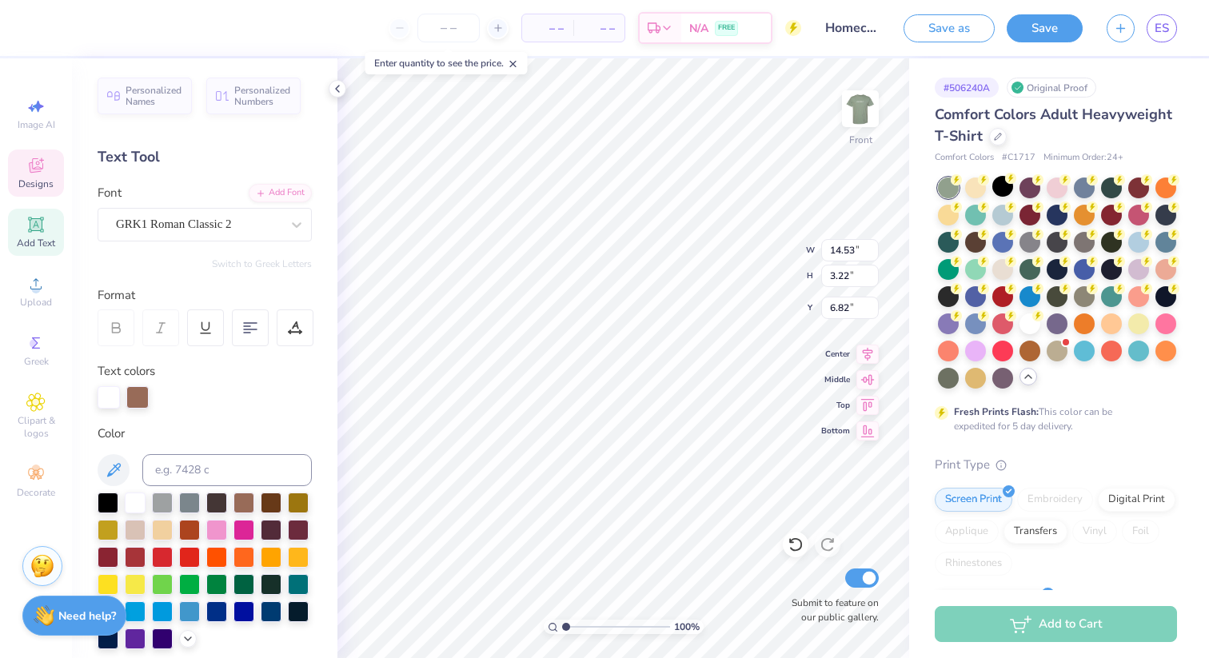
type input "1.38"
type input "5.44"
type textarea "sigma kappa"
type input "1.31"
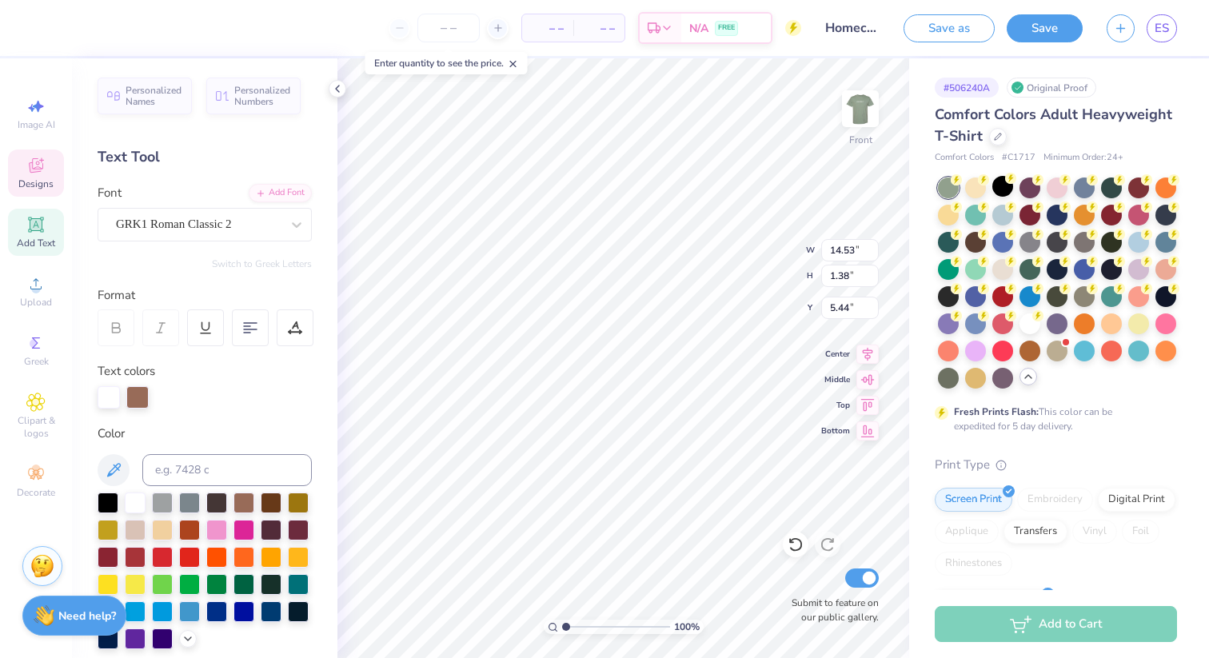
type input "3.63"
type textarea "BETA THETA pI"
type input "11.66"
type input "2.63"
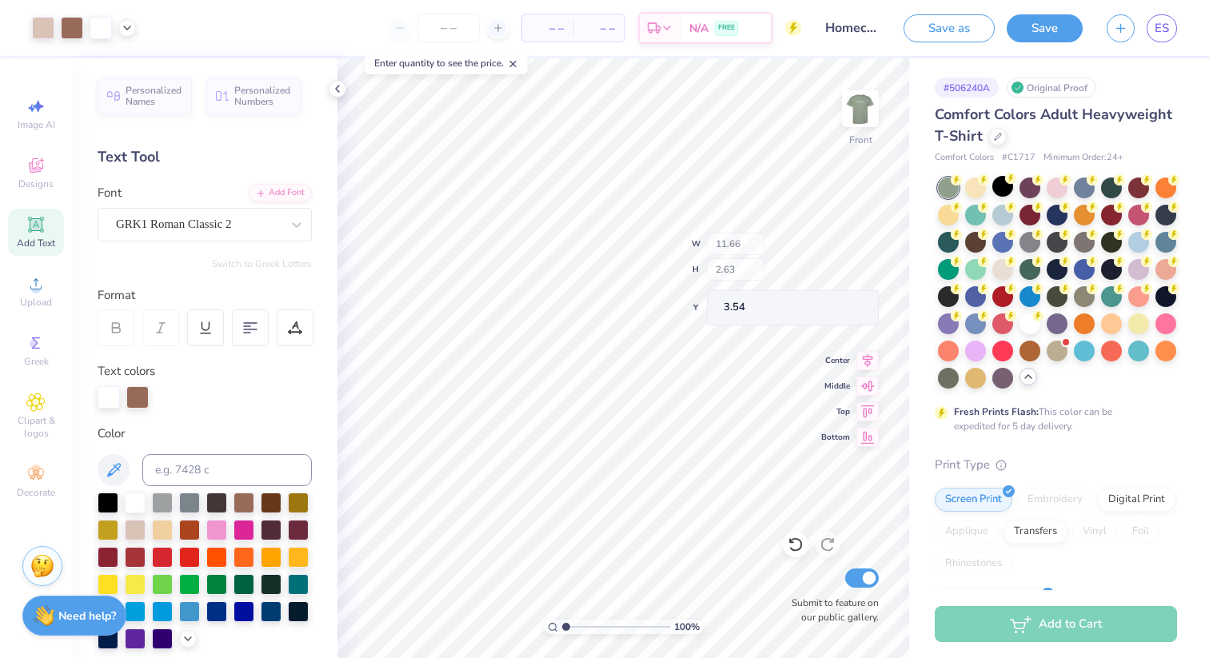
type input "3.68"
click at [334, 94] on icon at bounding box center [337, 88] width 13 height 13
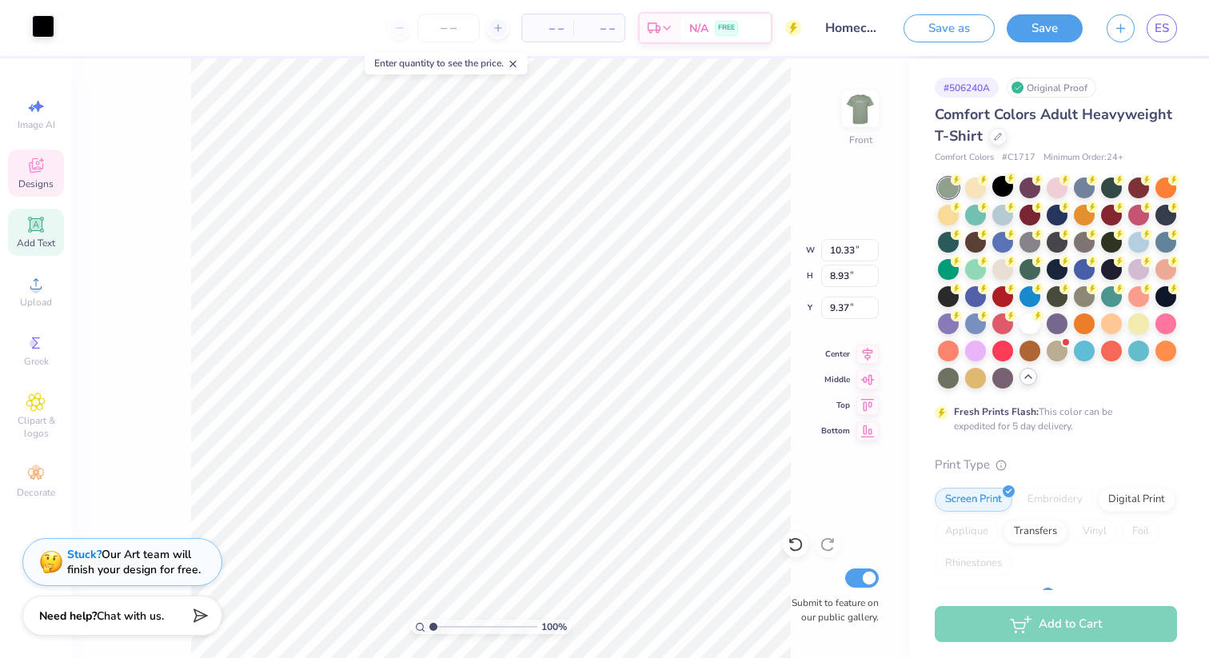
click at [40, 34] on div at bounding box center [43, 26] width 22 height 22
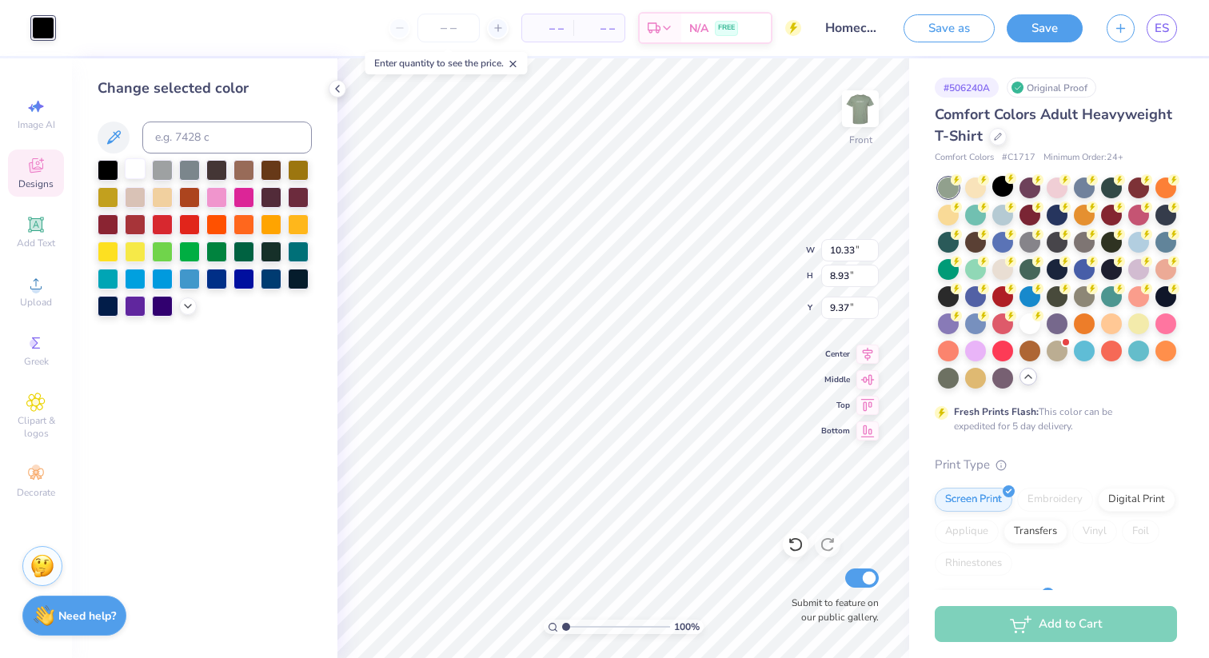
click at [130, 166] on div at bounding box center [135, 168] width 21 height 21
click at [279, 248] on div at bounding box center [271, 250] width 21 height 21
click at [183, 305] on icon at bounding box center [188, 304] width 13 height 13
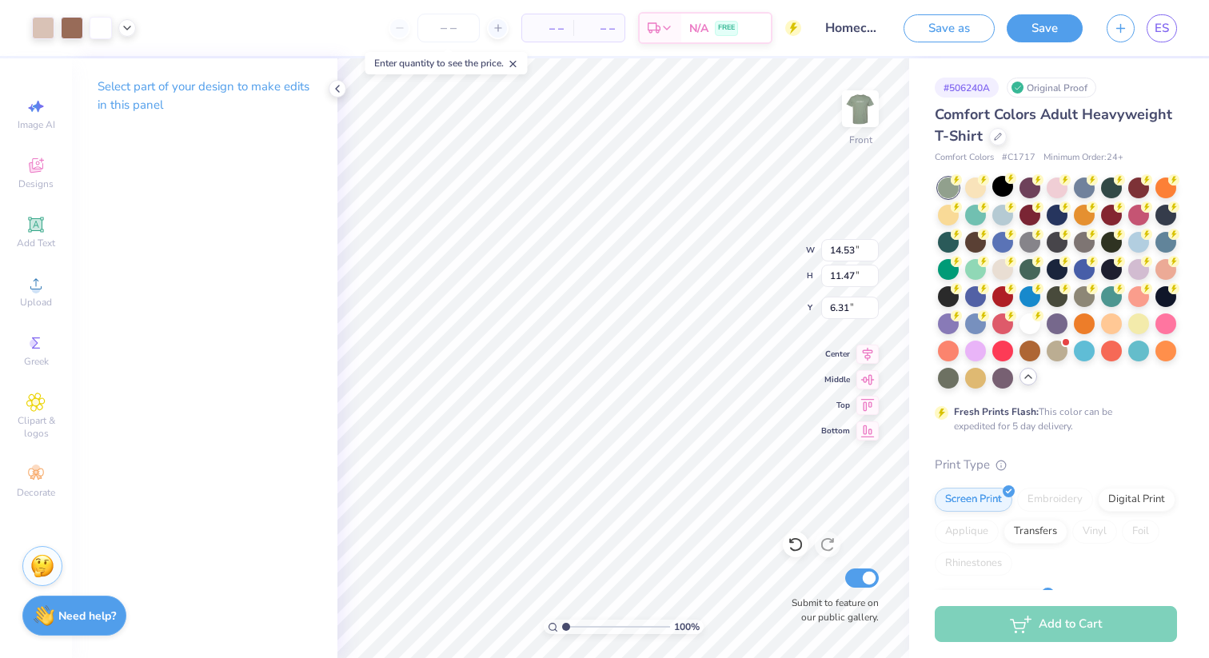
type input "6.31"
click at [337, 90] on polyline at bounding box center [337, 89] width 3 height 6
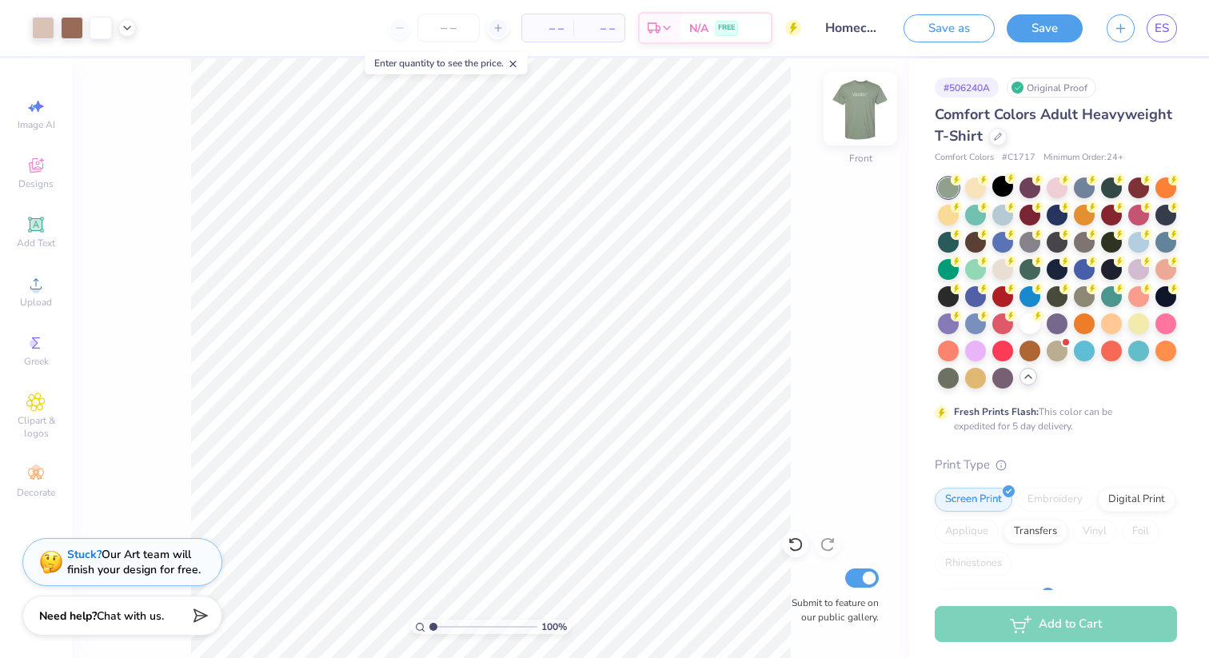
click at [868, 99] on img at bounding box center [861, 109] width 64 height 64
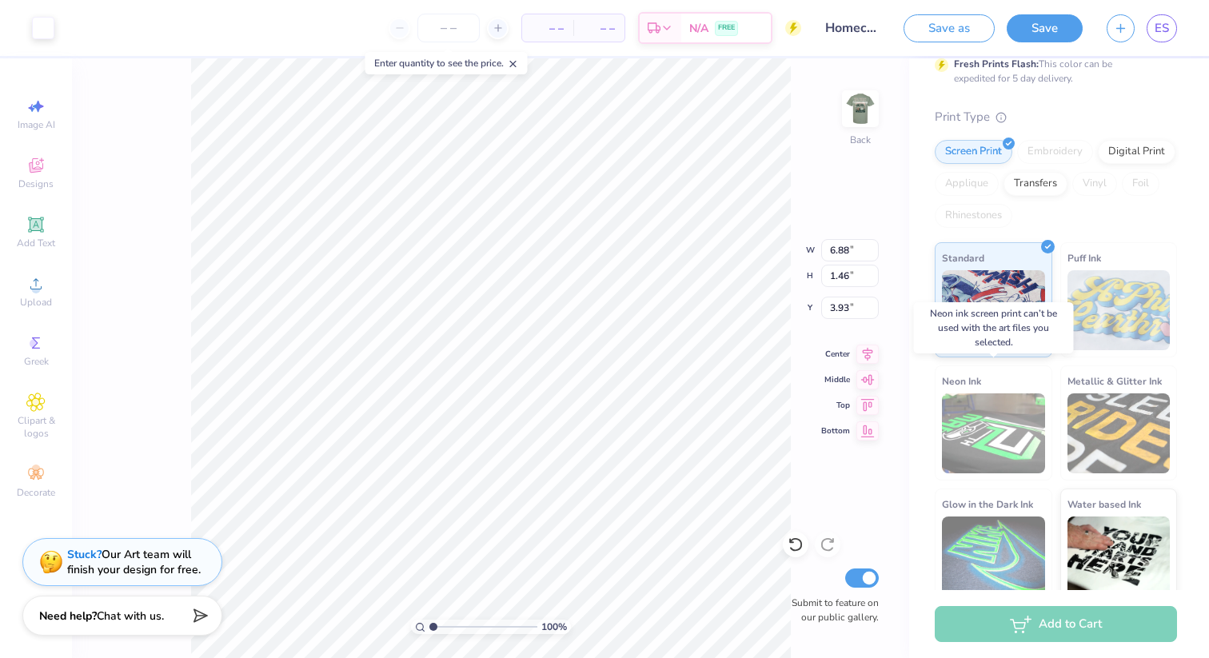
scroll to position [362, 0]
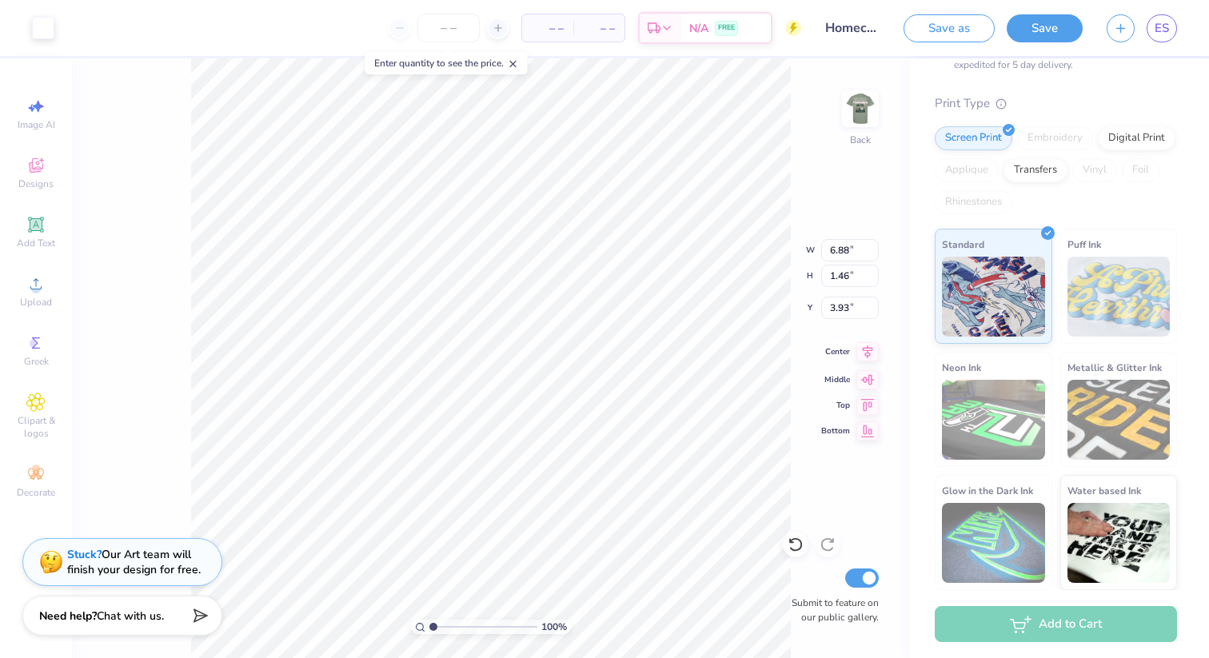
click at [868, 353] on icon at bounding box center [868, 352] width 10 height 14
click at [35, 468] on circle at bounding box center [35, 469] width 9 height 9
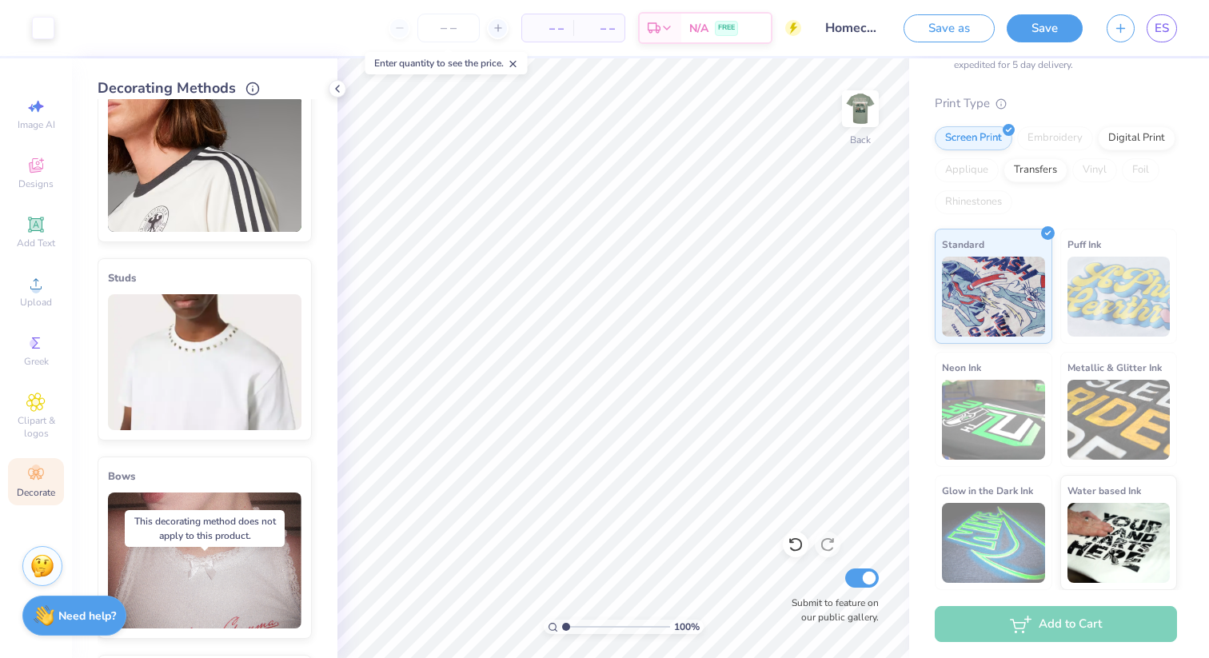
scroll to position [0, 0]
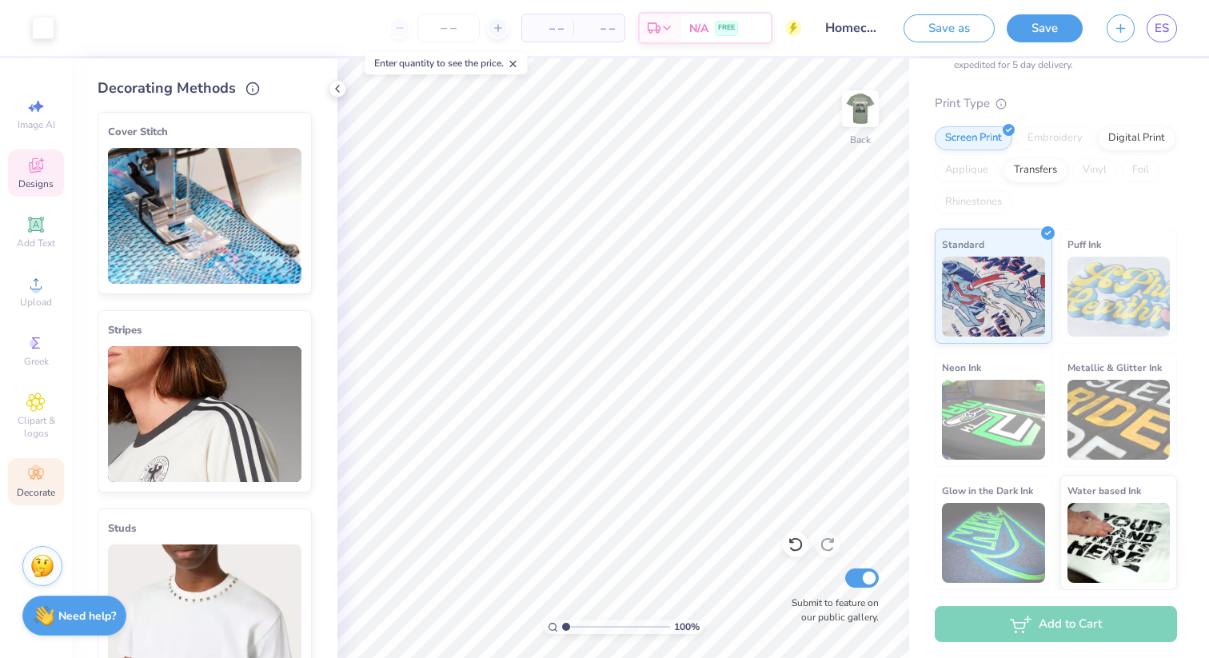
click at [33, 162] on icon at bounding box center [36, 165] width 14 height 14
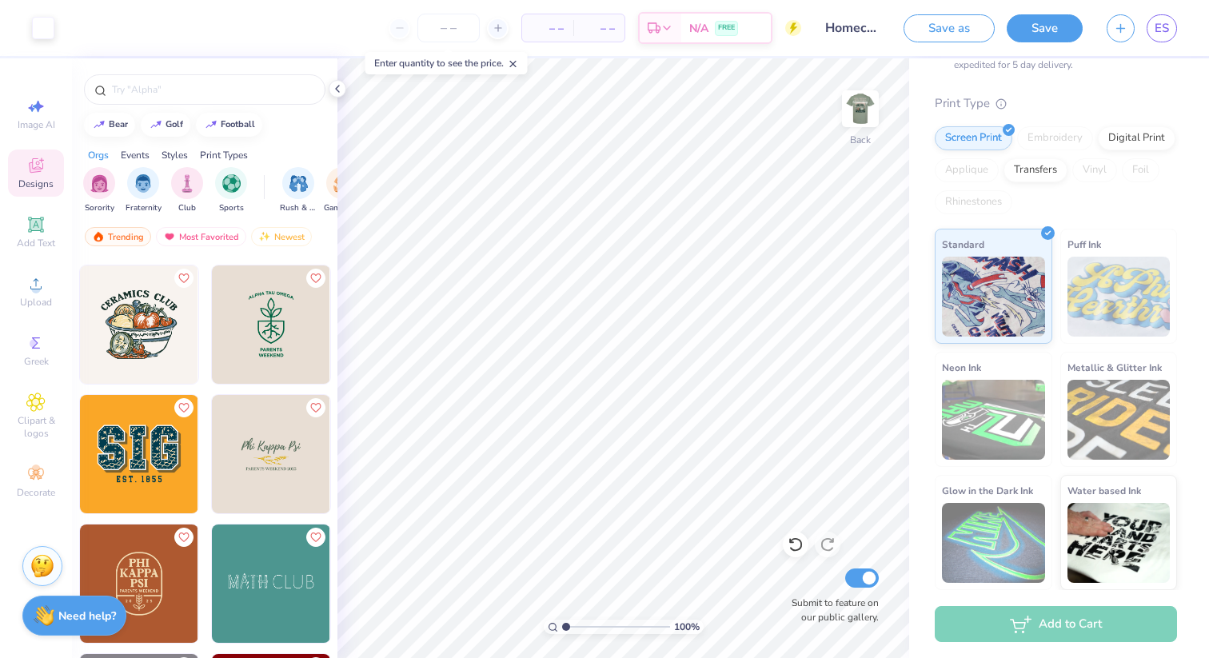
scroll to position [5964, 0]
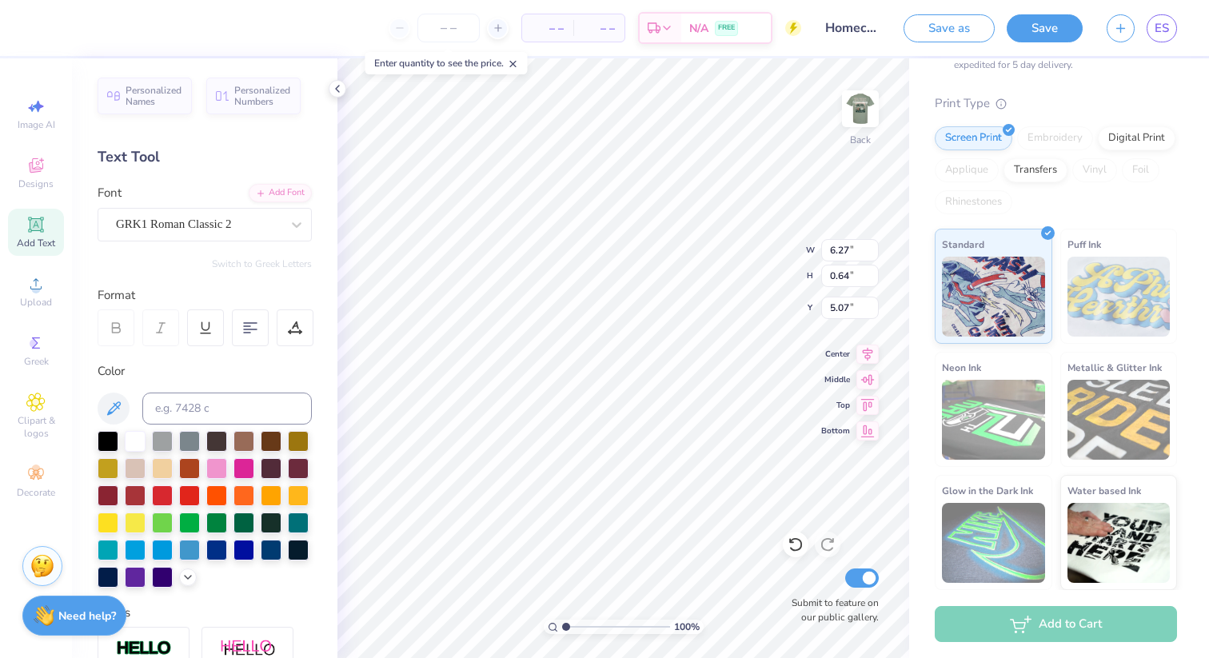
type input "6.77"
type textarea "--------------------"
type input "4.78"
click at [852, 109] on img at bounding box center [861, 109] width 64 height 64
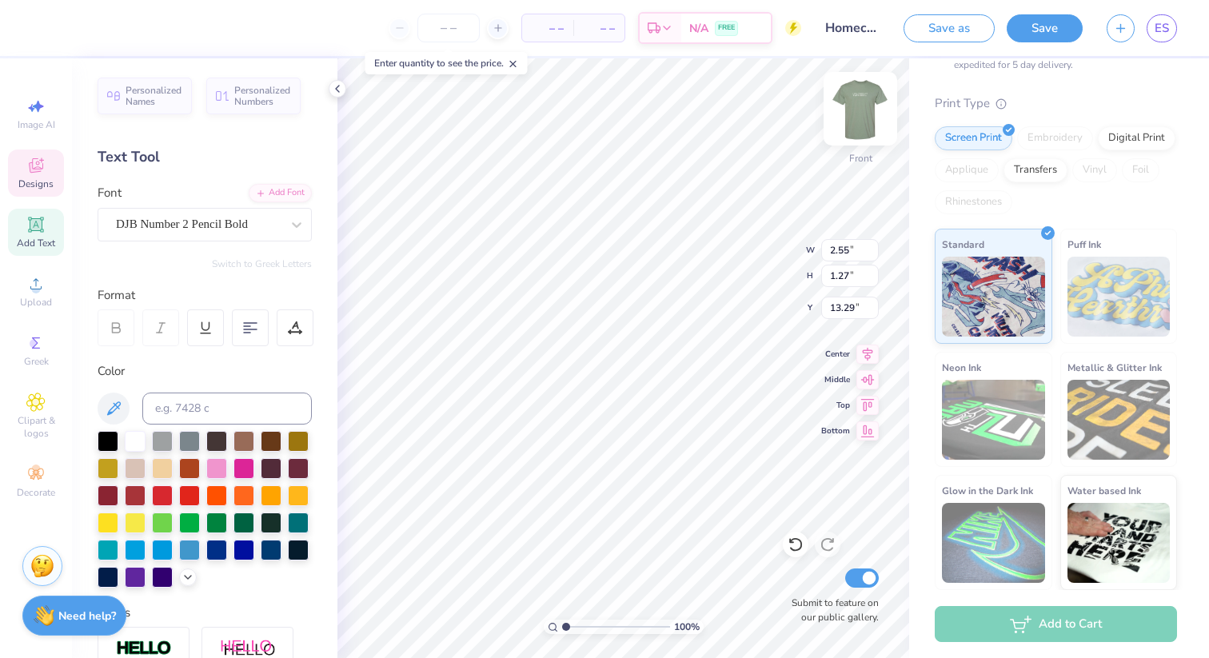
type input "13.38"
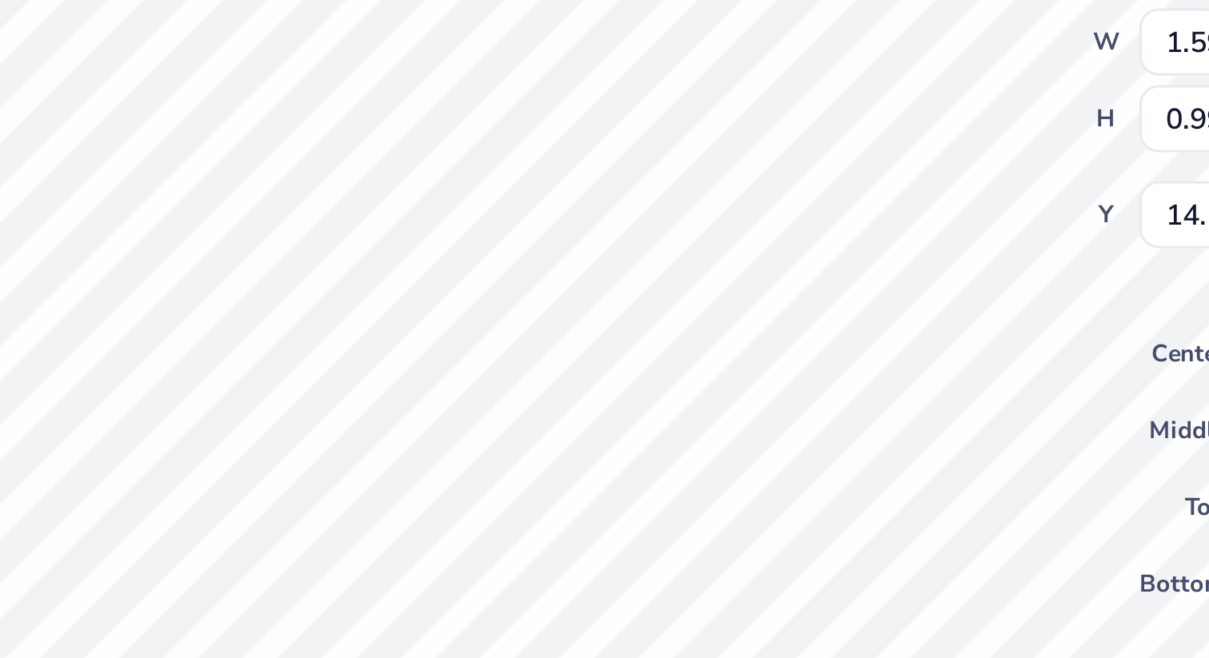
type input "14.00"
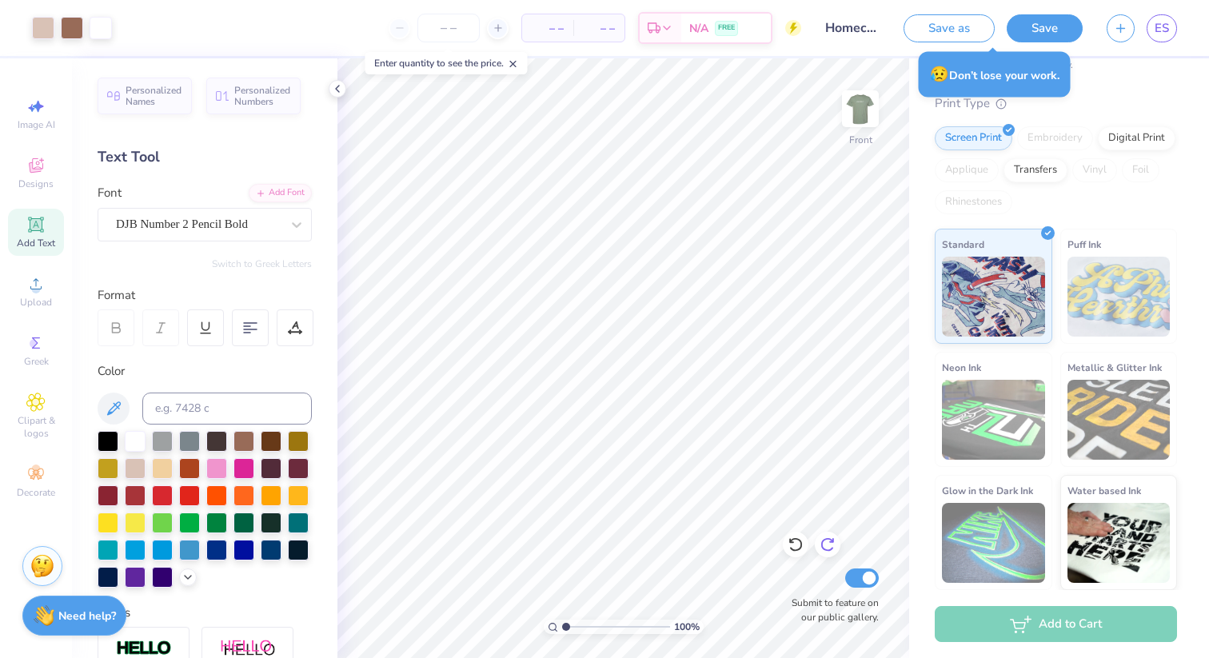
click at [829, 549] on icon at bounding box center [828, 545] width 16 height 16
type input "14.52"
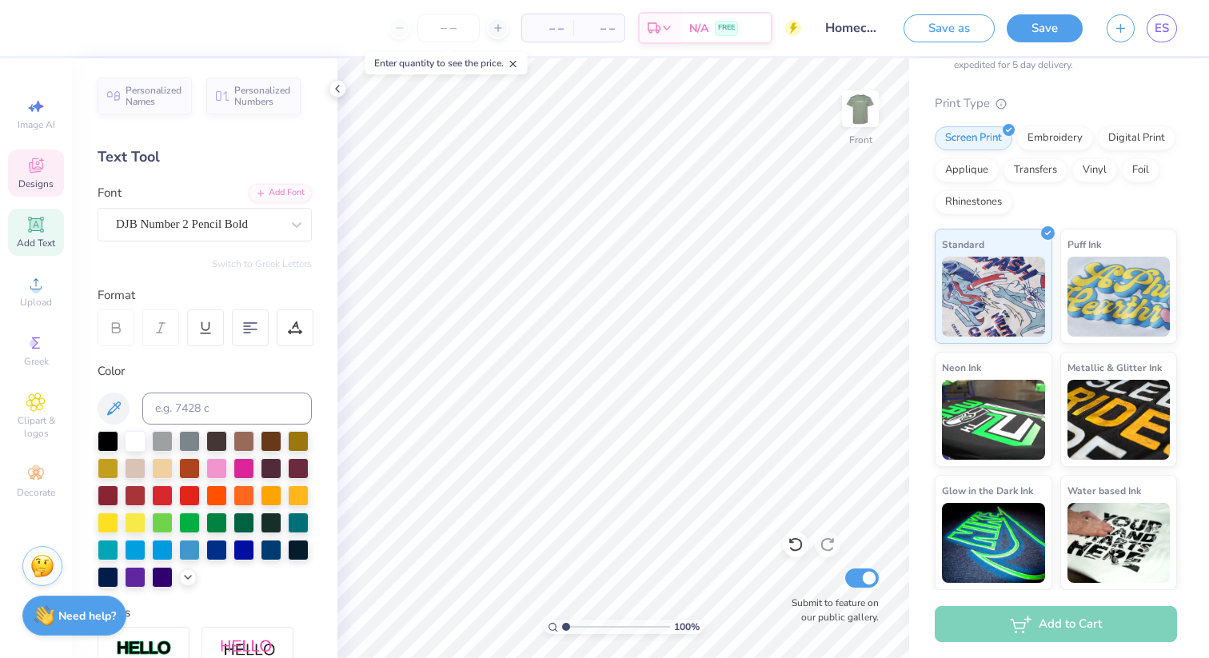
click at [50, 171] on div "Designs" at bounding box center [36, 173] width 56 height 47
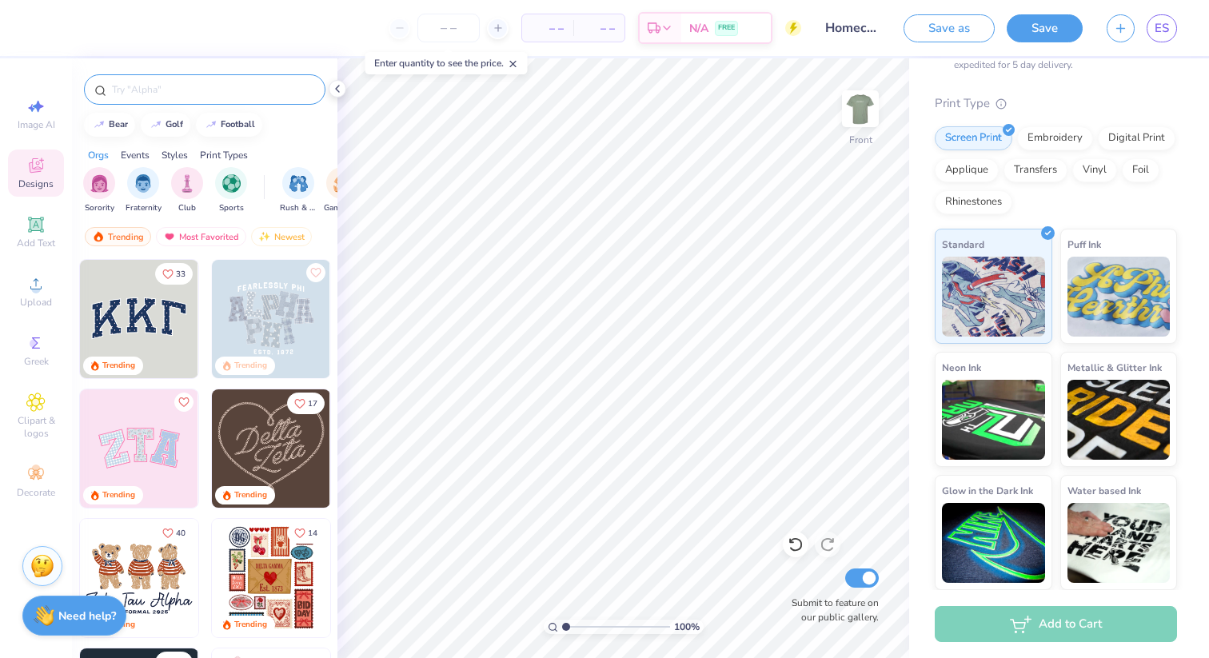
click at [186, 86] on input "text" at bounding box center [212, 90] width 205 height 16
type input "married"
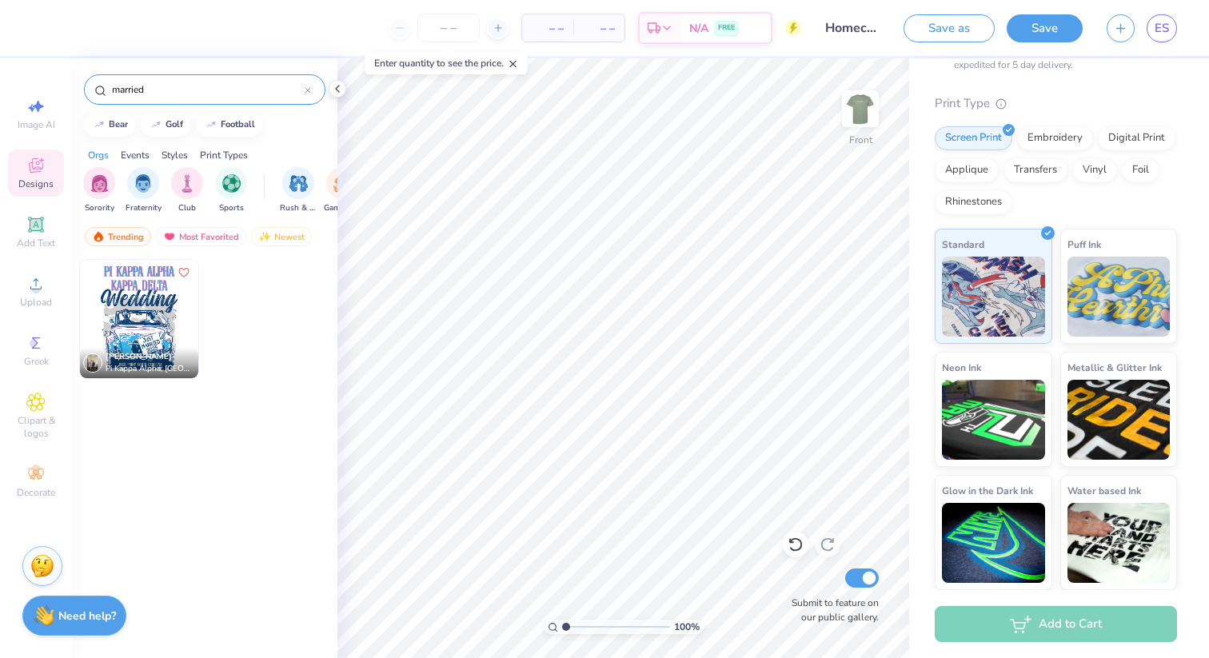
click at [148, 322] on img at bounding box center [139, 319] width 118 height 118
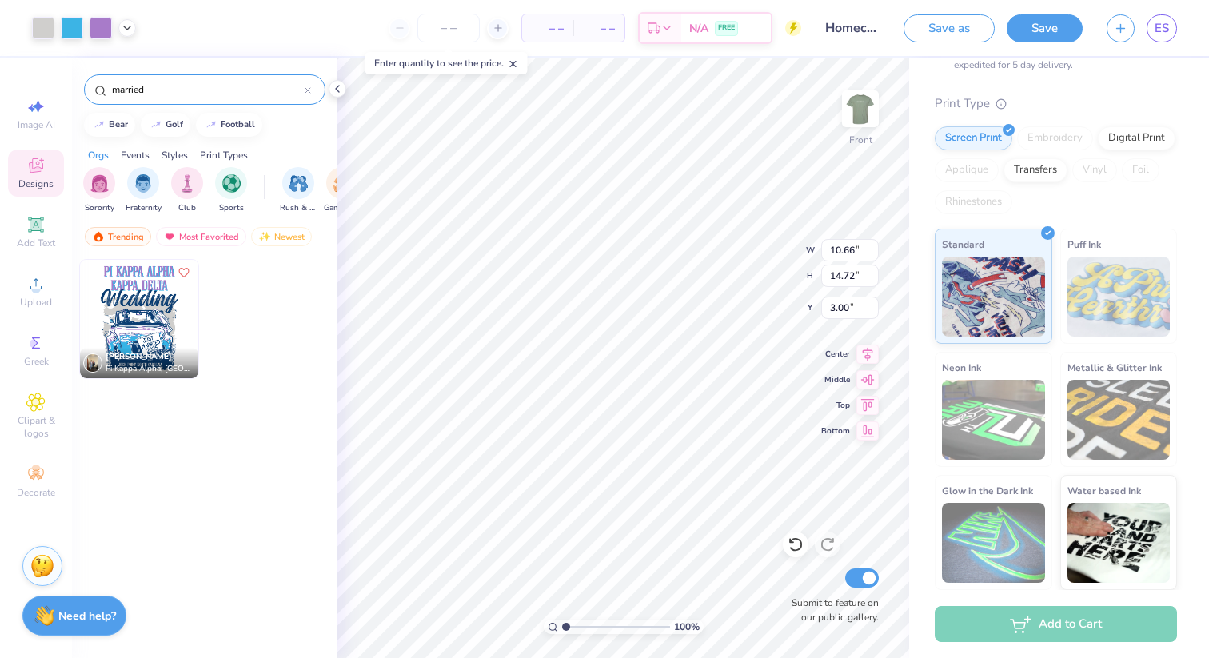
click at [161, 86] on input "married" at bounding box center [207, 90] width 194 height 16
type input "3.60"
click at [156, 100] on div "married" at bounding box center [205, 89] width 242 height 30
click at [156, 92] on input "married" at bounding box center [207, 90] width 194 height 16
drag, startPoint x: 156, startPoint y: 92, endPoint x: 53, endPoint y: 92, distance: 103.2
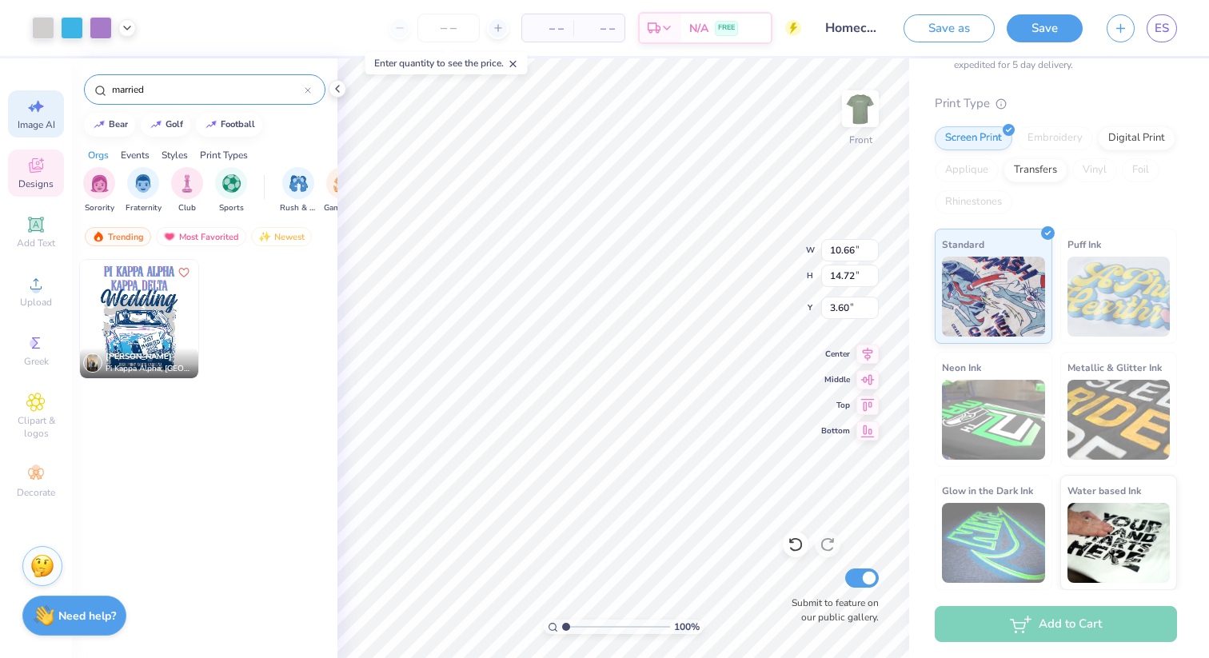
click at [53, 92] on div "Art colors – – Per Item – – Total Est. Delivery N/A FREE Design Title Homecomin…" at bounding box center [604, 329] width 1209 height 658
type input "wedding"
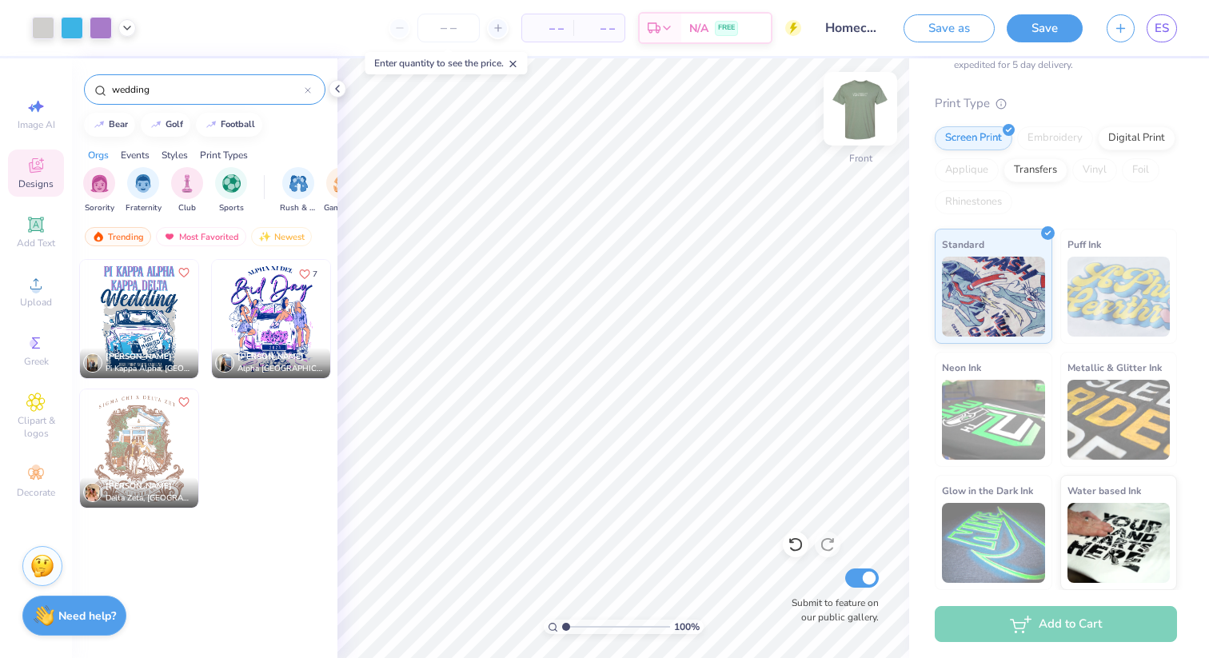
click at [865, 109] on img at bounding box center [861, 109] width 64 height 64
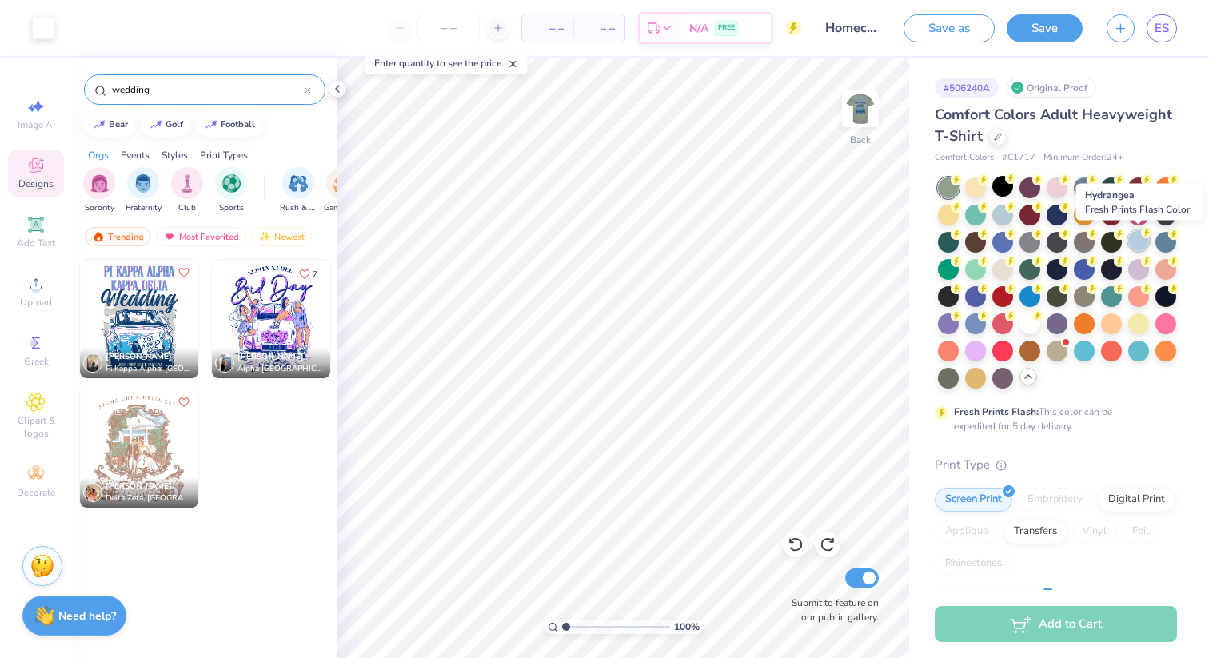
click at [1137, 241] on div at bounding box center [1139, 240] width 21 height 21
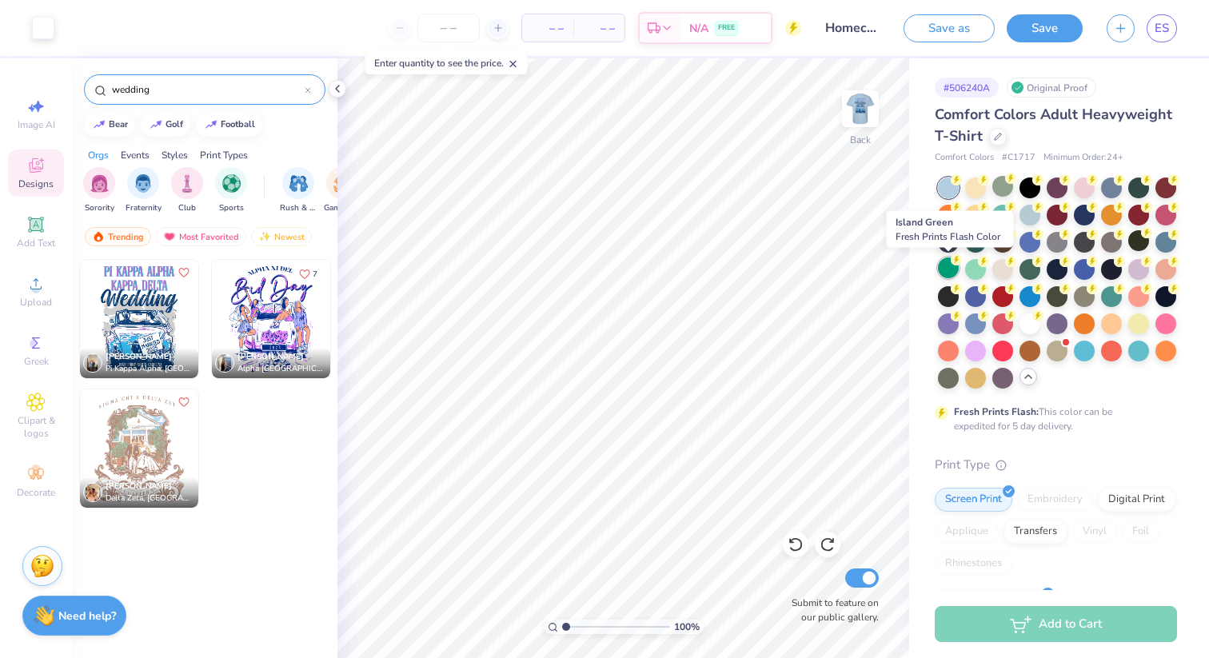
click at [954, 275] on div at bounding box center [948, 268] width 21 height 21
click at [975, 274] on div at bounding box center [975, 268] width 21 height 21
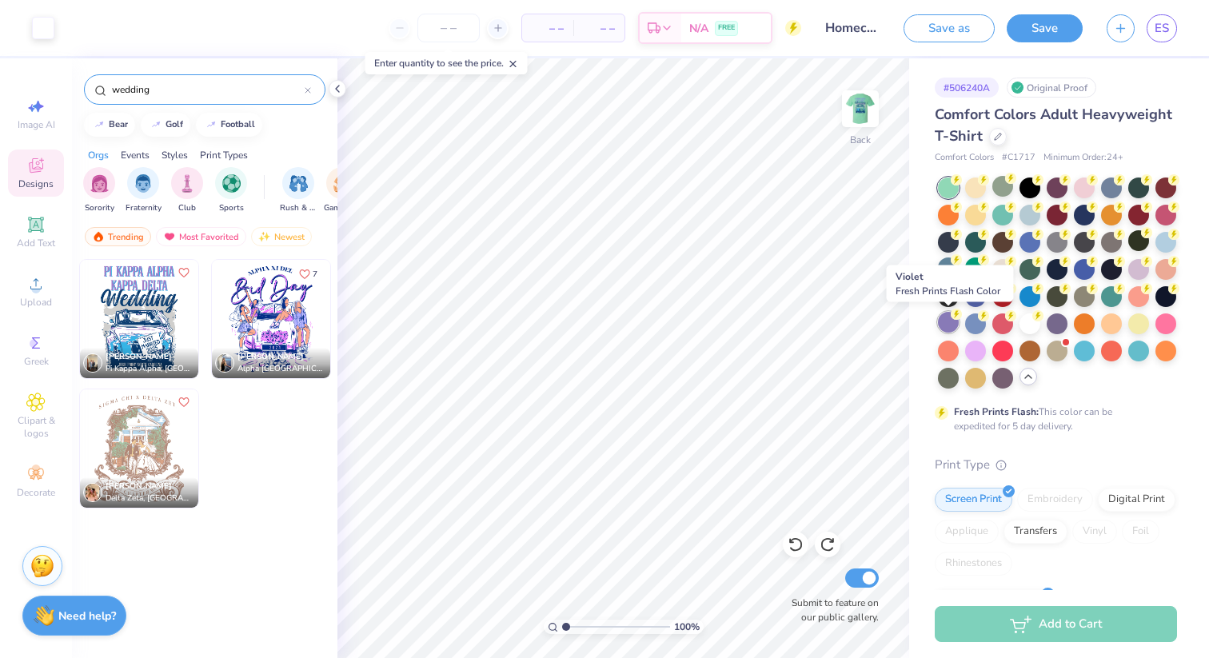
click at [952, 326] on div at bounding box center [948, 322] width 21 height 21
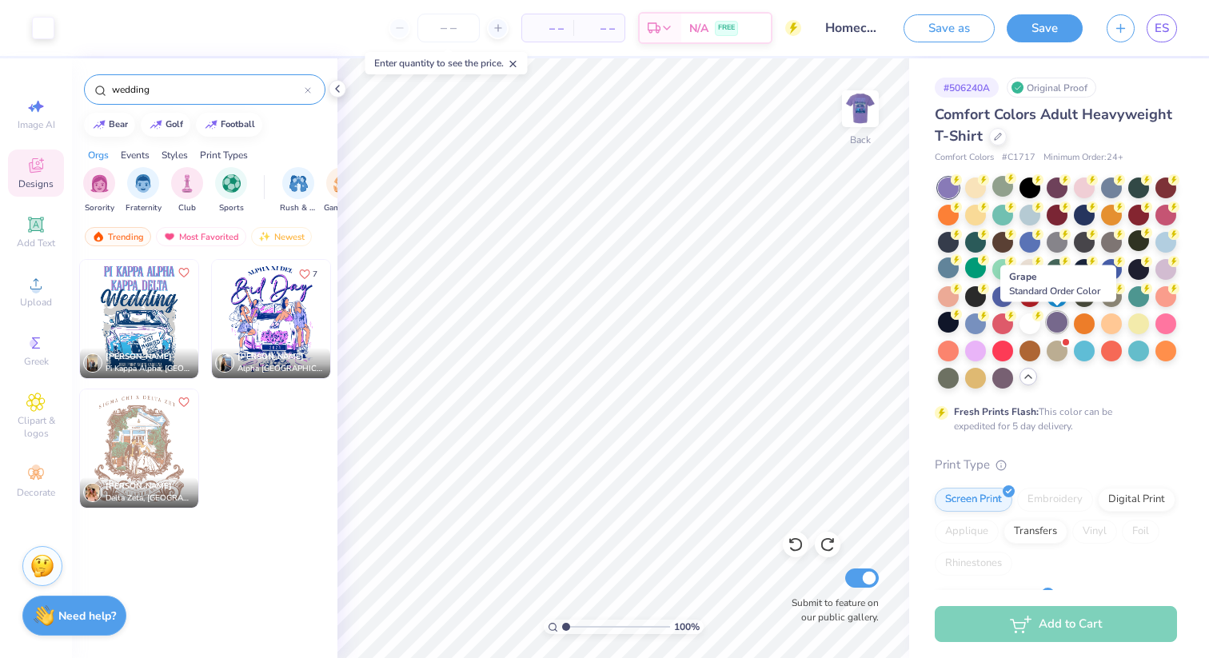
click at [1053, 321] on div at bounding box center [1057, 322] width 21 height 21
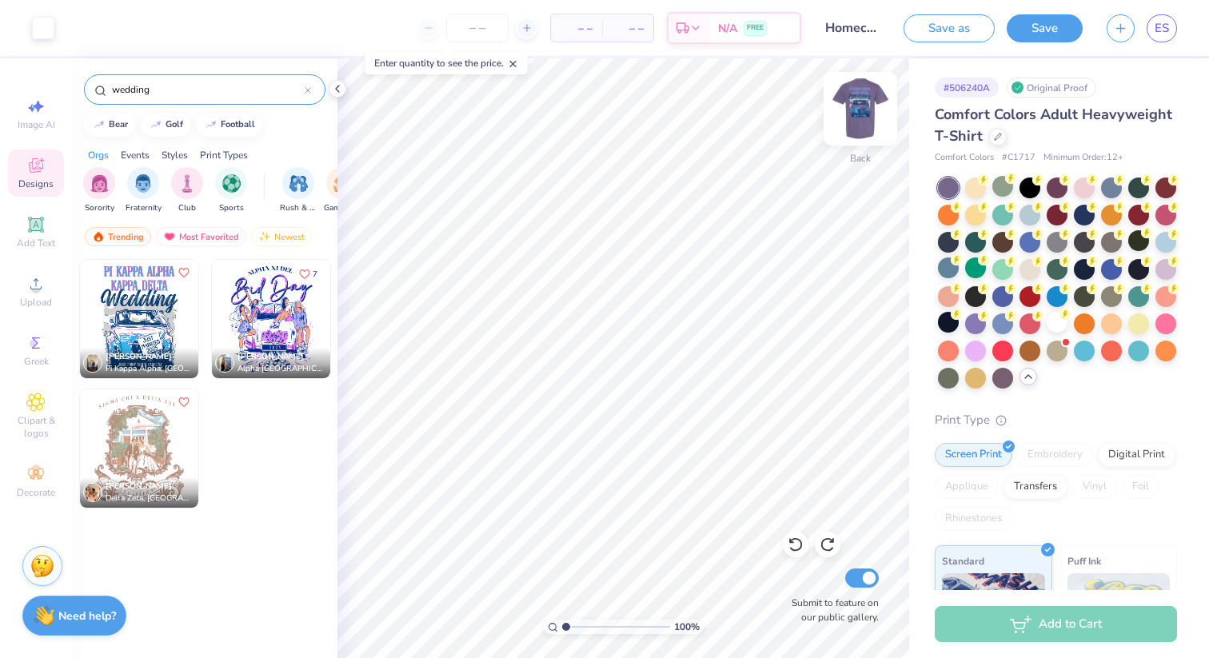
click at [865, 105] on img at bounding box center [861, 109] width 64 height 64
click at [342, 84] on icon at bounding box center [337, 88] width 13 height 13
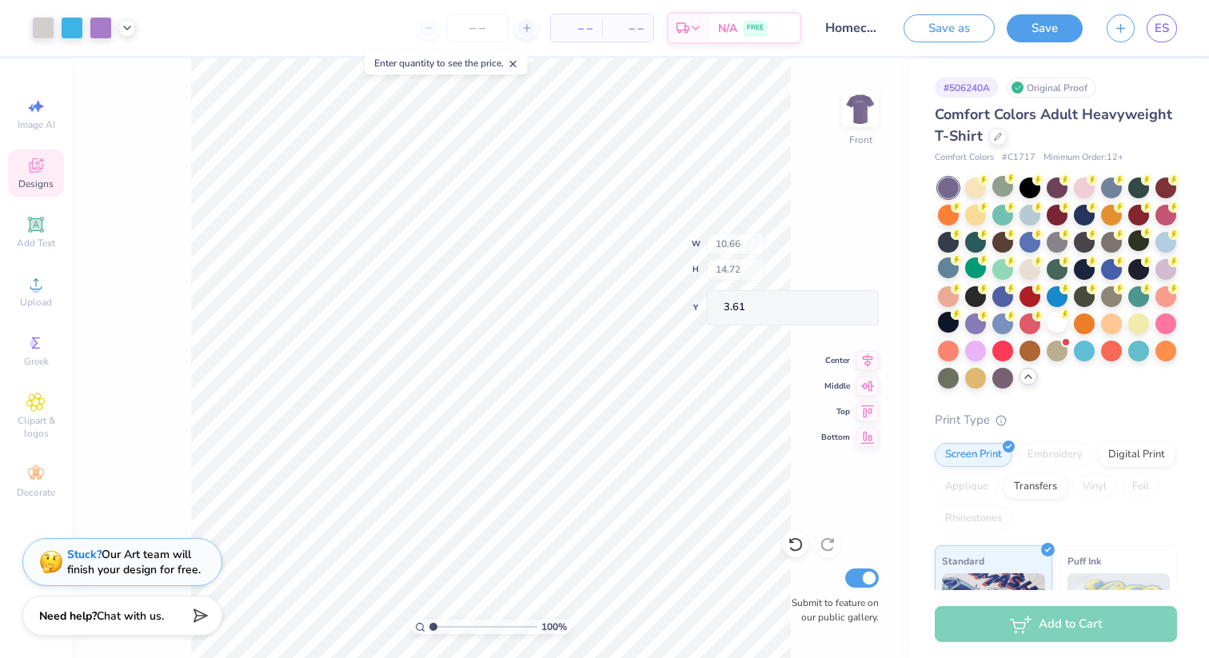
type input "3.62"
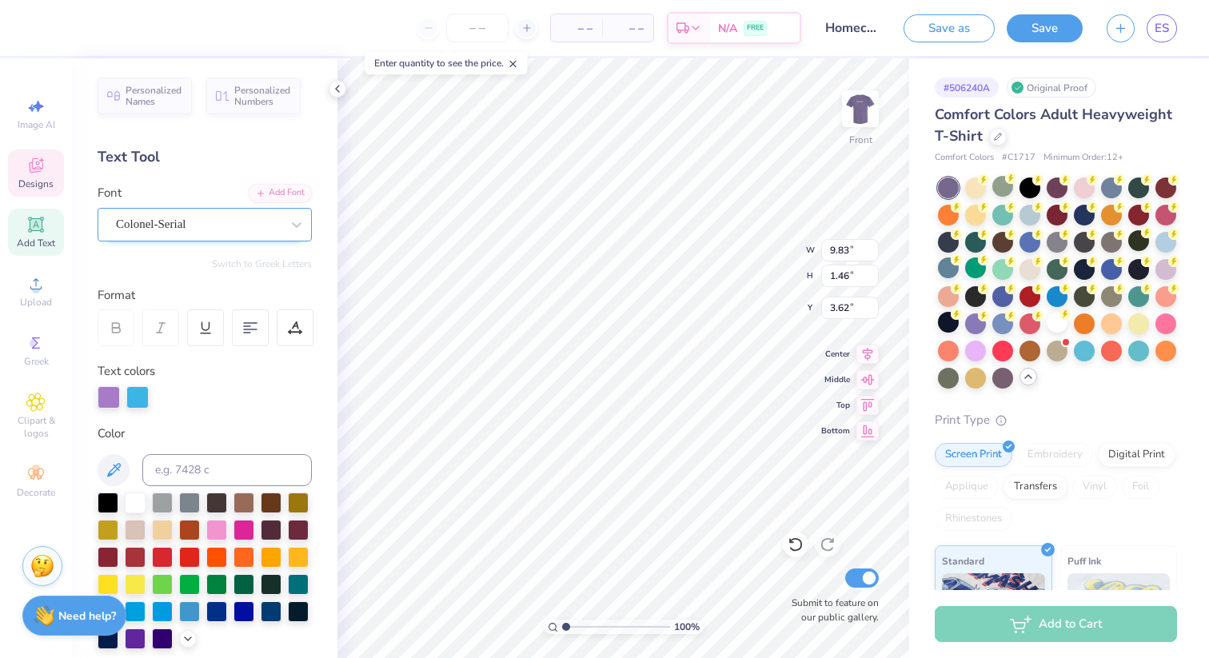
click at [170, 232] on div "Colonel-Serial" at bounding box center [198, 224] width 168 height 25
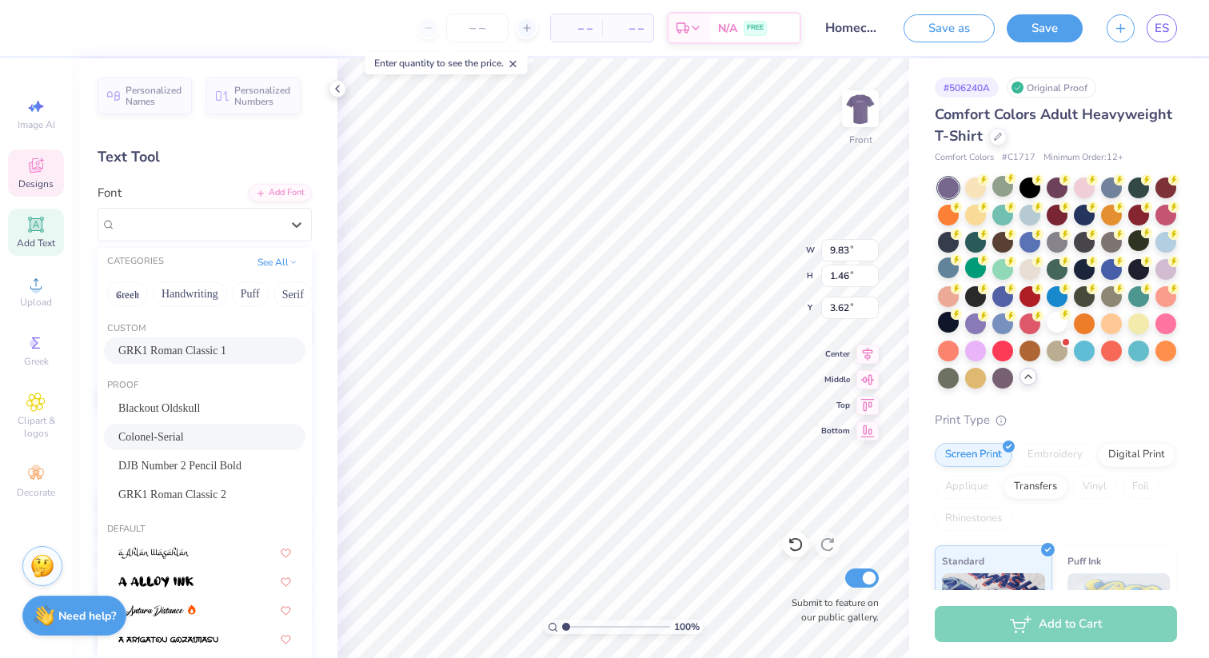
click at [182, 349] on span "GRK1 Roman Classic 1" at bounding box center [172, 350] width 108 height 17
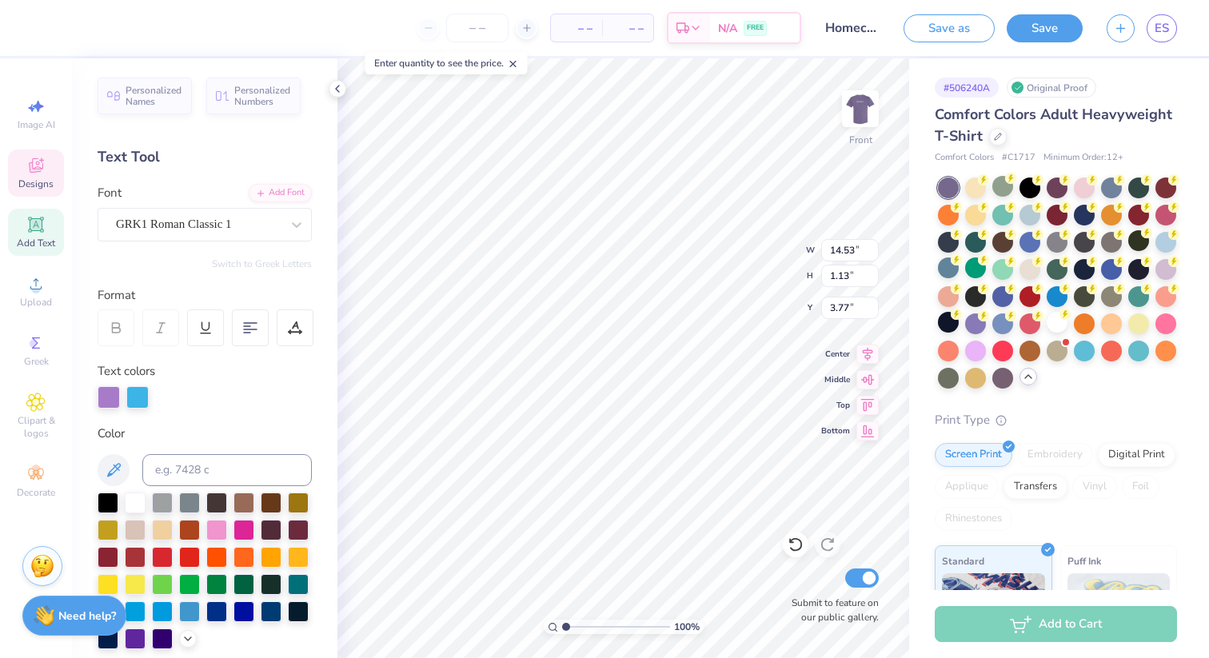
type input "14.53"
type input "1.13"
type input "3.77"
type input "7.90"
type input "1.46"
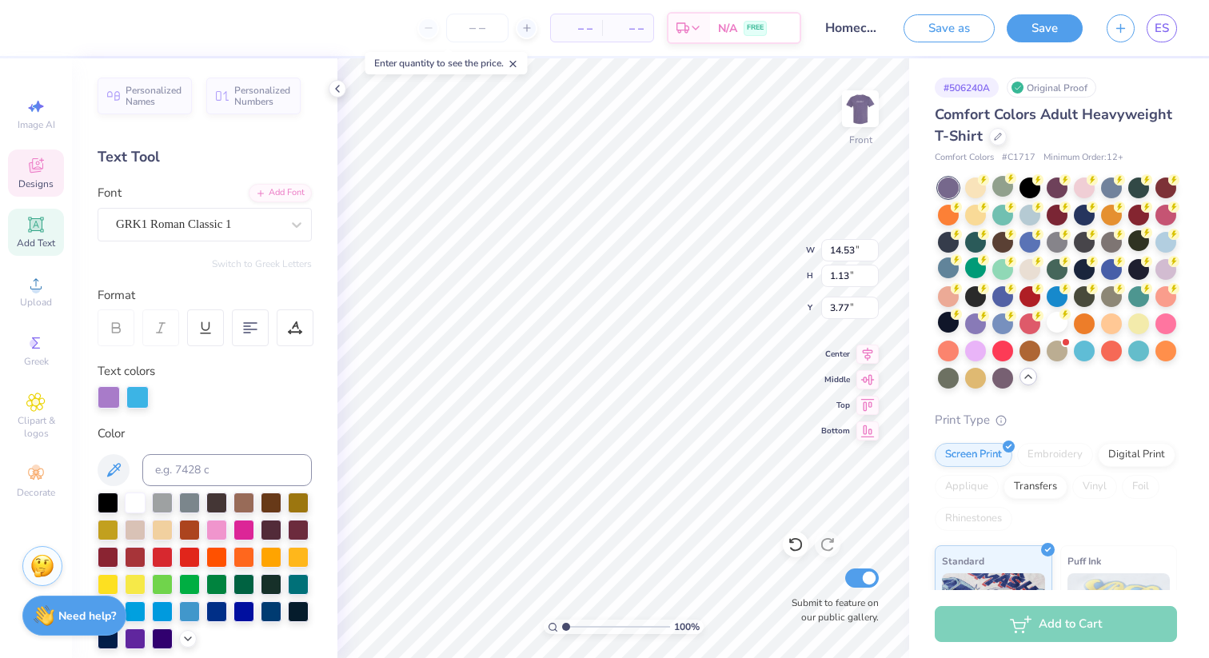
type input "5.59"
click at [168, 233] on div "Colonel-Serial" at bounding box center [198, 224] width 168 height 25
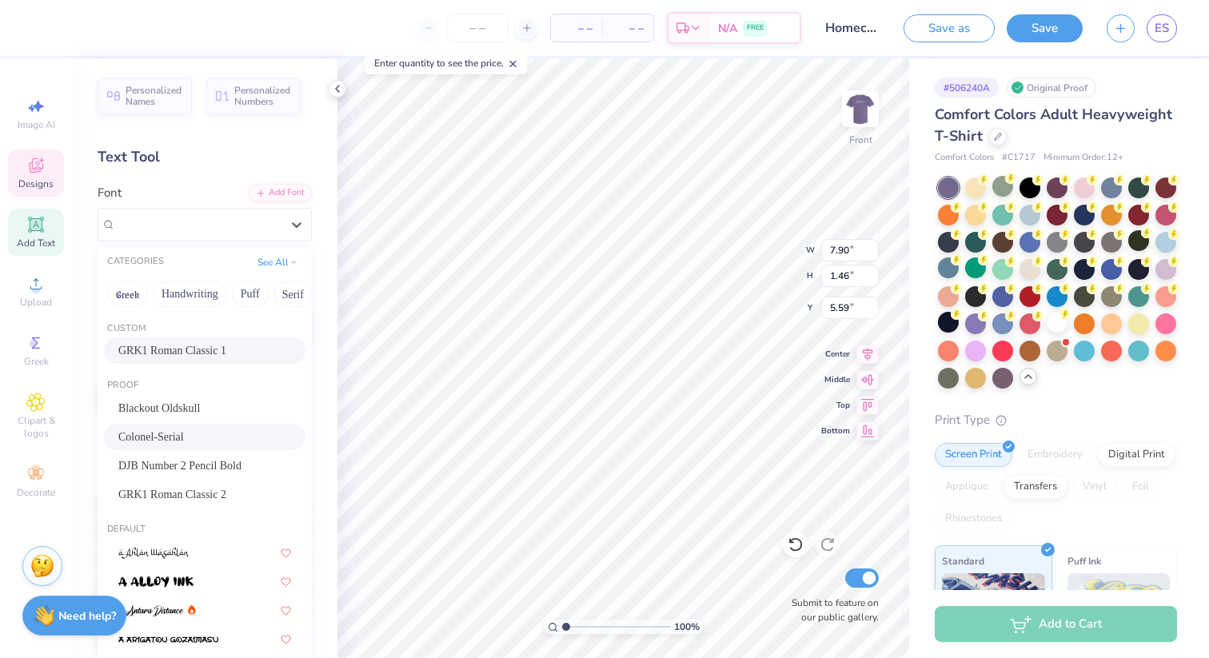
click at [179, 342] on span "GRK1 Roman Classic 1" at bounding box center [172, 350] width 108 height 17
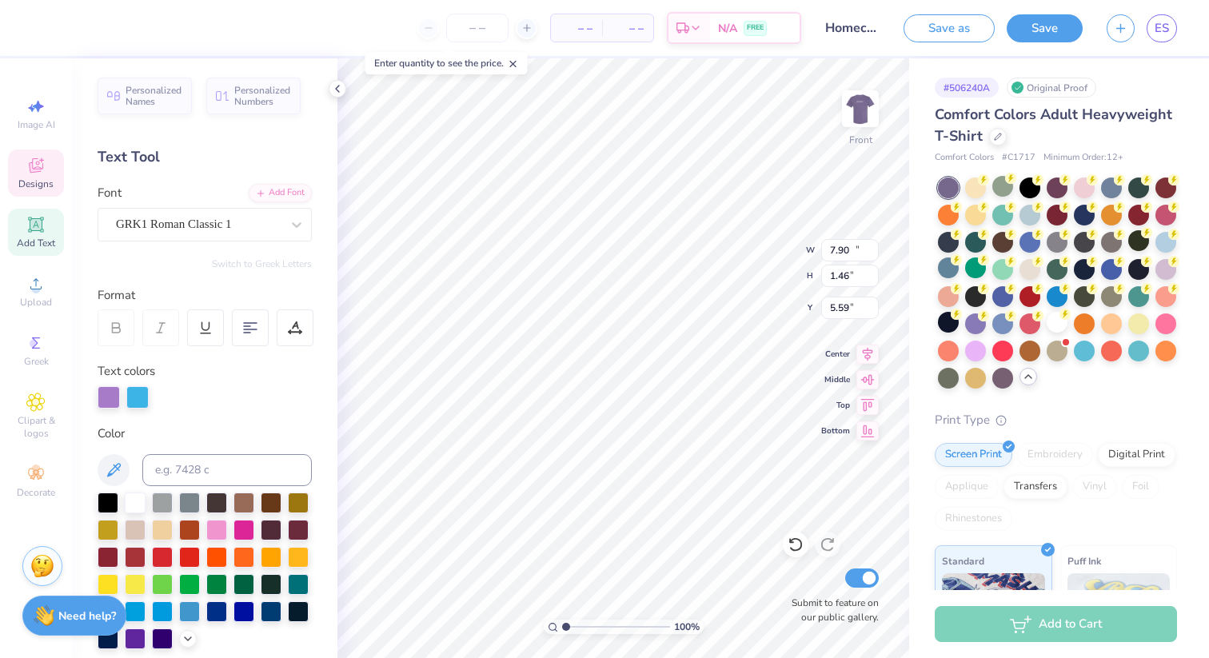
type input "14.53"
type input "1.42"
type textarea "beta theta pi"
type input "1.42"
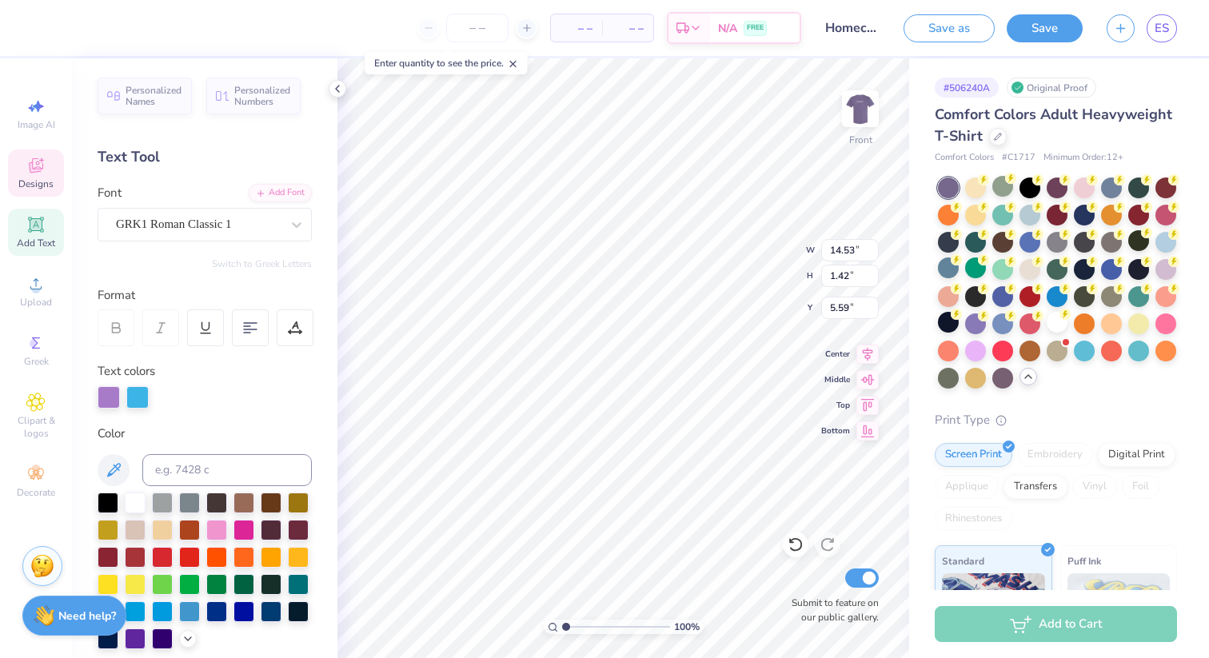
type input "5.59"
type textarea "sigma kappa"
type input "5.12"
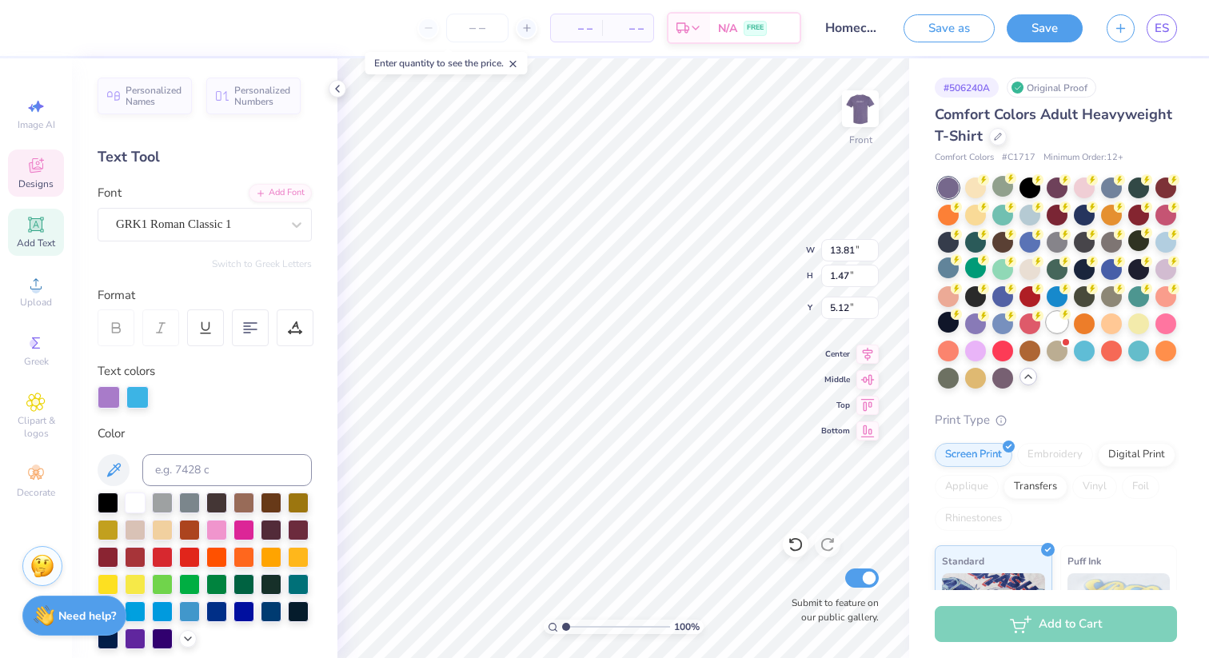
click at [1057, 328] on div at bounding box center [1057, 322] width 21 height 21
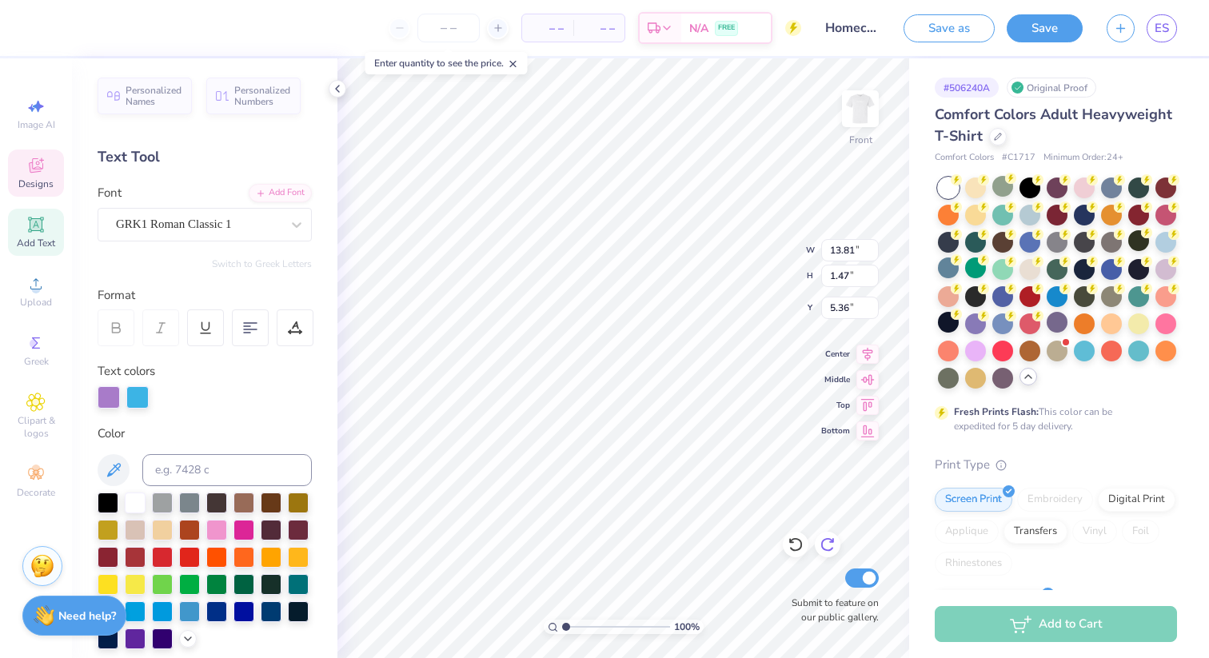
click at [837, 544] on div at bounding box center [828, 545] width 26 height 26
type input "5.12"
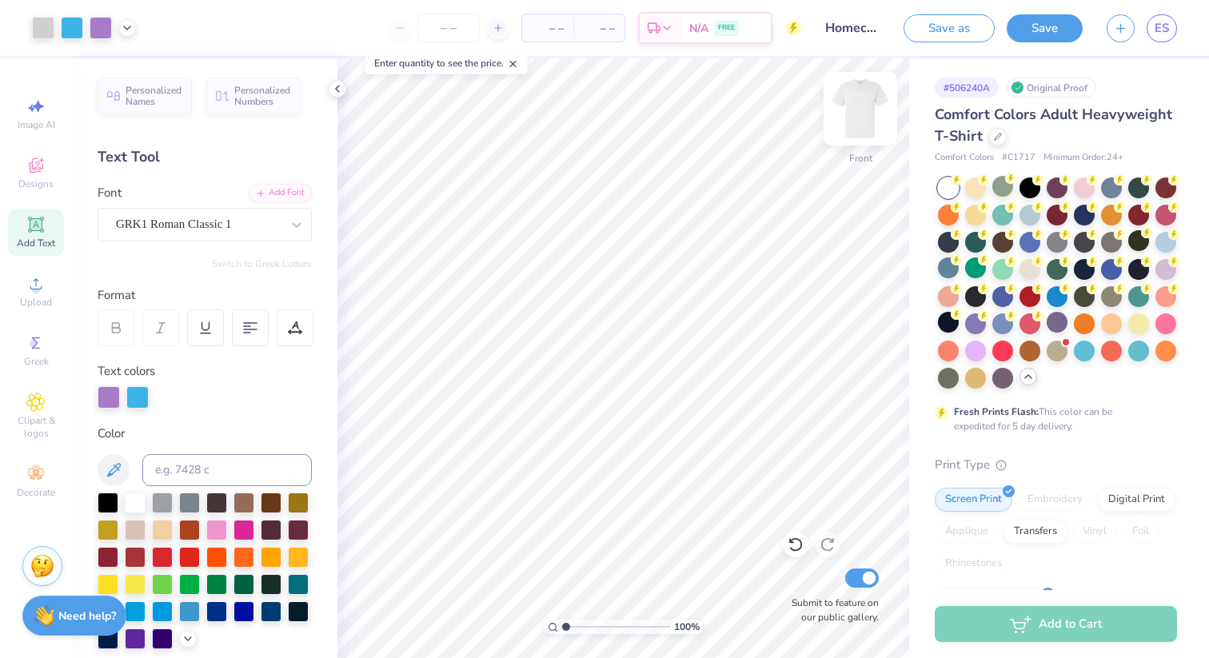
click at [851, 123] on img at bounding box center [861, 109] width 64 height 64
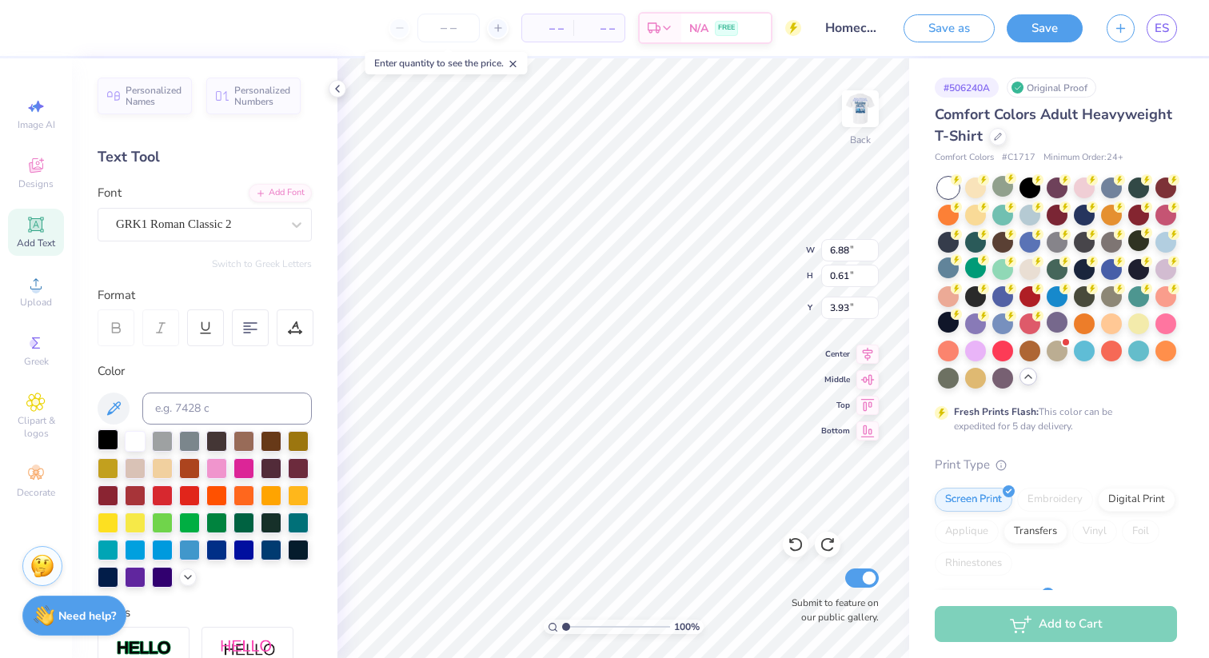
click at [98, 438] on div at bounding box center [108, 440] width 21 height 21
type input "6.27"
type input "0.64"
type input "4.75"
click at [105, 434] on div at bounding box center [108, 440] width 21 height 21
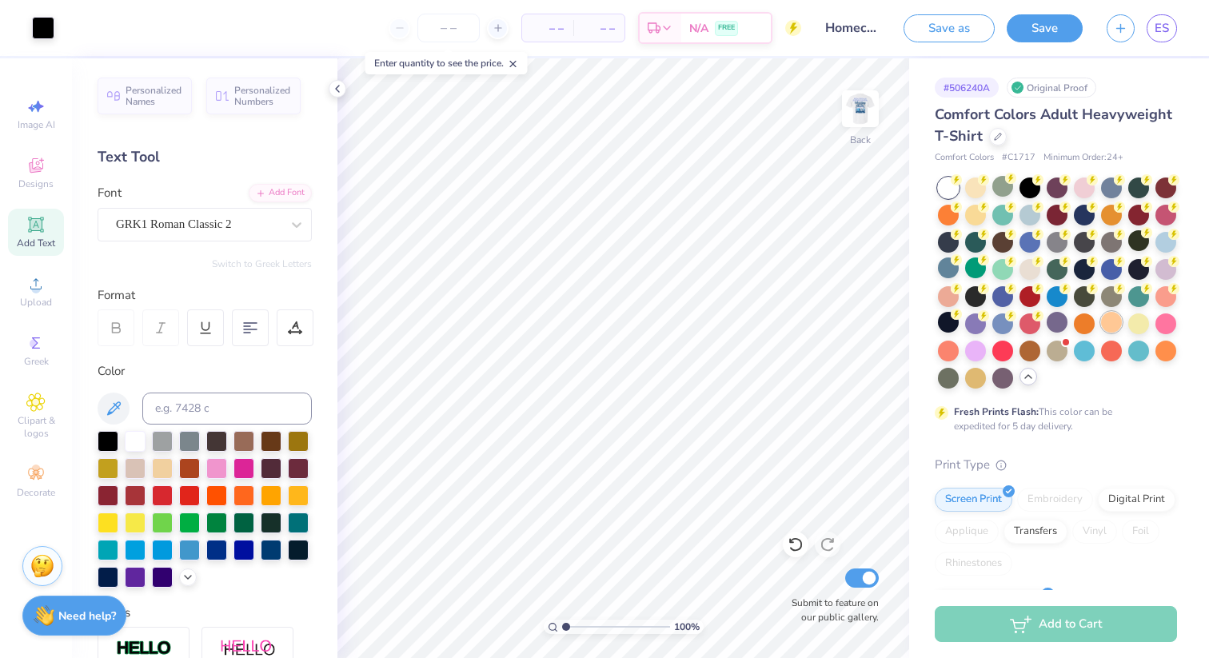
click at [1112, 323] on div at bounding box center [1111, 322] width 21 height 21
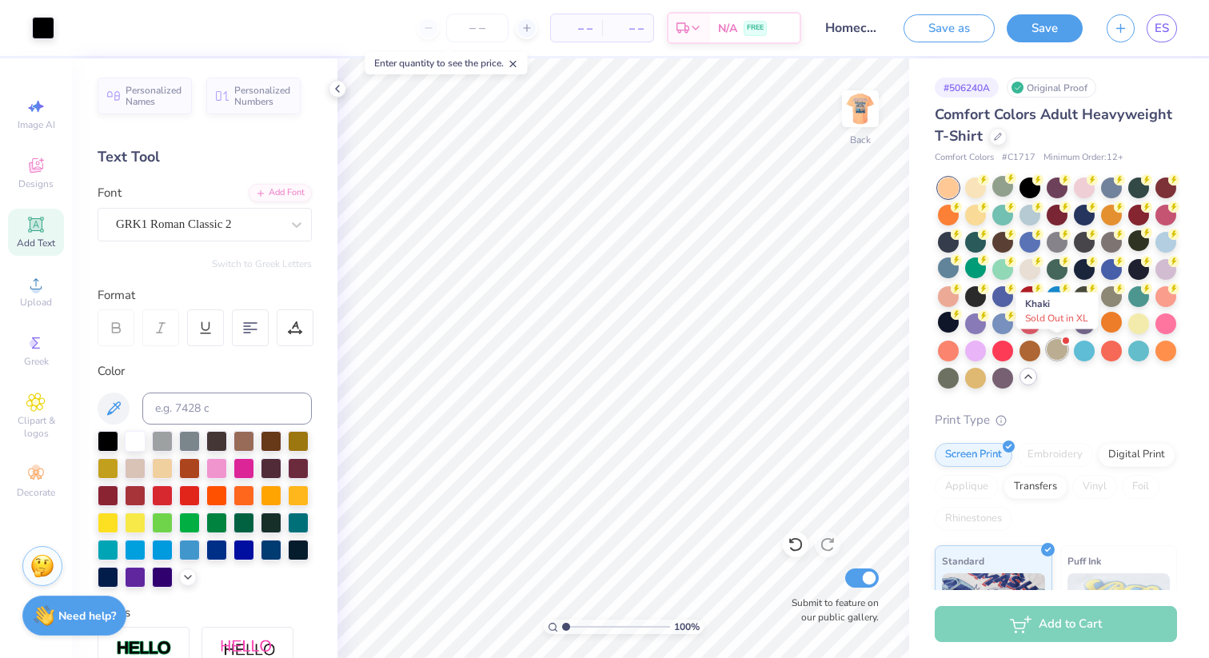
click at [1057, 355] on div at bounding box center [1057, 349] width 21 height 21
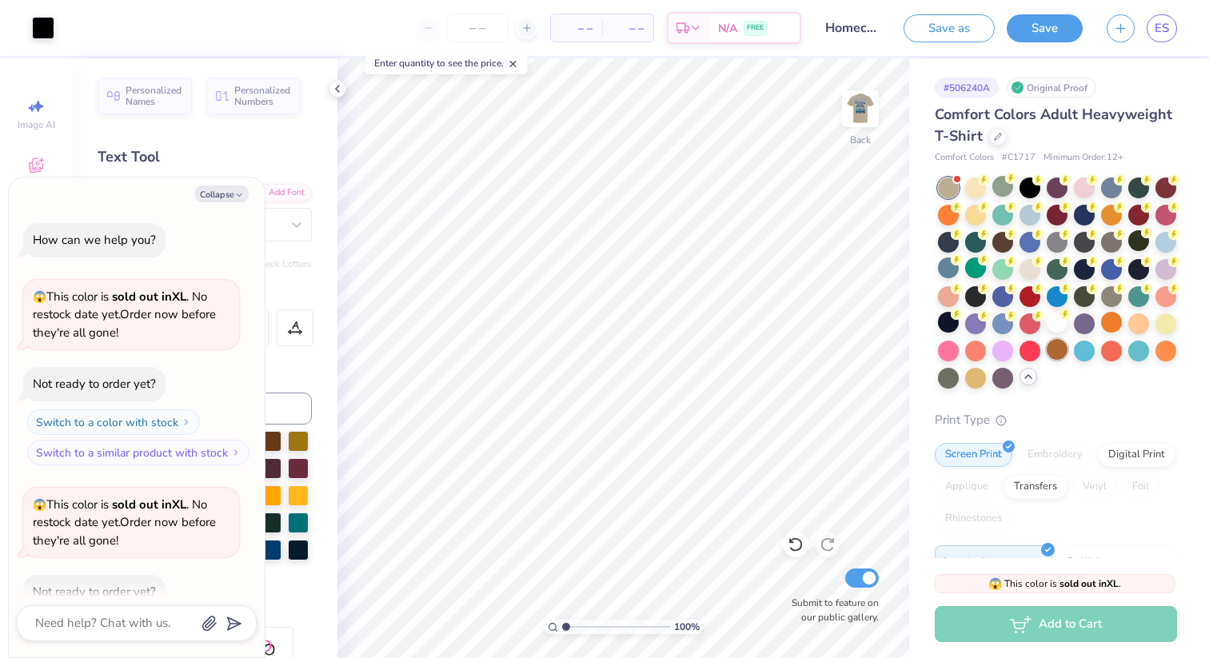
scroll to position [88, 0]
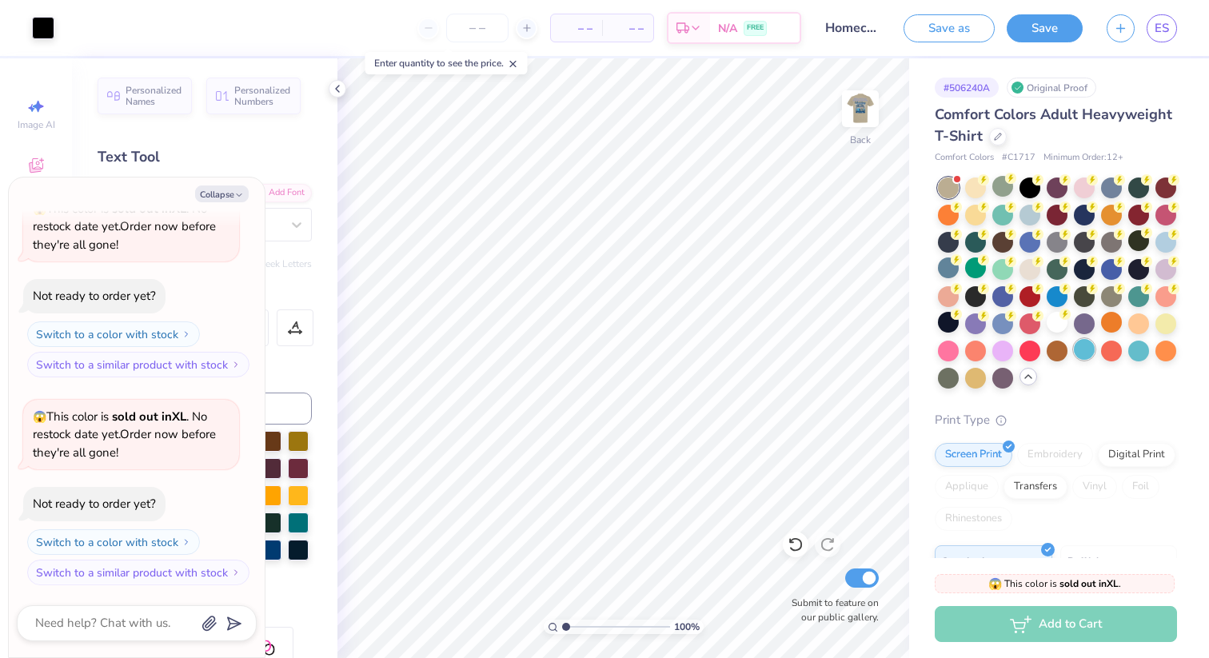
click at [1084, 353] on div at bounding box center [1084, 349] width 21 height 21
click at [1133, 349] on div at bounding box center [1139, 349] width 21 height 21
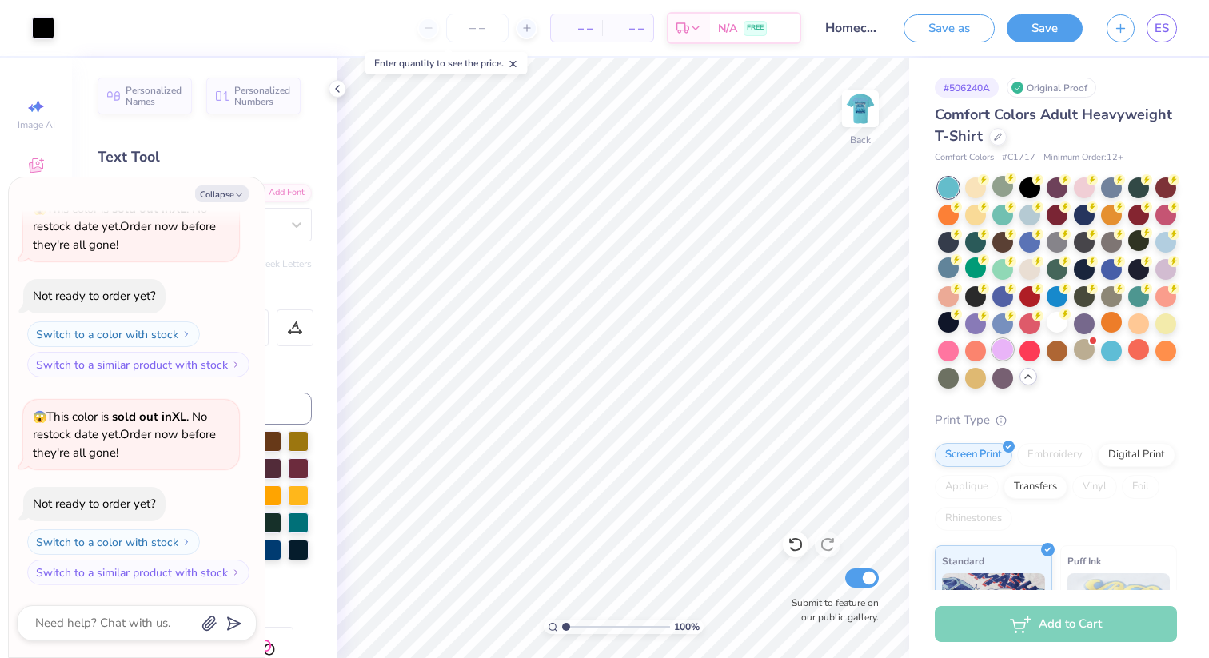
click at [1005, 354] on div at bounding box center [1003, 349] width 21 height 21
click at [1025, 222] on div at bounding box center [1030, 213] width 21 height 21
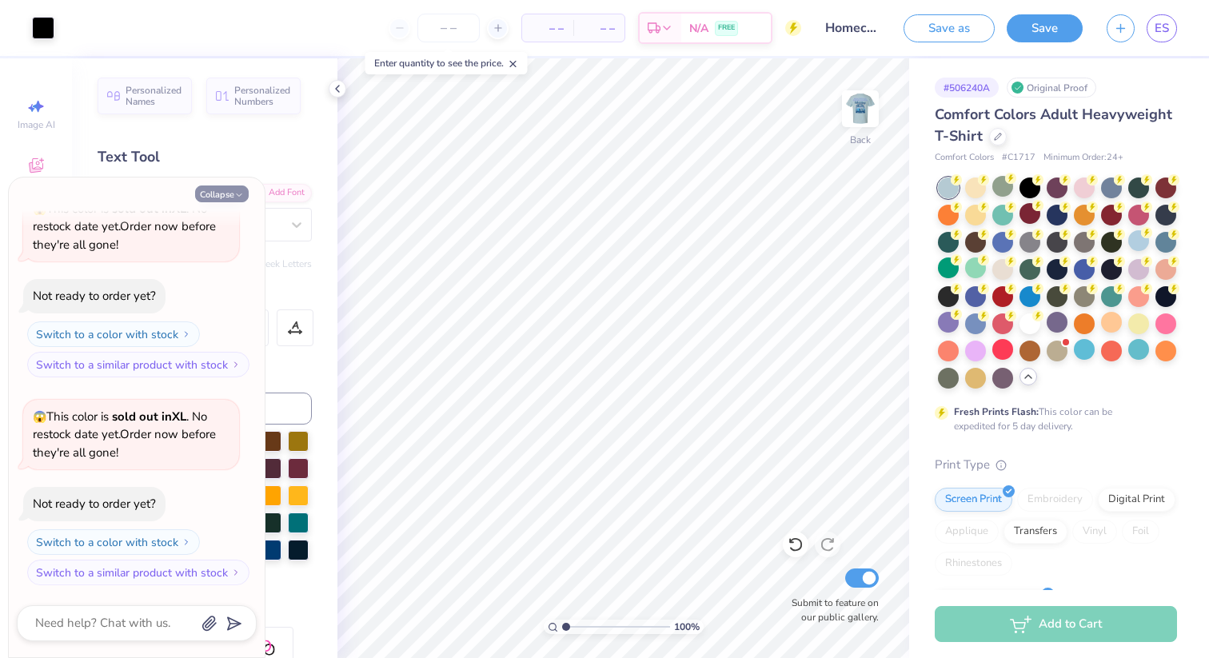
click at [213, 191] on button "Collapse" at bounding box center [222, 194] width 54 height 17
type textarea "x"
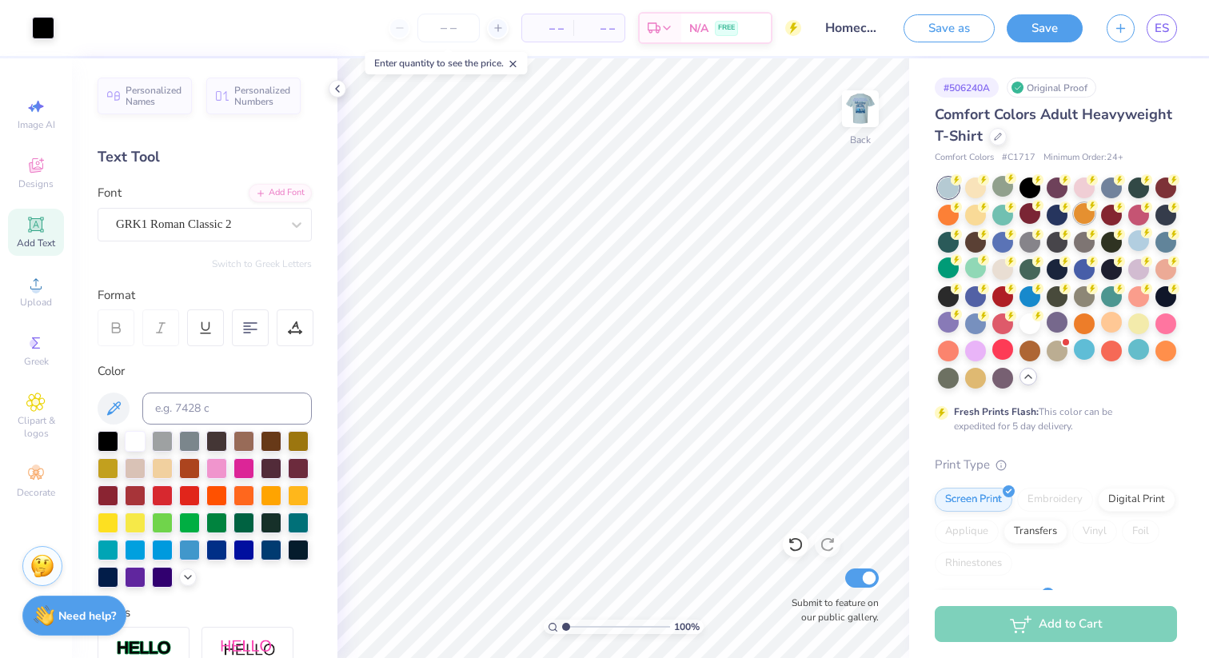
click at [1088, 217] on div at bounding box center [1084, 213] width 21 height 21
click at [950, 211] on div at bounding box center [948, 213] width 21 height 21
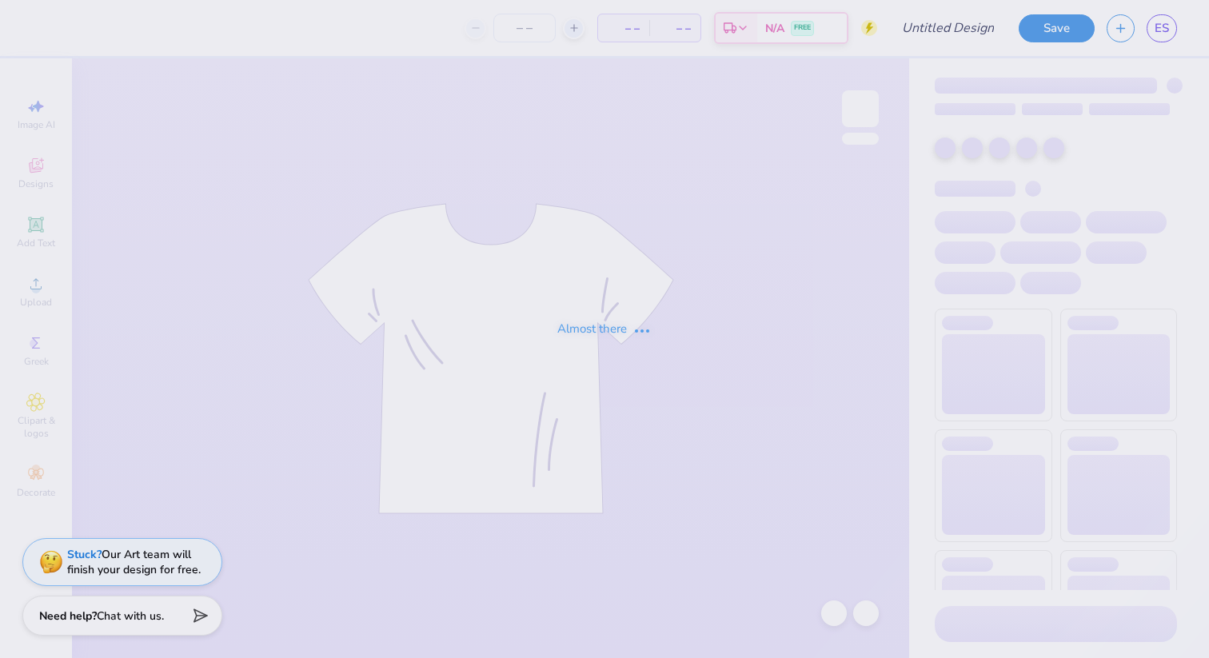
type input "Homecoming 2025 V1"
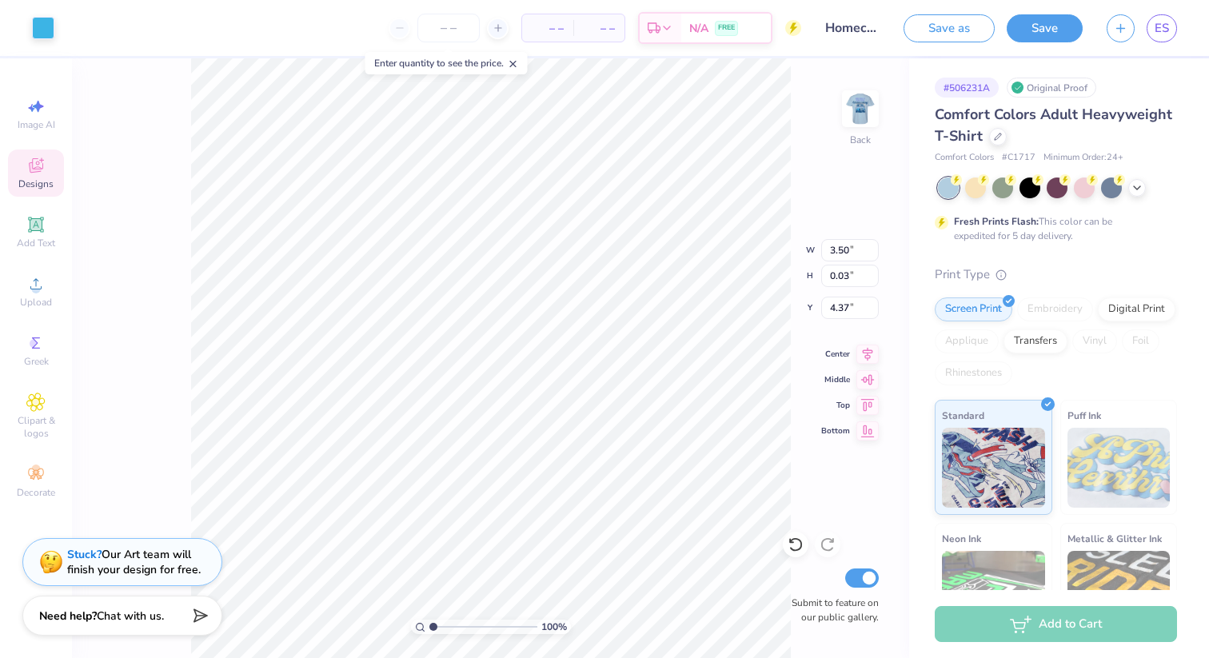
click at [32, 171] on icon at bounding box center [36, 167] width 13 height 10
